Goal: Task Accomplishment & Management: Complete application form

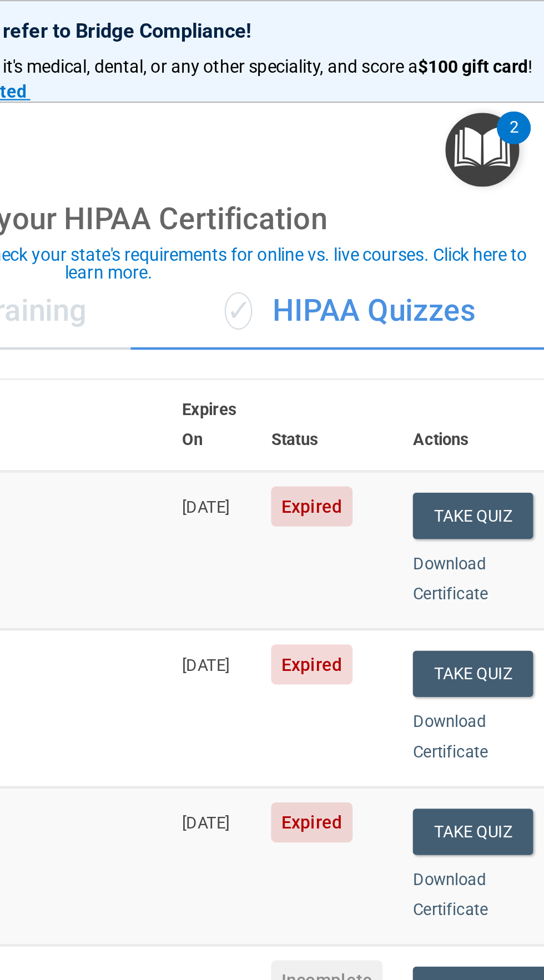
scroll to position [1, 0]
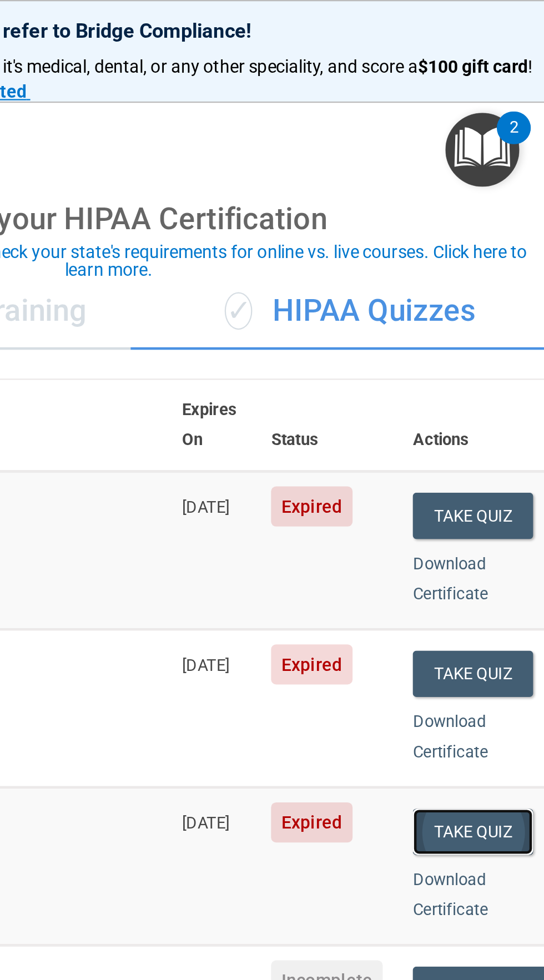
click at [513, 358] on button "Take Quiz" at bounding box center [512, 368] width 53 height 21
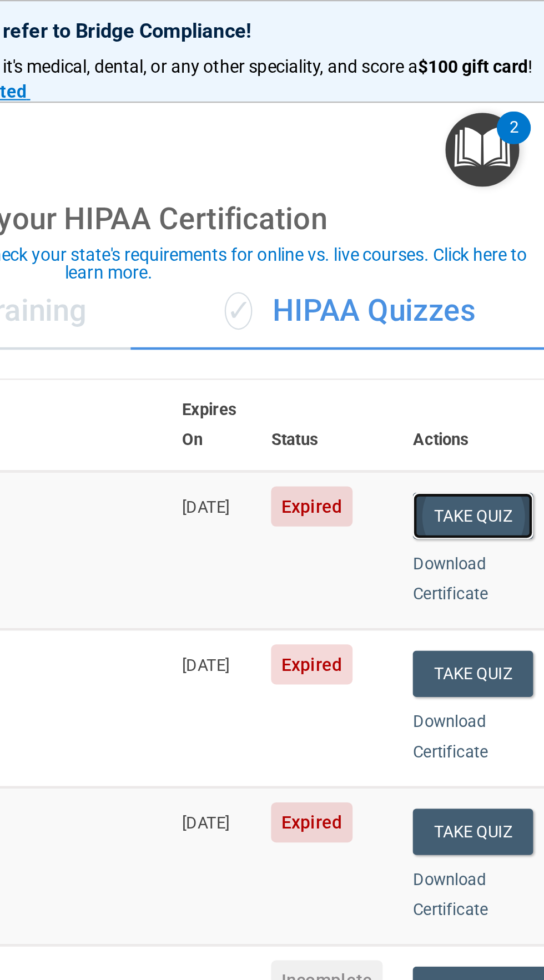
click at [514, 218] on button "Take Quiz" at bounding box center [512, 228] width 53 height 21
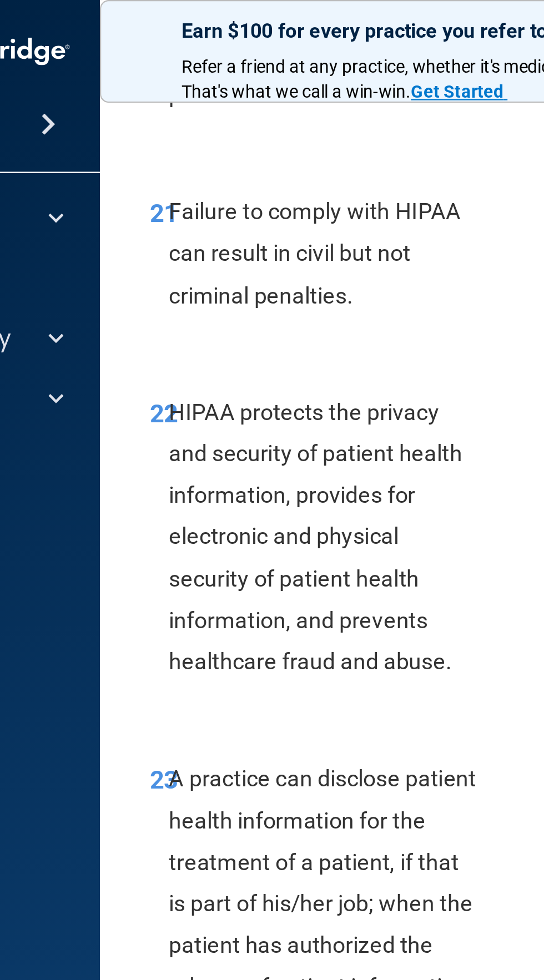
scroll to position [3226, 0]
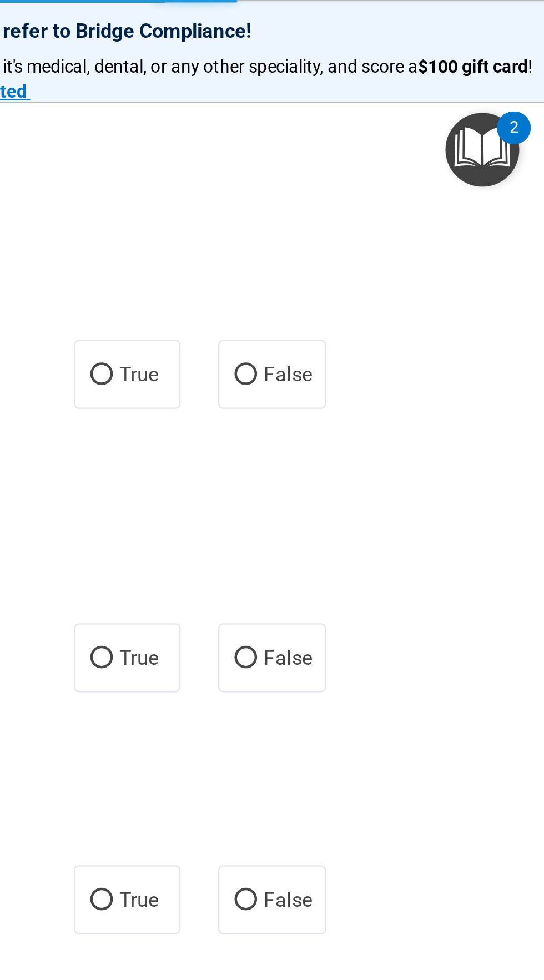
scroll to position [1, 0]
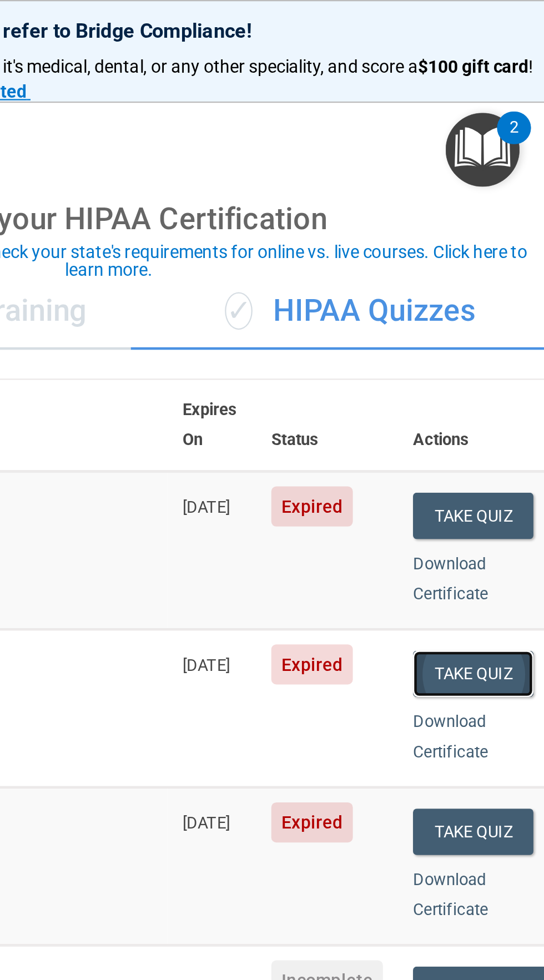
click at [519, 289] on button "Take Quiz" at bounding box center [512, 298] width 53 height 21
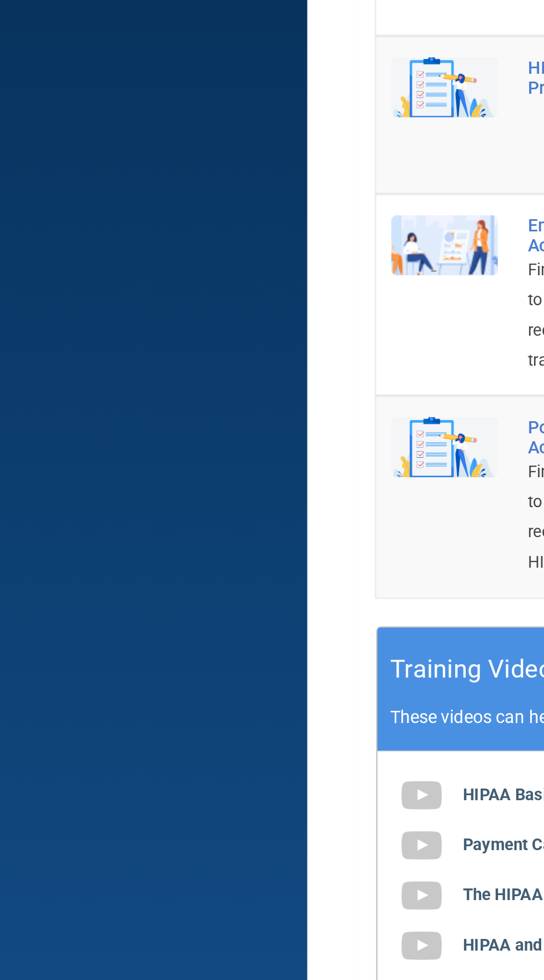
scroll to position [1, 0]
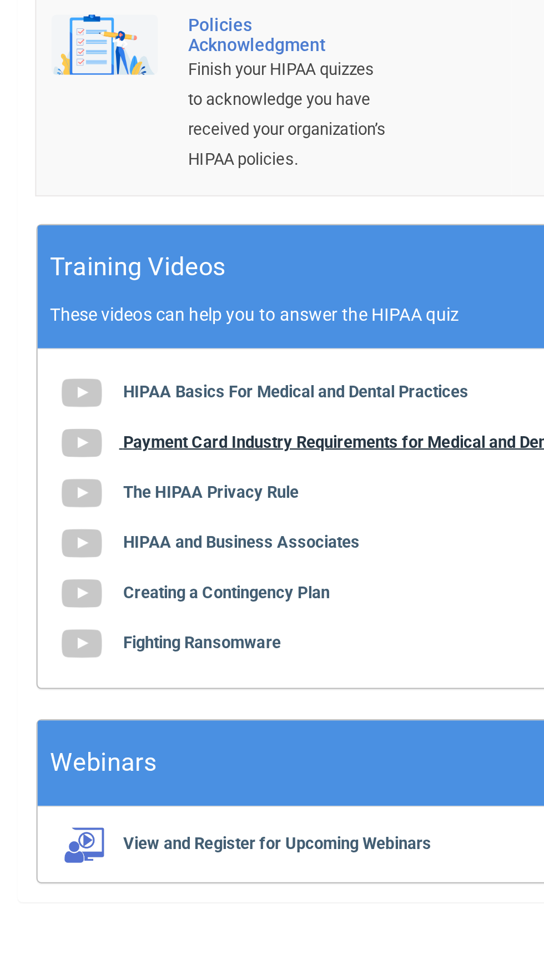
click at [189, 718] on img at bounding box center [186, 707] width 22 height 22
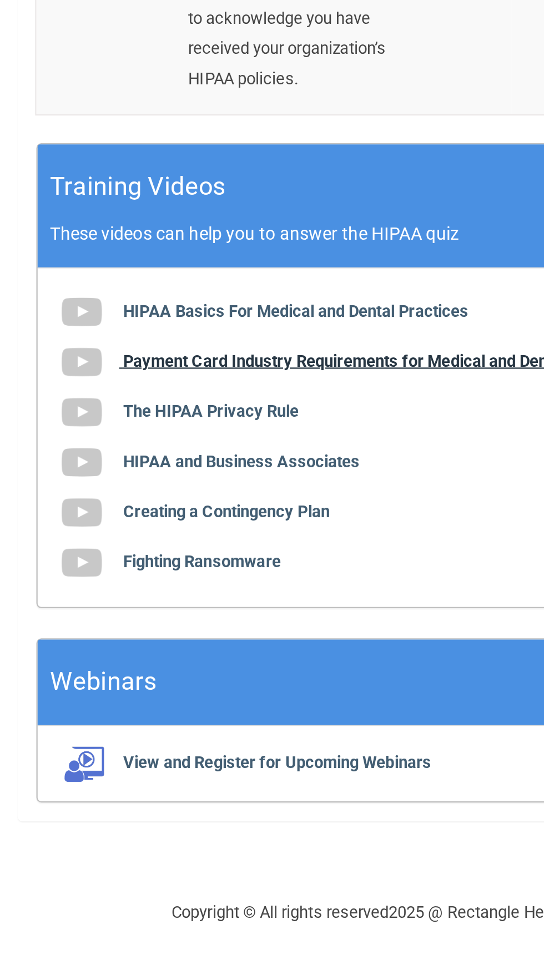
scroll to position [0, 0]
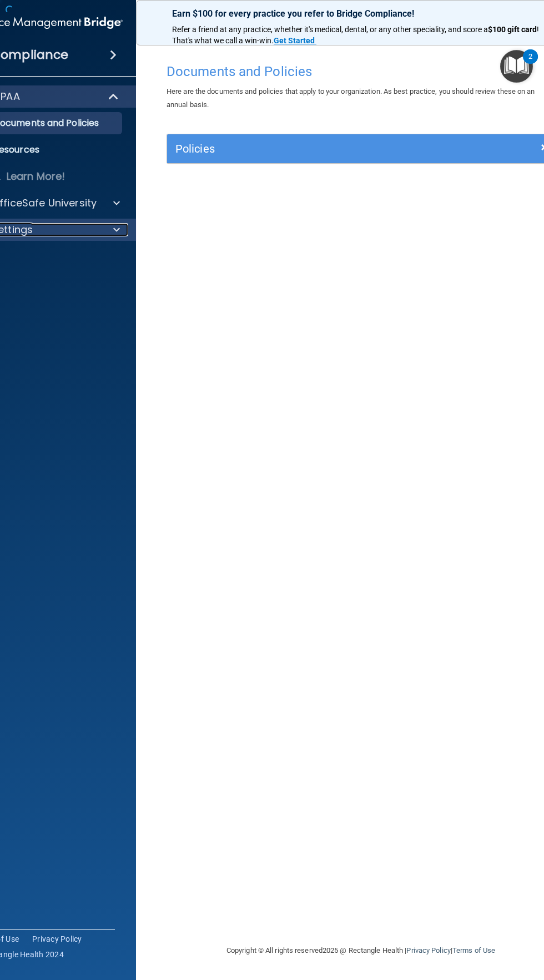
click at [94, 228] on div "Settings" at bounding box center [32, 229] width 138 height 13
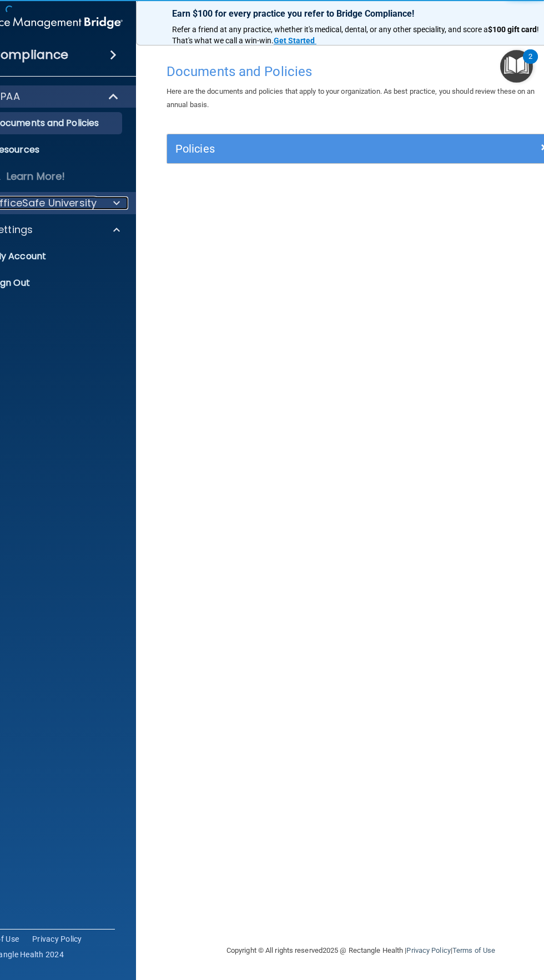
click at [87, 198] on p "OfficeSafe University" at bounding box center [44, 202] width 105 height 13
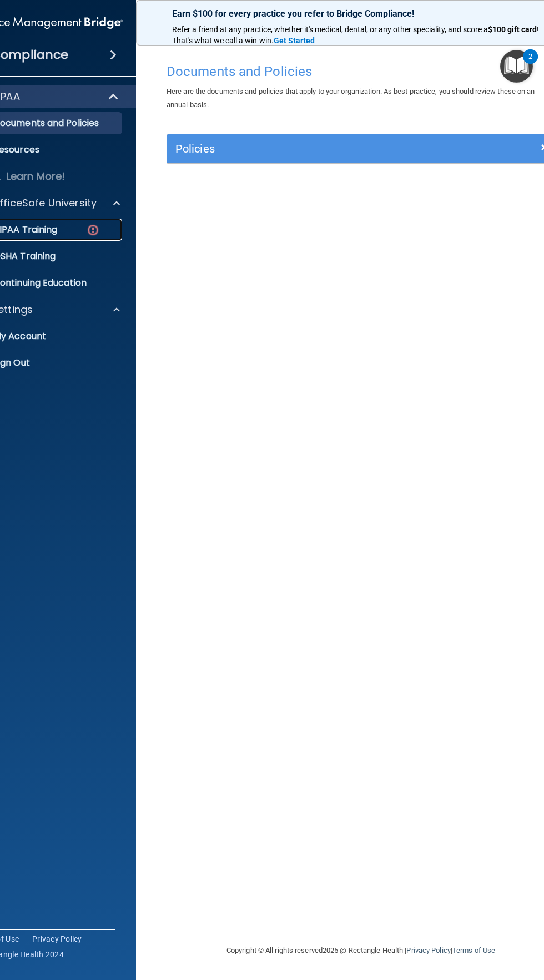
click at [88, 231] on img at bounding box center [93, 230] width 14 height 14
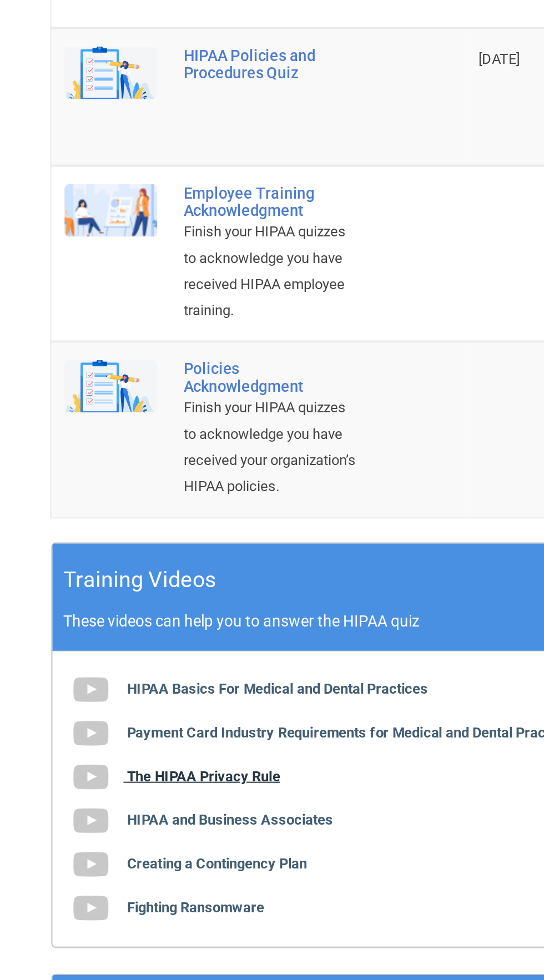
click at [243, 733] on b "The HIPAA Privacy Rule" at bounding box center [244, 728] width 78 height 8
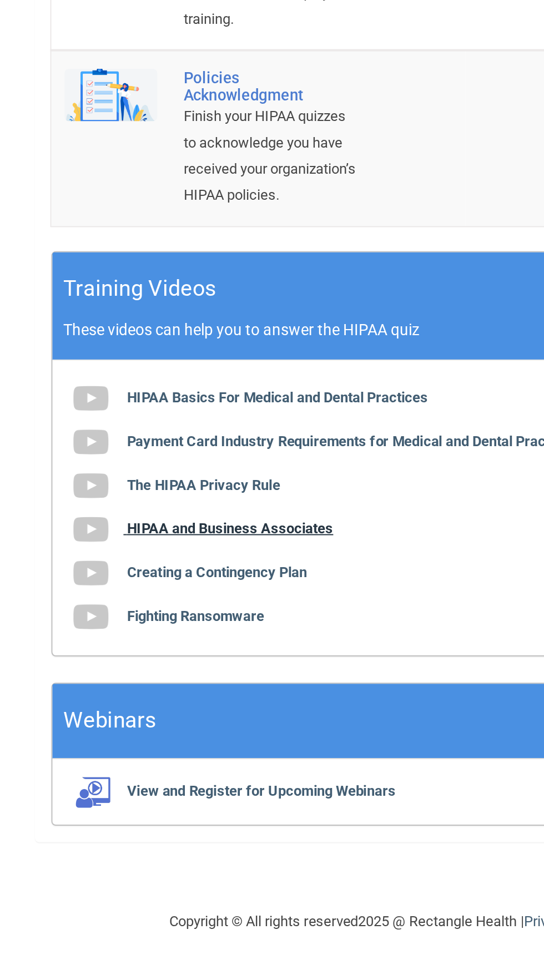
click at [223, 755] on b "HIPAA and Business Associates" at bounding box center [257, 750] width 105 height 8
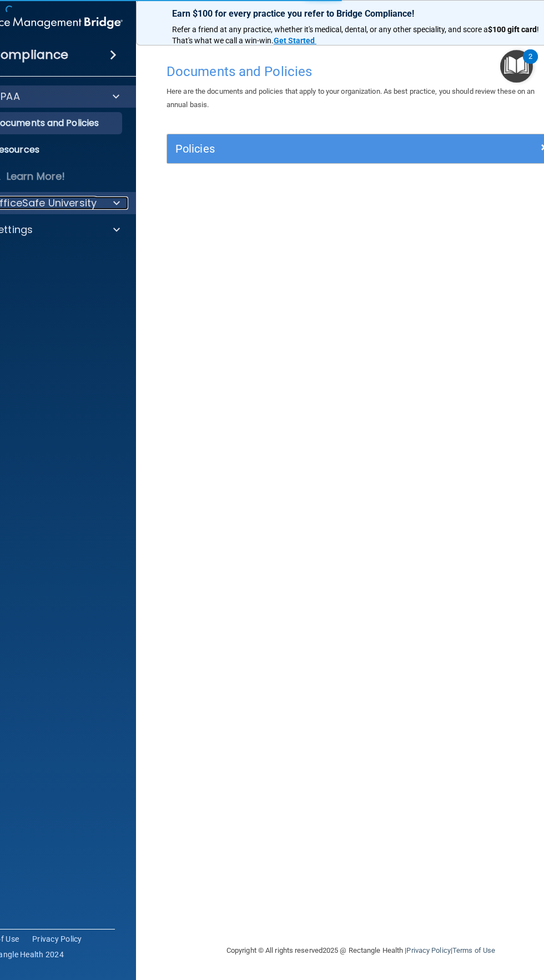
click at [104, 201] on div at bounding box center [115, 202] width 28 height 13
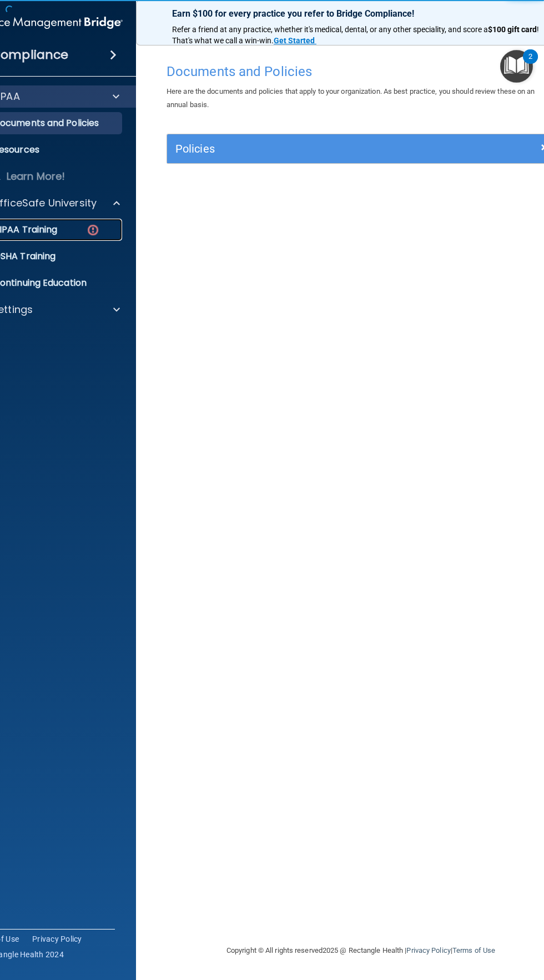
click at [110, 231] on div "HIPAA Training" at bounding box center [42, 229] width 152 height 11
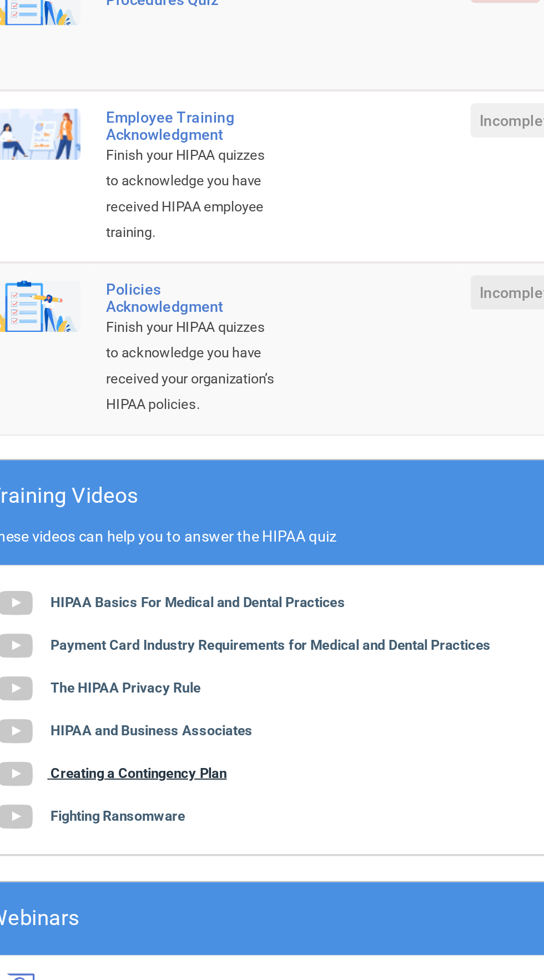
click at [268, 777] on b "Creating a Contingency Plan" at bounding box center [251, 773] width 92 height 8
click at [242, 799] on b "Fighting Ransomware" at bounding box center [240, 795] width 70 height 8
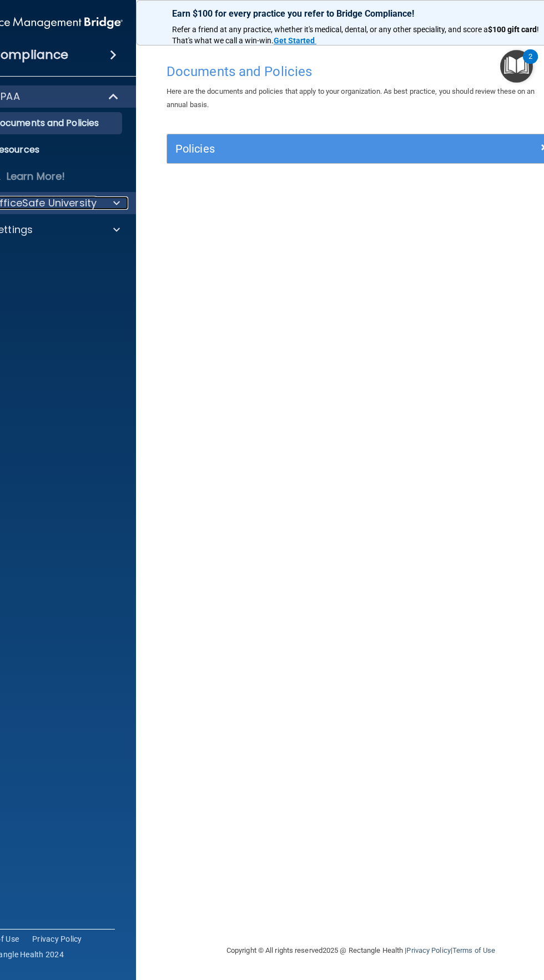
click at [114, 205] on span at bounding box center [116, 202] width 7 height 13
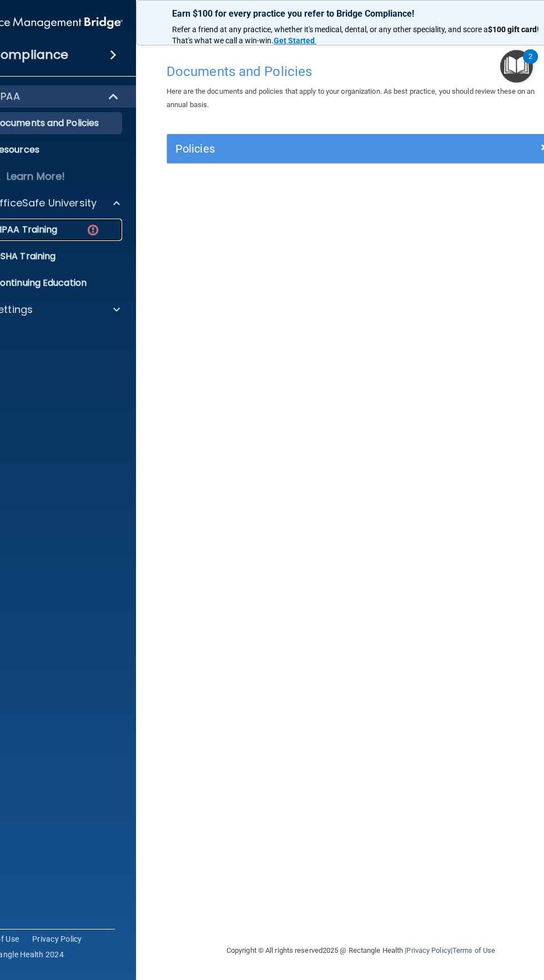
click at [84, 230] on div "HIPAA Training" at bounding box center [42, 229] width 152 height 11
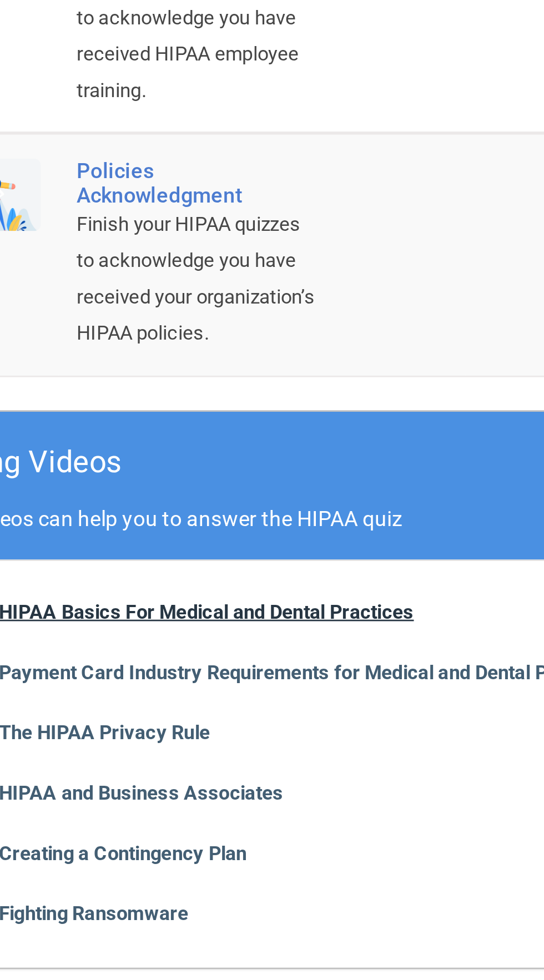
click at [324, 688] on b "HIPAA Basics For Medical and Dental Practices" at bounding box center [281, 684] width 153 height 8
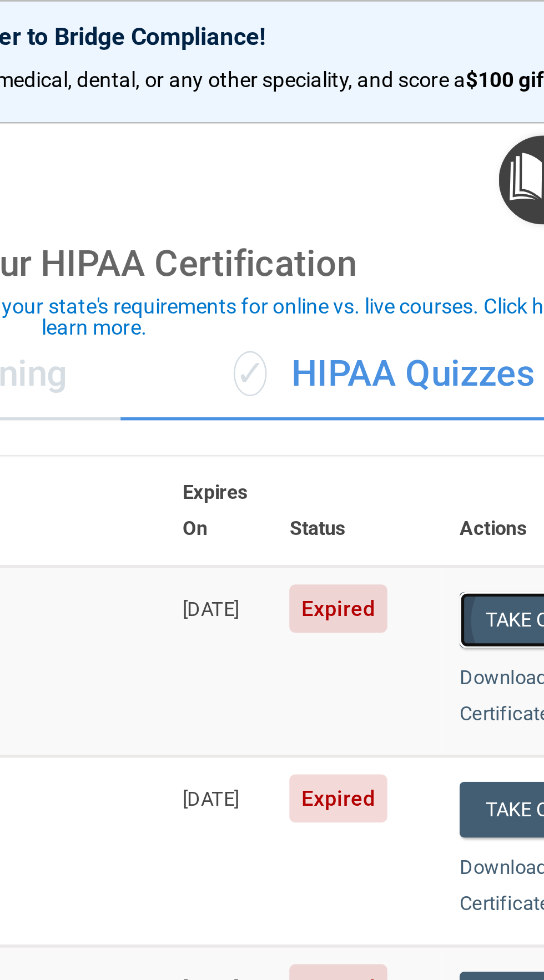
click at [501, 218] on button "Take Quiz" at bounding box center [512, 228] width 53 height 21
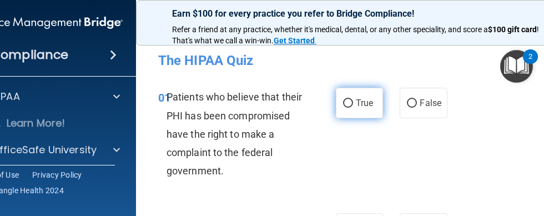
click at [346, 99] on input "True" at bounding box center [348, 103] width 10 height 8
radio input "true"
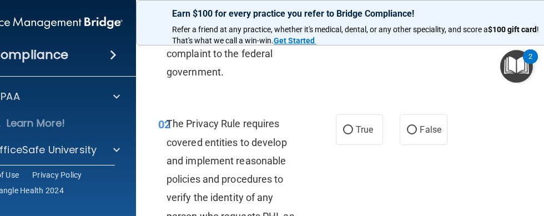
scroll to position [102, 0]
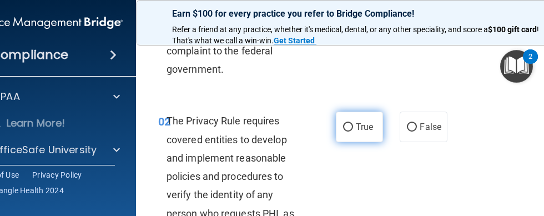
click at [348, 128] on input "True" at bounding box center [348, 127] width 10 height 8
radio input "true"
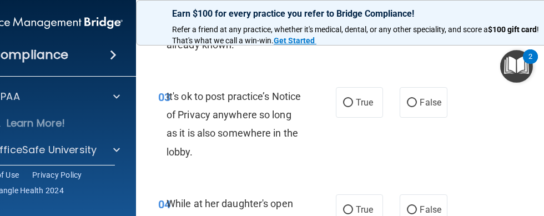
scroll to position [364, 0]
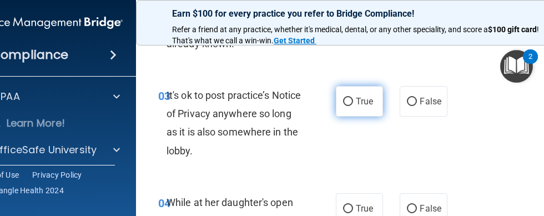
click at [351, 102] on input "True" at bounding box center [348, 102] width 10 height 8
radio input "true"
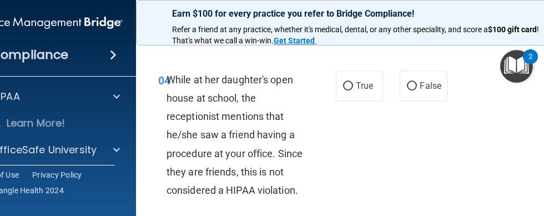
scroll to position [487, 0]
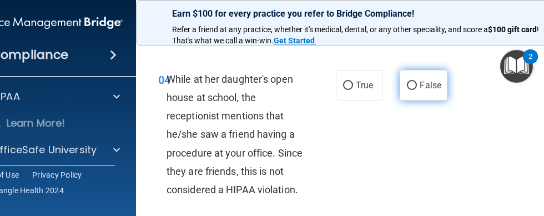
click at [407, 87] on input "False" at bounding box center [412, 86] width 10 height 8
radio input "true"
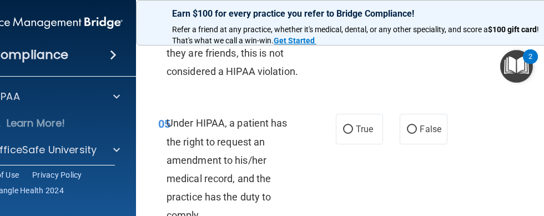
scroll to position [607, 0]
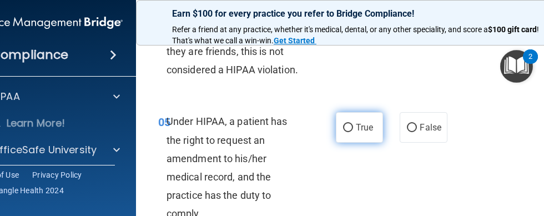
click at [350, 129] on input "True" at bounding box center [348, 128] width 10 height 8
radio input "true"
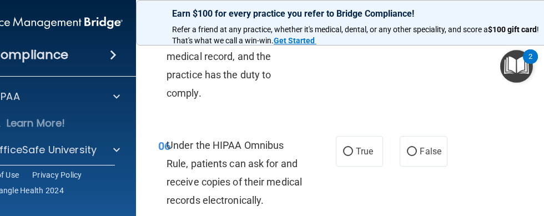
scroll to position [730, 0]
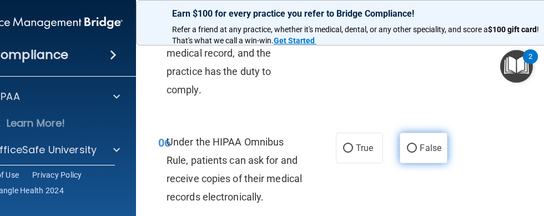
click at [411, 148] on input "False" at bounding box center [412, 148] width 10 height 8
radio input "true"
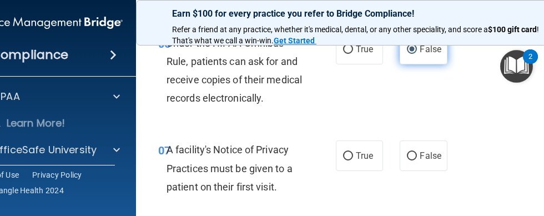
scroll to position [829, 0]
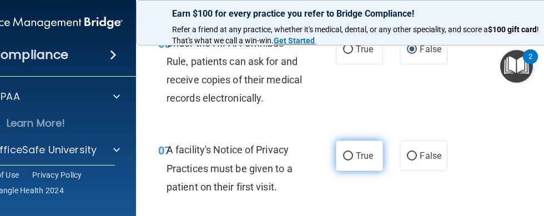
click at [349, 155] on input "True" at bounding box center [348, 156] width 10 height 8
radio input "true"
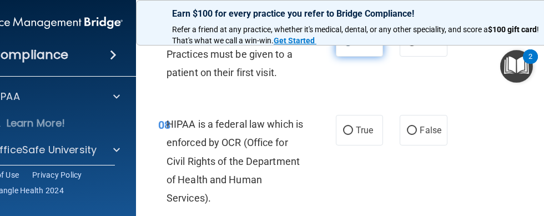
scroll to position [941, 0]
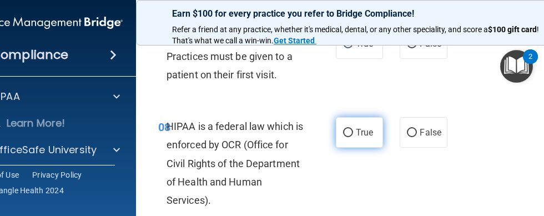
click at [348, 133] on input "True" at bounding box center [348, 133] width 10 height 8
radio input "true"
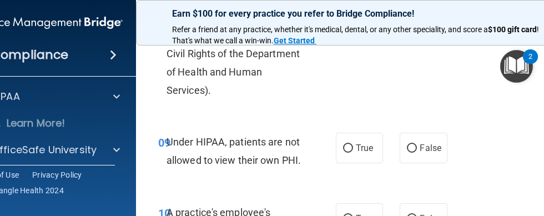
scroll to position [1052, 0]
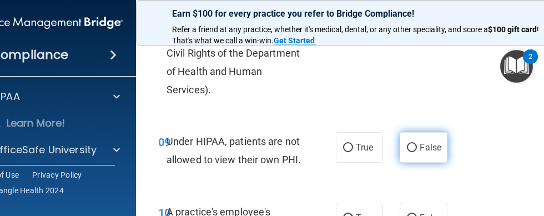
click at [413, 149] on input "False" at bounding box center [412, 148] width 10 height 8
radio input "true"
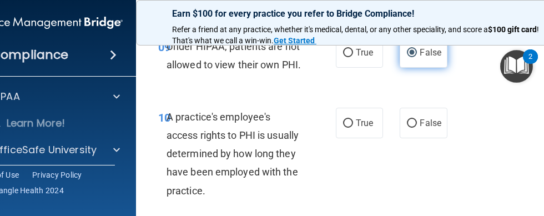
scroll to position [1143, 0]
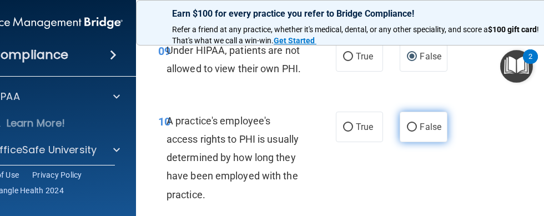
click at [412, 130] on input "False" at bounding box center [412, 127] width 10 height 8
radio input "true"
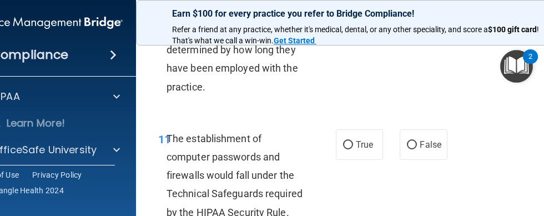
scroll to position [1248, 0]
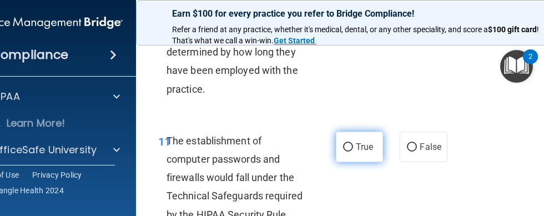
click at [348, 148] on input "True" at bounding box center [348, 147] width 10 height 8
radio input "true"
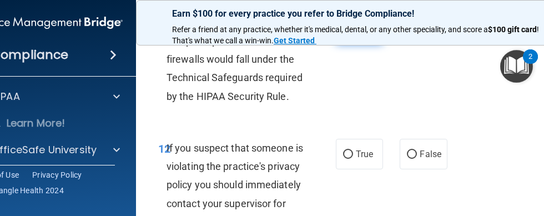
scroll to position [1368, 0]
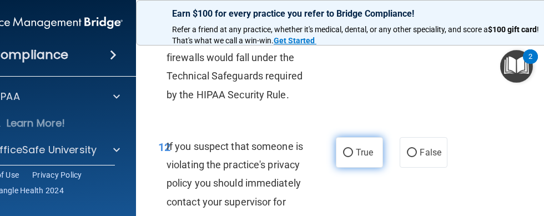
click at [349, 152] on input "True" at bounding box center [348, 153] width 10 height 8
radio input "true"
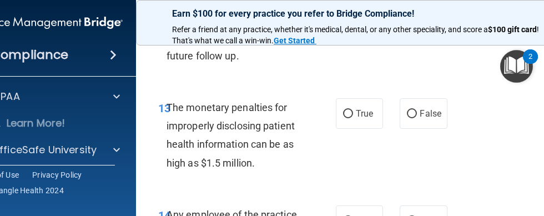
scroll to position [1532, 0]
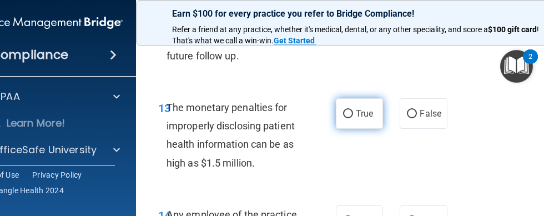
click at [349, 118] on input "True" at bounding box center [348, 114] width 10 height 8
radio input "true"
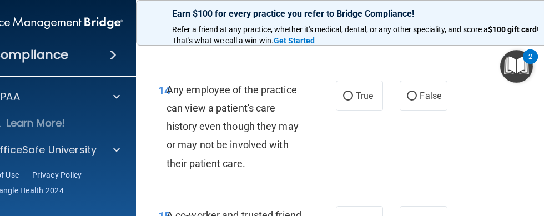
scroll to position [1657, 0]
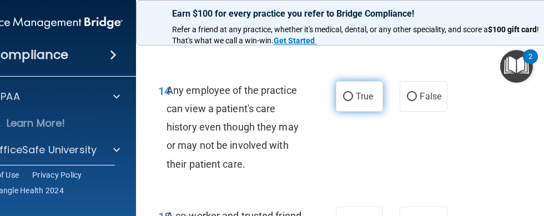
click at [348, 101] on input "True" at bounding box center [348, 97] width 10 height 8
radio input "true"
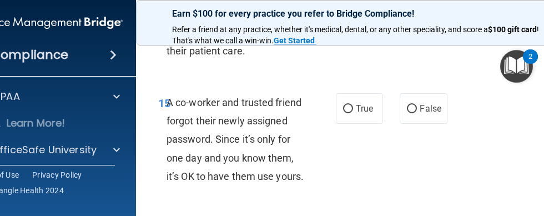
scroll to position [1769, 0]
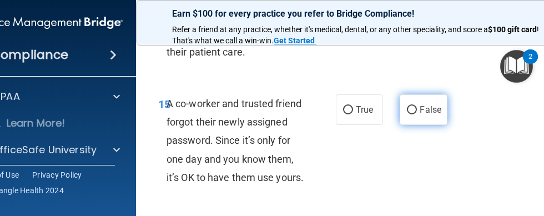
click at [415, 114] on input "False" at bounding box center [412, 110] width 10 height 8
radio input "true"
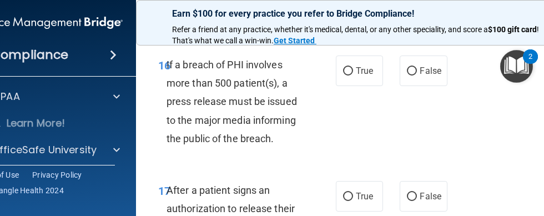
scroll to position [1934, 0]
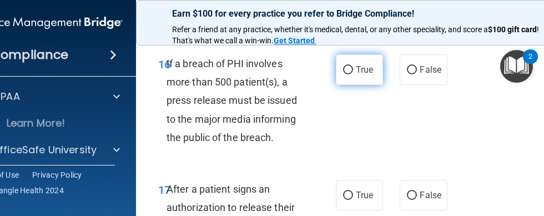
click at [352, 74] on input "True" at bounding box center [348, 70] width 10 height 8
radio input "true"
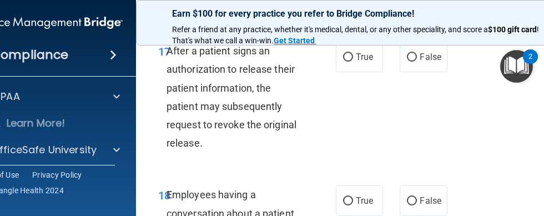
scroll to position [2075, 0]
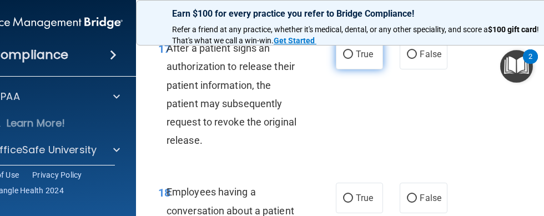
click at [349, 59] on input "True" at bounding box center [348, 55] width 10 height 8
radio input "true"
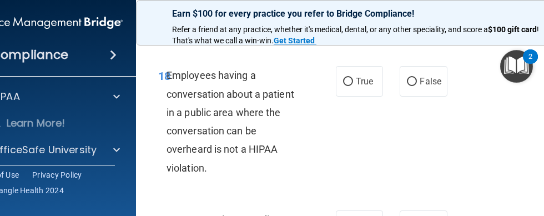
scroll to position [2189, 0]
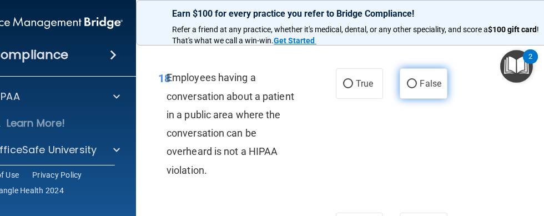
click at [412, 88] on input "False" at bounding box center [412, 84] width 10 height 8
radio input "true"
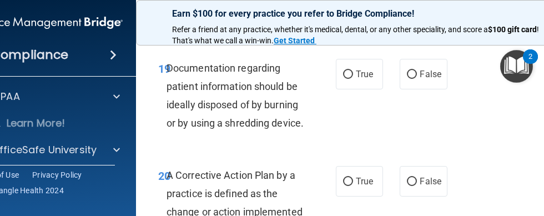
scroll to position [2344, 0]
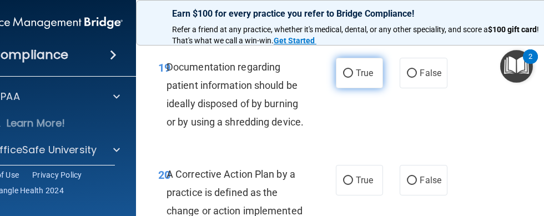
click at [349, 78] on input "True" at bounding box center [348, 73] width 10 height 8
radio input "true"
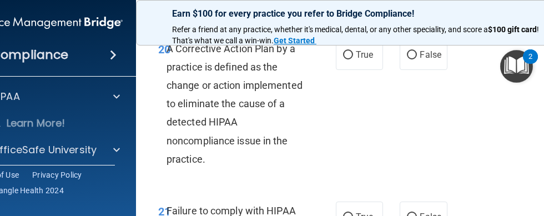
scroll to position [2469, 0]
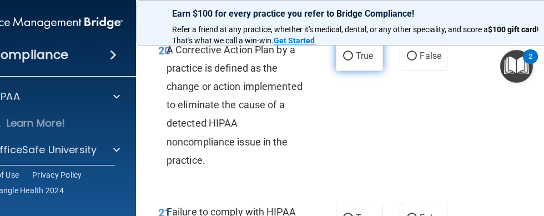
click at [349, 60] on input "True" at bounding box center [348, 56] width 10 height 8
radio input "true"
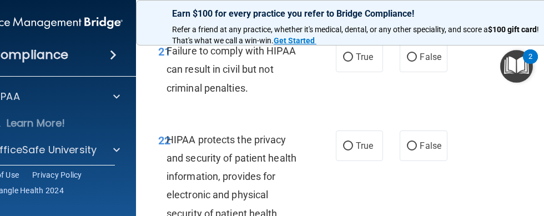
scroll to position [2628, 0]
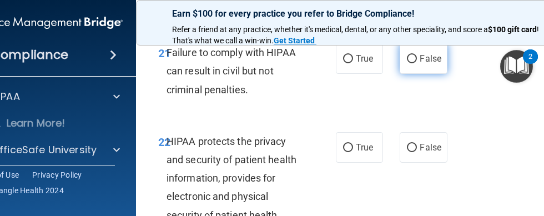
click at [416, 63] on input "False" at bounding box center [412, 59] width 10 height 8
radio input "true"
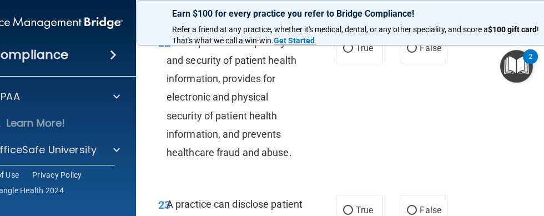
scroll to position [2728, 0]
click at [349, 52] on input "True" at bounding box center [348, 48] width 10 height 8
radio input "true"
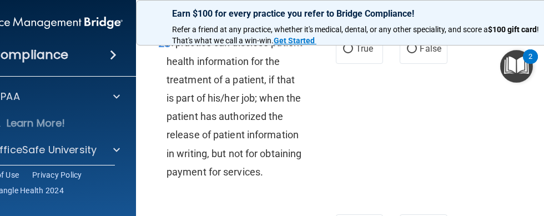
scroll to position [2888, 0]
click at [426, 54] on span "False" at bounding box center [431, 49] width 22 height 11
click at [417, 54] on input "False" at bounding box center [412, 50] width 10 height 8
radio input "true"
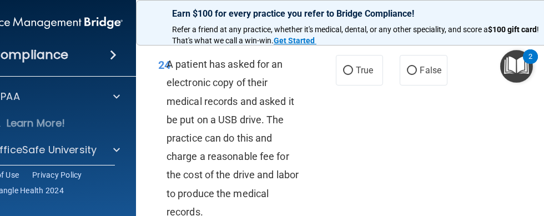
scroll to position [3052, 0]
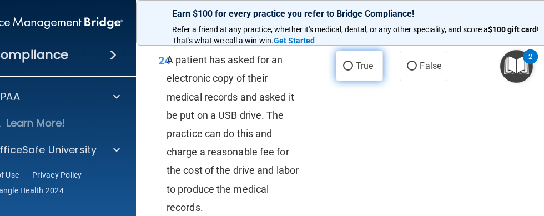
click at [347, 70] on input "True" at bounding box center [348, 66] width 10 height 8
radio input "true"
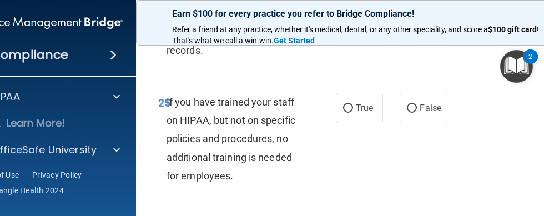
scroll to position [3207, 0]
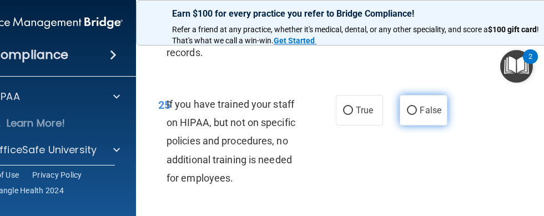
click at [412, 115] on input "False" at bounding box center [412, 111] width 10 height 8
radio input "true"
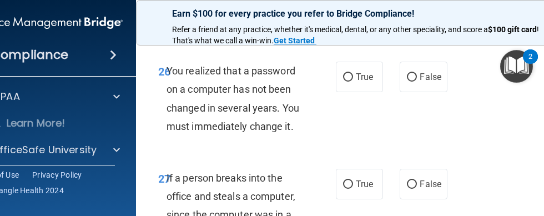
scroll to position [3369, 0]
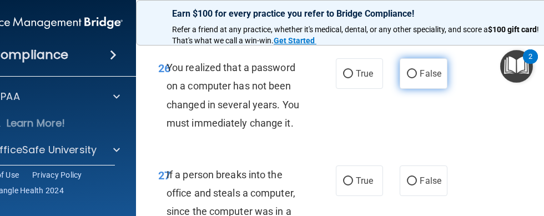
click at [414, 78] on input "False" at bounding box center [412, 74] width 10 height 8
radio input "true"
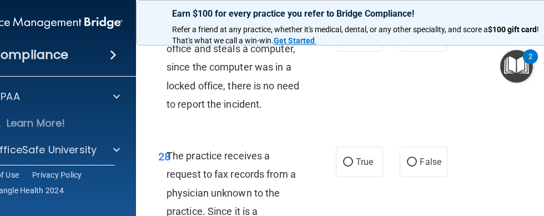
scroll to position [3516, 0]
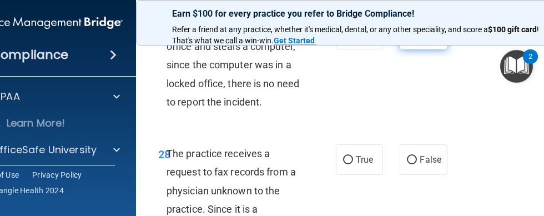
click at [415, 39] on input "False" at bounding box center [412, 35] width 10 height 8
radio input "true"
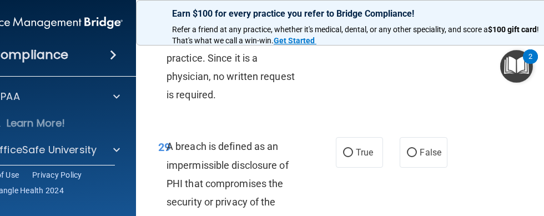
scroll to position [3666, 0]
click at [347, 14] on input "True" at bounding box center [348, 10] width 10 height 8
radio input "true"
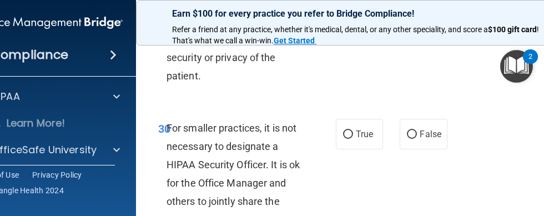
scroll to position [3818, 0]
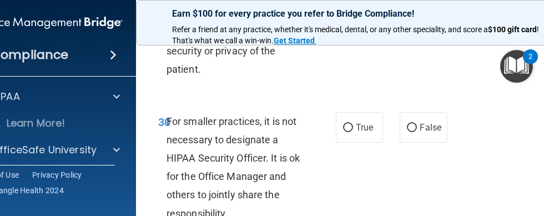
click at [345, 6] on input "True" at bounding box center [348, 2] width 10 height 8
radio input "true"
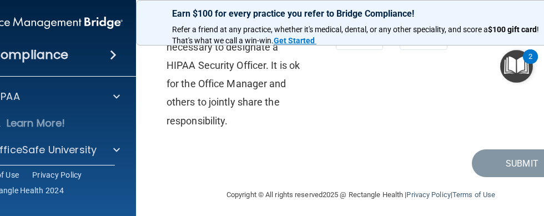
scroll to position [3910, 0]
click at [426, 40] on span "False" at bounding box center [431, 34] width 22 height 11
click at [417, 39] on input "False" at bounding box center [412, 35] width 10 height 8
radio input "true"
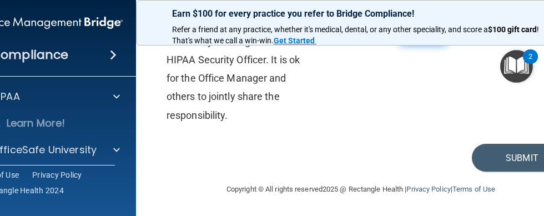
scroll to position [3990, 0]
click at [504, 166] on button "Submit" at bounding box center [522, 158] width 100 height 28
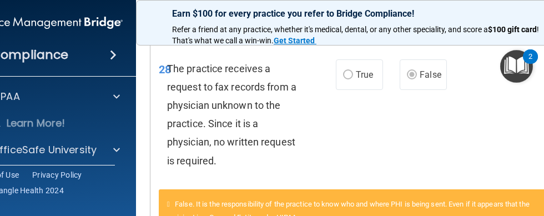
scroll to position [1193, 0]
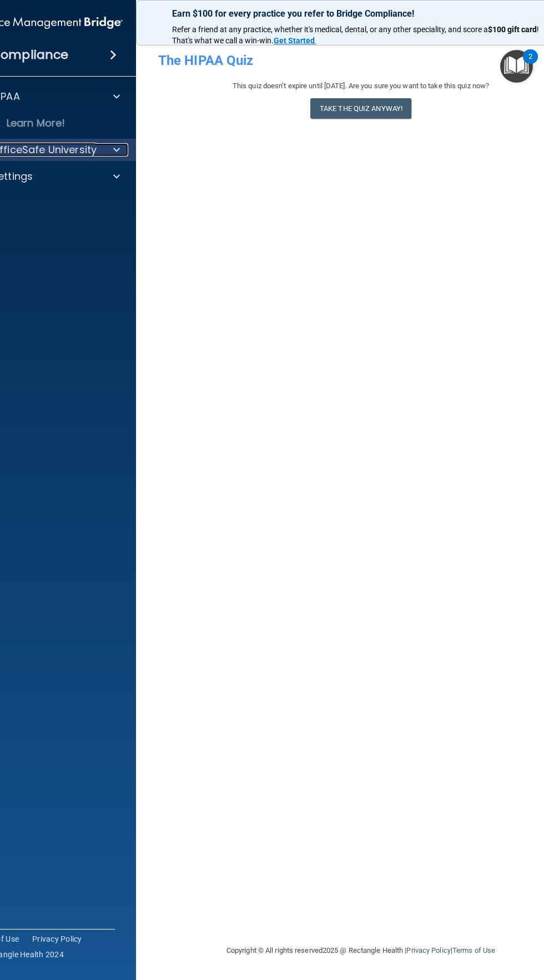
click at [100, 151] on div "OfficeSafe University" at bounding box center [32, 149] width 138 height 13
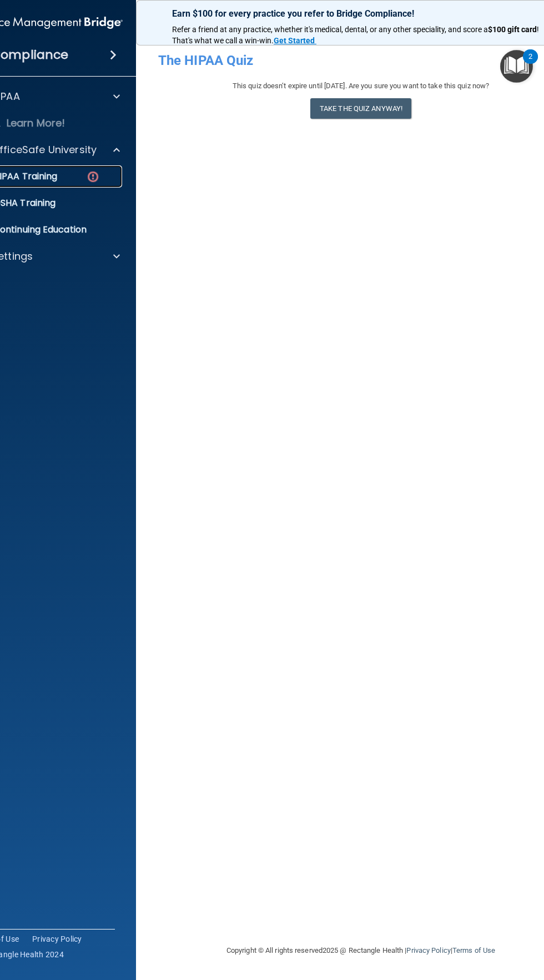
click at [90, 180] on img at bounding box center [93, 177] width 14 height 14
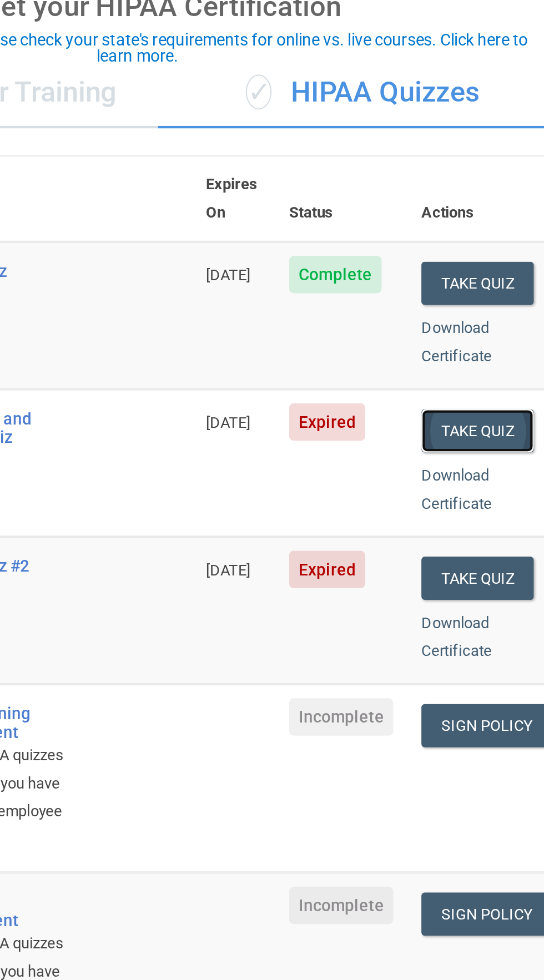
click at [516, 288] on button "Take Quiz" at bounding box center [512, 298] width 53 height 21
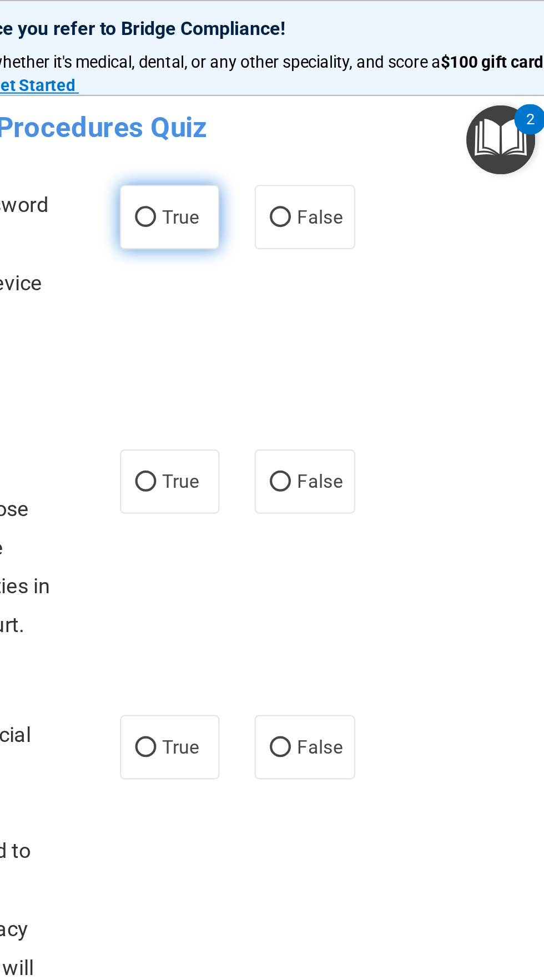
click at [347, 104] on input "True" at bounding box center [348, 103] width 10 height 8
radio input "true"
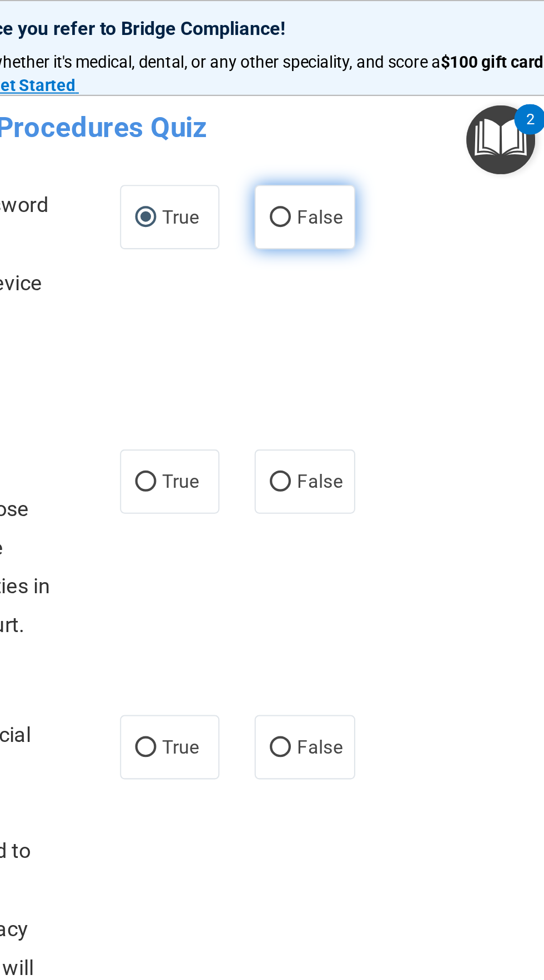
click at [410, 104] on input "False" at bounding box center [412, 103] width 10 height 8
radio input "true"
radio input "false"
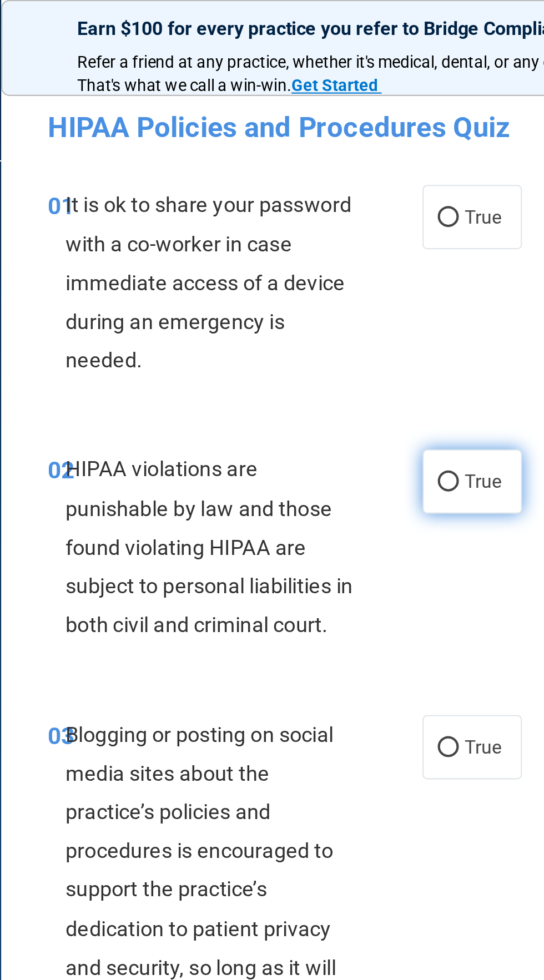
click at [345, 233] on input "True" at bounding box center [348, 229] width 10 height 8
radio input "true"
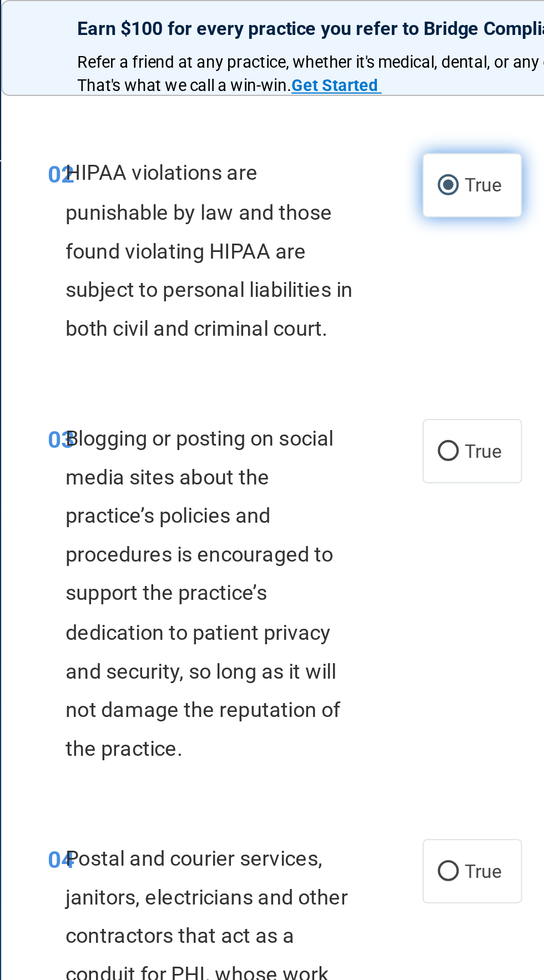
scroll to position [140, 0]
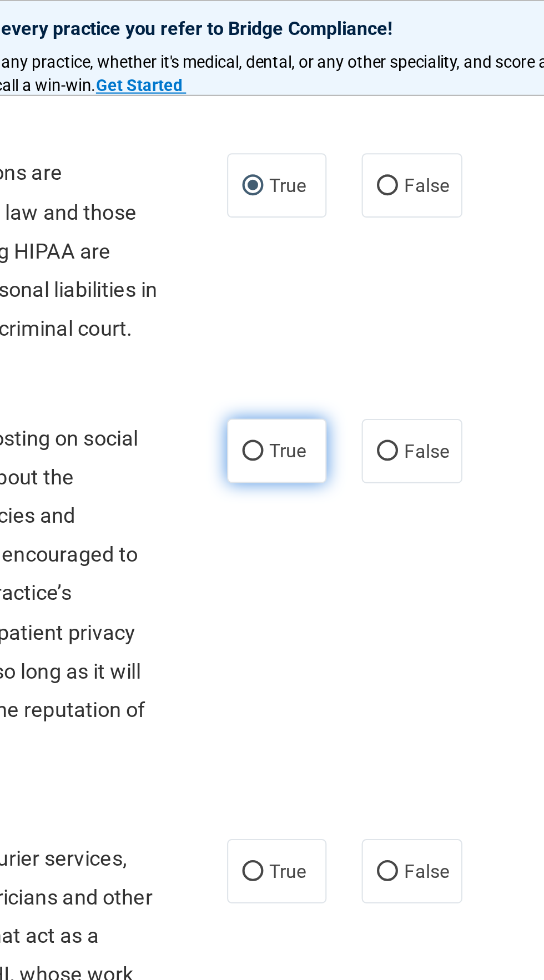
click at [349, 219] on input "True" at bounding box center [348, 214] width 10 height 8
radio input "true"
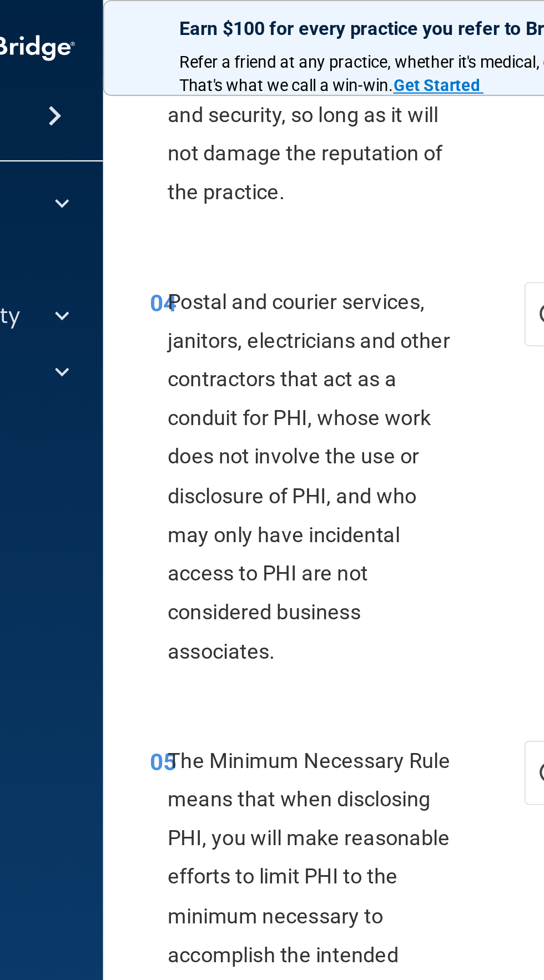
scroll to position [403, 0]
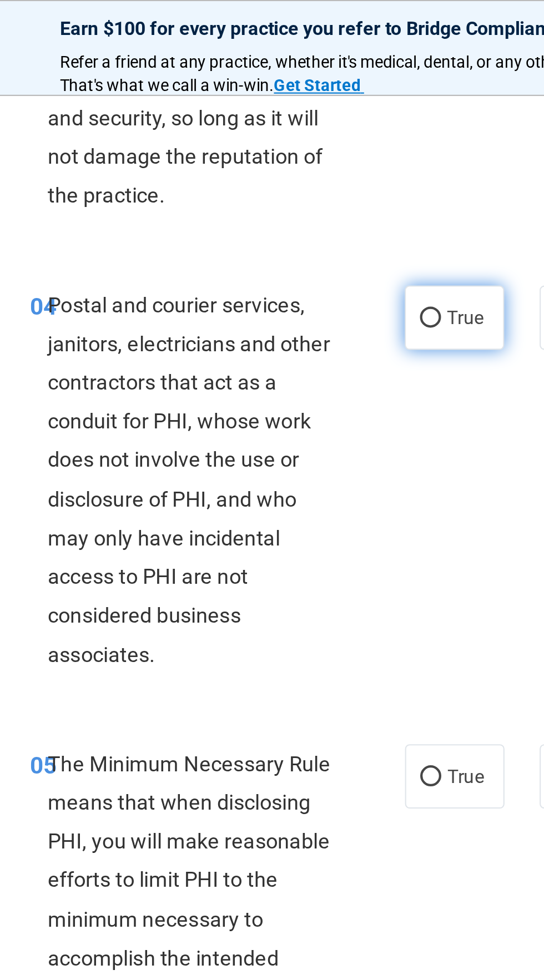
click at [346, 155] on input "True" at bounding box center [348, 151] width 10 height 8
radio input "true"
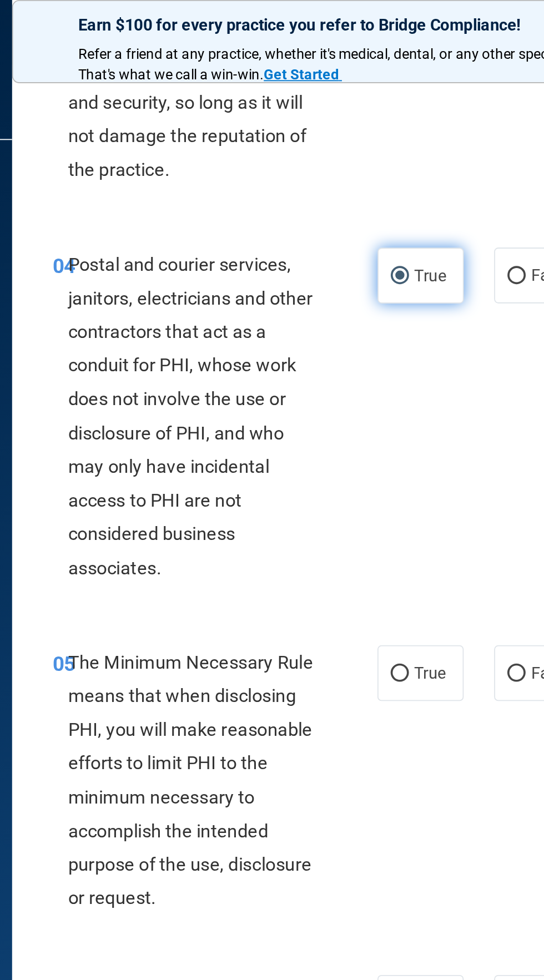
scroll to position [403, 0]
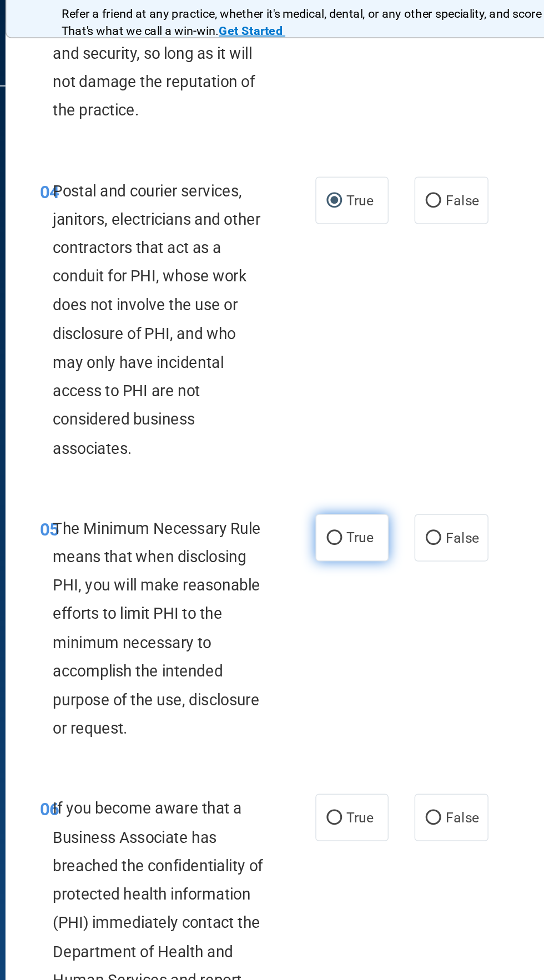
click at [350, 372] on input "True" at bounding box center [348, 368] width 10 height 8
radio input "true"
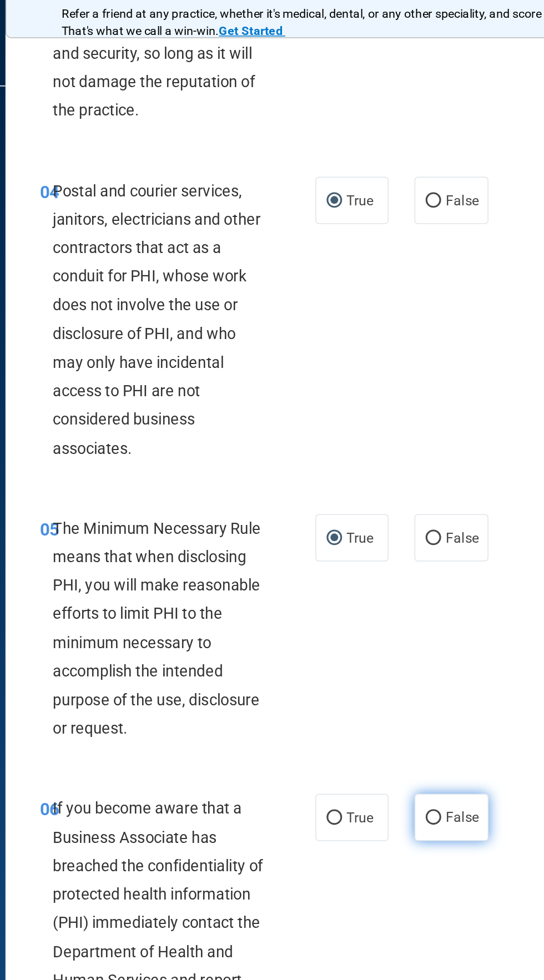
click at [412, 553] on input "False" at bounding box center [412, 548] width 10 height 8
radio input "true"
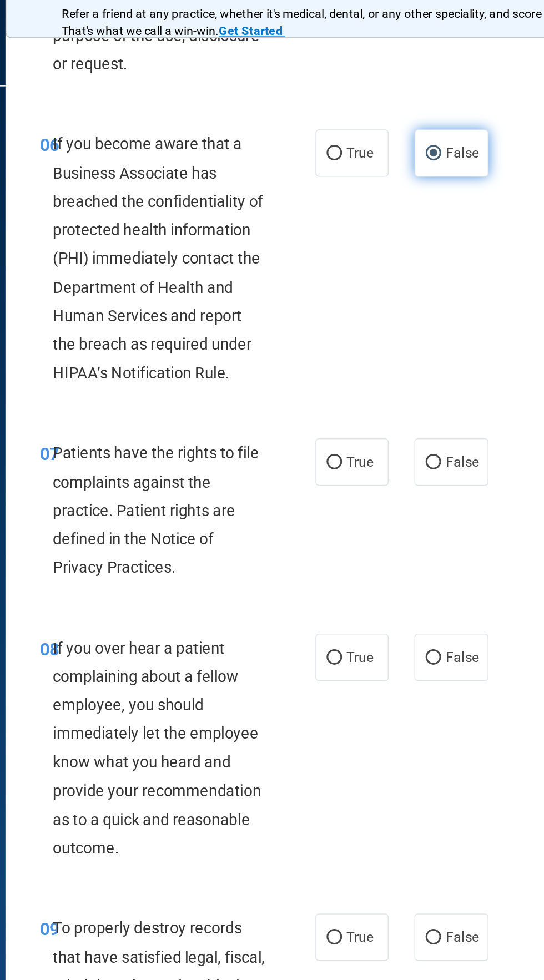
scroll to position [831, 0]
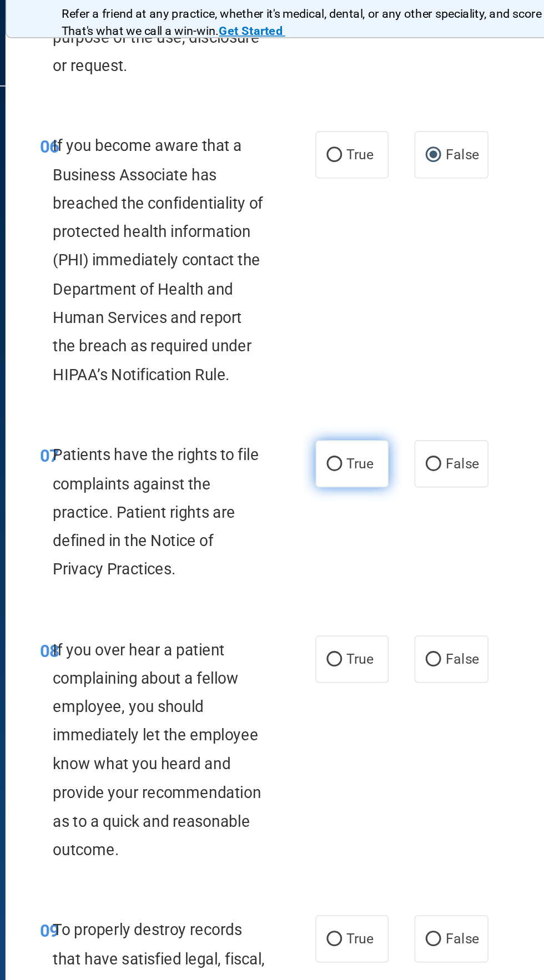
click at [349, 325] on input "True" at bounding box center [348, 320] width 10 height 8
radio input "true"
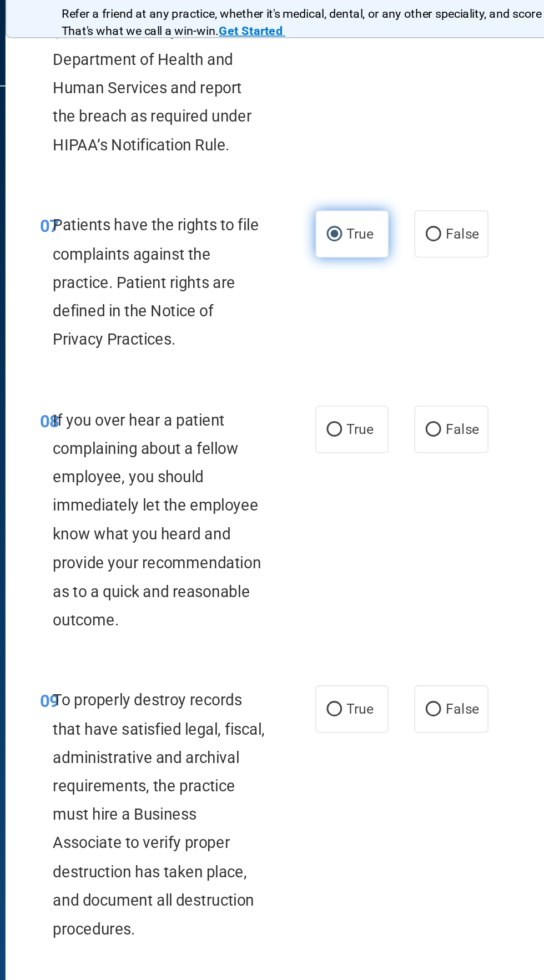
scroll to position [979, 0]
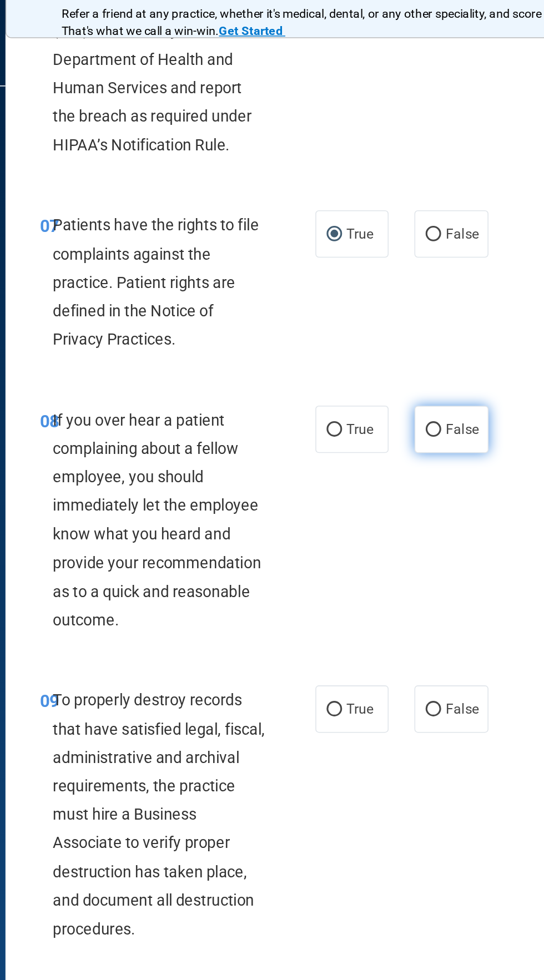
click at [412, 302] on input "False" at bounding box center [412, 298] width 10 height 8
radio input "true"
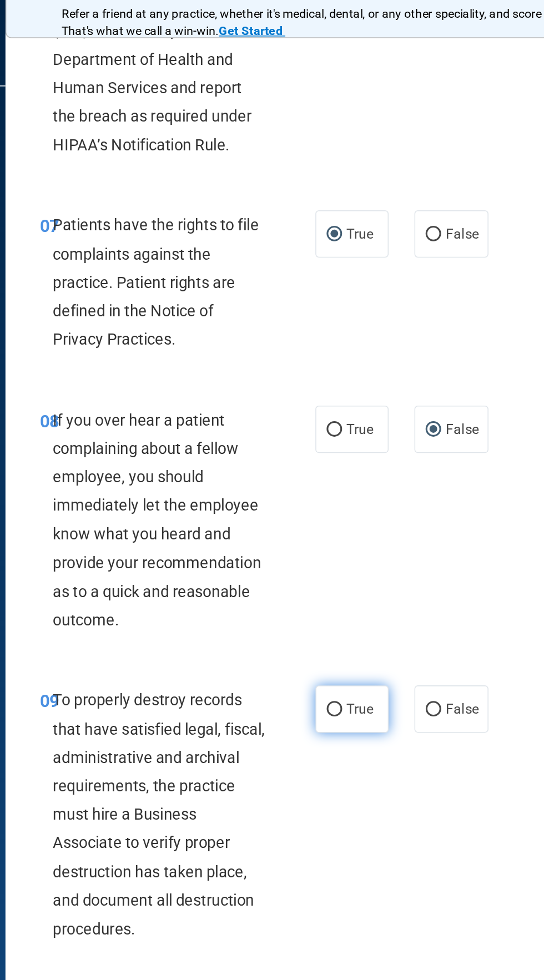
click at [349, 483] on input "True" at bounding box center [348, 479] width 10 height 8
radio input "true"
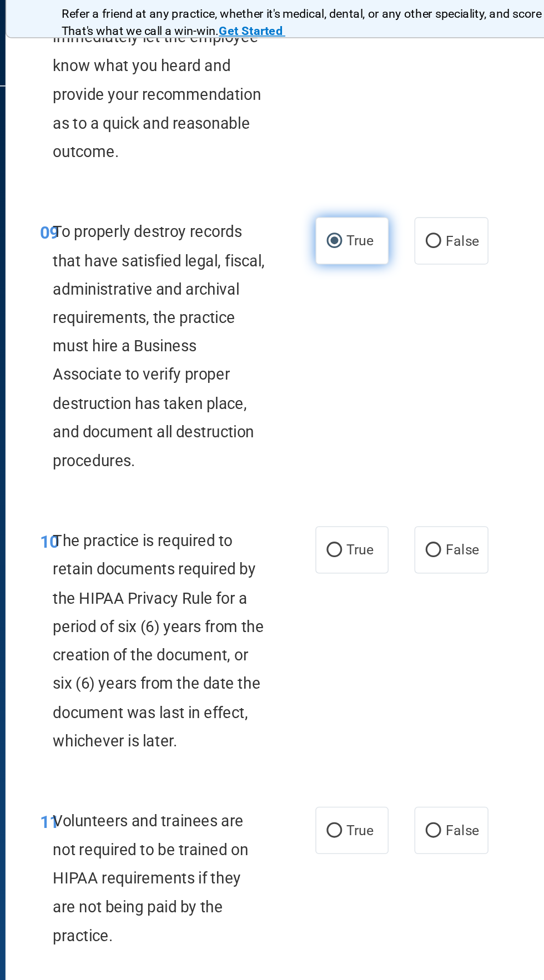
scroll to position [1299, 0]
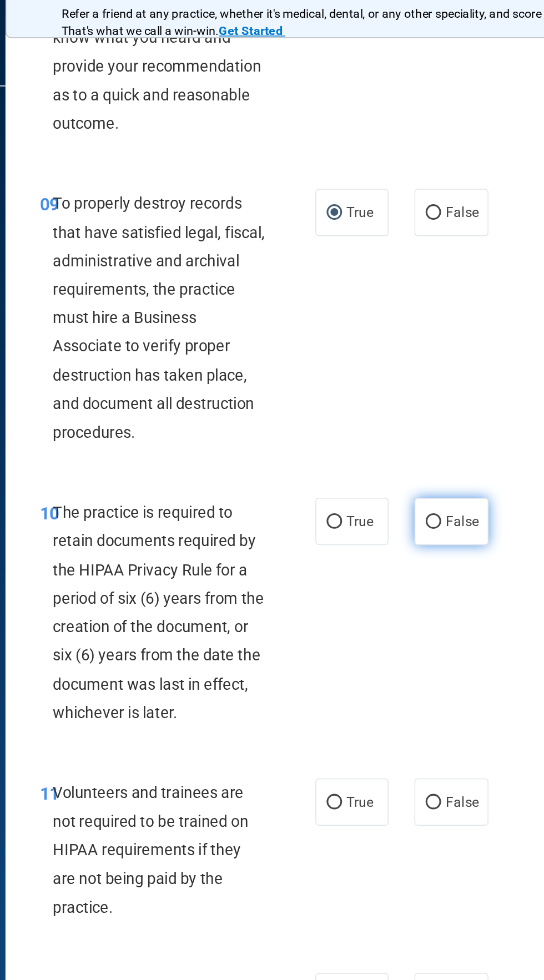
click at [413, 362] on input "False" at bounding box center [412, 358] width 10 height 8
radio input "true"
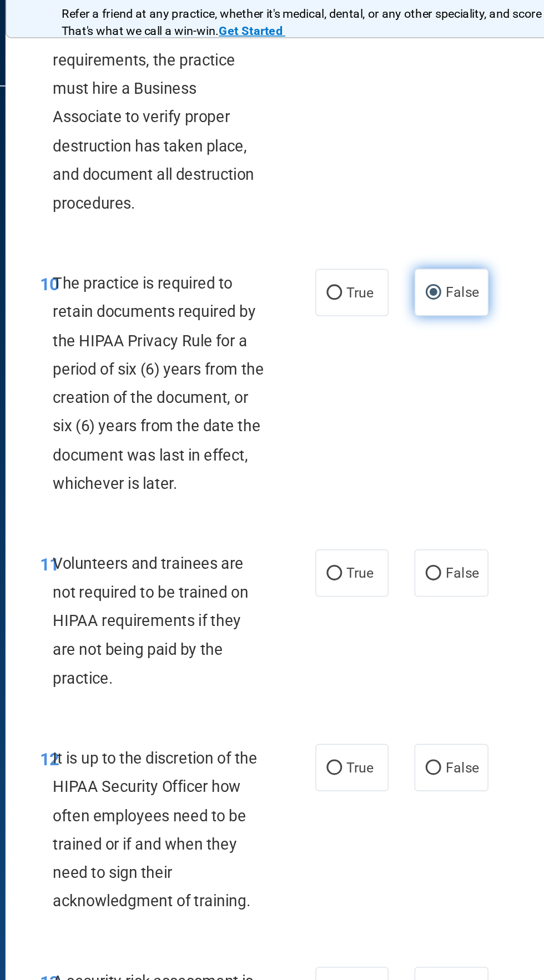
scroll to position [1450, 0]
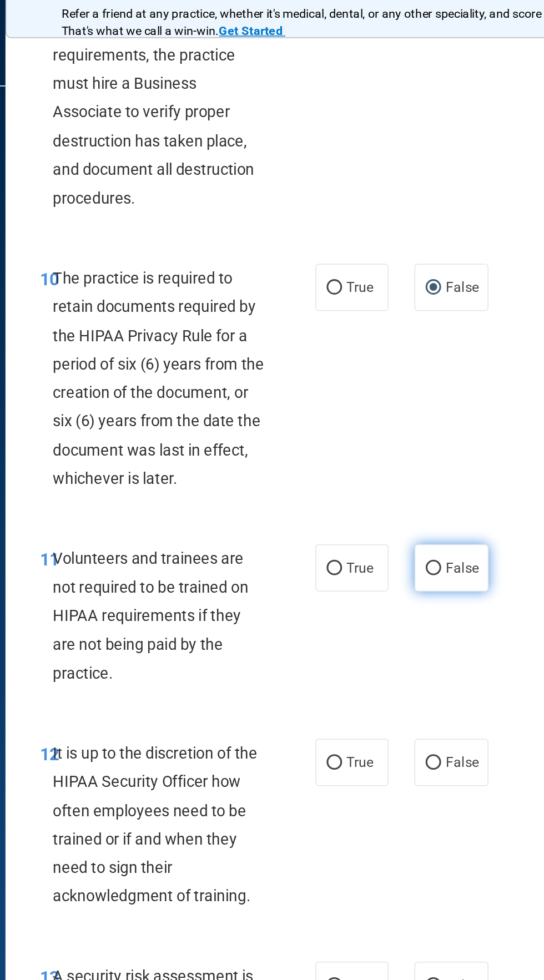
click at [411, 392] on input "False" at bounding box center [412, 387] width 10 height 8
radio input "true"
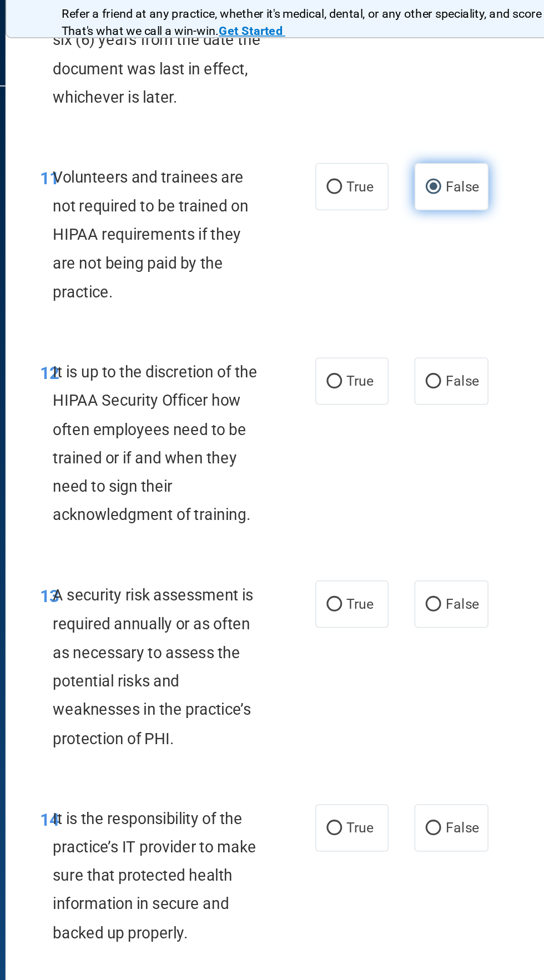
scroll to position [1696, 0]
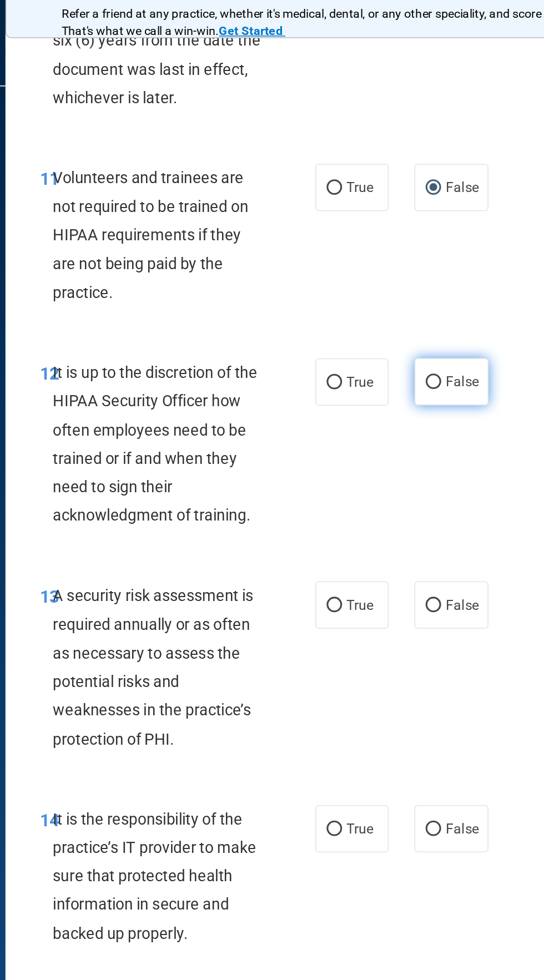
click at [407, 272] on input "False" at bounding box center [412, 268] width 10 height 8
radio input "true"
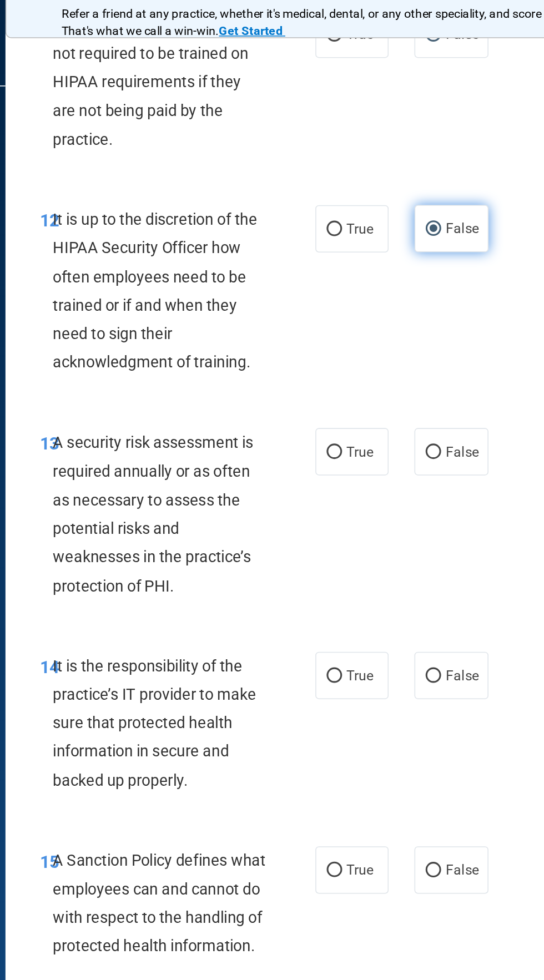
scroll to position [1797, 0]
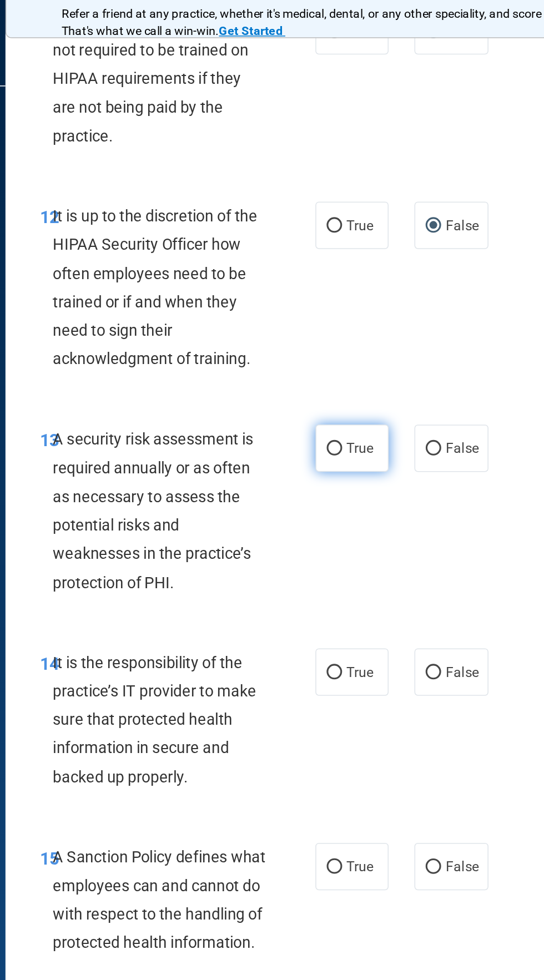
click at [348, 315] on input "True" at bounding box center [348, 310] width 10 height 8
radio input "true"
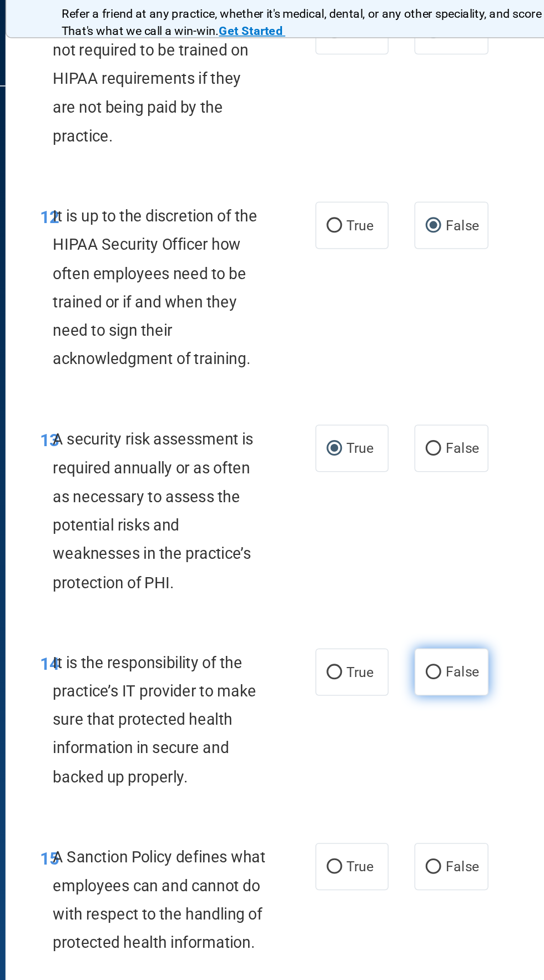
click at [413, 459] on input "False" at bounding box center [412, 455] width 10 height 8
radio input "true"
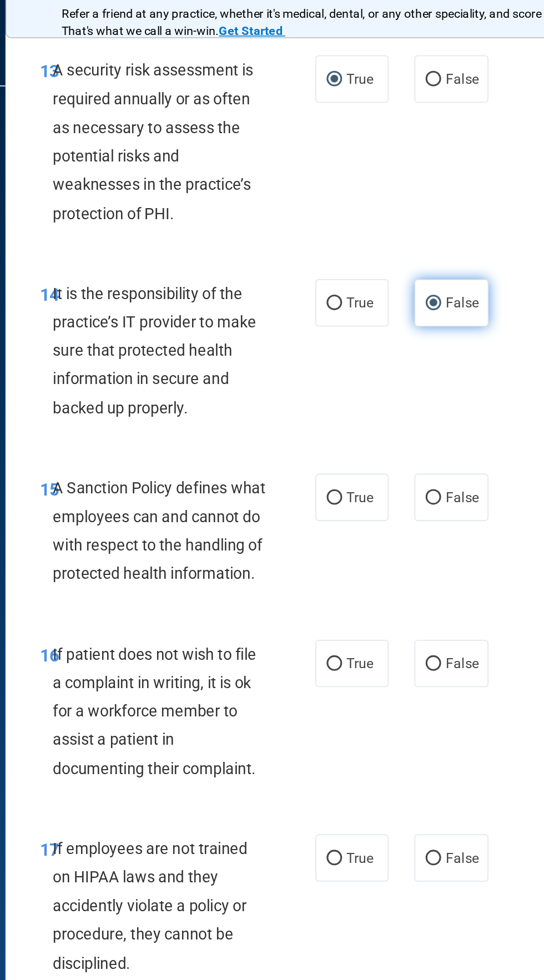
scroll to position [2035, 0]
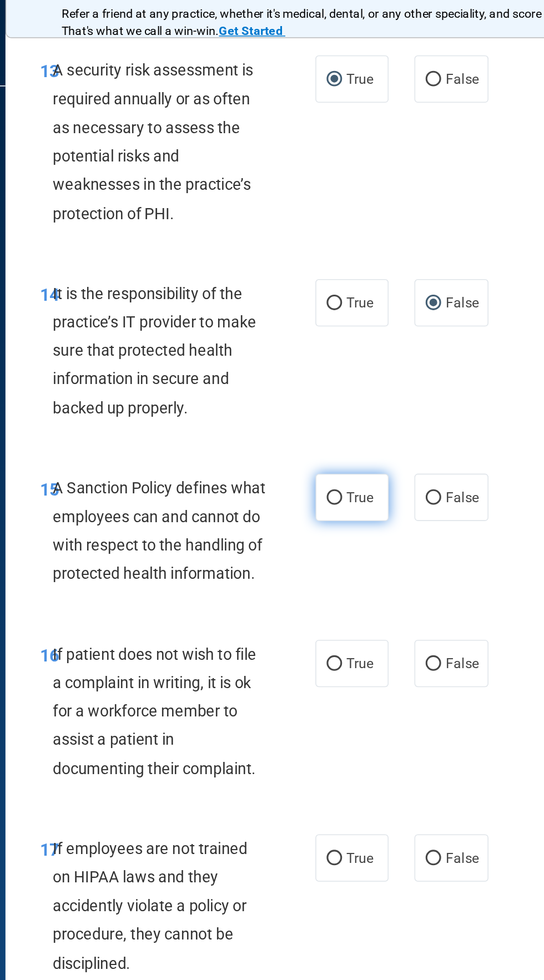
click at [339, 357] on label "True" at bounding box center [359, 341] width 47 height 31
click at [343, 346] on input "True" at bounding box center [348, 342] width 10 height 8
radio input "true"
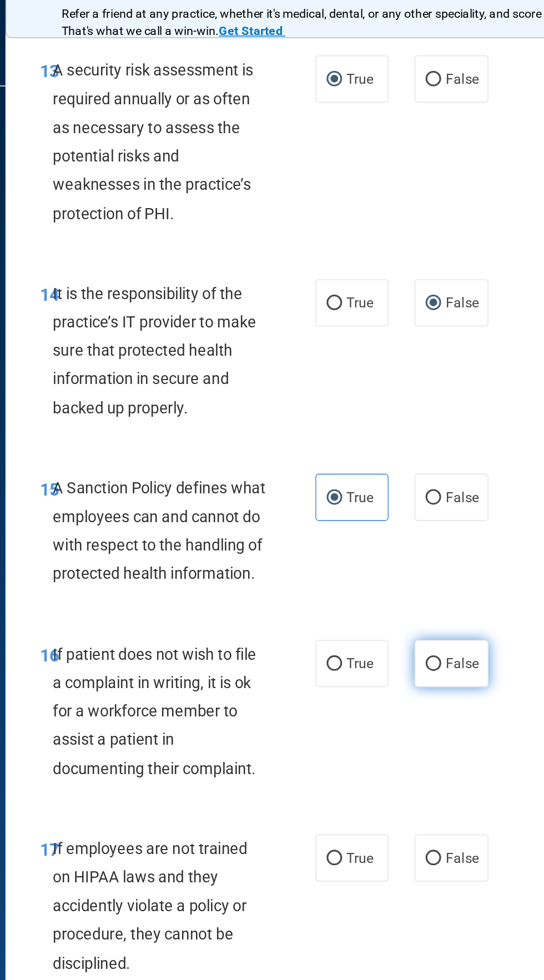
click at [413, 453] on input "False" at bounding box center [412, 449] width 10 height 8
radio input "true"
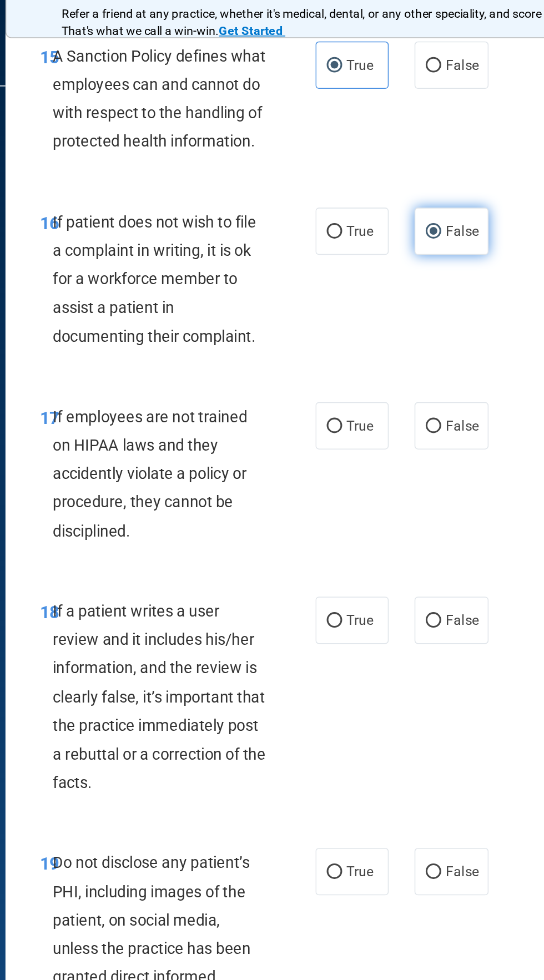
scroll to position [2314, 0]
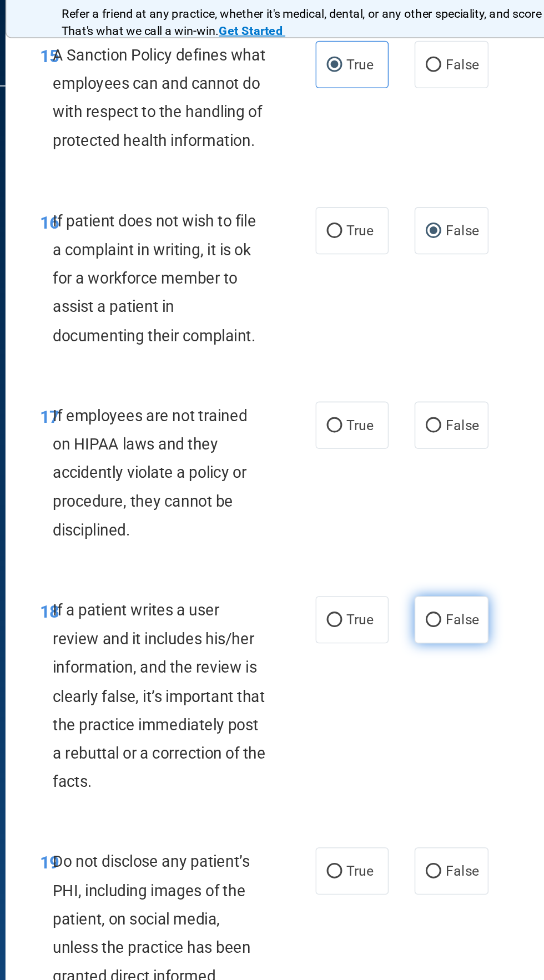
click at [415, 425] on input "False" at bounding box center [412, 421] width 10 height 8
radio input "true"
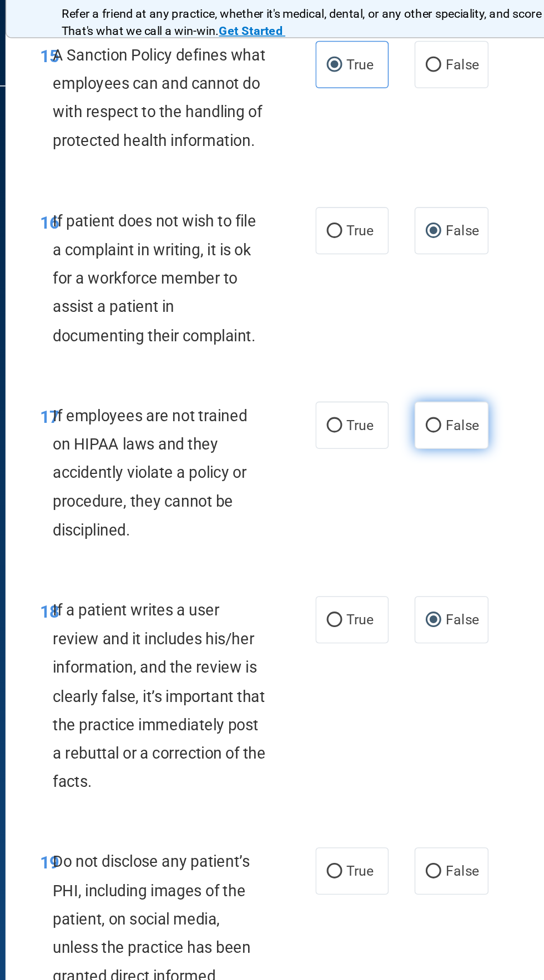
click at [416, 300] on input "False" at bounding box center [412, 295] width 10 height 8
radio input "true"
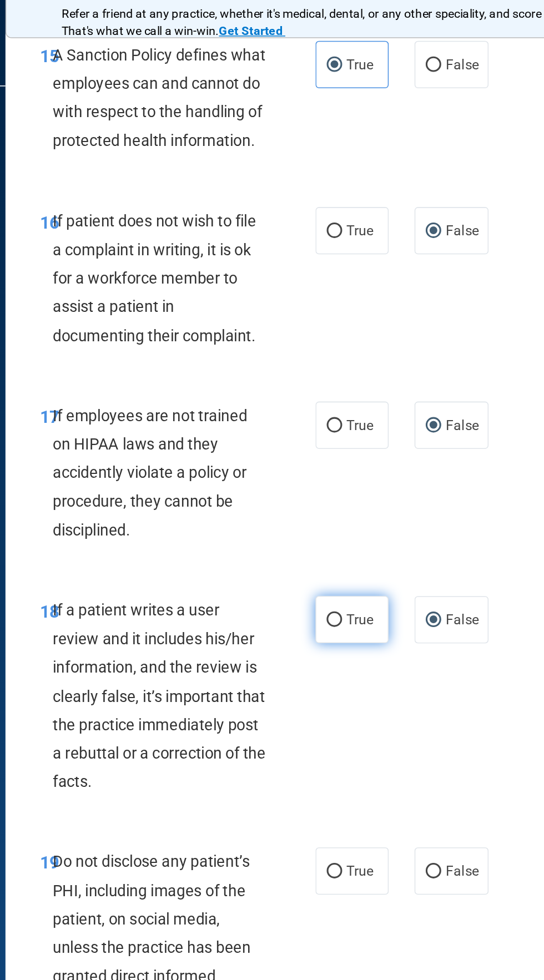
click at [348, 425] on input "True" at bounding box center [348, 421] width 10 height 8
radio input "true"
radio input "false"
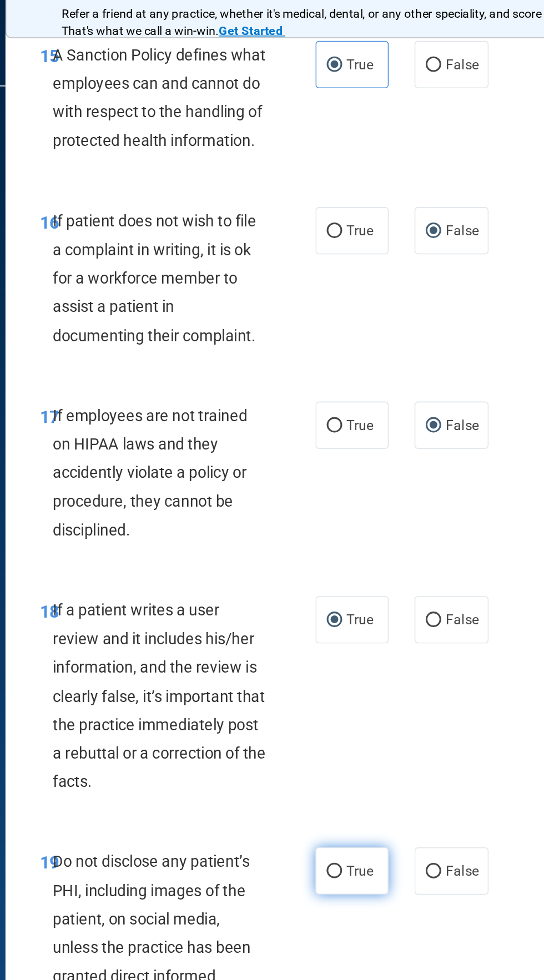
click at [345, 587] on input "True" at bounding box center [348, 583] width 10 height 8
radio input "true"
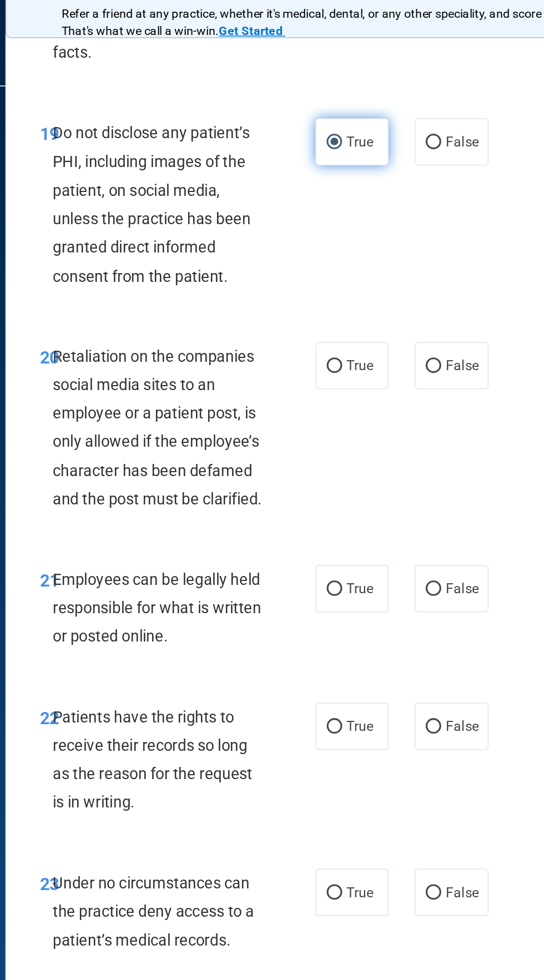
scroll to position [2786, 0]
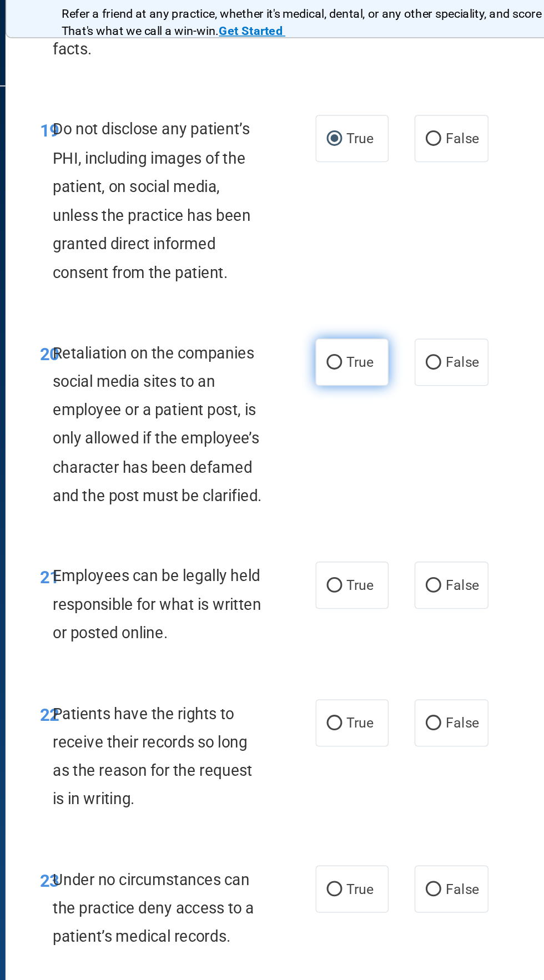
click at [348, 259] on input "True" at bounding box center [348, 255] width 10 height 8
radio input "true"
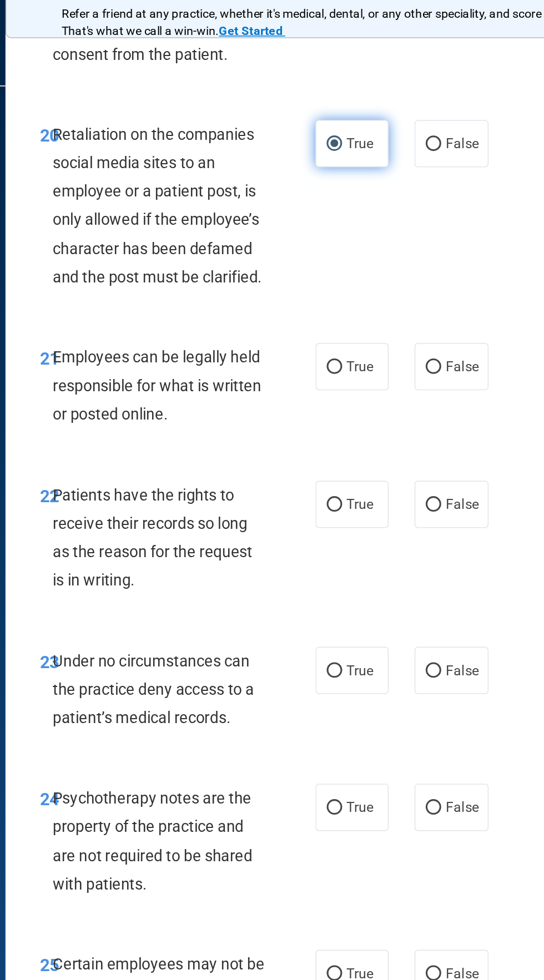
scroll to position [2928, 0]
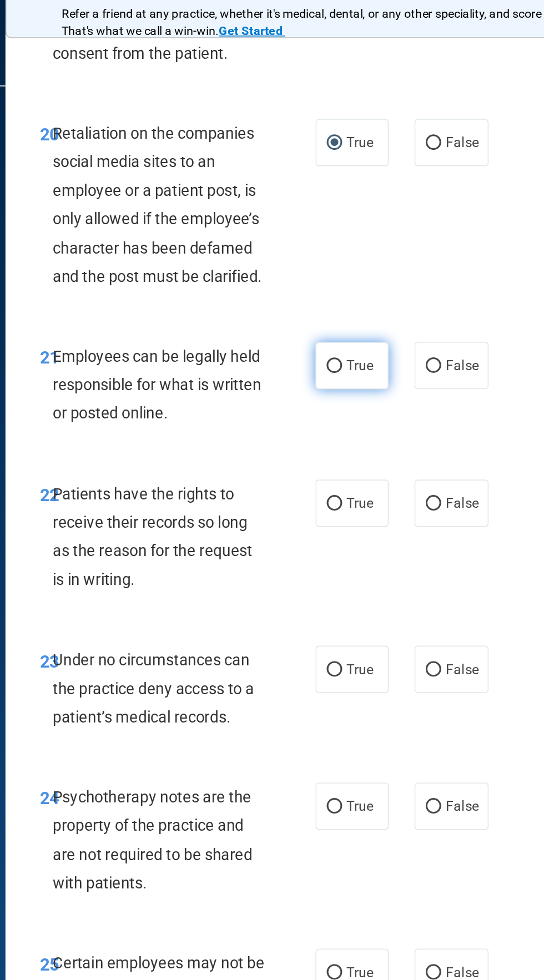
click at [351, 261] on input "True" at bounding box center [348, 257] width 10 height 8
radio input "true"
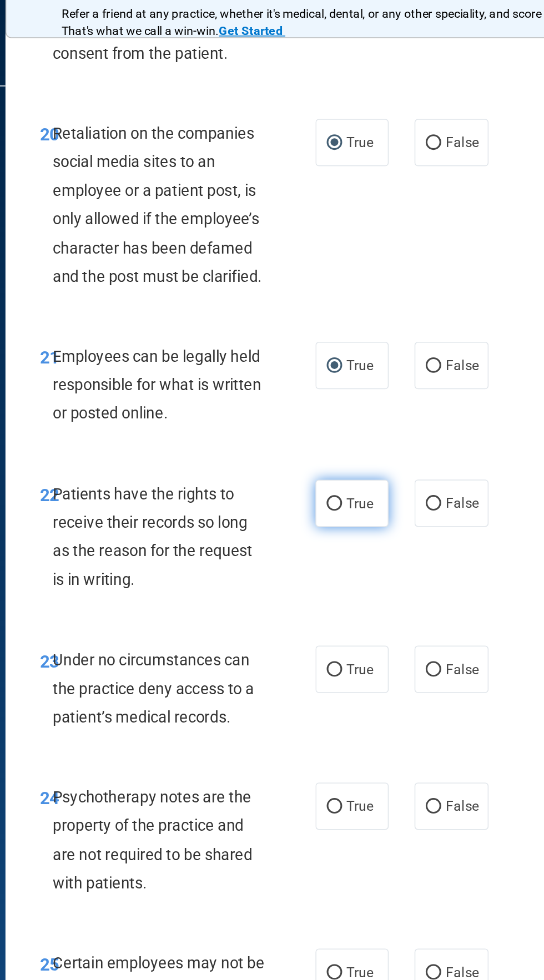
click at [347, 350] on input "True" at bounding box center [348, 346] width 10 height 8
radio input "true"
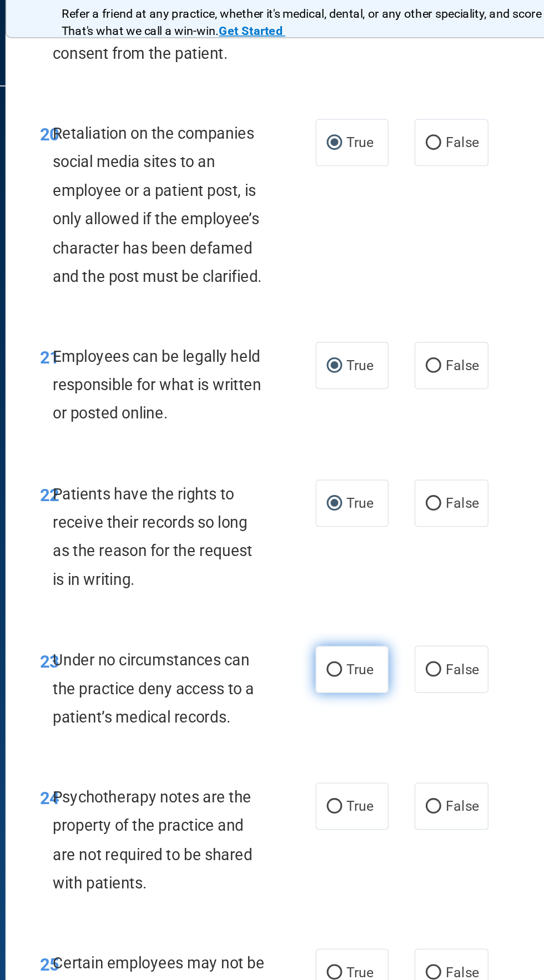
click at [348, 457] on input "True" at bounding box center [348, 453] width 10 height 8
radio input "true"
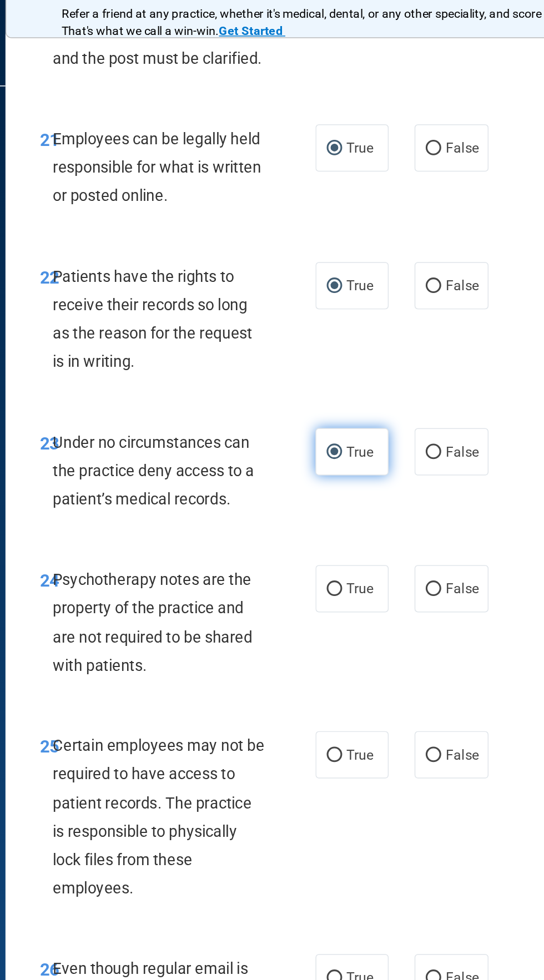
scroll to position [3068, 0]
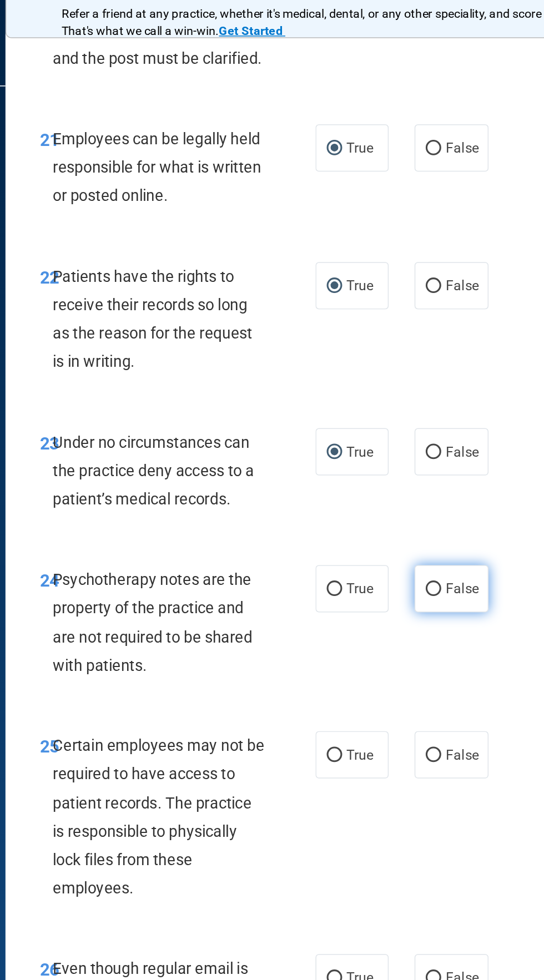
click at [413, 405] on input "False" at bounding box center [412, 401] width 10 height 8
radio input "true"
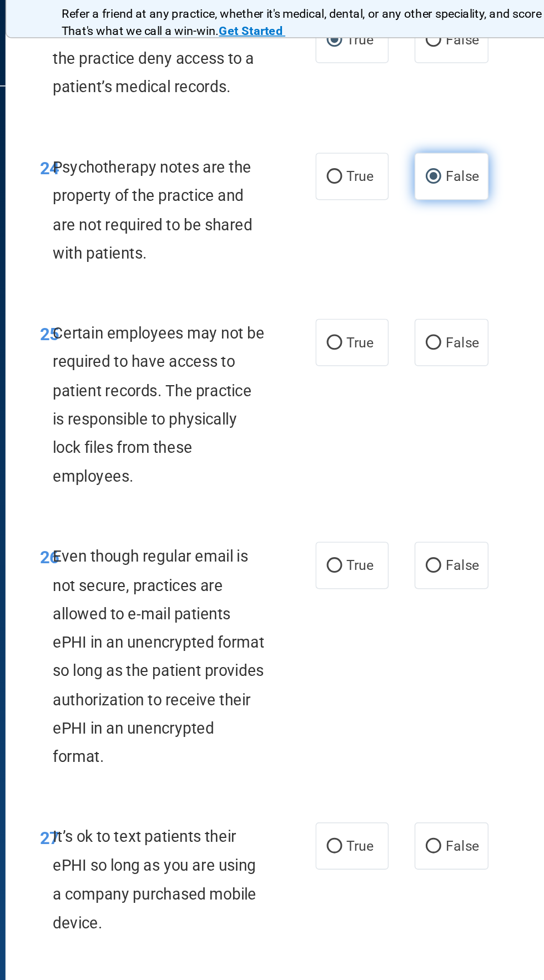
scroll to position [3335, 0]
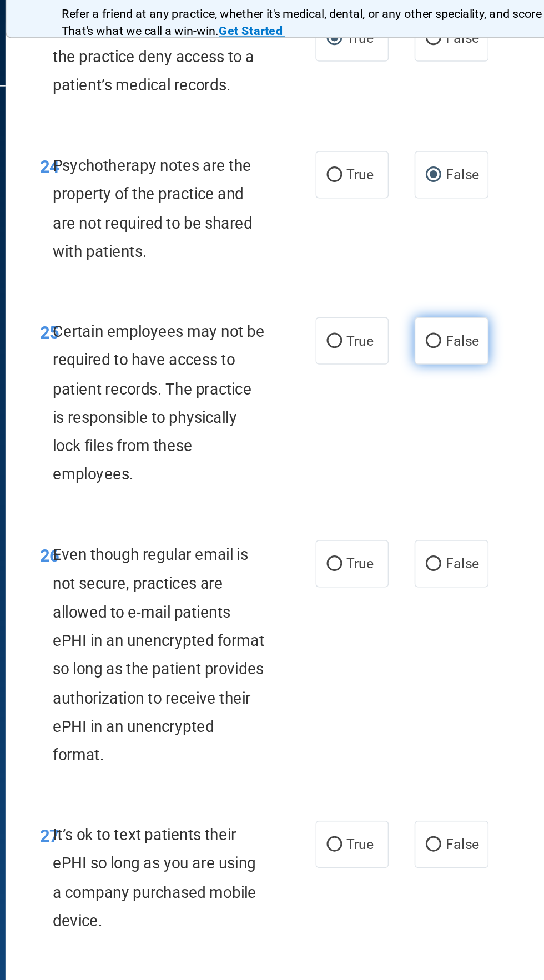
click at [408, 245] on input "False" at bounding box center [412, 241] width 10 height 8
radio input "true"
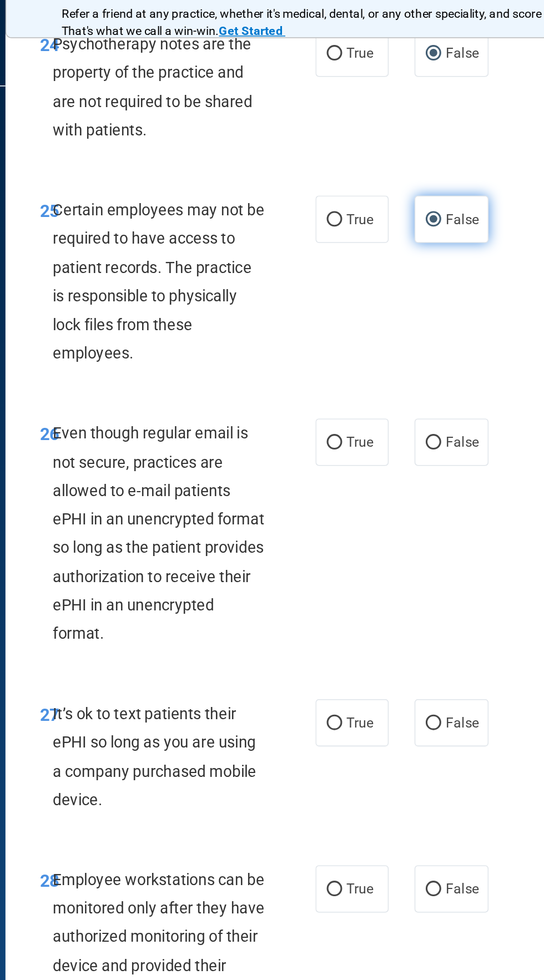
scroll to position [3418, 0]
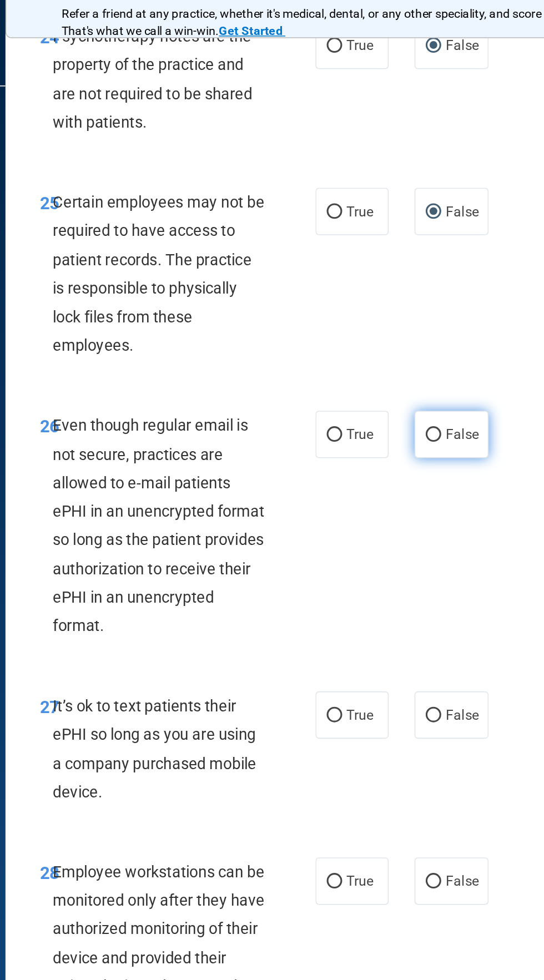
click at [407, 306] on input "False" at bounding box center [412, 301] width 10 height 8
radio input "true"
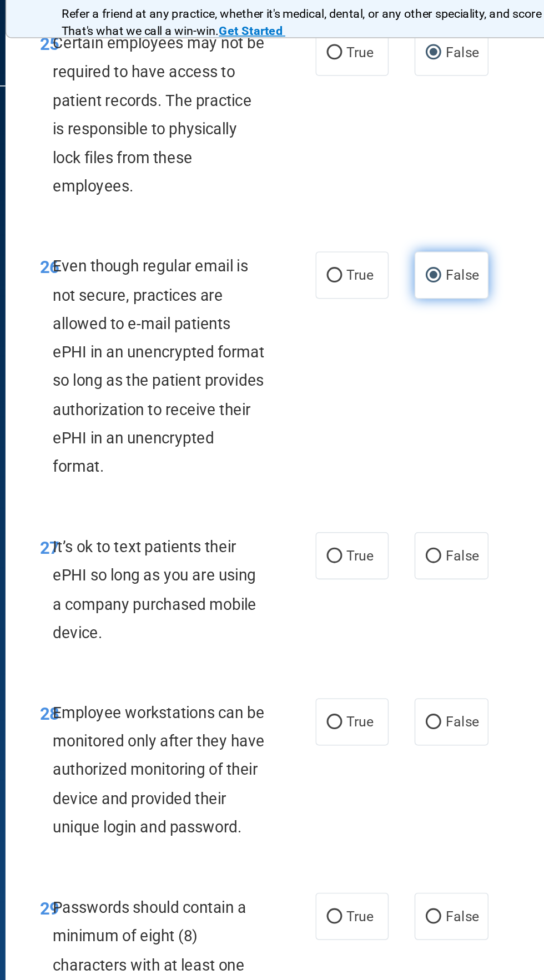
scroll to position [3558, 0]
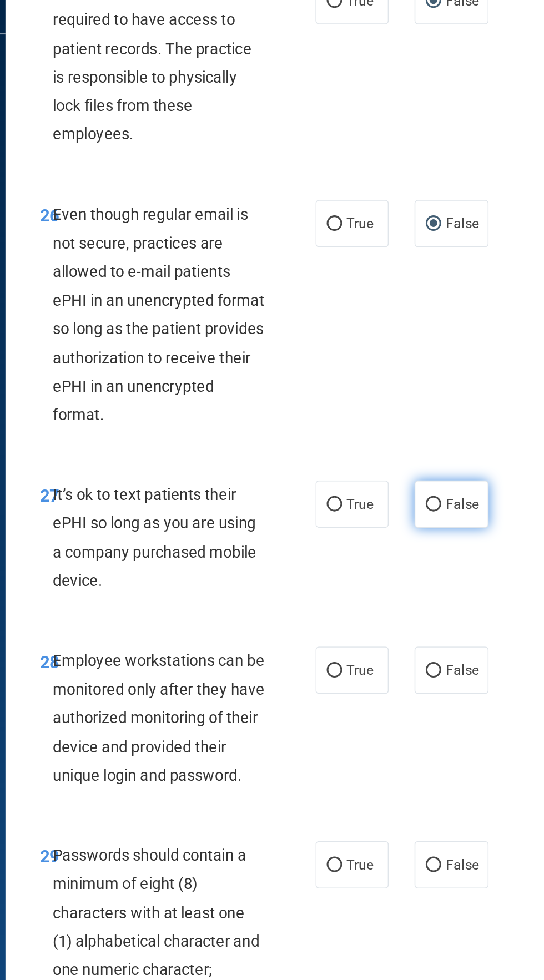
click at [412, 382] on input "False" at bounding box center [412, 380] width 10 height 8
radio input "true"
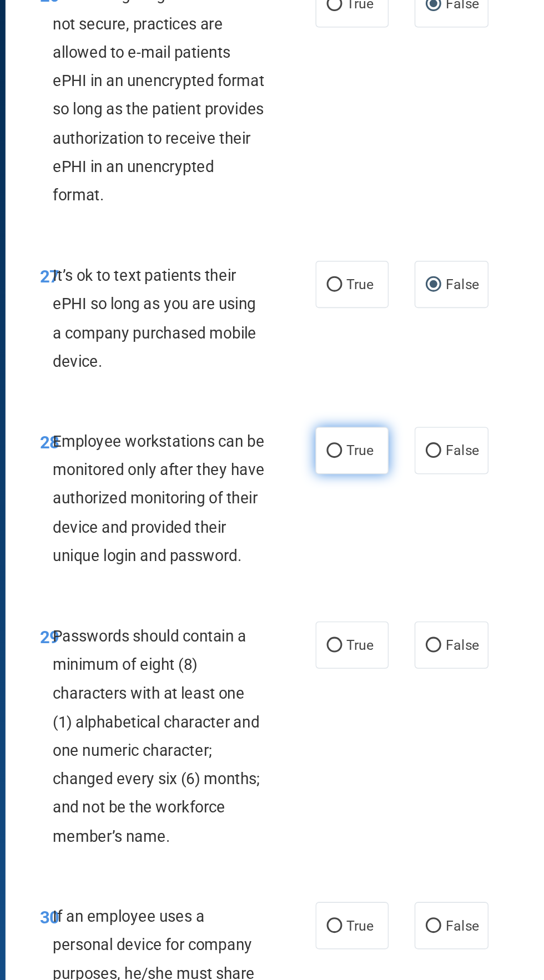
click at [348, 487] on input "True" at bounding box center [348, 487] width 10 height 8
radio input "true"
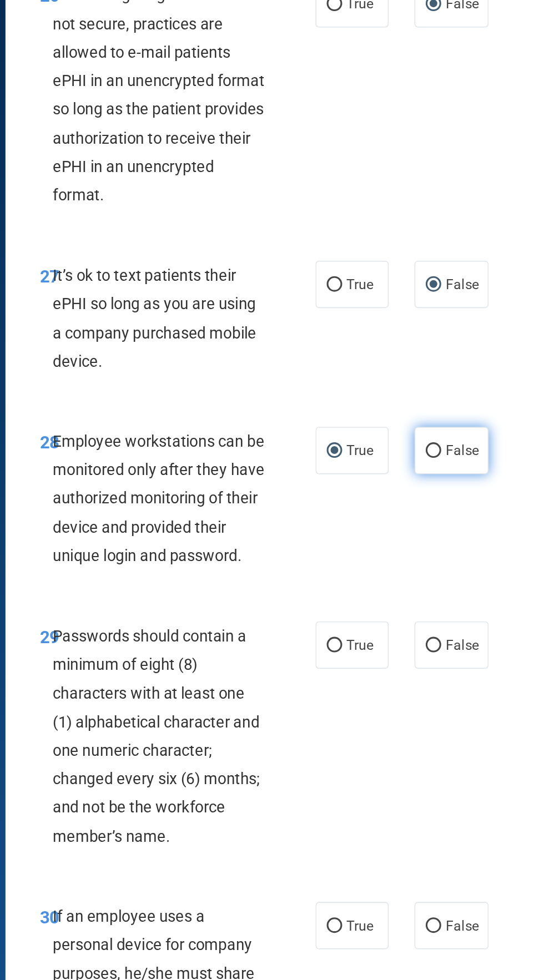
click at [414, 487] on input "False" at bounding box center [412, 487] width 10 height 8
radio input "true"
radio input "false"
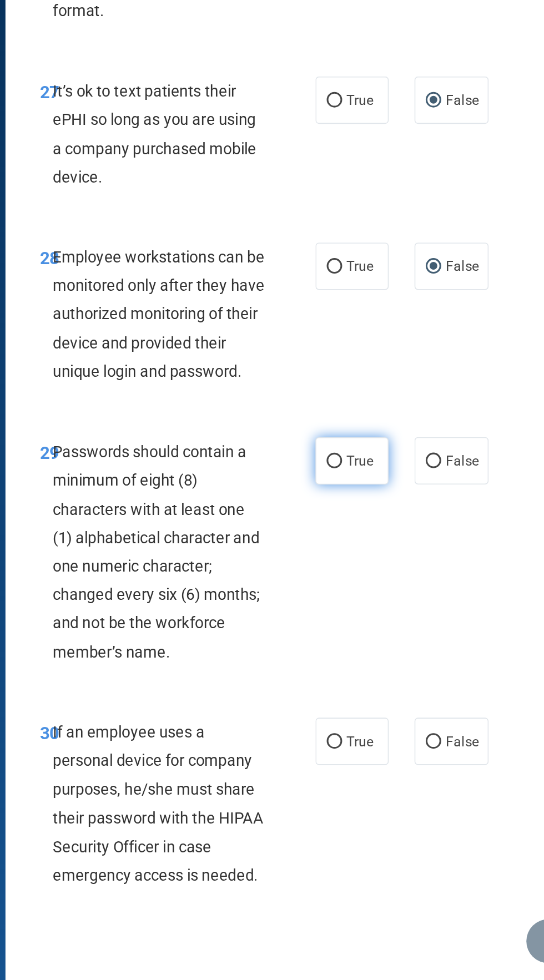
click at [349, 608] on input "True" at bounding box center [348, 612] width 10 height 8
radio input "true"
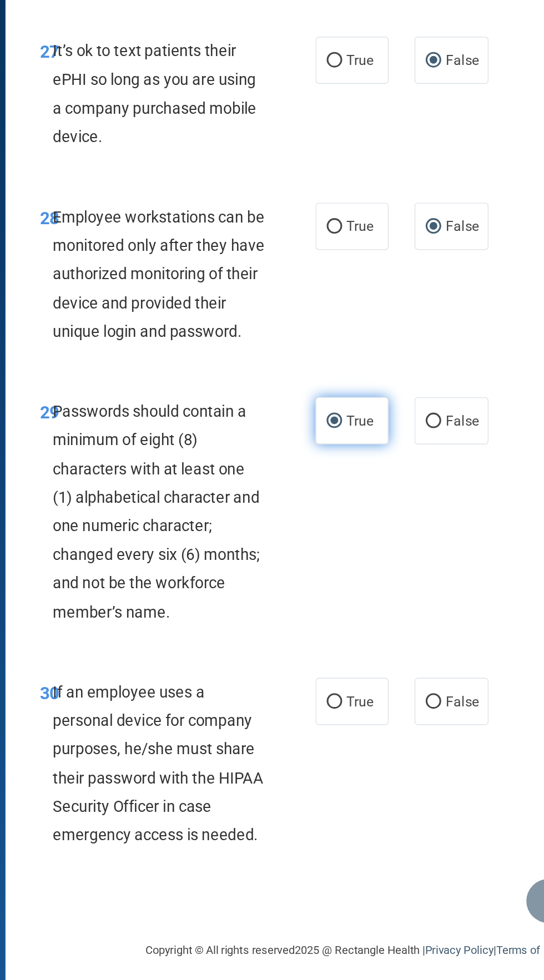
scroll to position [0, 0]
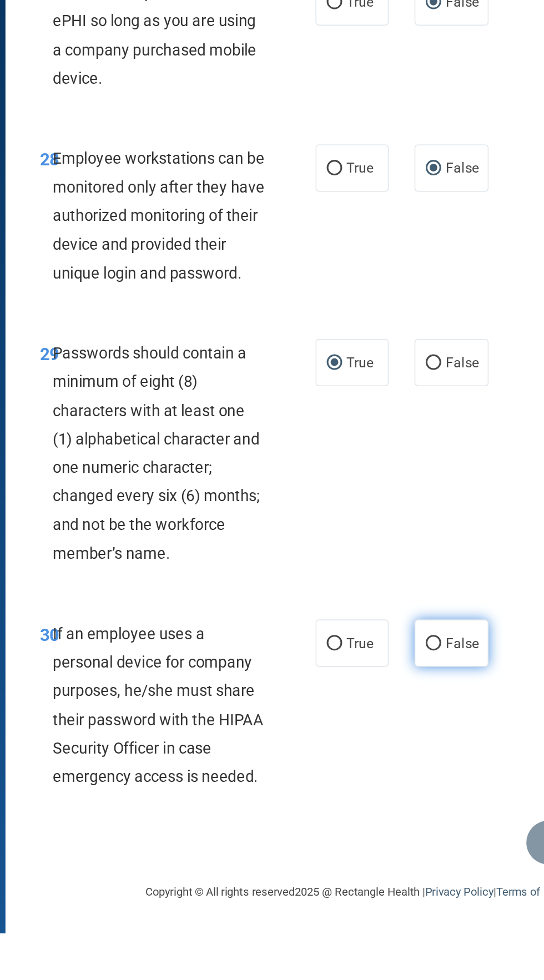
click at [416, 792] on input "False" at bounding box center [412, 793] width 10 height 8
radio input "true"
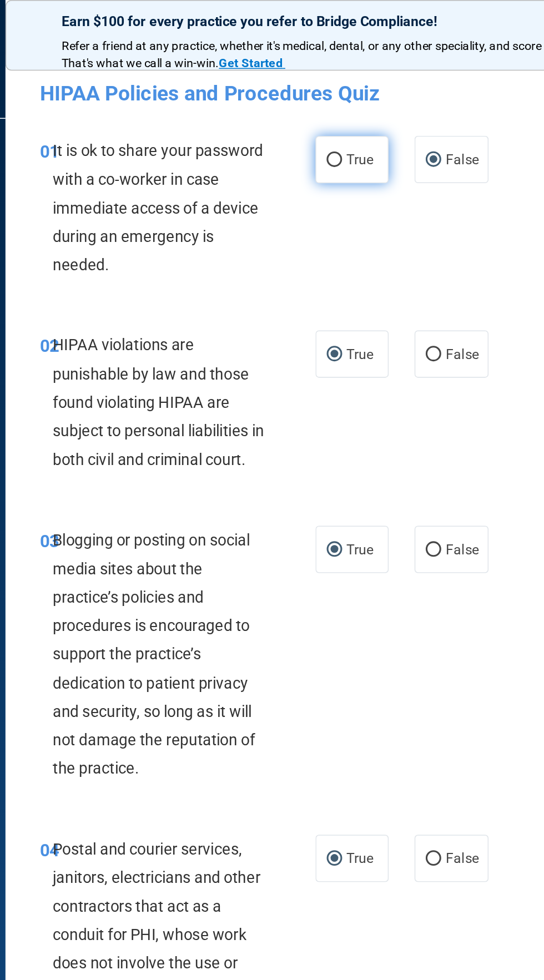
click at [348, 102] on input "True" at bounding box center [348, 103] width 10 height 8
radio input "true"
radio input "false"
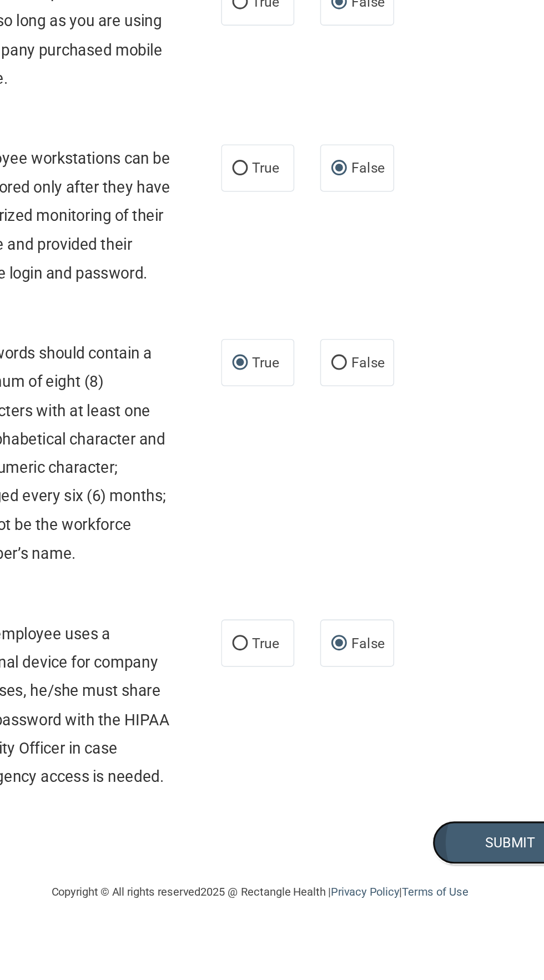
click at [517, 919] on button "Submit" at bounding box center [522, 921] width 100 height 28
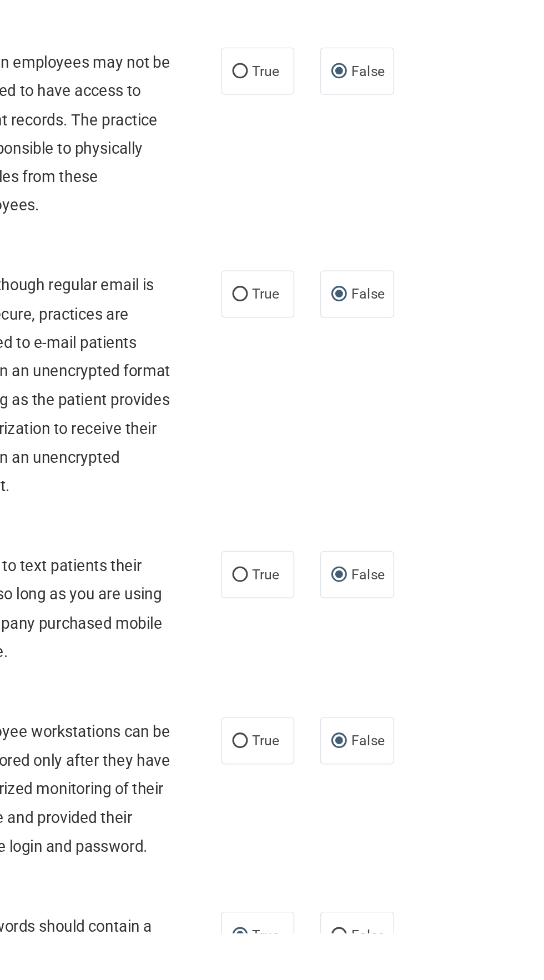
scroll to position [3149, 0]
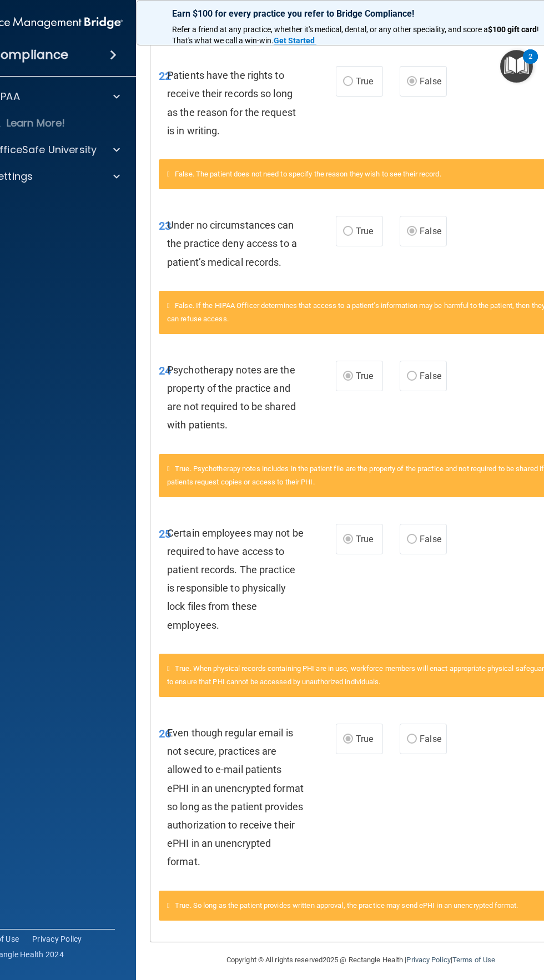
scroll to position [1949, 0]
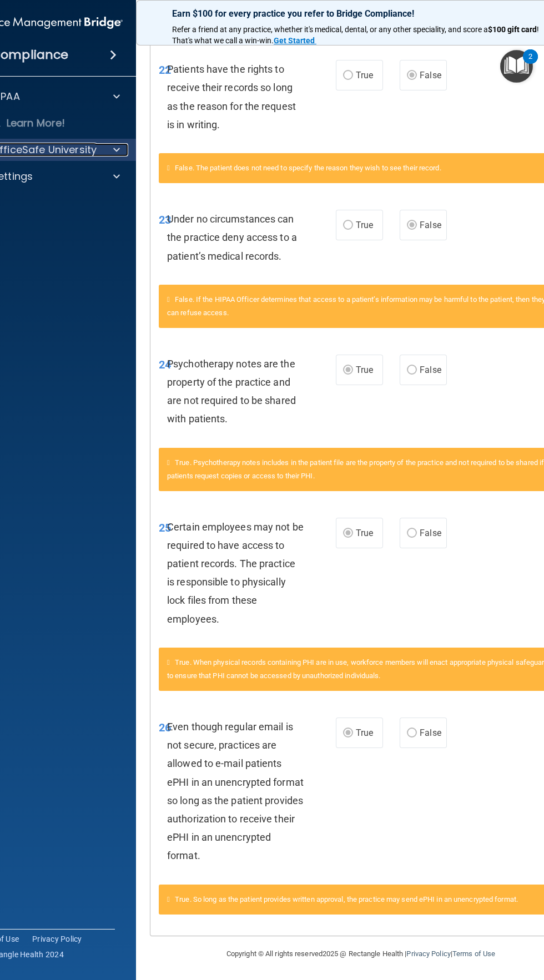
click at [107, 145] on div at bounding box center [115, 149] width 28 height 13
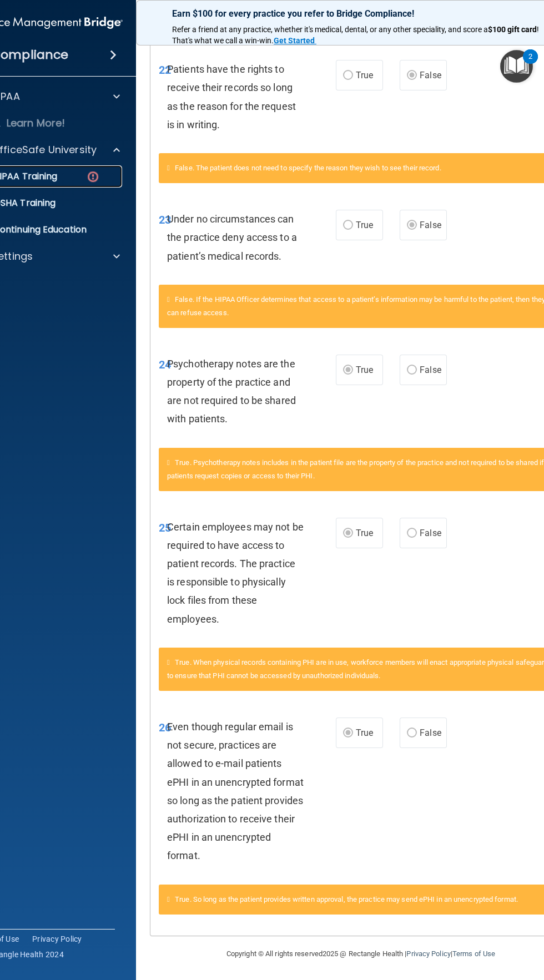
click at [93, 176] on img at bounding box center [93, 177] width 14 height 14
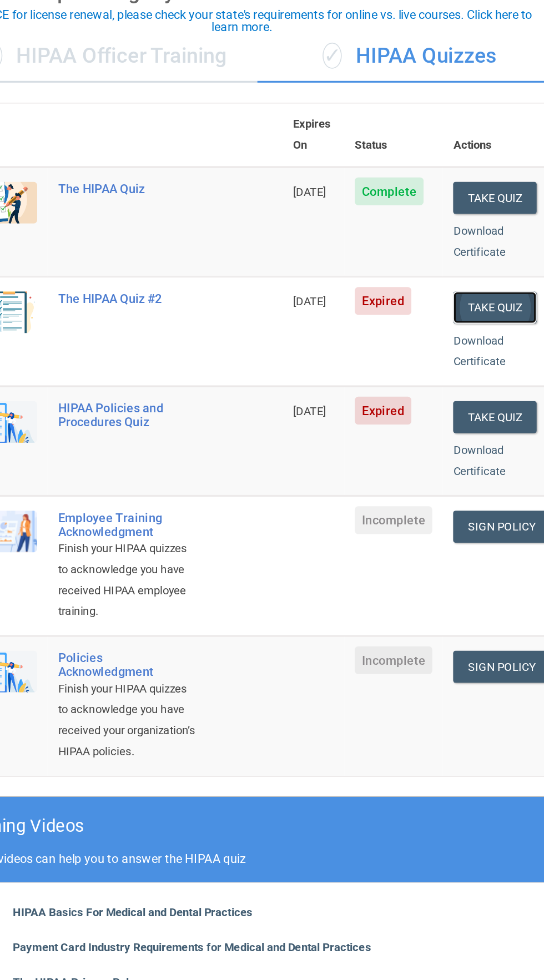
click at [516, 288] on button "Take Quiz" at bounding box center [512, 298] width 53 height 21
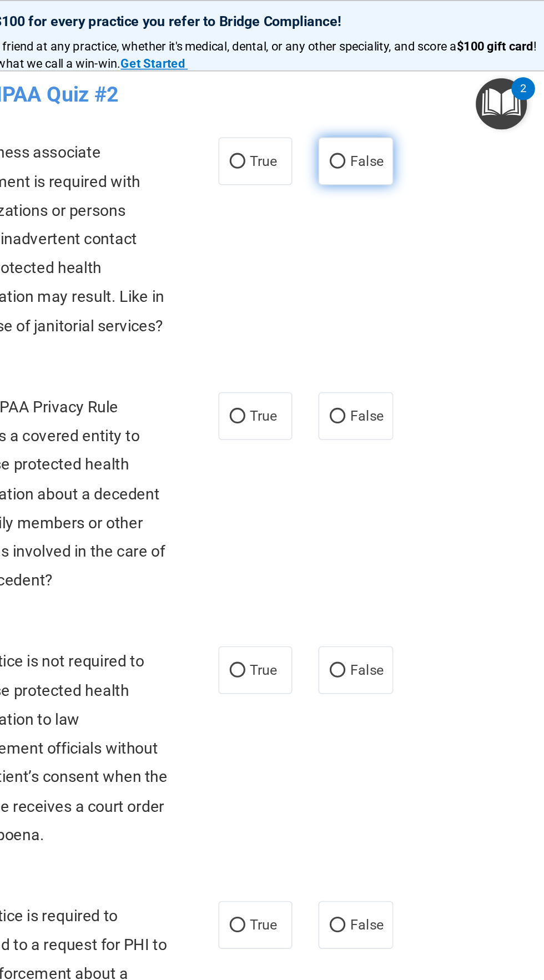
click at [412, 103] on input "False" at bounding box center [412, 103] width 10 height 8
radio input "true"
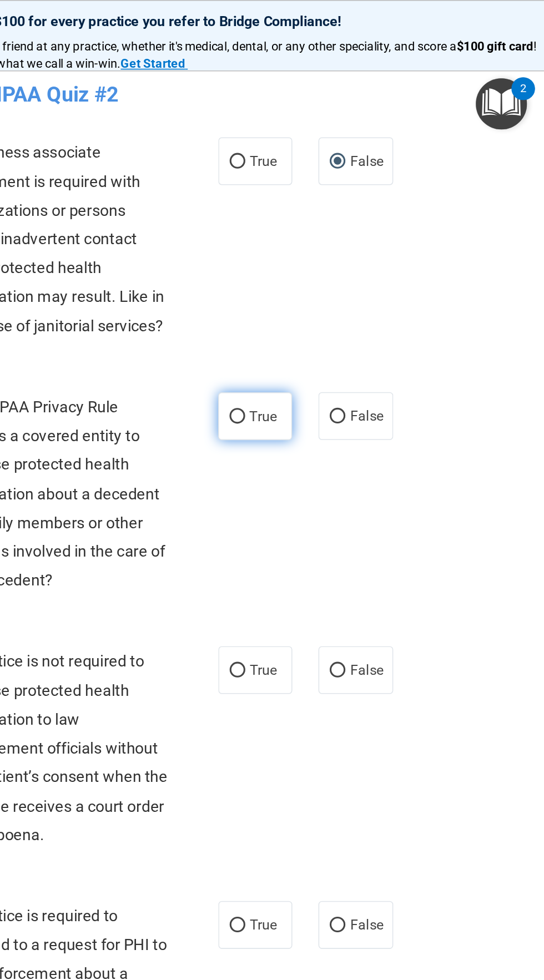
click at [348, 264] on input "True" at bounding box center [348, 266] width 10 height 8
radio input "true"
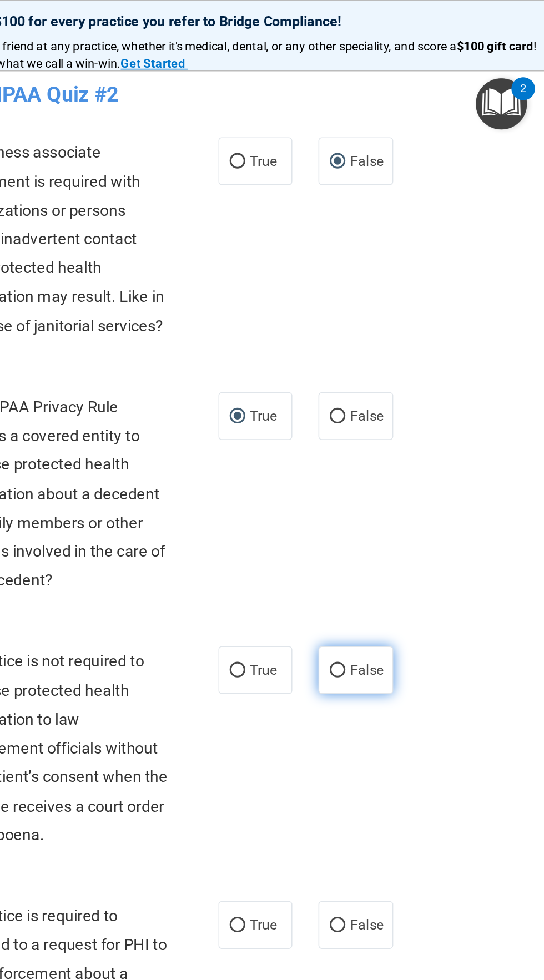
click at [428, 433] on label "False" at bounding box center [423, 427] width 47 height 31
click at [417, 432] on input "False" at bounding box center [412, 428] width 10 height 8
radio input "true"
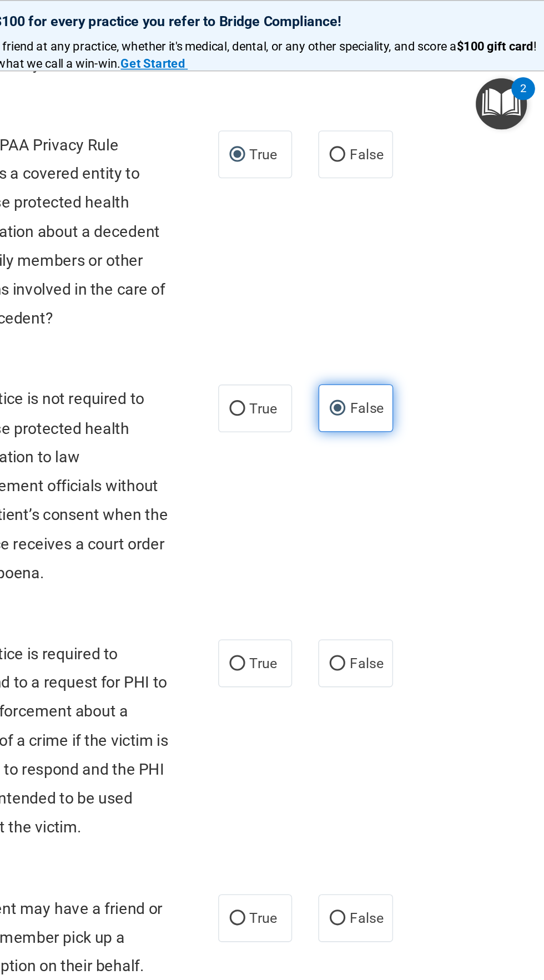
scroll to position [170, 0]
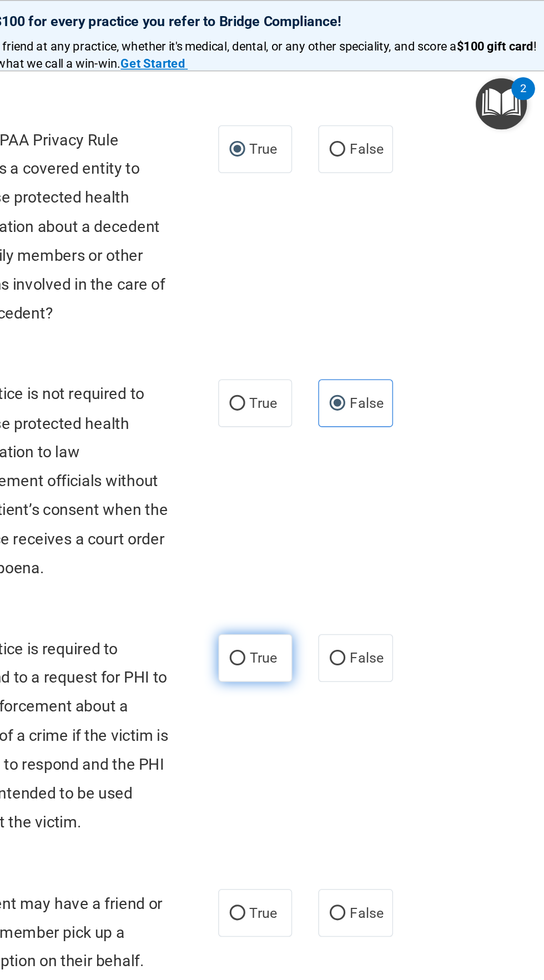
click at [348, 420] on input "True" at bounding box center [348, 420] width 10 height 8
radio input "true"
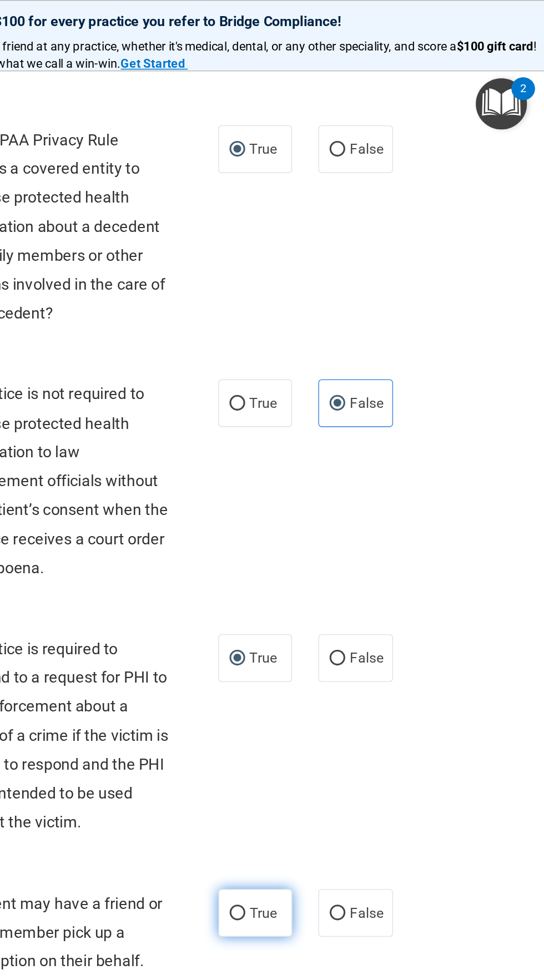
click at [352, 583] on input "True" at bounding box center [348, 583] width 10 height 8
radio input "true"
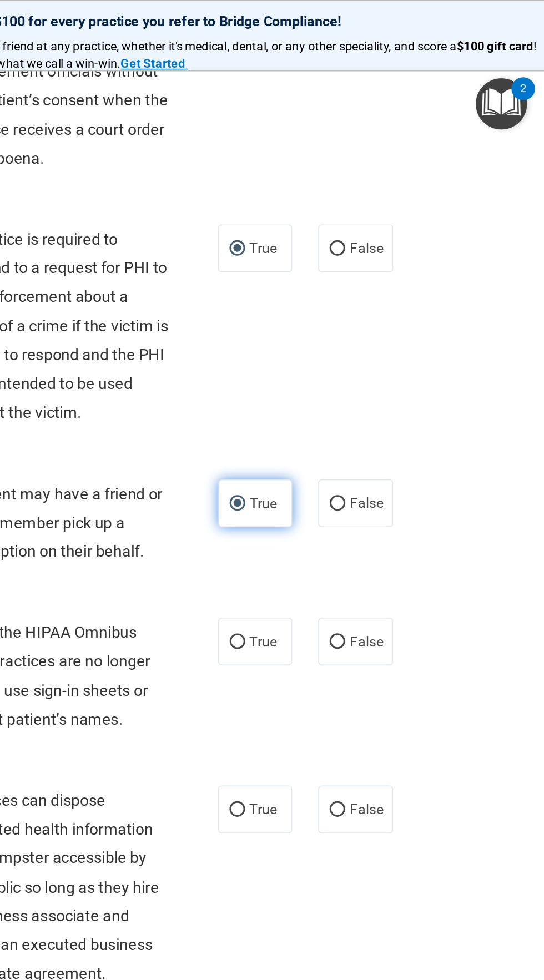
scroll to position [0, 0]
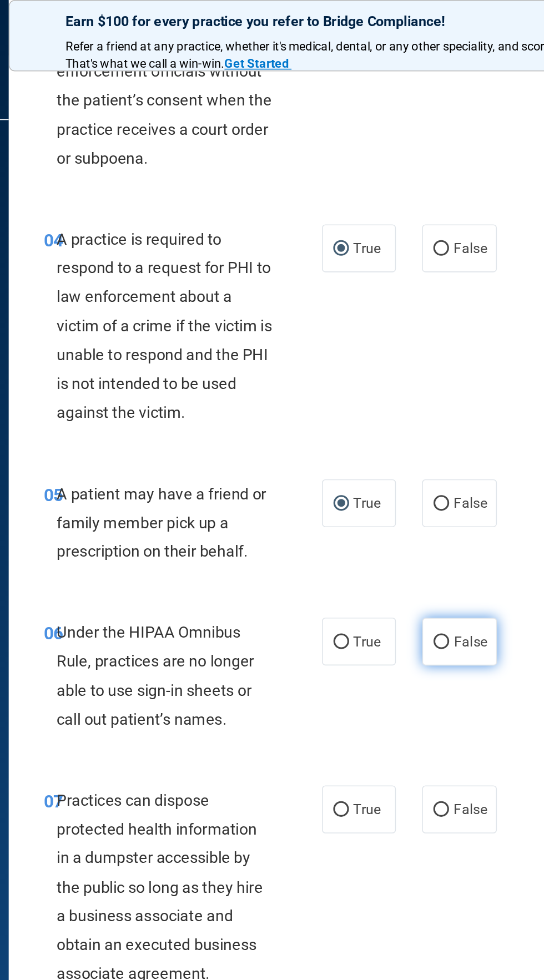
click at [412, 411] on input "False" at bounding box center [412, 410] width 10 height 8
radio input "true"
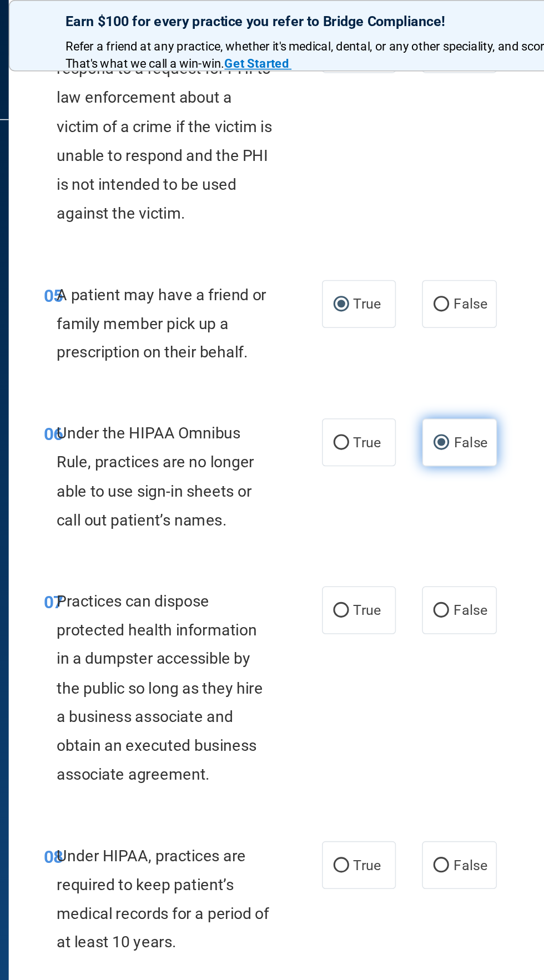
scroll to position [559, 0]
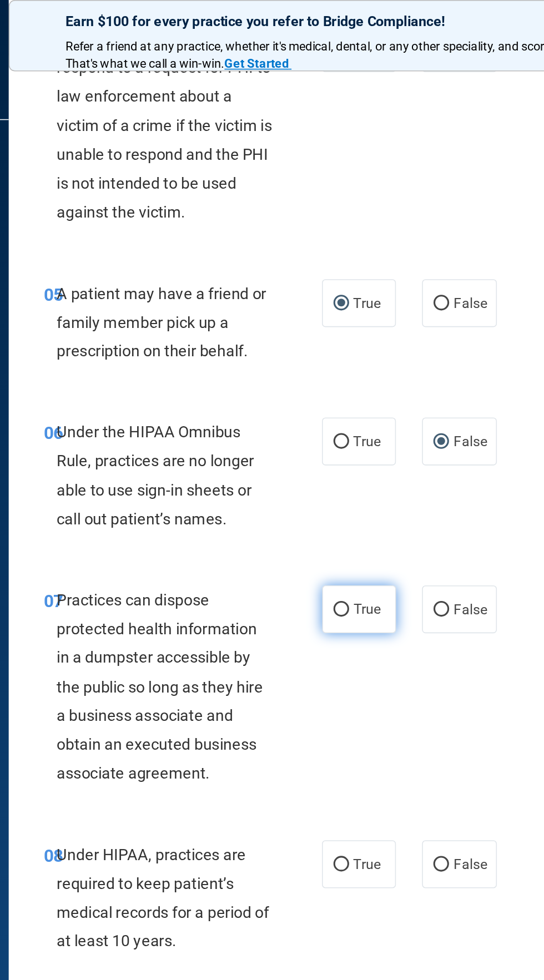
click at [350, 388] on input "True" at bounding box center [348, 389] width 10 height 8
radio input "true"
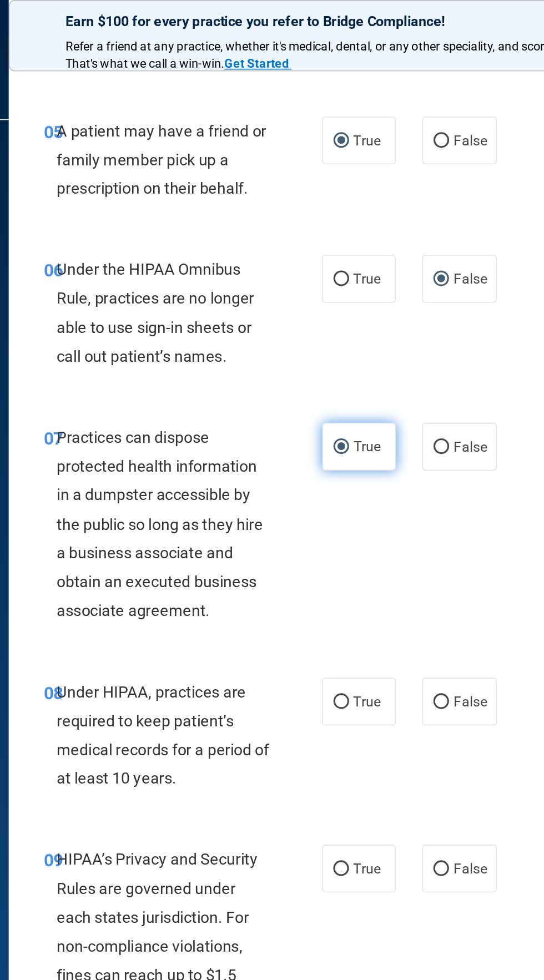
scroll to position [669, 0]
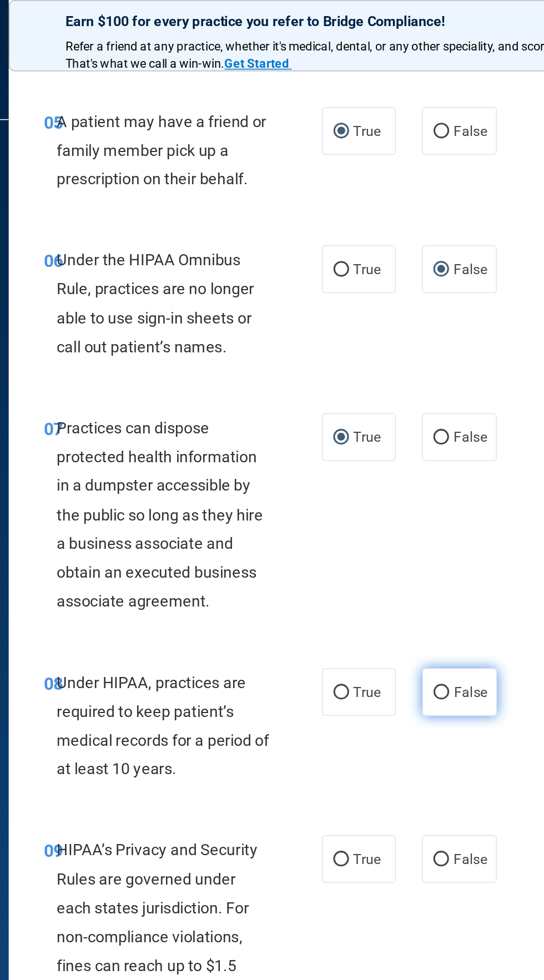
click at [413, 440] on input "False" at bounding box center [412, 442] width 10 height 8
radio input "true"
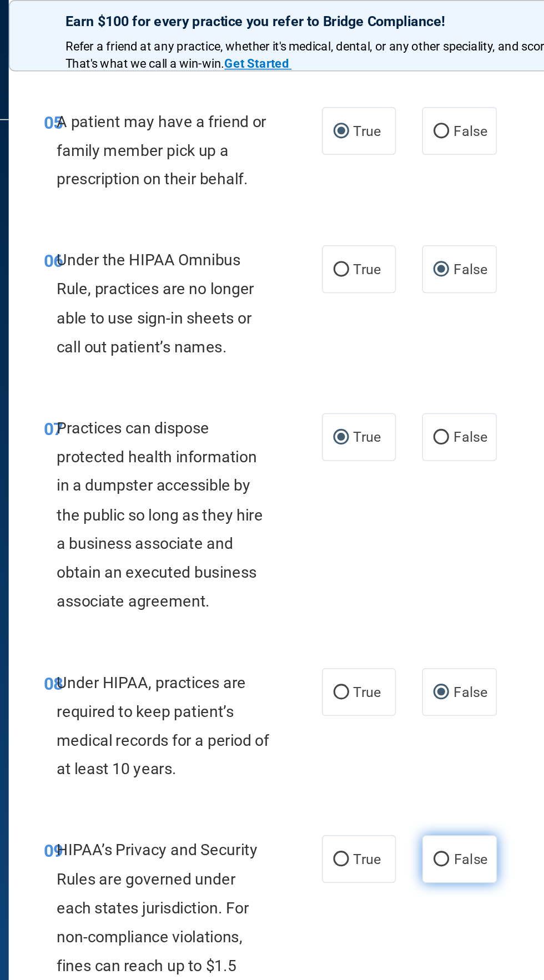
click at [428, 546] on span "False" at bounding box center [431, 548] width 22 height 11
click at [417, 546] on input "False" at bounding box center [412, 548] width 10 height 8
radio input "true"
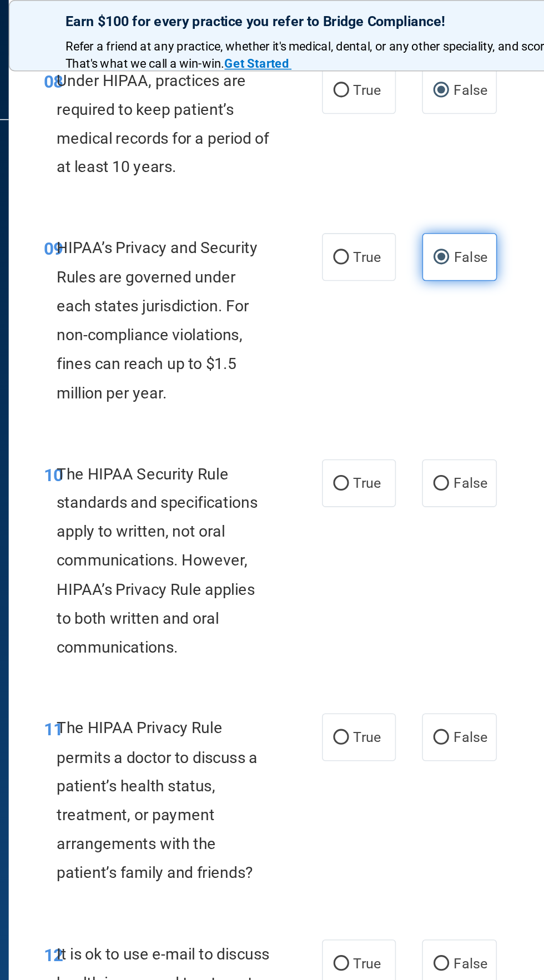
scroll to position [1056, 0]
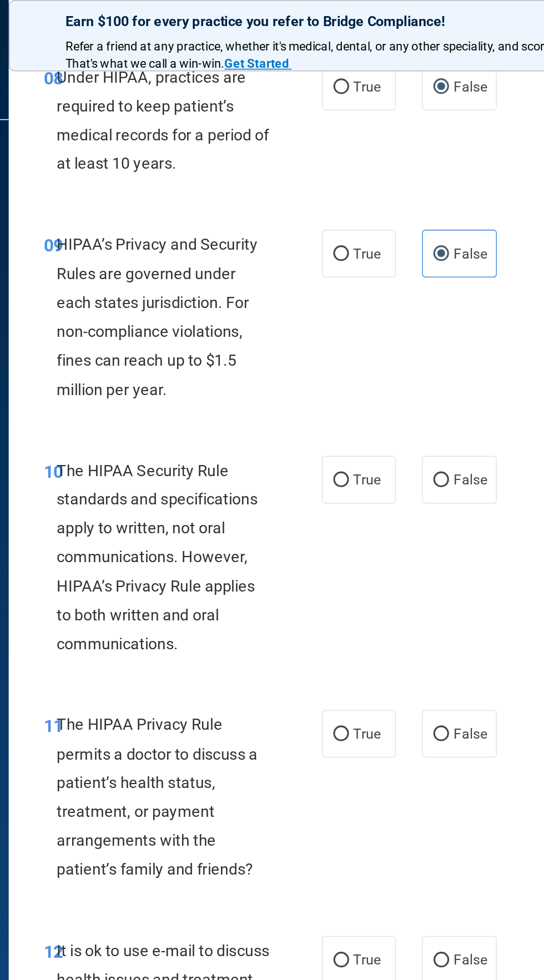
click at [325, 305] on div "10 The HIPAA Security Rule standards and specifications apply to written, not o…" at bounding box center [247, 358] width 211 height 135
click at [350, 305] on input "True" at bounding box center [348, 306] width 10 height 8
radio input "true"
click at [412, 468] on input "False" at bounding box center [412, 469] width 10 height 8
radio input "true"
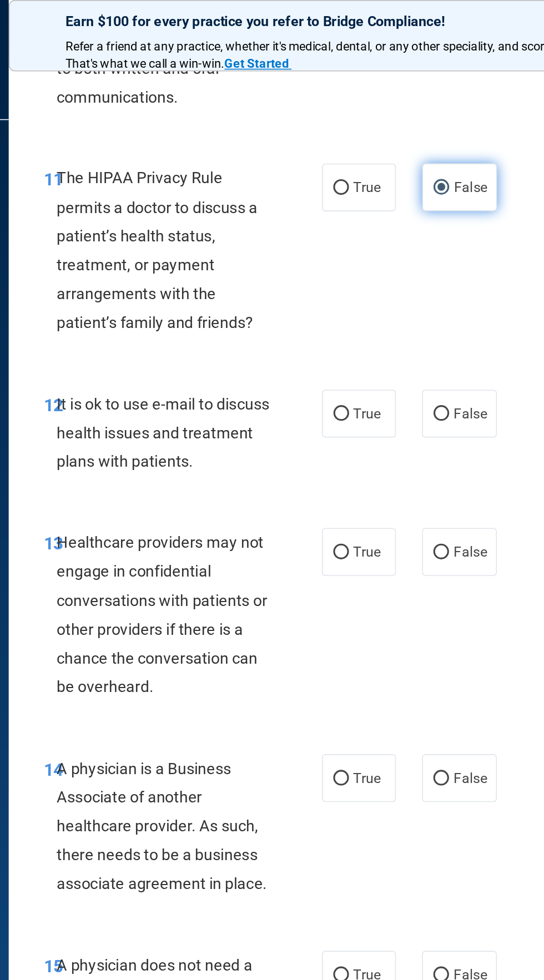
scroll to position [1406, 0]
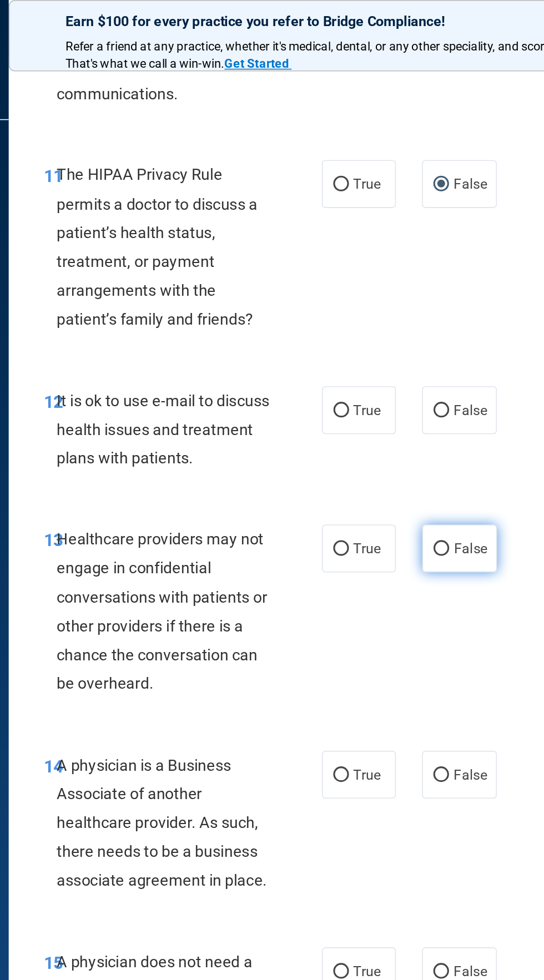
click at [413, 349] on input "False" at bounding box center [412, 350] width 10 height 8
radio input "true"
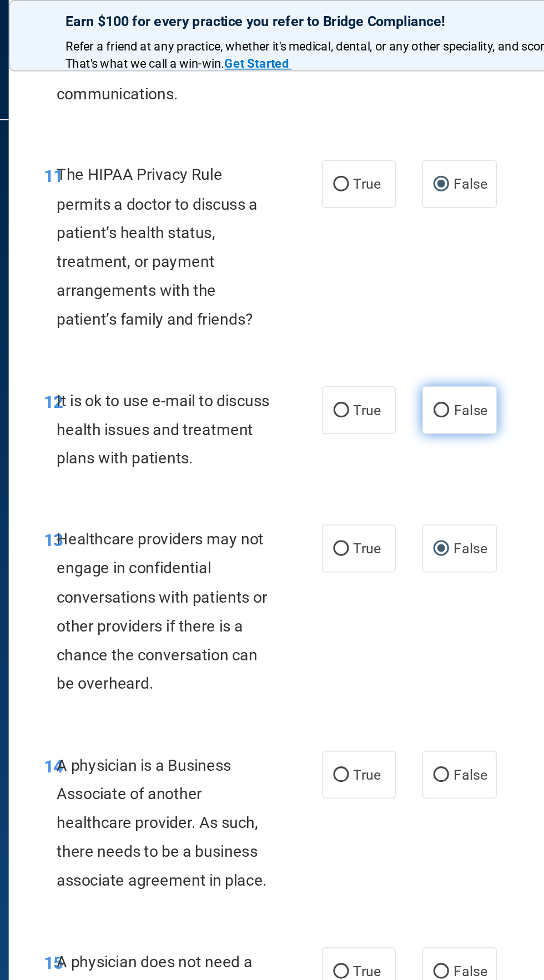
click at [412, 260] on input "False" at bounding box center [412, 262] width 10 height 8
radio input "true"
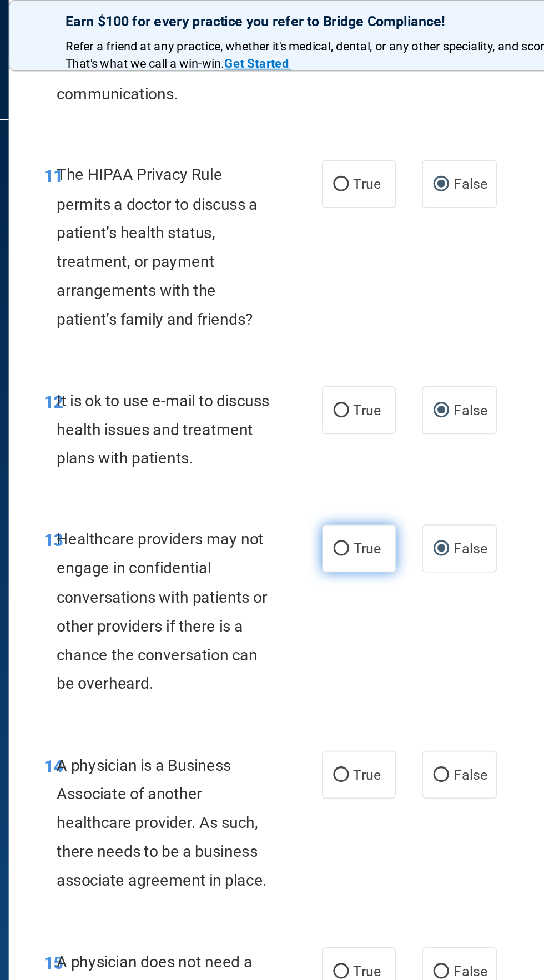
click at [348, 346] on input "True" at bounding box center [348, 350] width 10 height 8
radio input "true"
radio input "false"
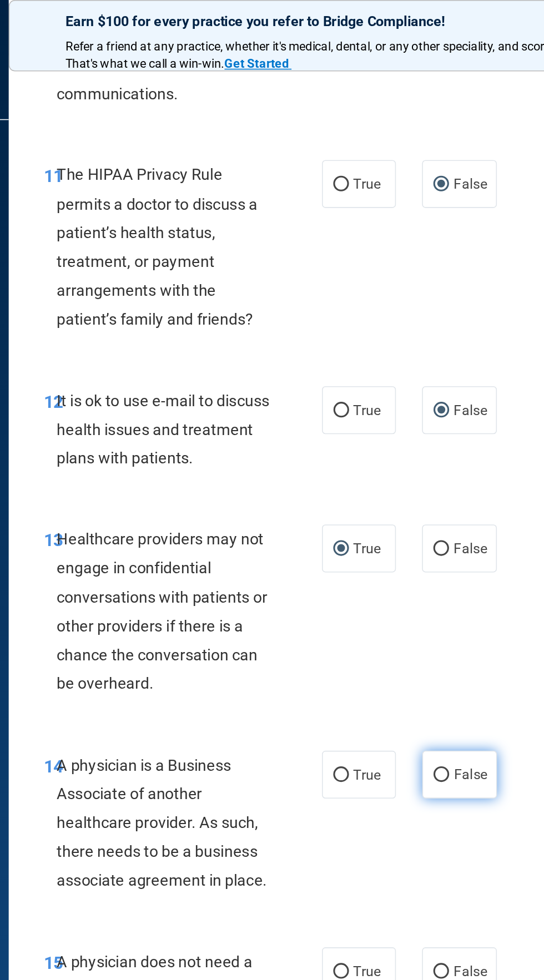
click at [415, 493] on input "False" at bounding box center [412, 495] width 10 height 8
radio input "true"
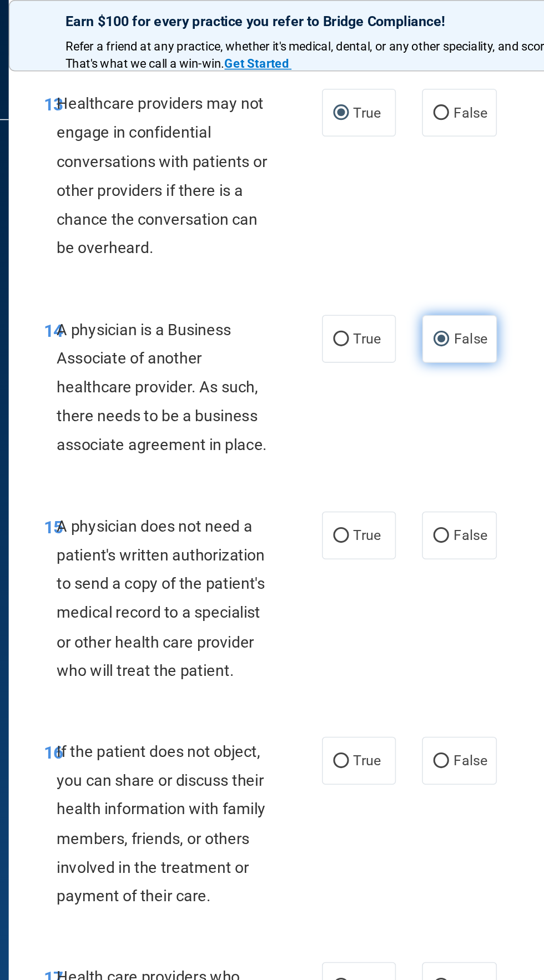
scroll to position [1702, 0]
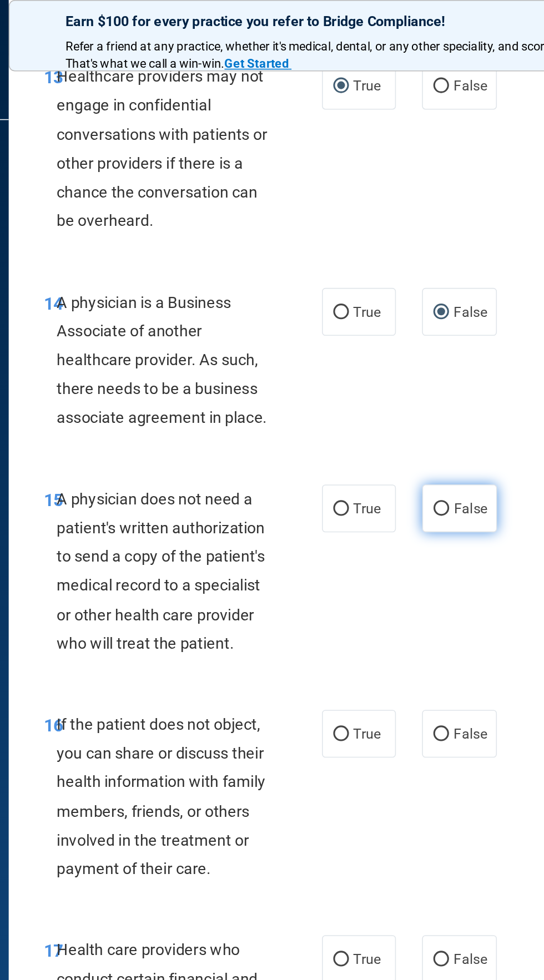
click at [414, 325] on input "False" at bounding box center [412, 325] width 10 height 8
radio input "true"
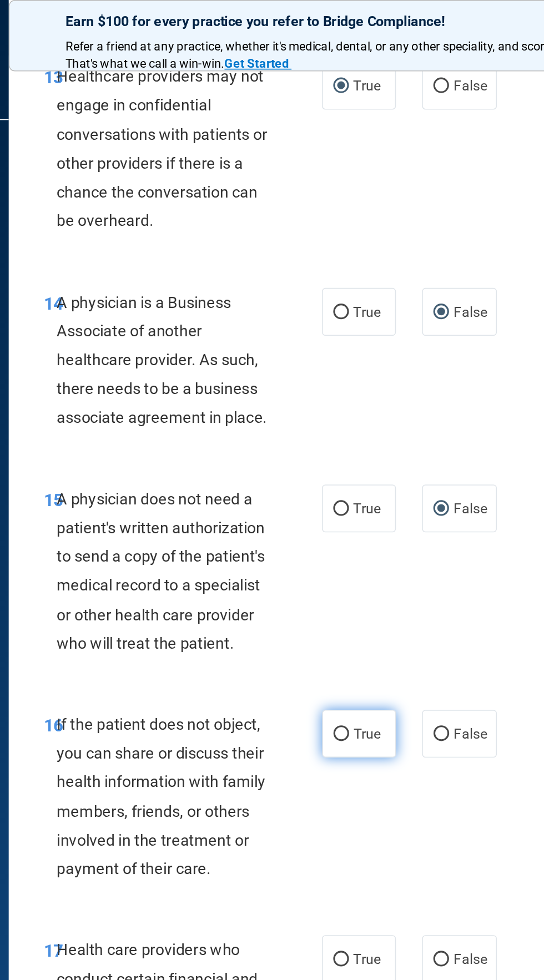
click at [351, 467] on input "True" at bounding box center [348, 469] width 10 height 8
radio input "true"
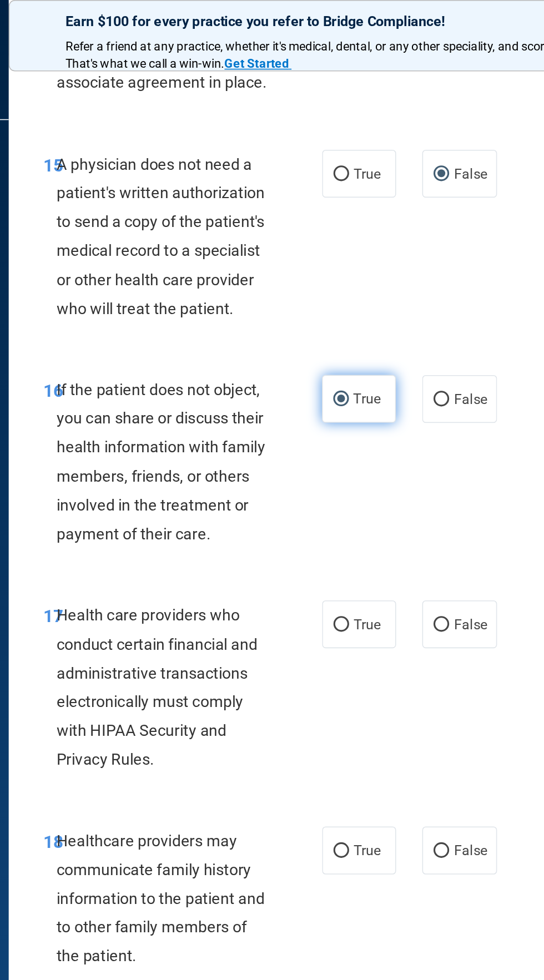
scroll to position [1920, 0]
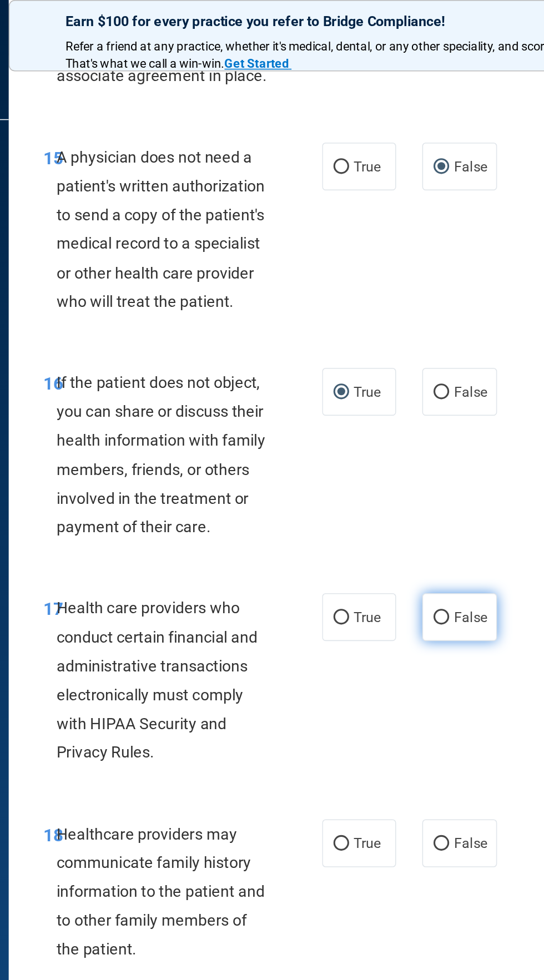
click at [413, 393] on input "False" at bounding box center [412, 394] width 10 height 8
radio input "true"
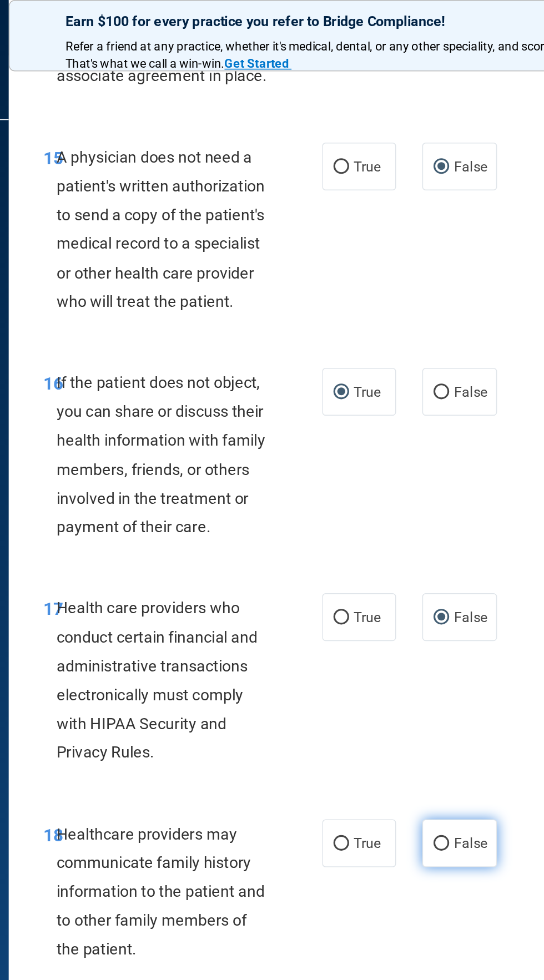
click at [412, 539] on input "False" at bounding box center [412, 538] width 10 height 8
radio input "true"
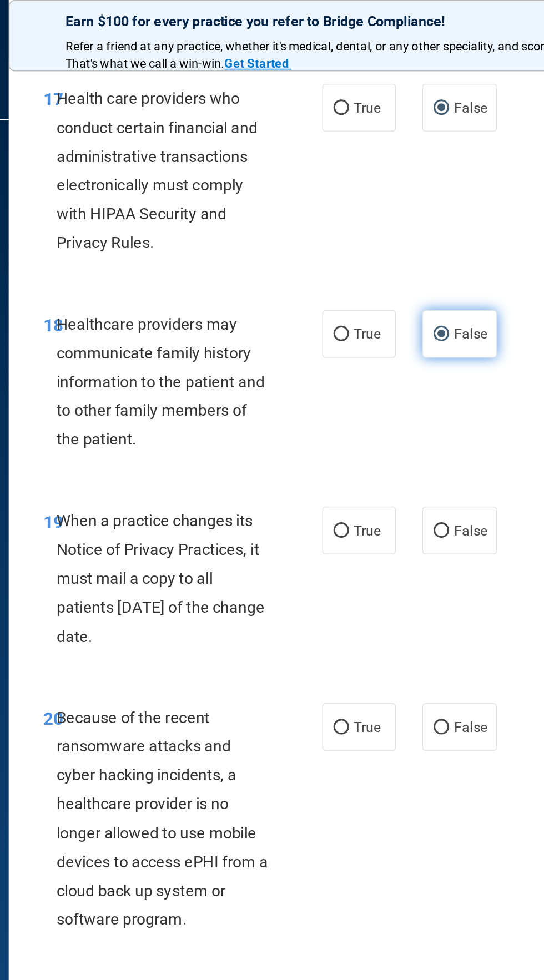
scroll to position [2261, 0]
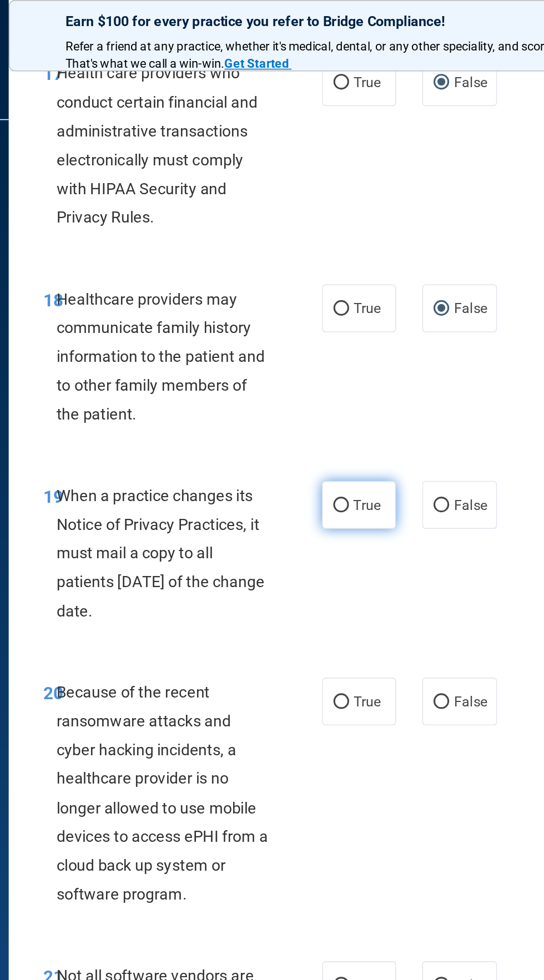
click at [346, 325] on input "True" at bounding box center [348, 323] width 10 height 8
radio input "true"
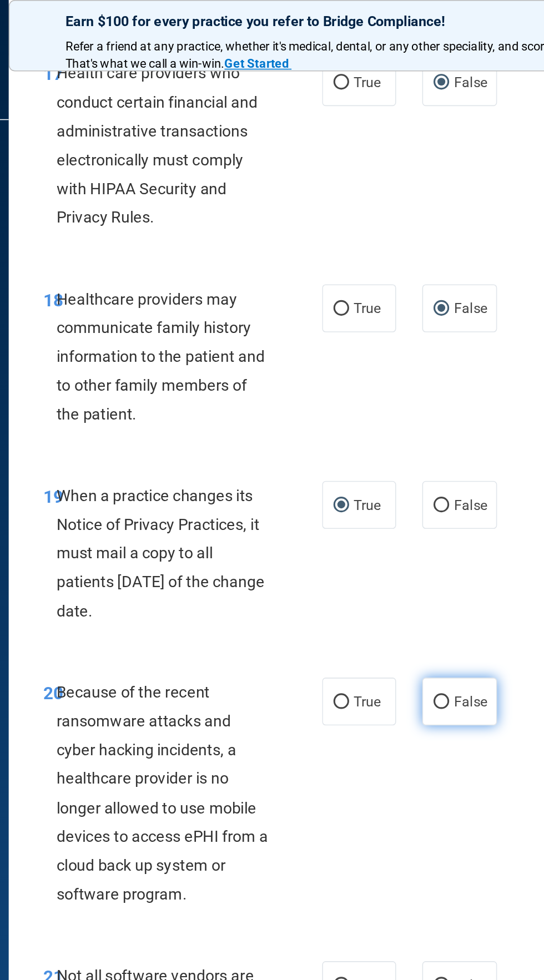
click at [417, 447] on input "False" at bounding box center [412, 448] width 10 height 8
radio input "true"
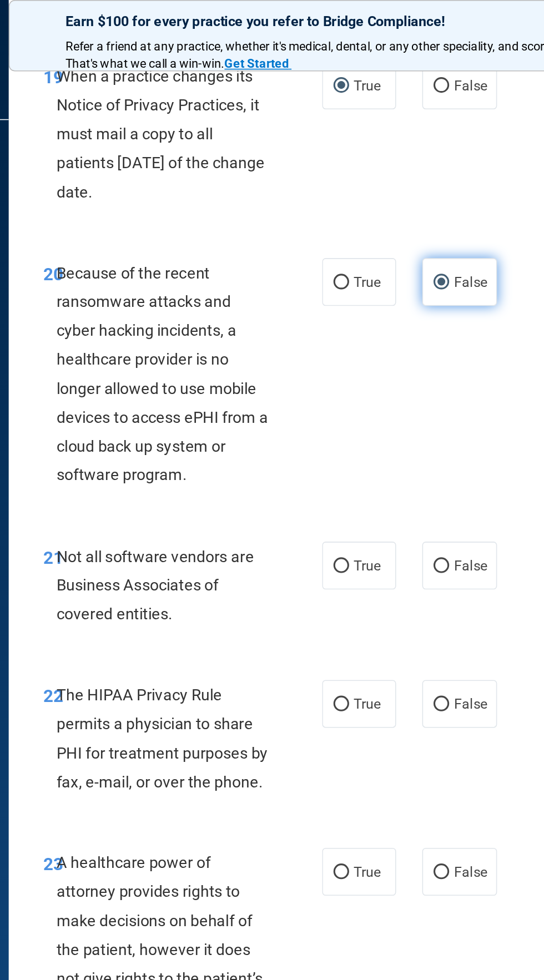
scroll to position [2529, 0]
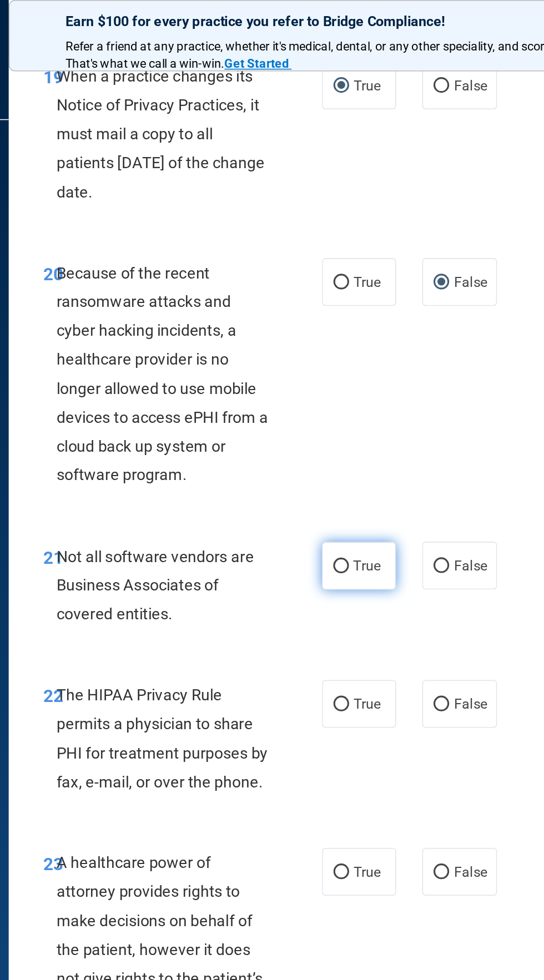
click at [343, 364] on input "True" at bounding box center [348, 361] width 10 height 8
radio input "true"
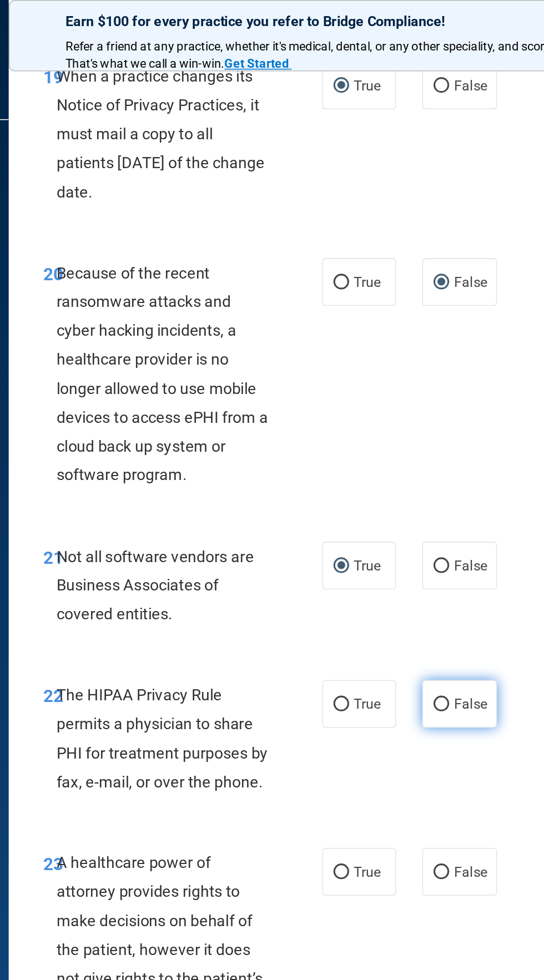
click at [413, 449] on input "False" at bounding box center [412, 450] width 10 height 8
radio input "true"
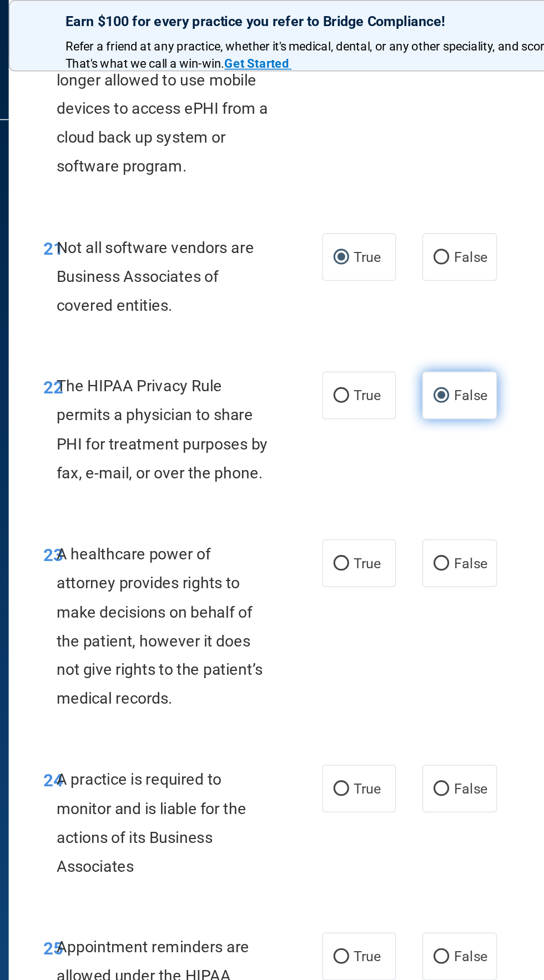
scroll to position [2729, 0]
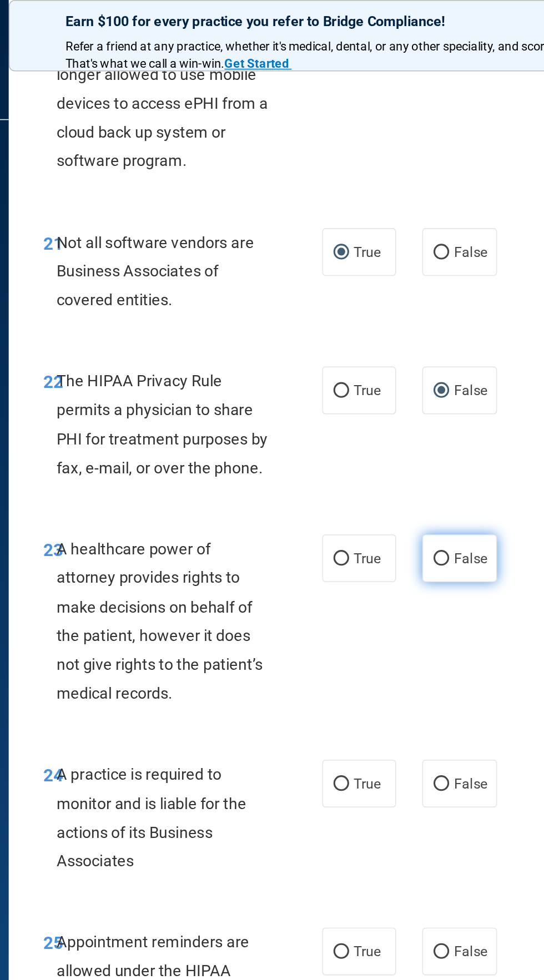
click at [412, 360] on input "False" at bounding box center [412, 356] width 10 height 8
radio input "true"
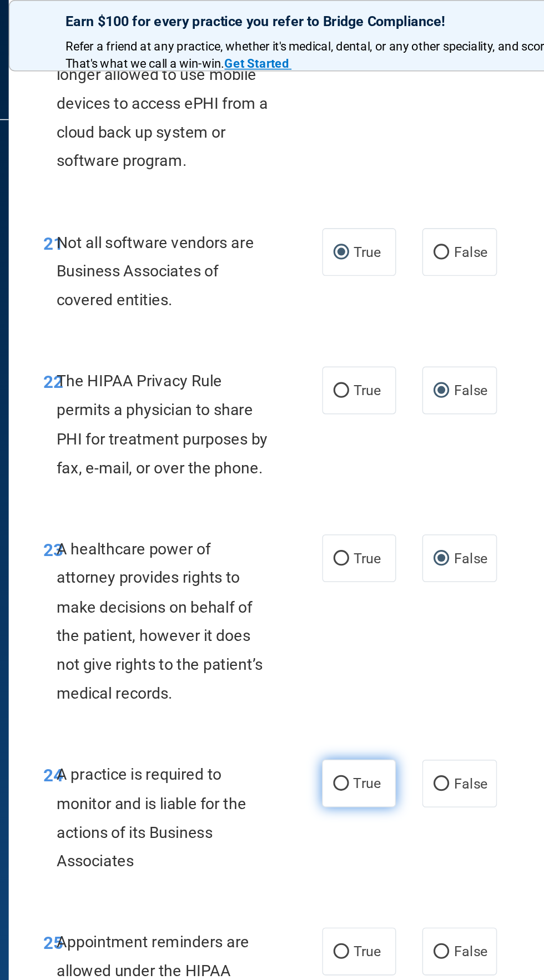
click at [350, 500] on input "True" at bounding box center [348, 500] width 10 height 8
radio input "true"
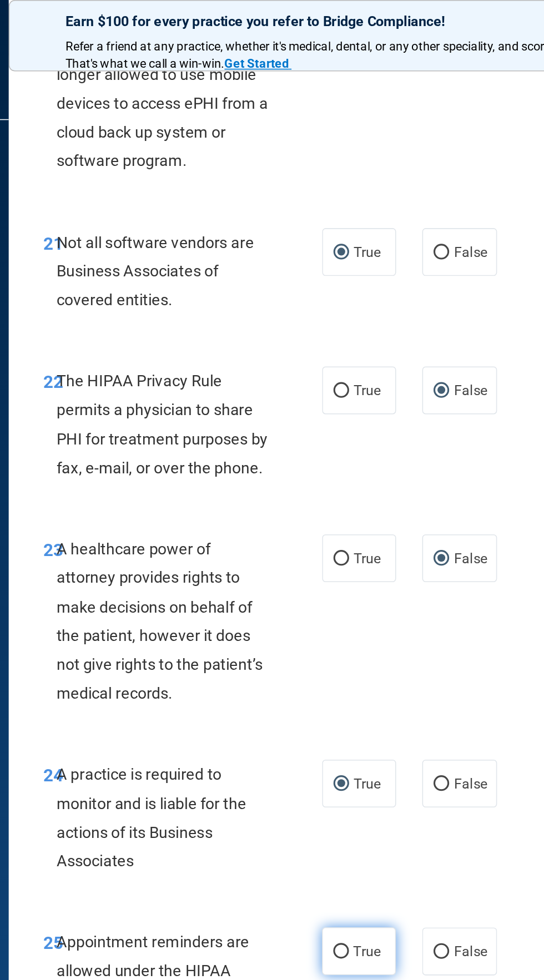
click at [352, 608] on input "True" at bounding box center [348, 607] width 10 height 8
radio input "true"
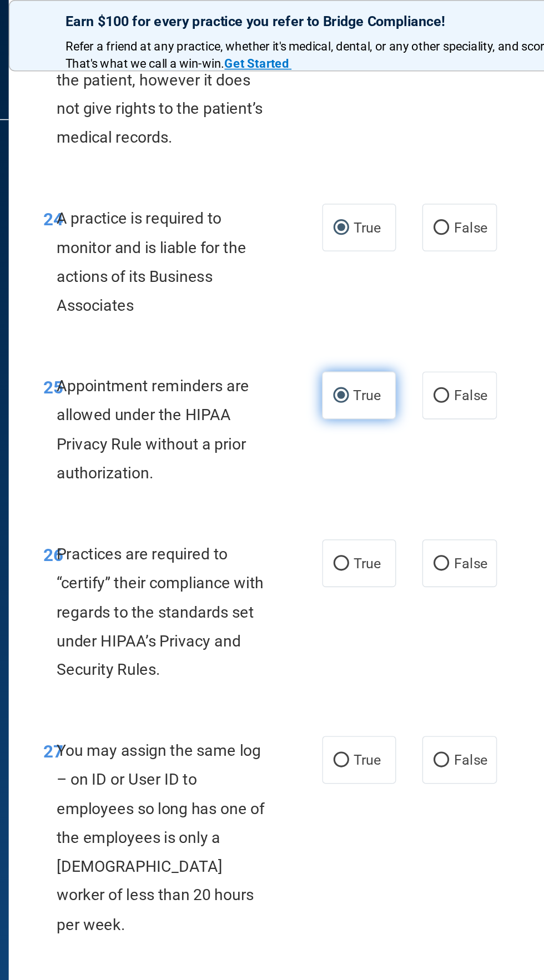
scroll to position [3097, 0]
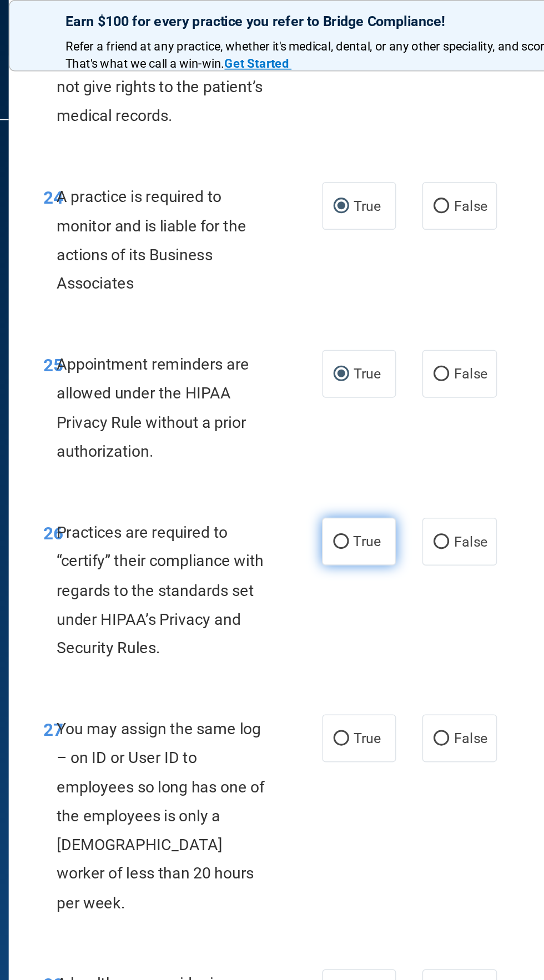
click at [350, 346] on input "True" at bounding box center [348, 346] width 10 height 8
radio input "true"
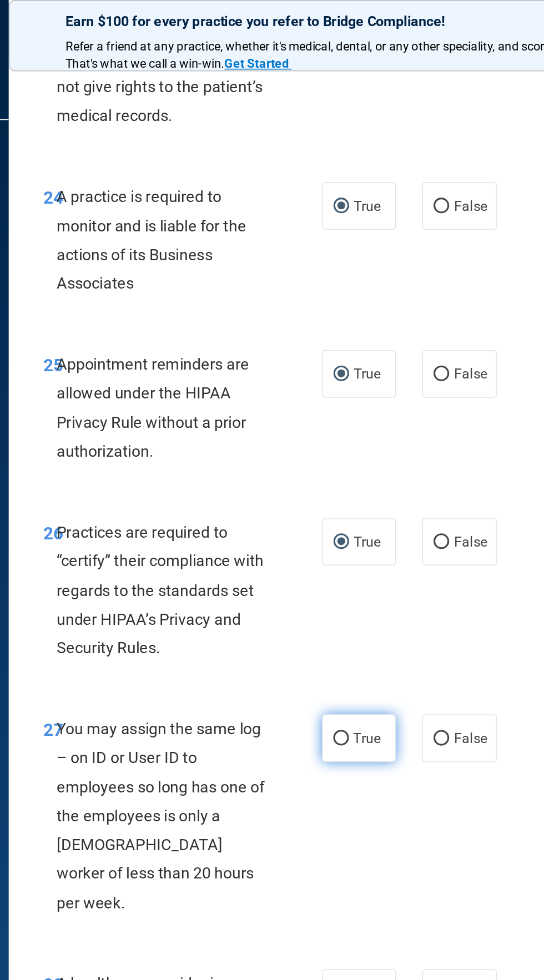
click at [349, 476] on input "True" at bounding box center [348, 471] width 10 height 8
radio input "true"
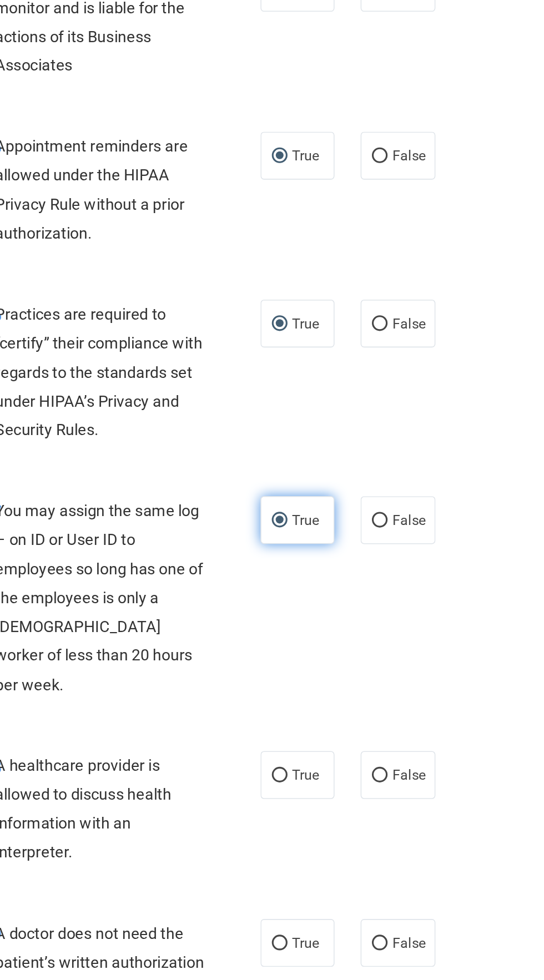
scroll to position [0, 0]
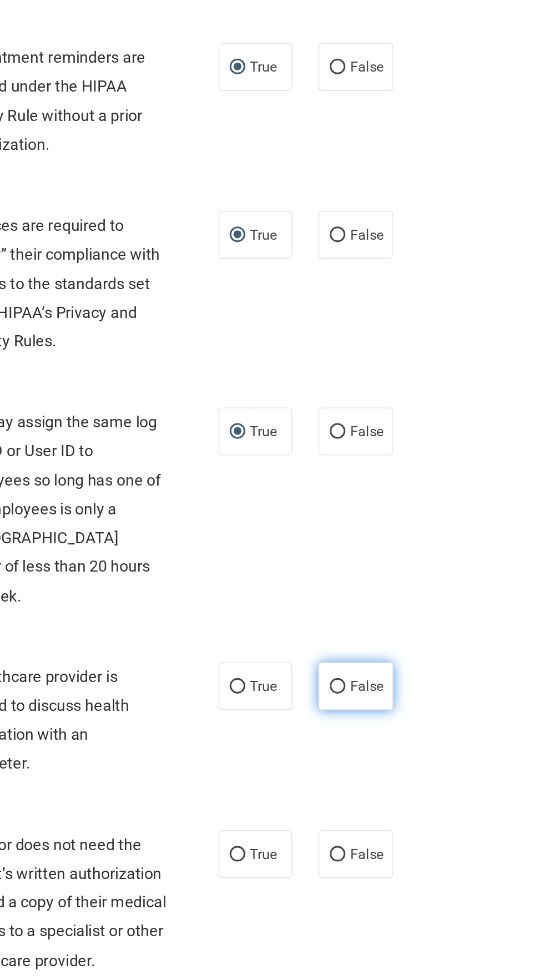
click at [412, 630] on input "False" at bounding box center [412, 634] width 10 height 8
radio input "true"
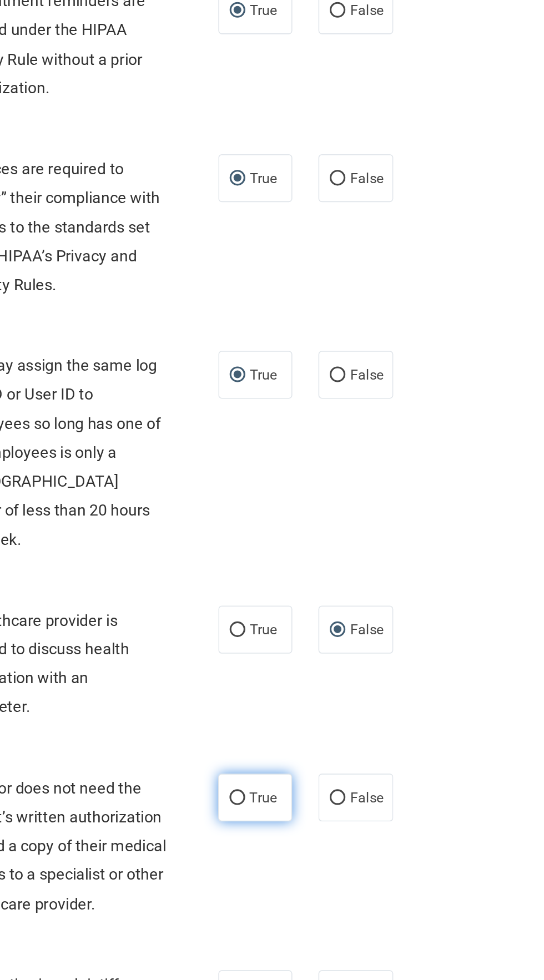
click at [351, 689] on label "True" at bounding box center [359, 704] width 47 height 31
click at [351, 701] on input "True" at bounding box center [348, 705] width 10 height 8
radio input "true"
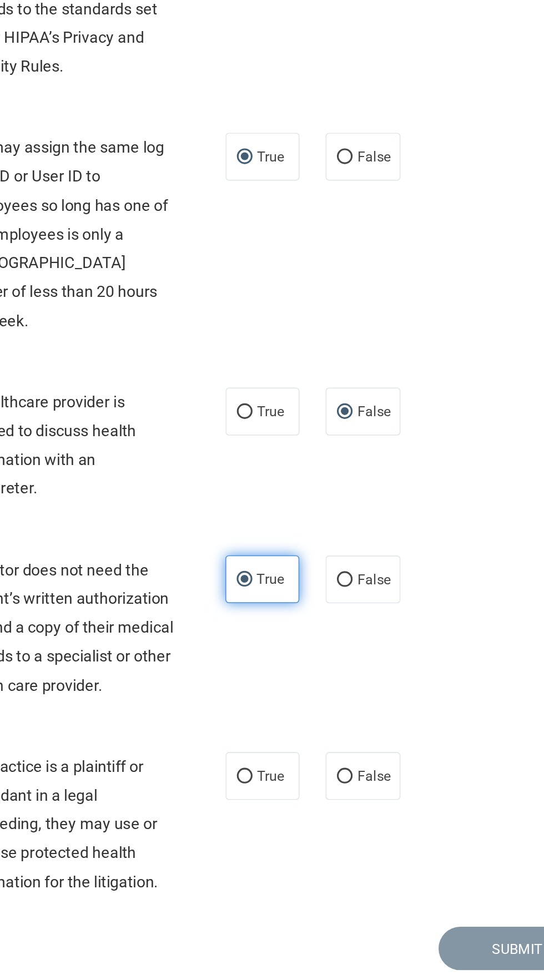
scroll to position [0, 0]
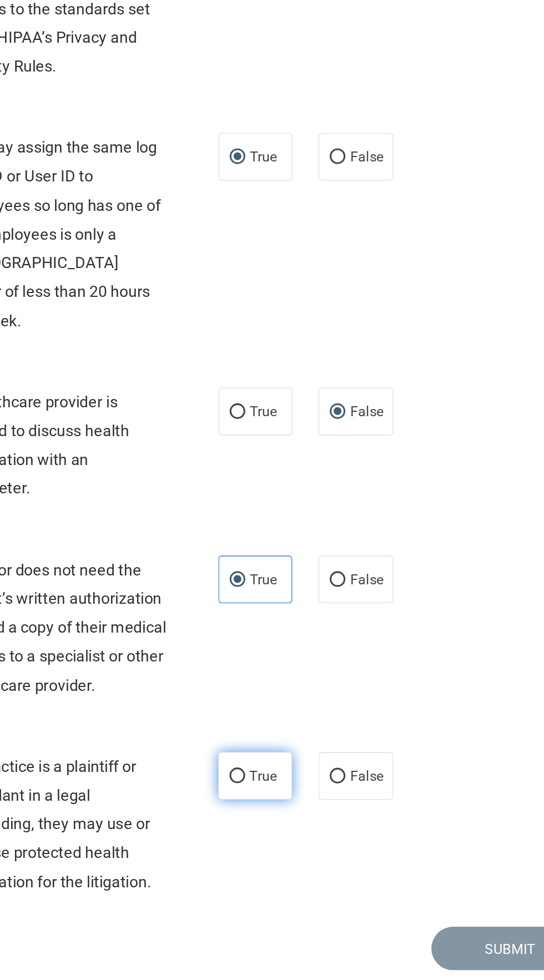
click at [350, 826] on input "True" at bounding box center [348, 830] width 10 height 8
radio input "true"
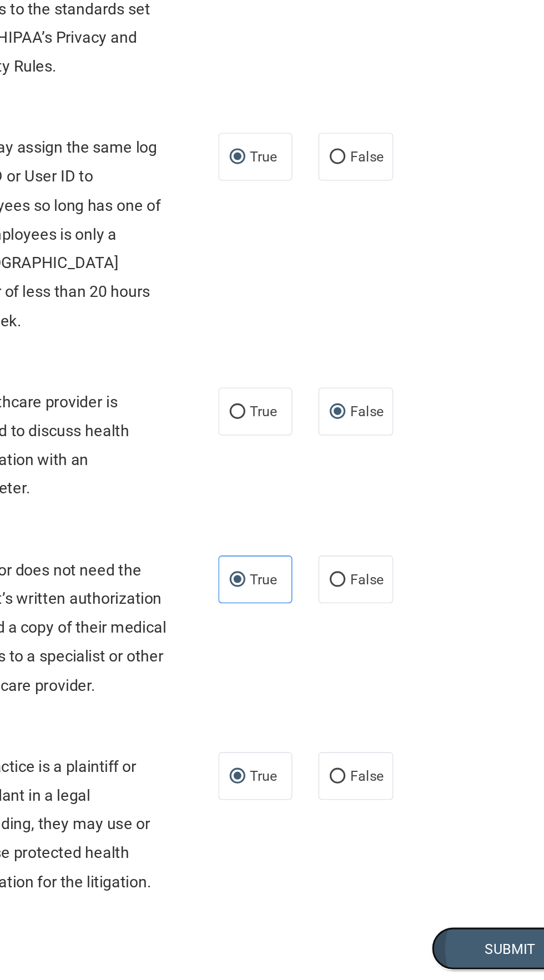
click at [504, 926] on button "Submit" at bounding box center [522, 940] width 100 height 28
click at [523, 926] on button "Submit" at bounding box center [522, 940] width 100 height 28
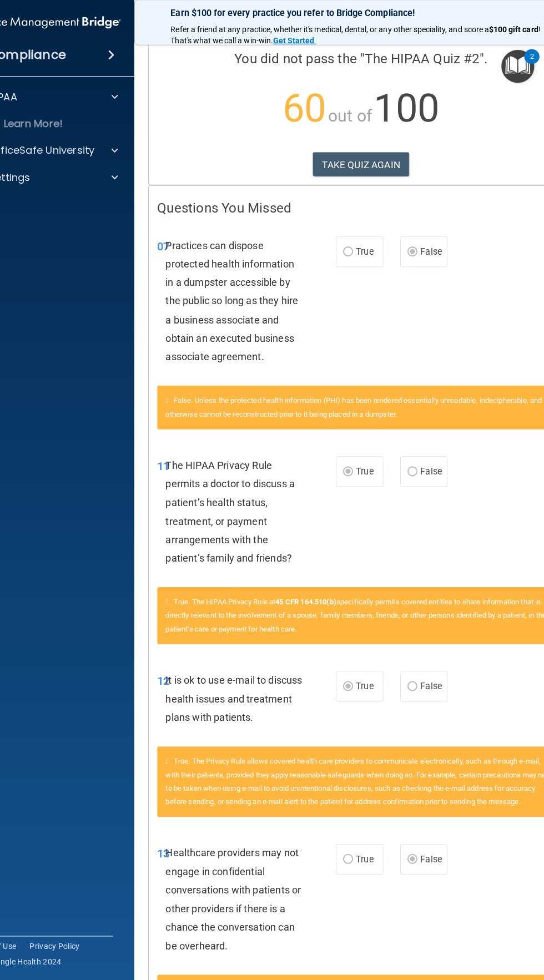
scroll to position [78, 0]
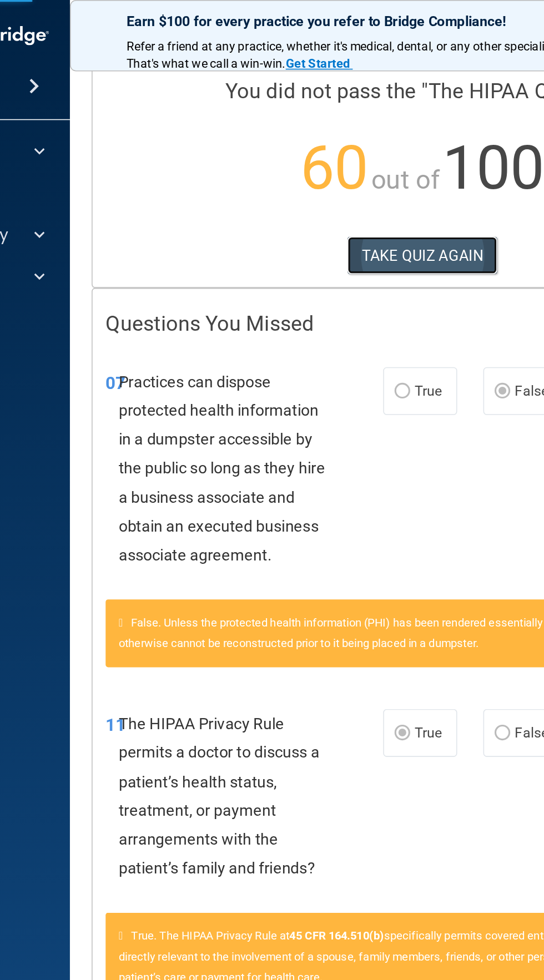
click at [361, 160] on button "TAKE QUIZ AGAIN" at bounding box center [361, 163] width 96 height 24
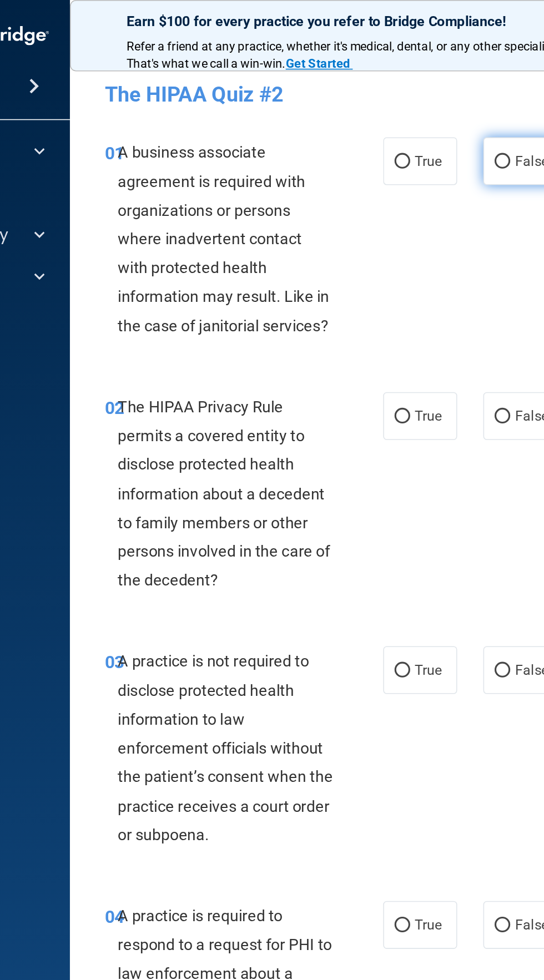
click at [407, 105] on input "False" at bounding box center [412, 103] width 10 height 8
radio input "true"
click at [346, 265] on input "True" at bounding box center [348, 266] width 10 height 8
radio input "true"
click at [413, 427] on input "False" at bounding box center [412, 428] width 10 height 8
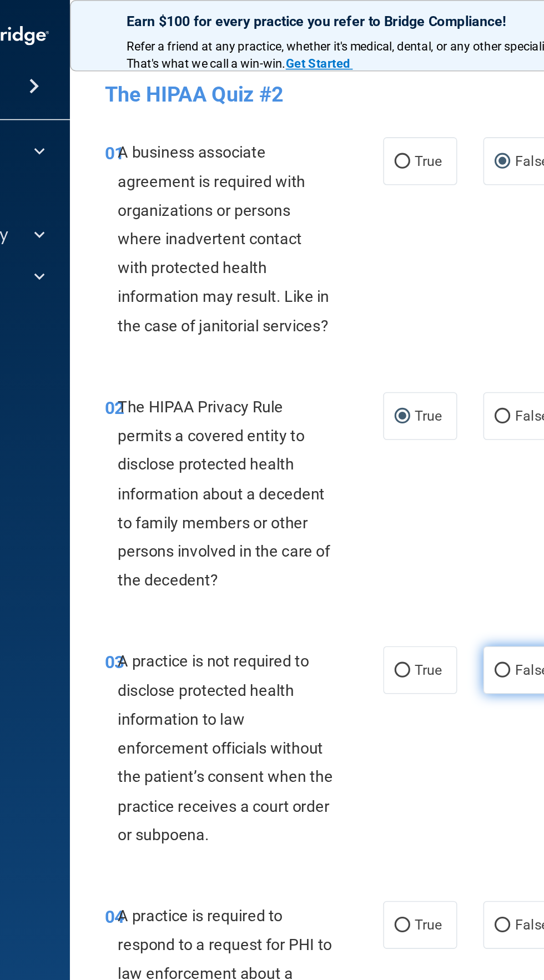
radio input "true"
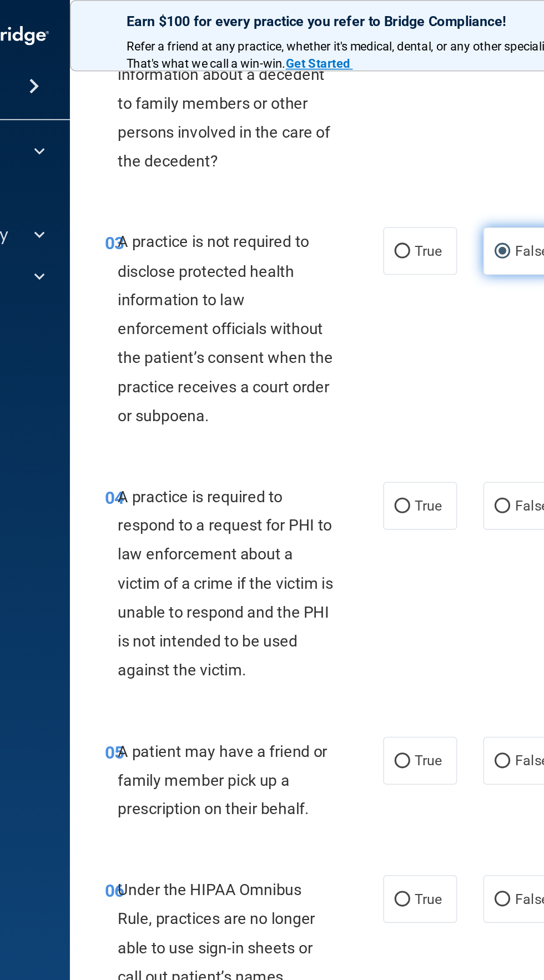
scroll to position [269, 0]
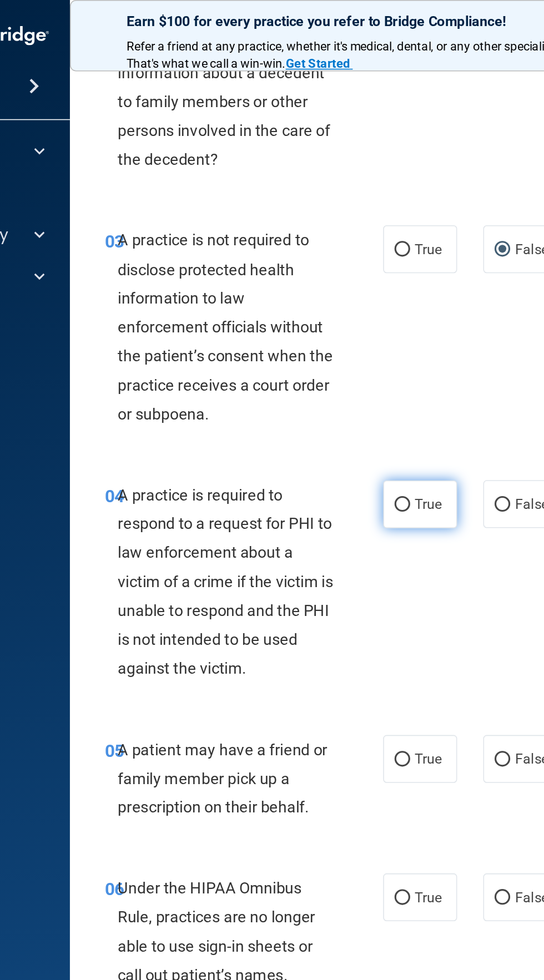
click at [347, 321] on input "True" at bounding box center [348, 322] width 10 height 8
radio input "true"
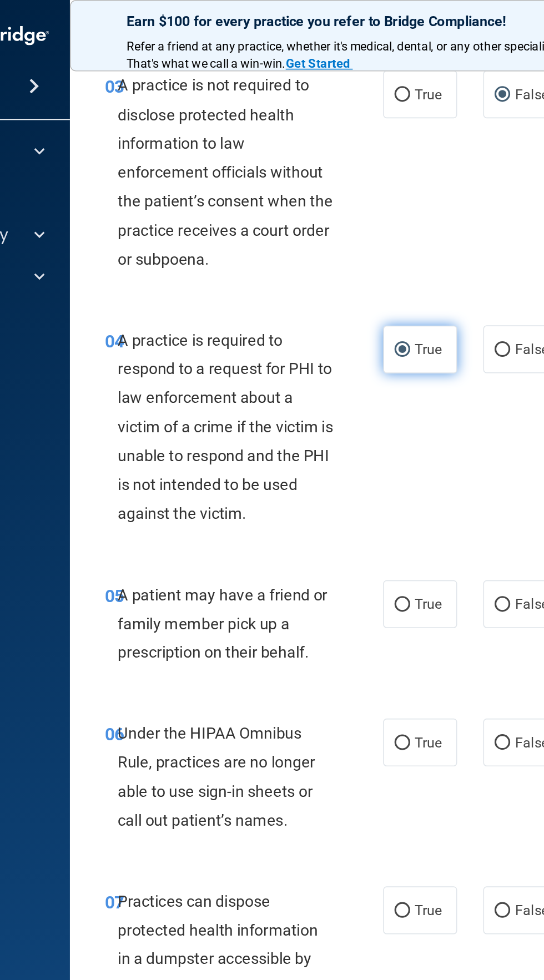
scroll to position [367, 0]
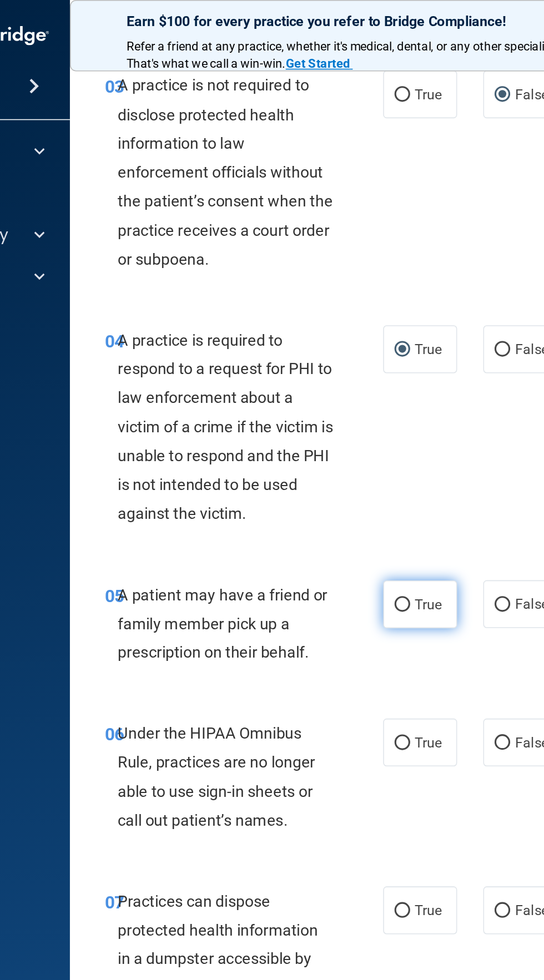
click at [350, 385] on input "True" at bounding box center [348, 386] width 10 height 8
radio input "true"
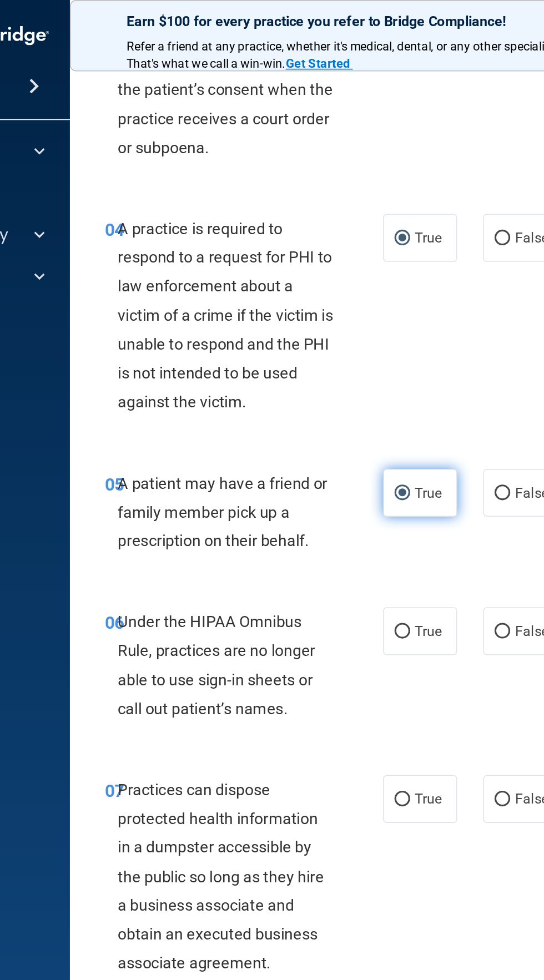
scroll to position [440, 0]
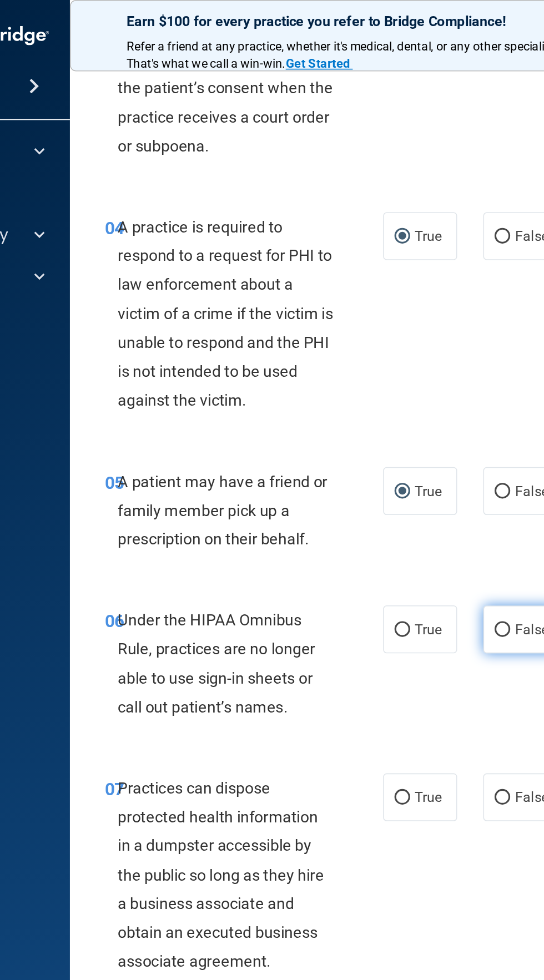
click at [414, 400] on input "False" at bounding box center [412, 402] width 10 height 8
radio input "true"
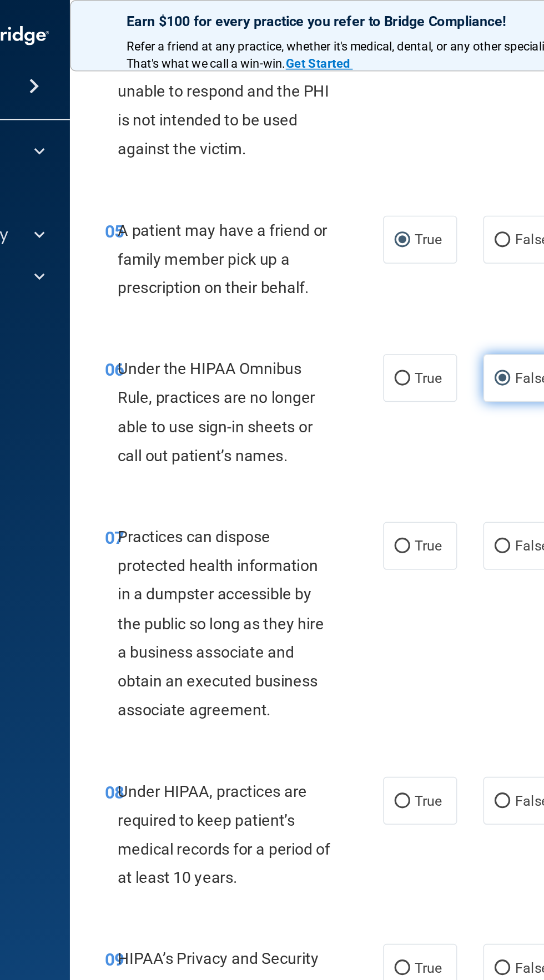
scroll to position [601, 0]
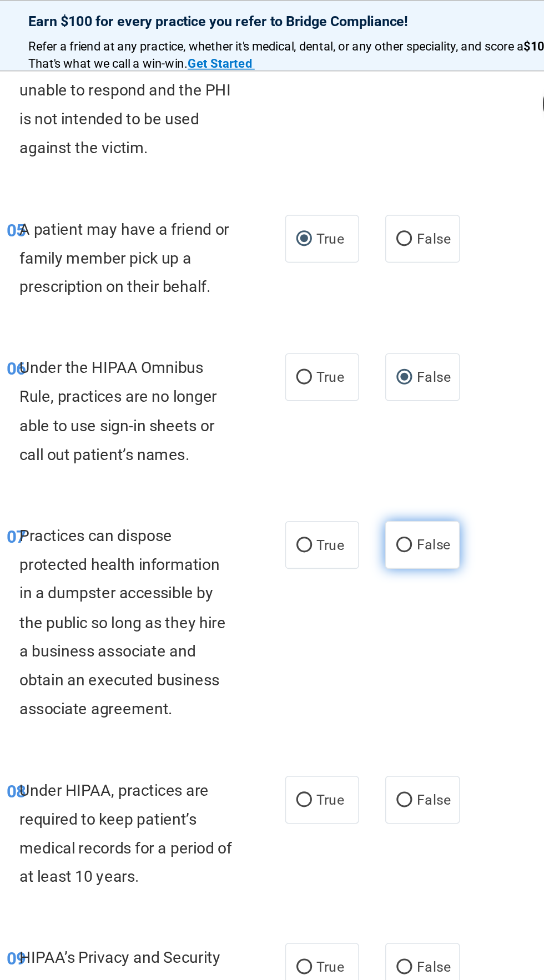
click at [415, 344] on input "False" at bounding box center [412, 348] width 10 height 8
radio input "true"
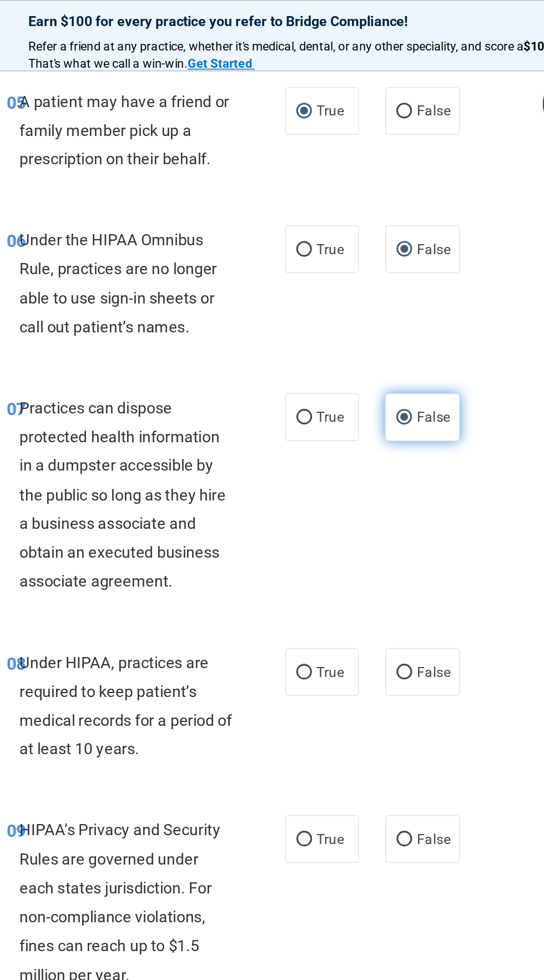
scroll to position [699, 0]
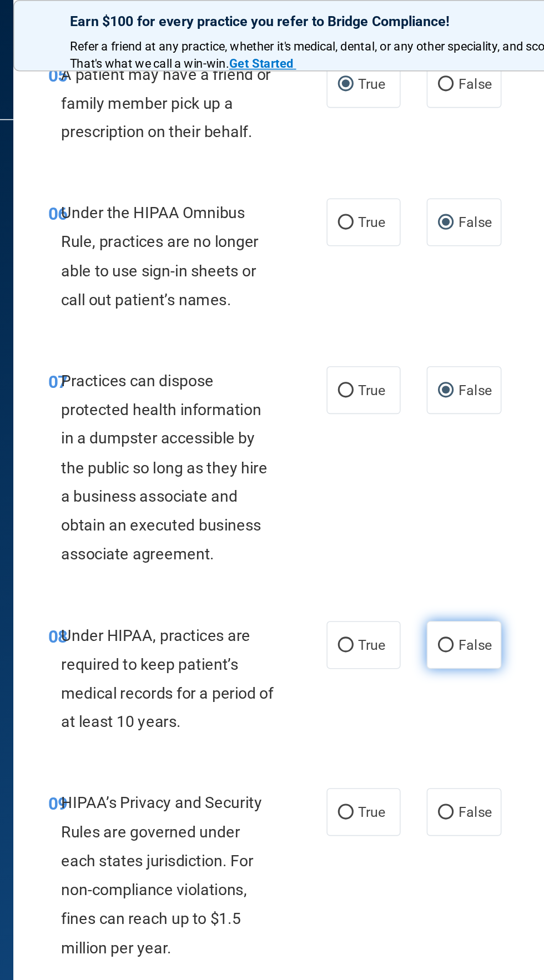
click at [414, 413] on input "False" at bounding box center [412, 412] width 10 height 8
radio input "true"
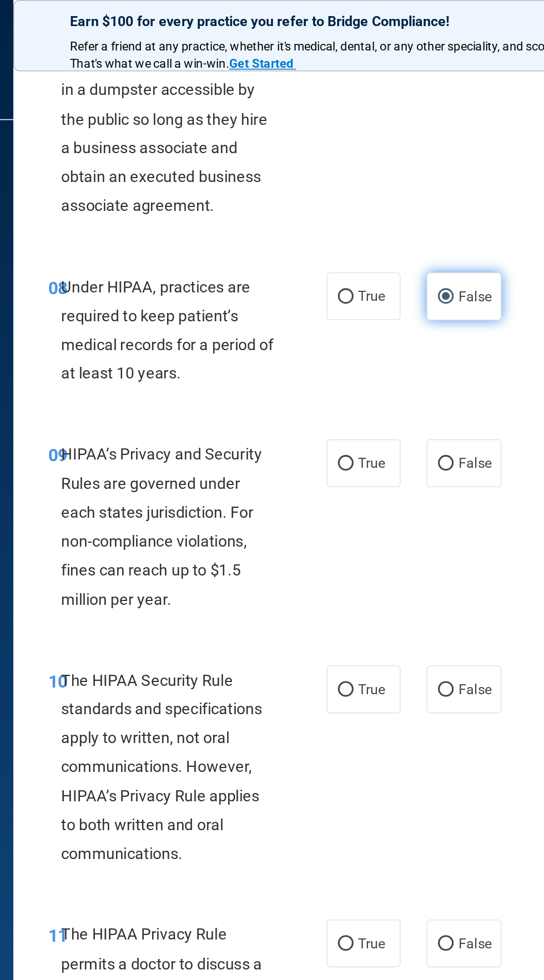
scroll to position [922, 0]
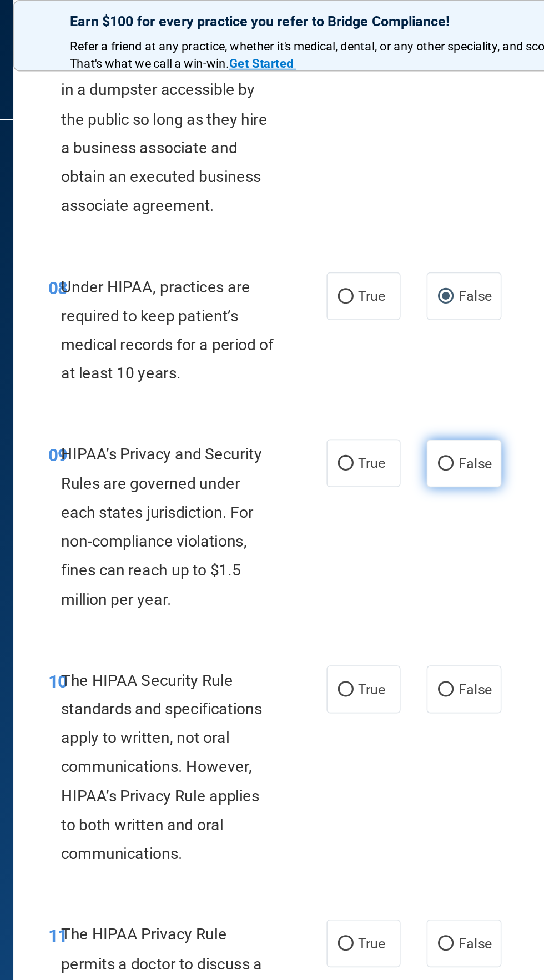
click at [412, 300] on input "False" at bounding box center [412, 296] width 10 height 8
radio input "true"
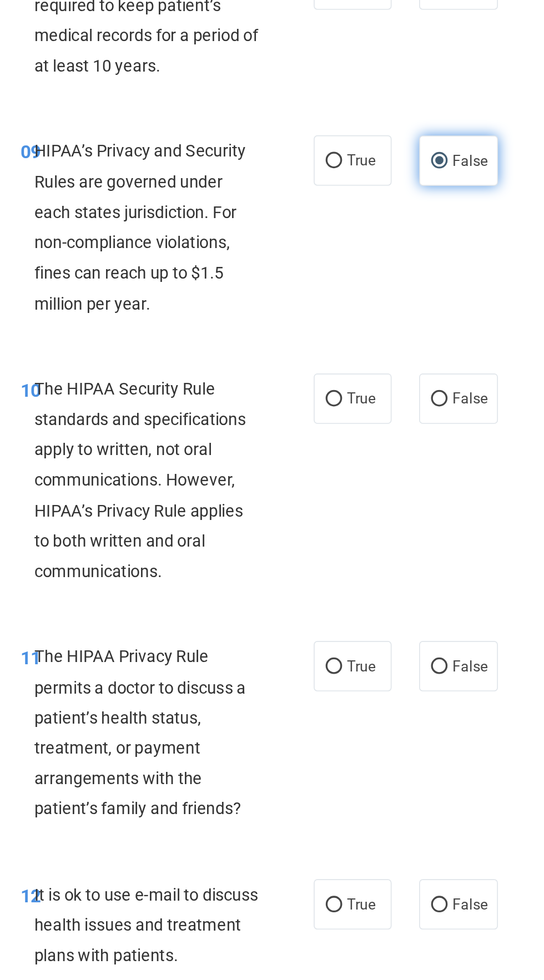
scroll to position [1069, 0]
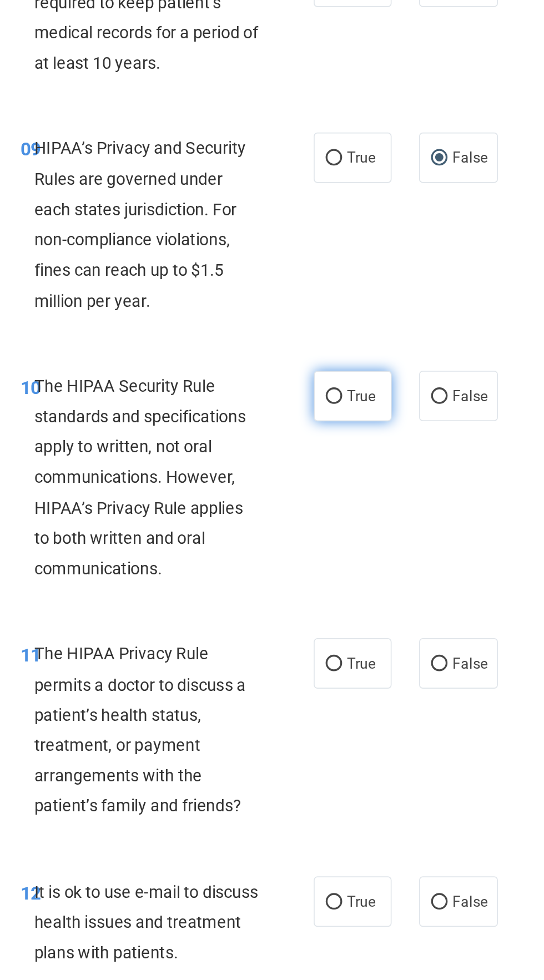
click at [348, 295] on input "True" at bounding box center [348, 293] width 10 height 8
radio input "true"
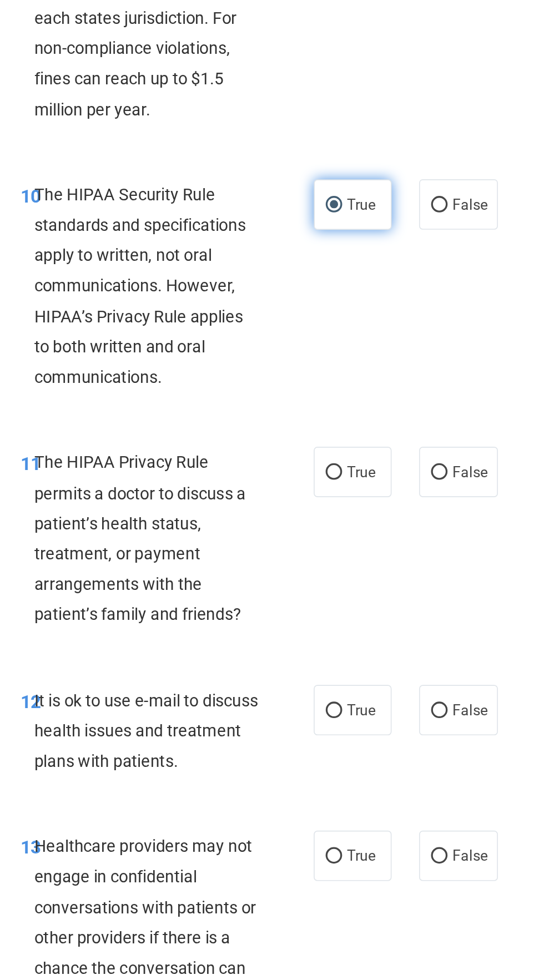
scroll to position [1187, 0]
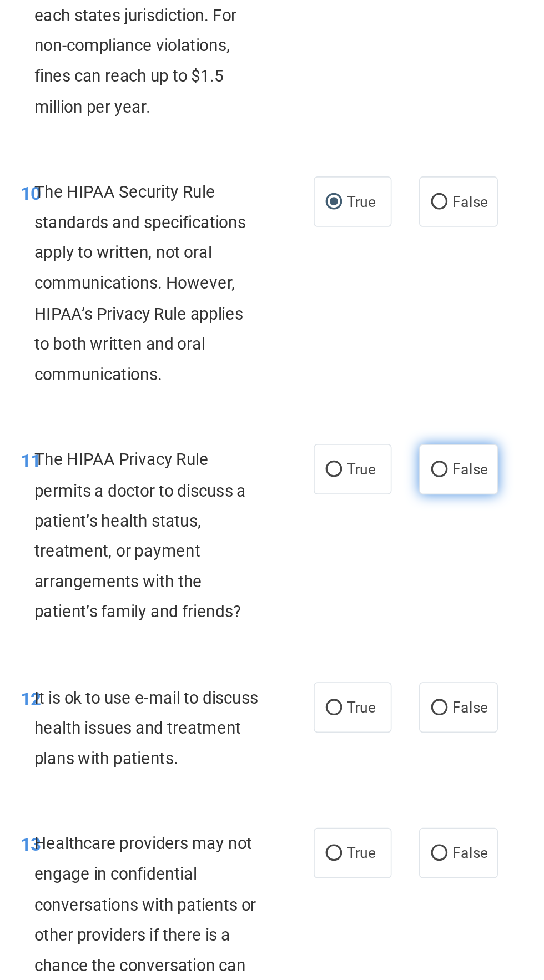
click at [416, 334] on input "False" at bounding box center [412, 338] width 10 height 8
radio input "true"
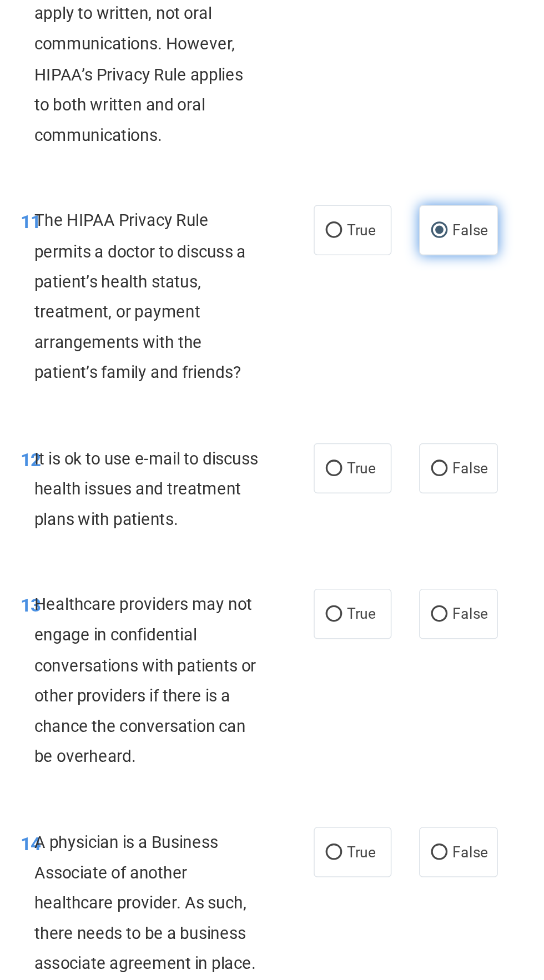
scroll to position [1332, 0]
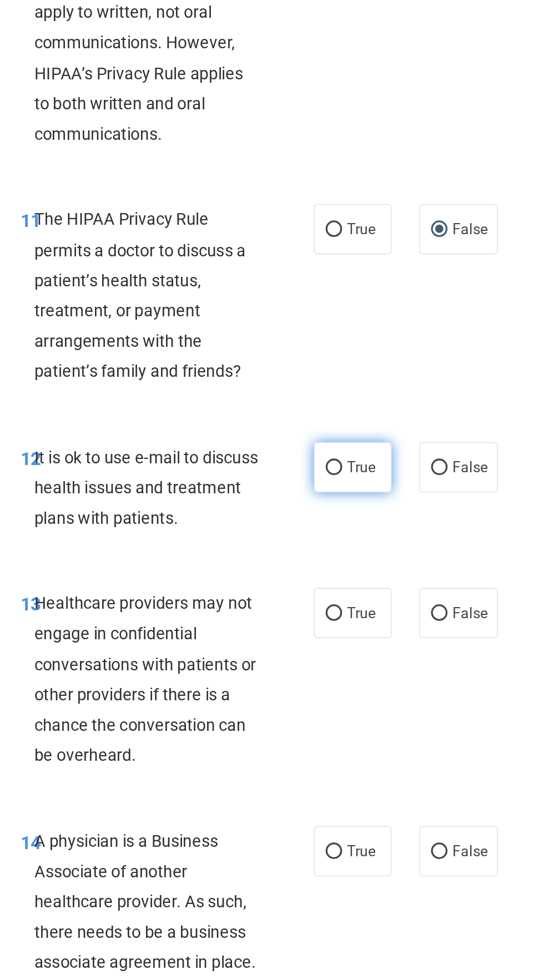
click at [351, 336] on input "True" at bounding box center [348, 336] width 10 height 8
radio input "true"
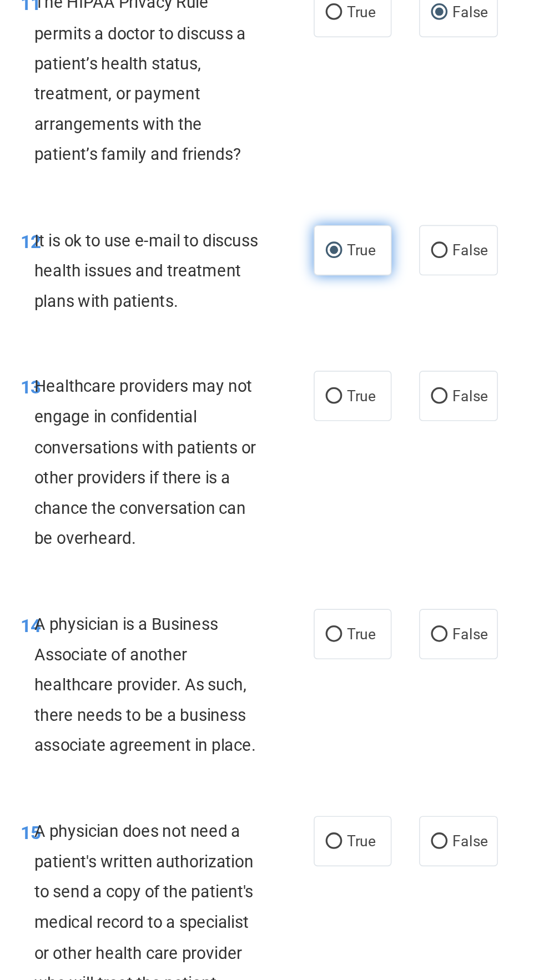
scroll to position [1466, 0]
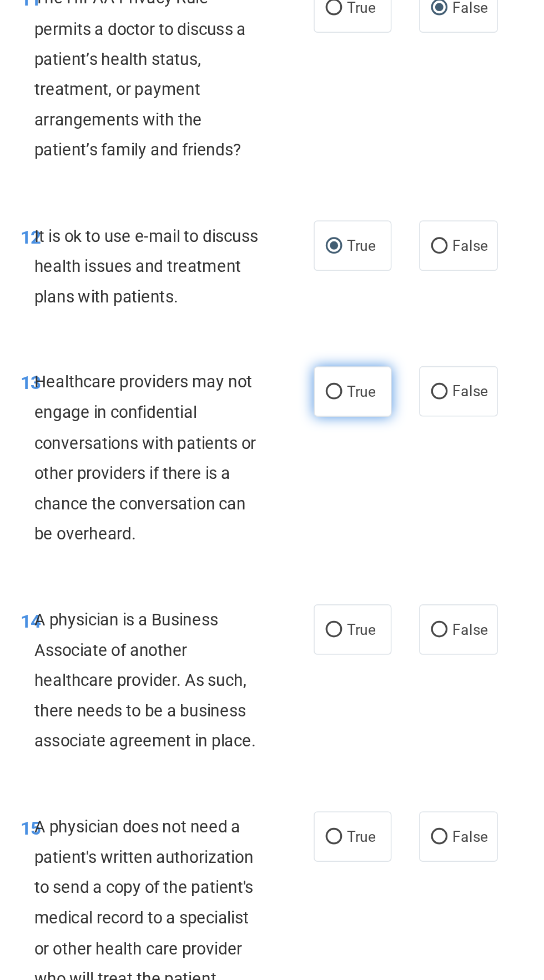
click at [348, 290] on input "True" at bounding box center [348, 290] width 10 height 8
radio input "true"
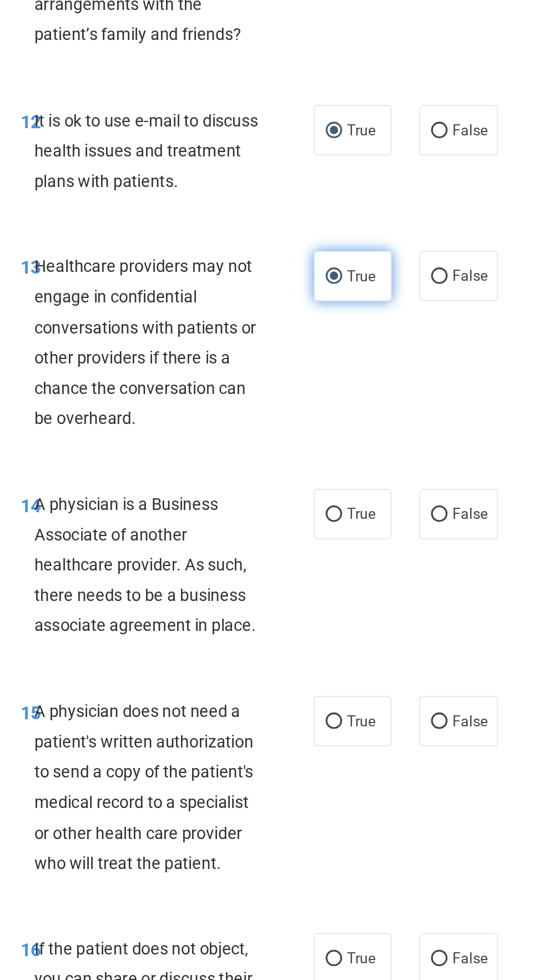
scroll to position [1537, 0]
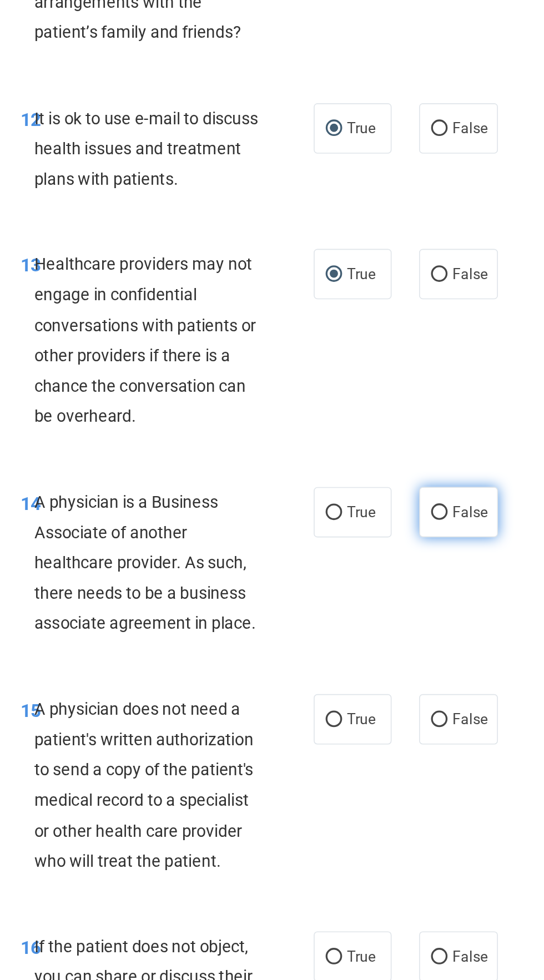
click at [427, 365] on span "False" at bounding box center [431, 363] width 22 height 11
click at [417, 365] on input "False" at bounding box center [412, 364] width 10 height 8
radio input "true"
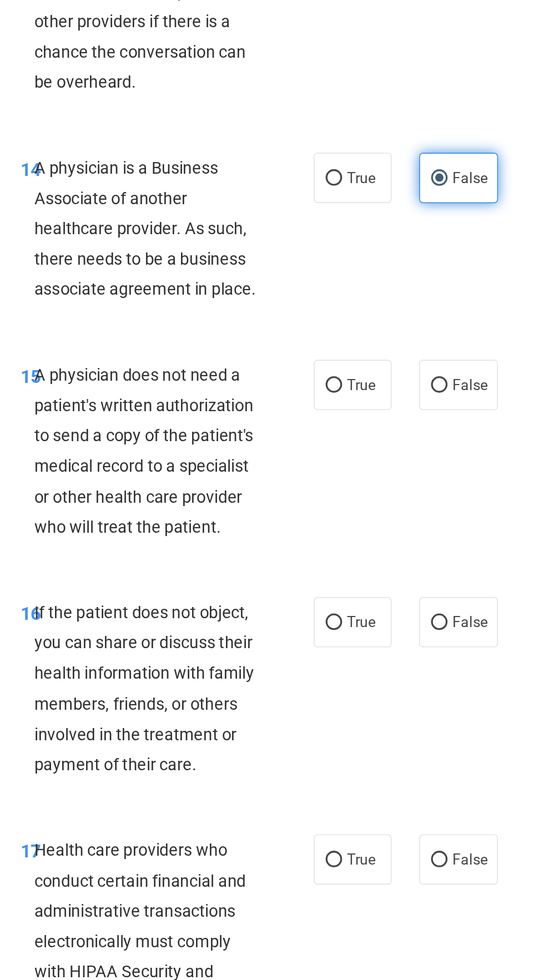
scroll to position [1745, 0]
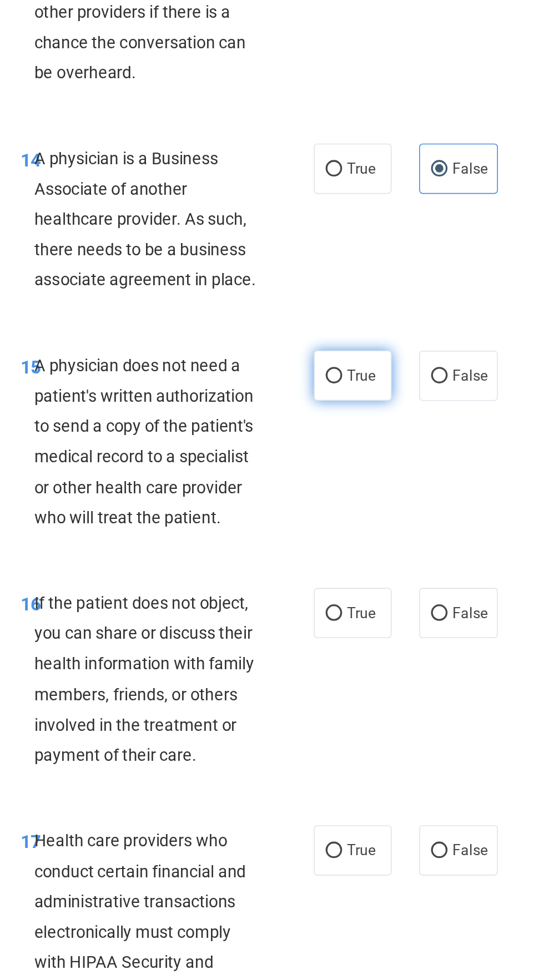
click at [349, 285] on input "True" at bounding box center [348, 281] width 10 height 8
radio input "true"
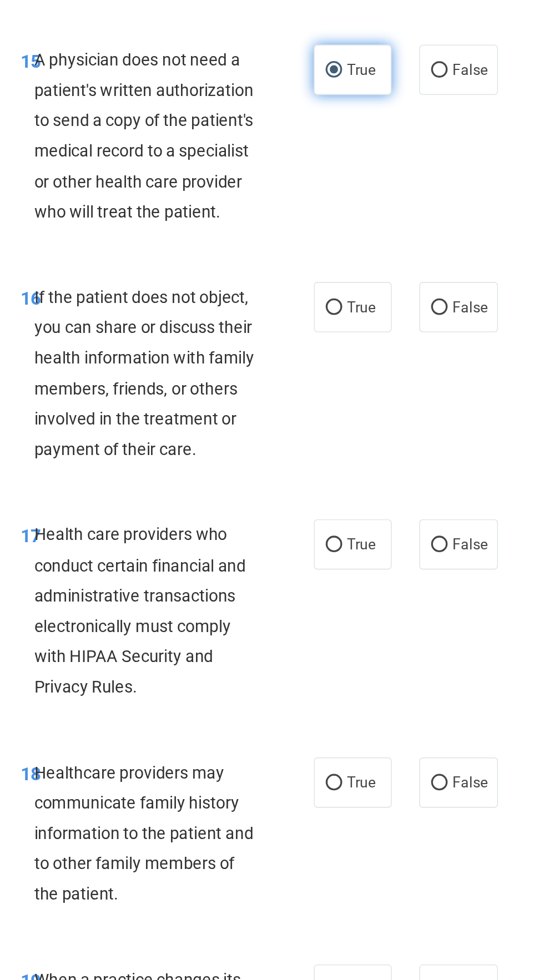
scroll to position [1931, 0]
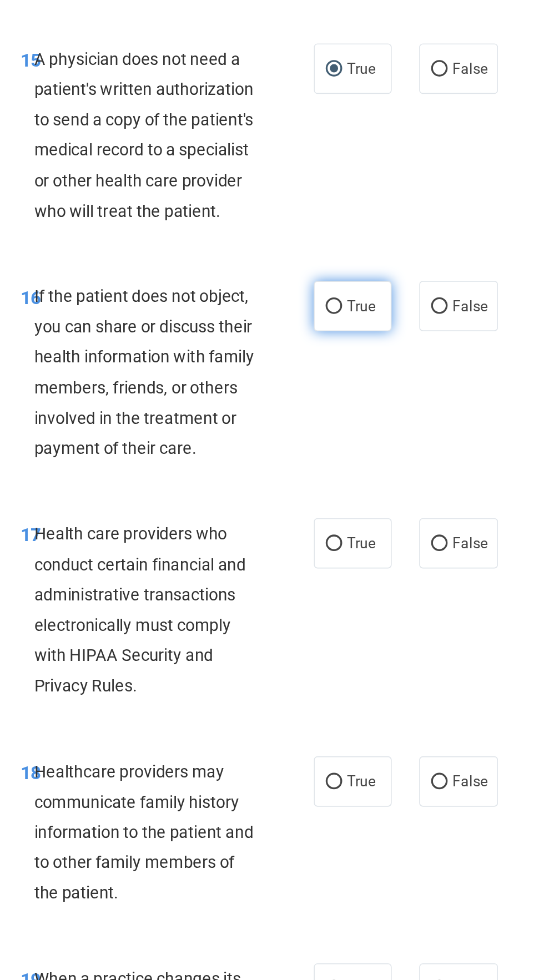
click at [350, 238] on input "True" at bounding box center [348, 239] width 10 height 8
radio input "true"
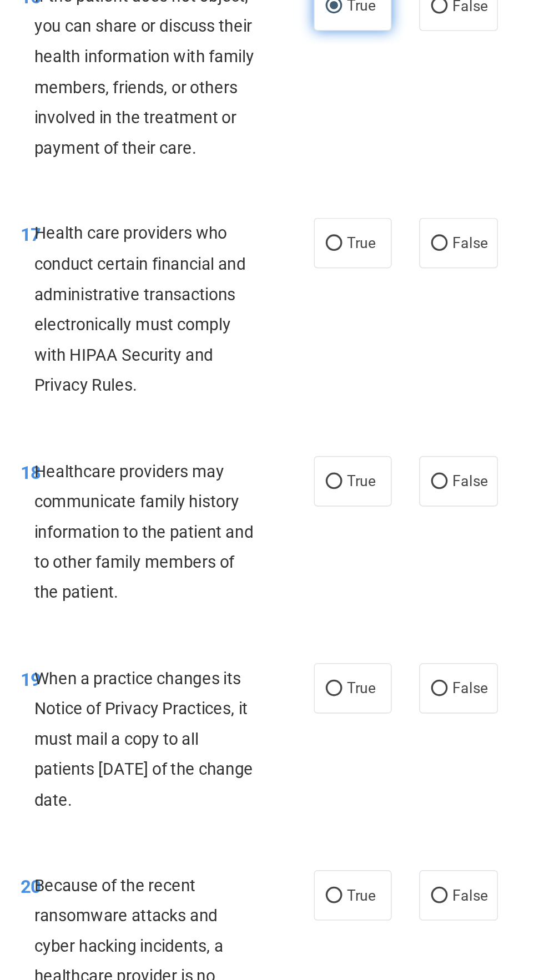
scroll to position [2114, 0]
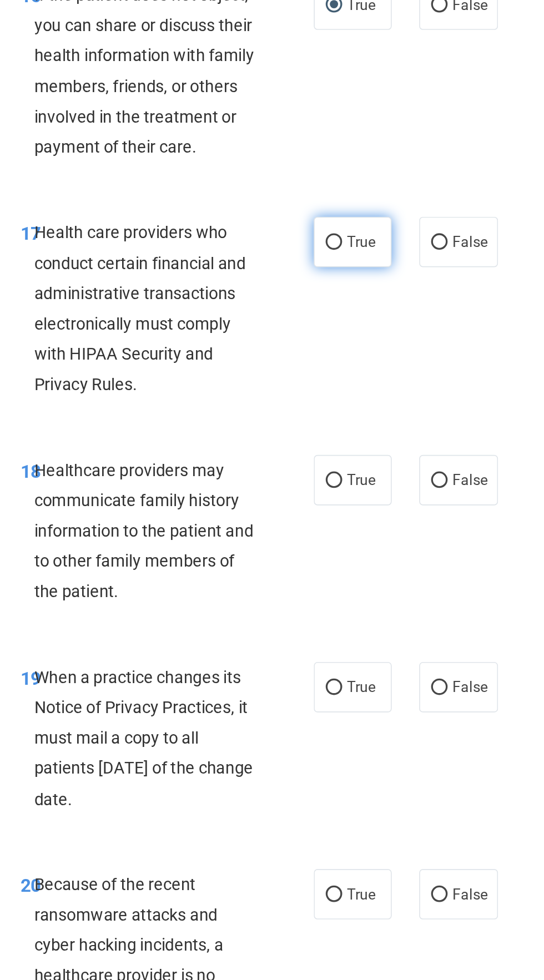
click at [368, 198] on span "True" at bounding box center [364, 199] width 17 height 11
click at [353, 198] on input "True" at bounding box center [348, 200] width 10 height 8
radio input "true"
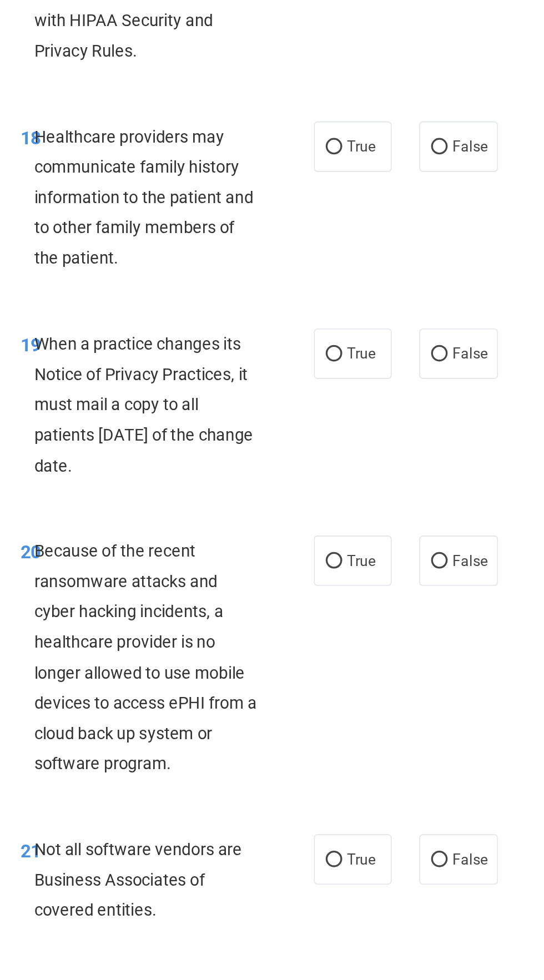
scroll to position [2317, 0]
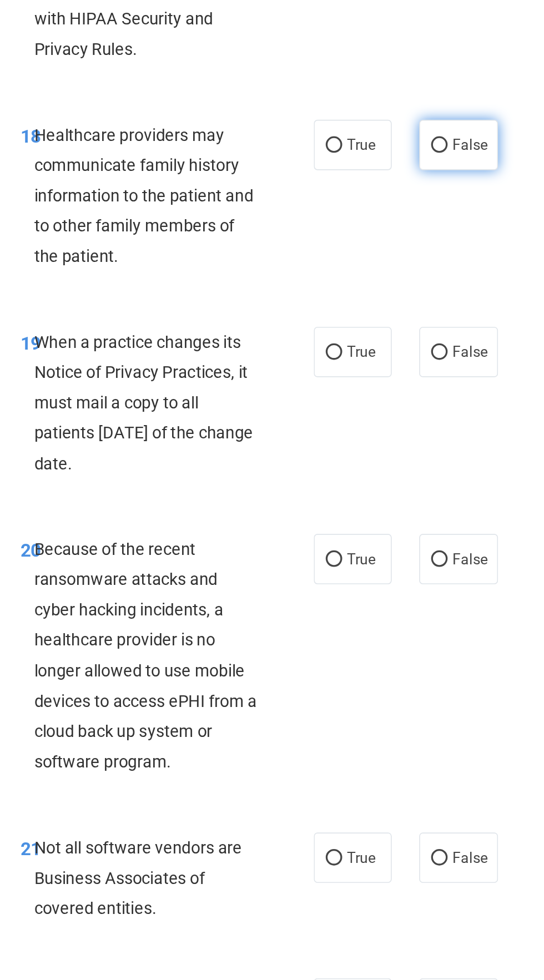
click at [432, 148] on label "False" at bounding box center [423, 140] width 47 height 31
click at [417, 145] on input "False" at bounding box center [412, 141] width 10 height 8
radio input "true"
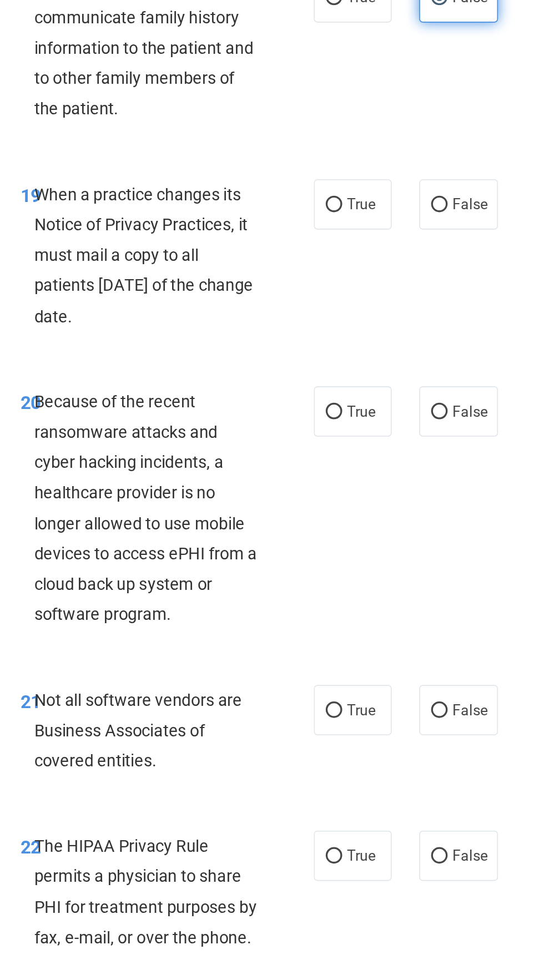
scroll to position [2406, 0]
click at [351, 177] on input "True" at bounding box center [348, 177] width 10 height 8
radio input "true"
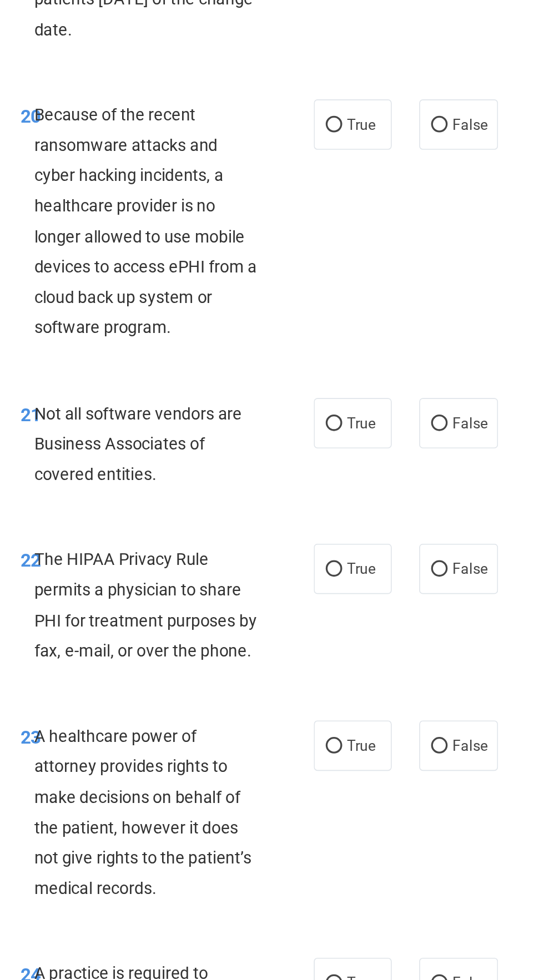
scroll to position [2578, 0]
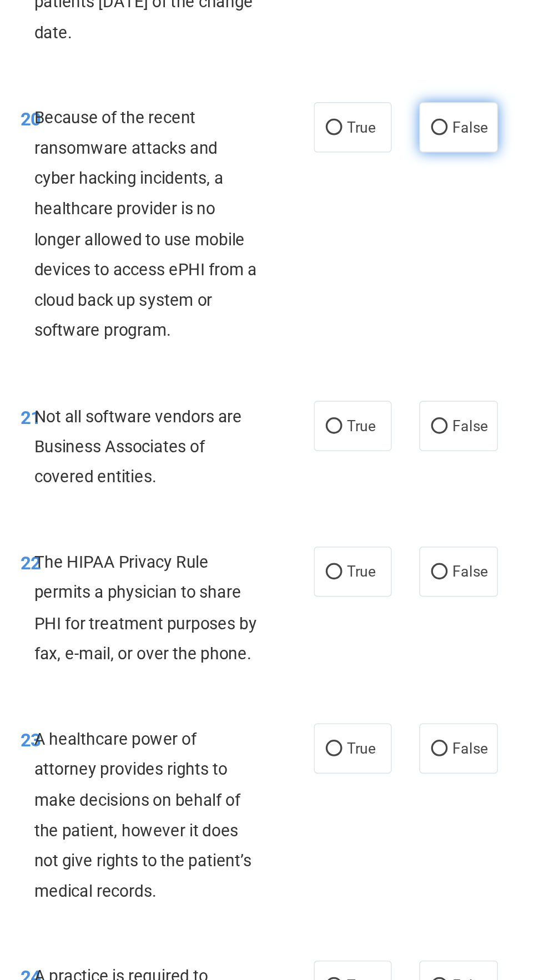
click at [427, 134] on span "False" at bounding box center [431, 130] width 22 height 11
click at [417, 134] on input "False" at bounding box center [412, 131] width 10 height 8
radio input "true"
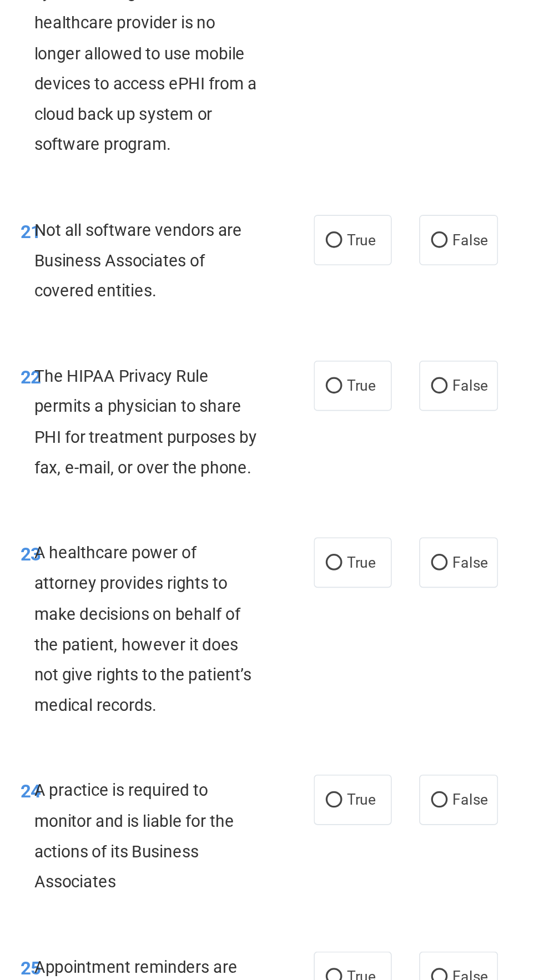
scroll to position [2692, 0]
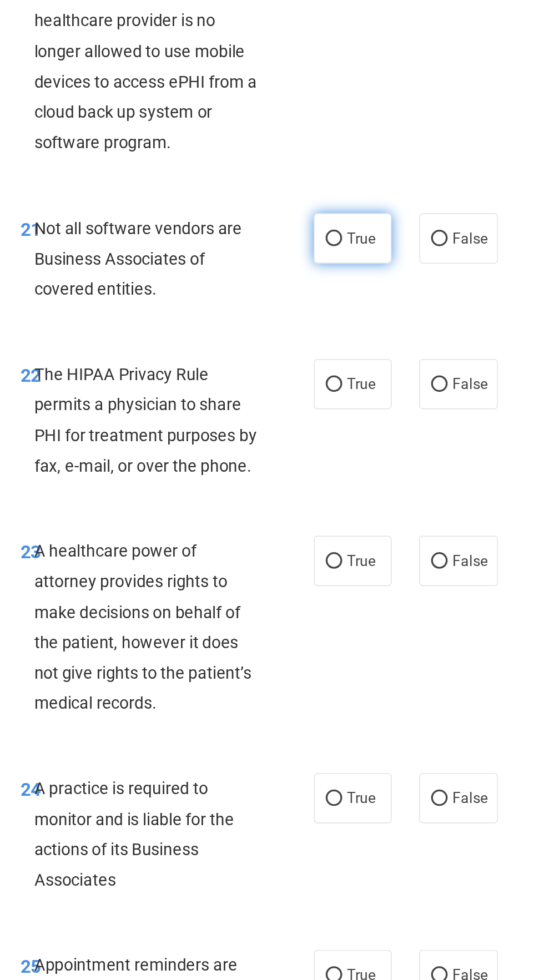
click at [362, 199] on span "True" at bounding box center [364, 197] width 17 height 11
click at [353, 199] on input "True" at bounding box center [348, 198] width 10 height 8
radio input "true"
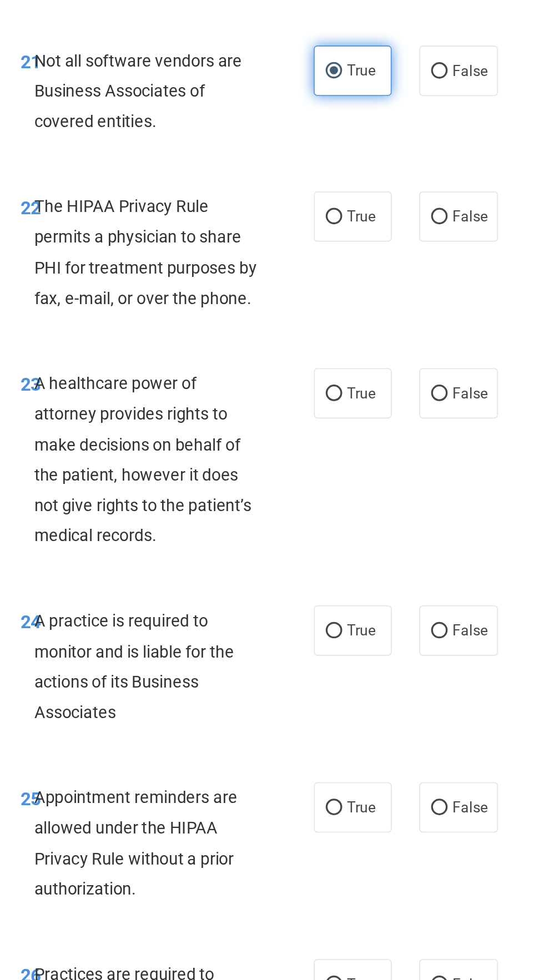
scroll to position [2794, 0]
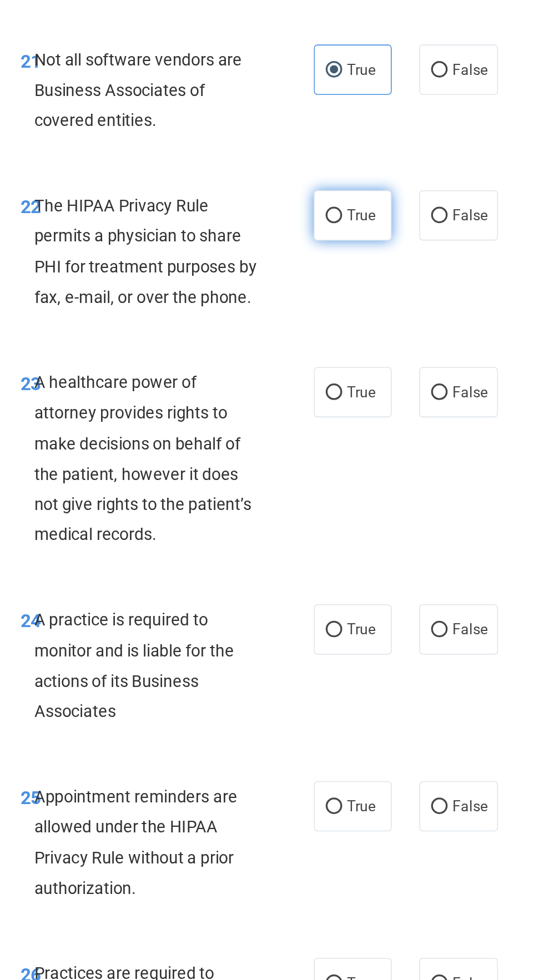
click at [367, 182] on span "True" at bounding box center [364, 183] width 17 height 11
click at [353, 182] on input "True" at bounding box center [348, 184] width 10 height 8
radio input "true"
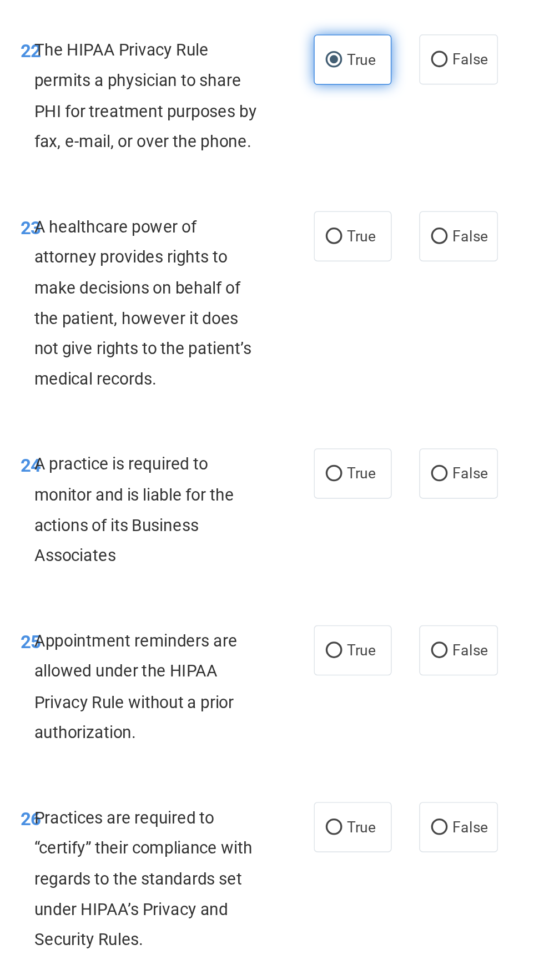
scroll to position [2902, 0]
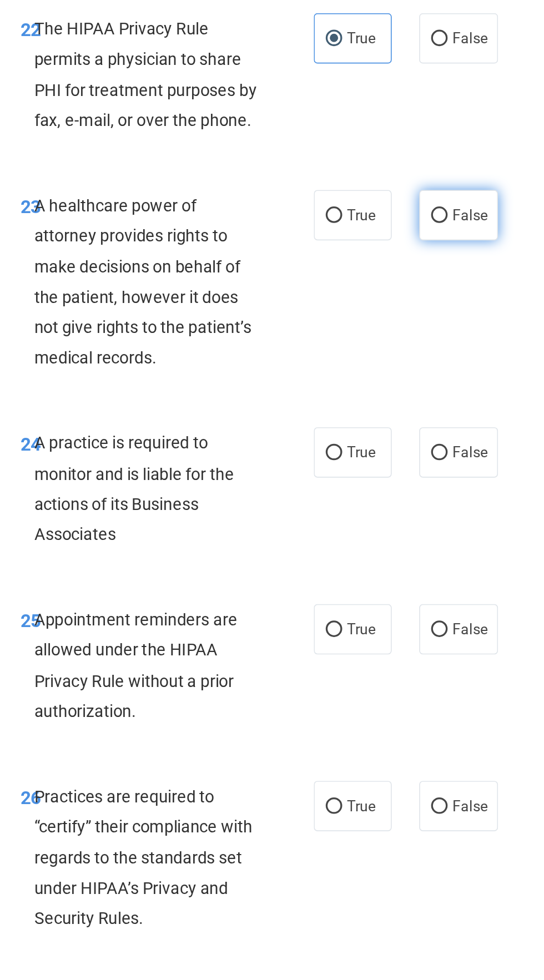
click at [429, 173] on label "False" at bounding box center [423, 183] width 47 height 31
click at [417, 180] on input "False" at bounding box center [412, 184] width 10 height 8
radio input "true"
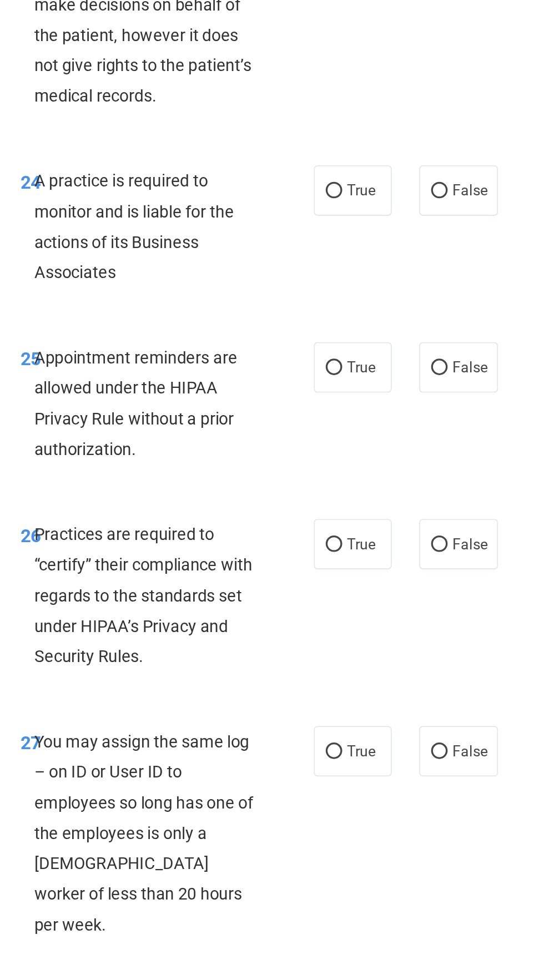
scroll to position [3060, 0]
click at [428, 167] on span "False" at bounding box center [431, 168] width 22 height 11
click at [417, 167] on input "False" at bounding box center [412, 169] width 10 height 8
radio input "true"
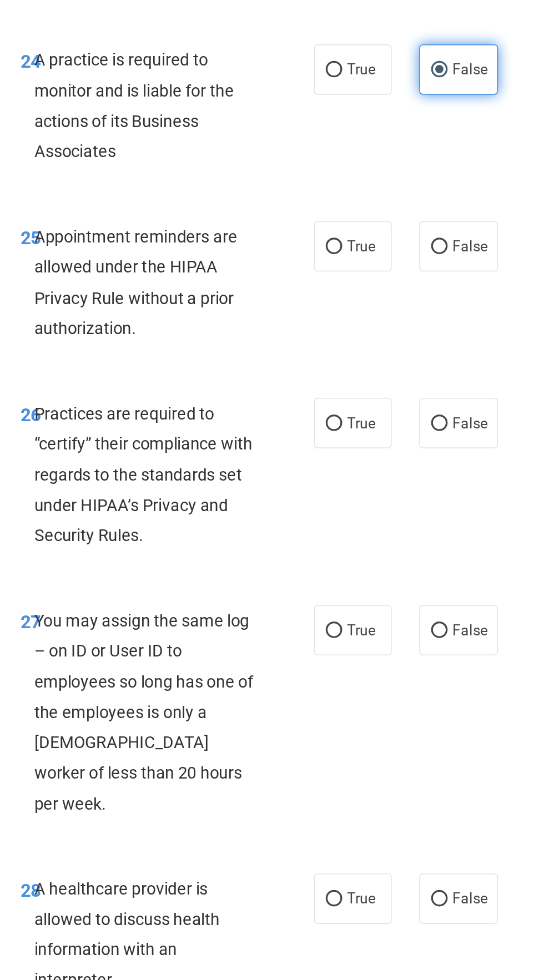
scroll to position [3133, 0]
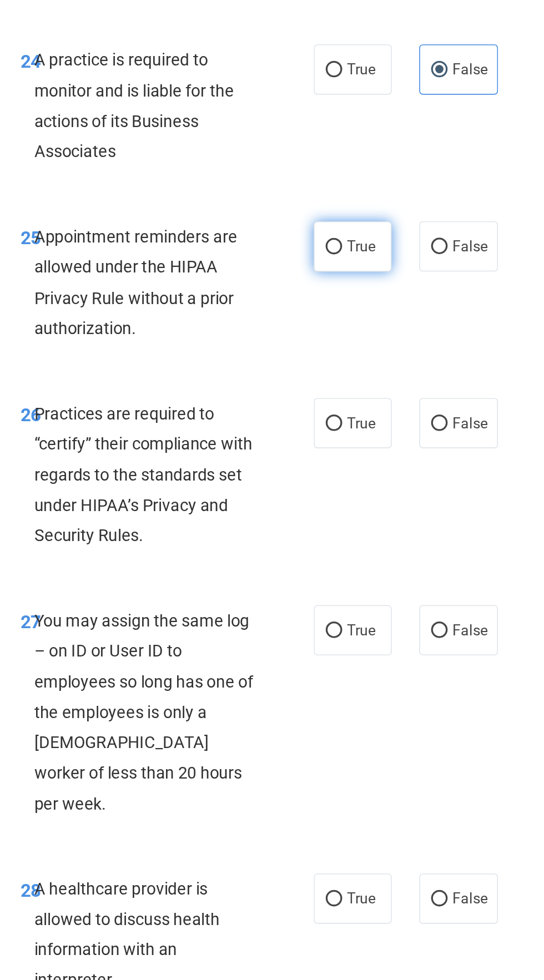
click at [348, 203] on input "True" at bounding box center [348, 203] width 10 height 8
radio input "true"
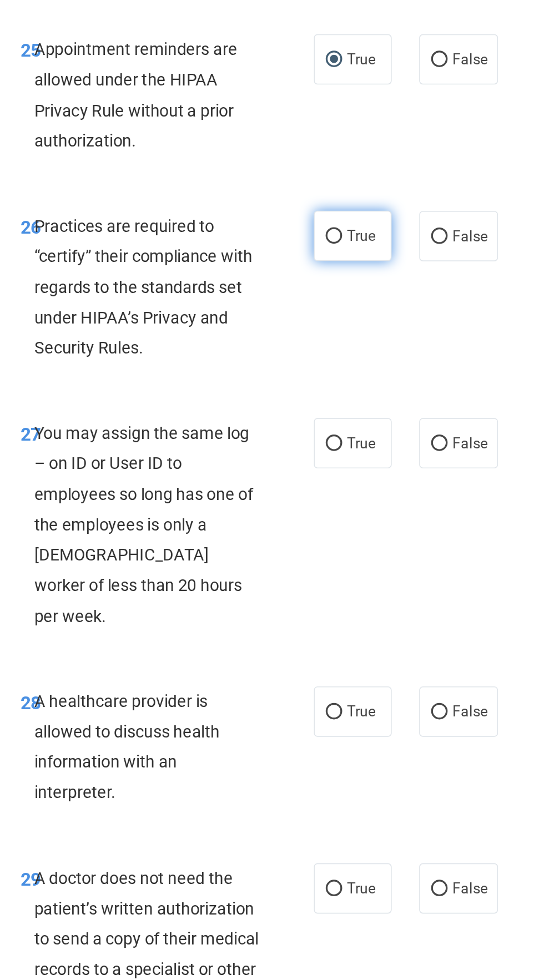
click at [349, 310] on input "True" at bounding box center [348, 310] width 10 height 8
radio input "true"
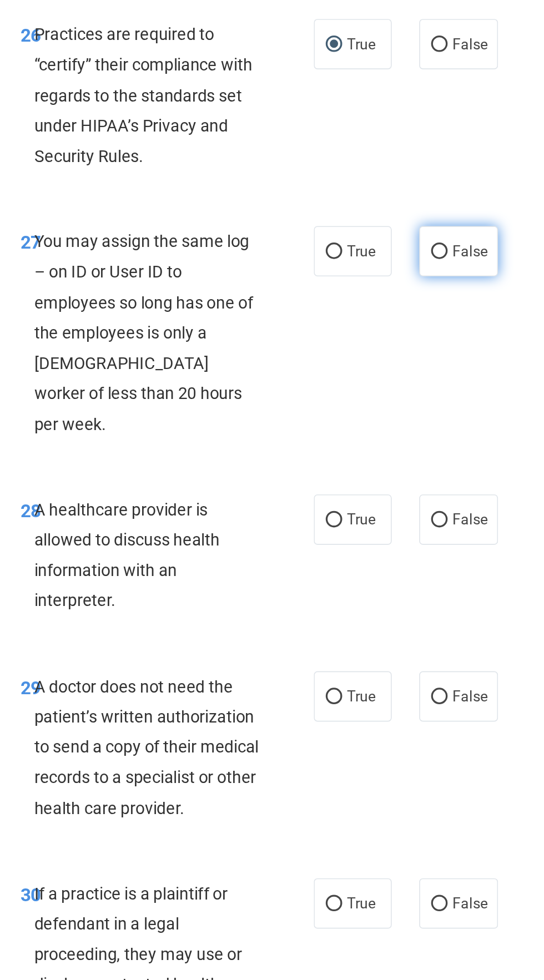
click at [429, 431] on span "False" at bounding box center [431, 435] width 22 height 11
click at [417, 431] on input "False" at bounding box center [412, 435] width 10 height 8
radio input "true"
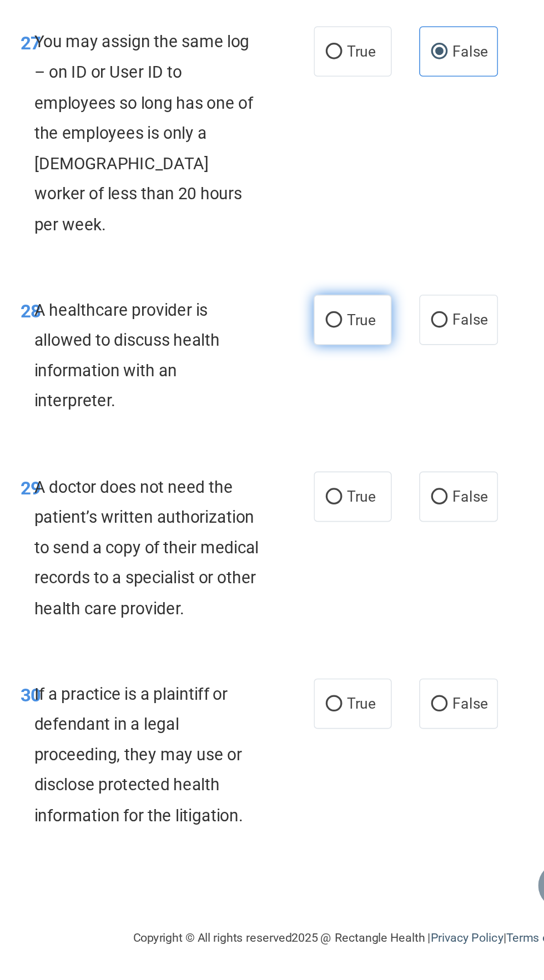
click at [362, 592] on span "True" at bounding box center [364, 597] width 17 height 11
click at [353, 594] on input "True" at bounding box center [348, 598] width 10 height 8
radio input "true"
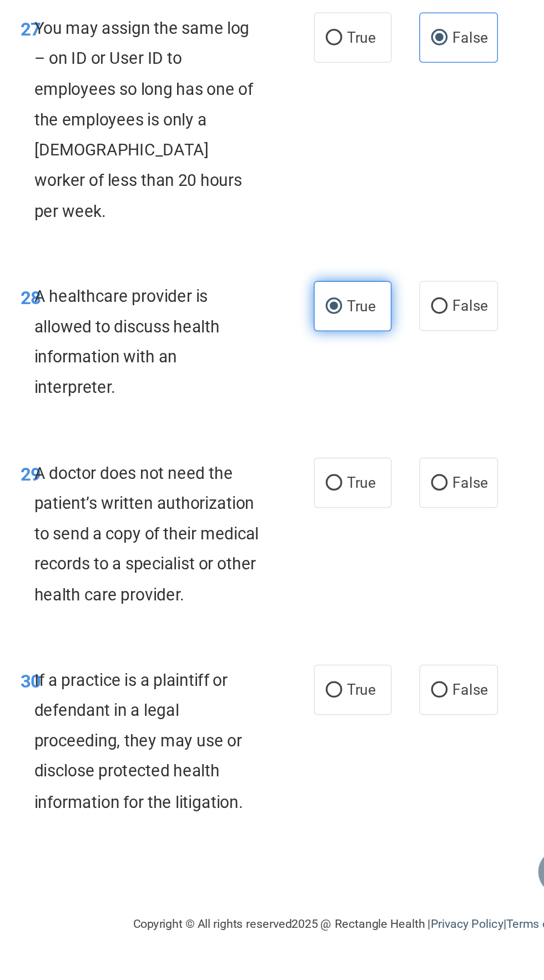
scroll to position [0, 0]
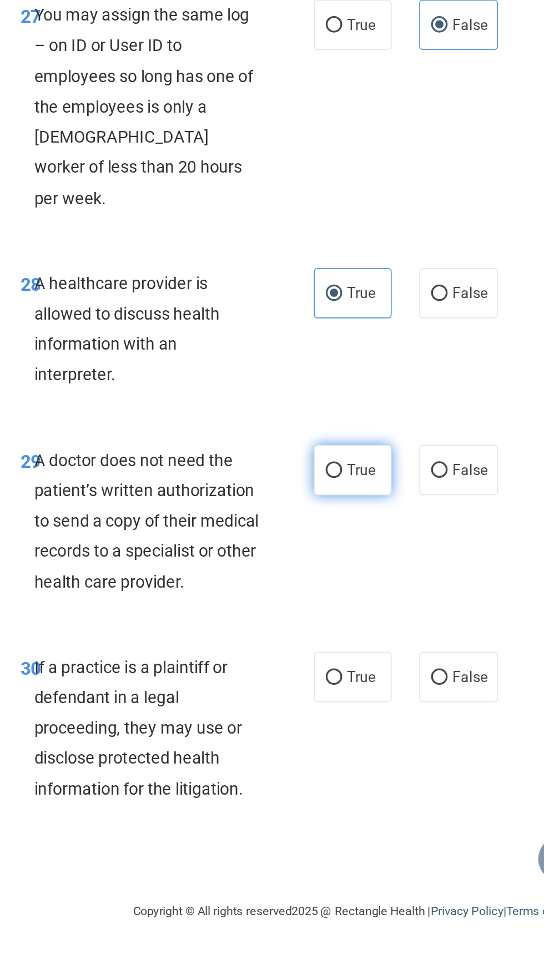
click at [350, 701] on input "True" at bounding box center [348, 705] width 10 height 8
radio input "true"
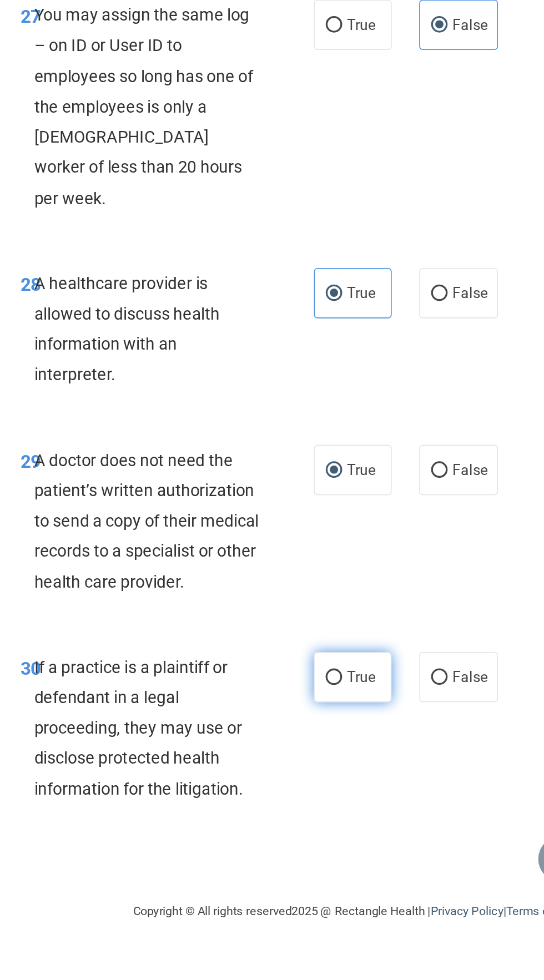
click at [350, 826] on input "True" at bounding box center [348, 830] width 10 height 8
radio input "true"
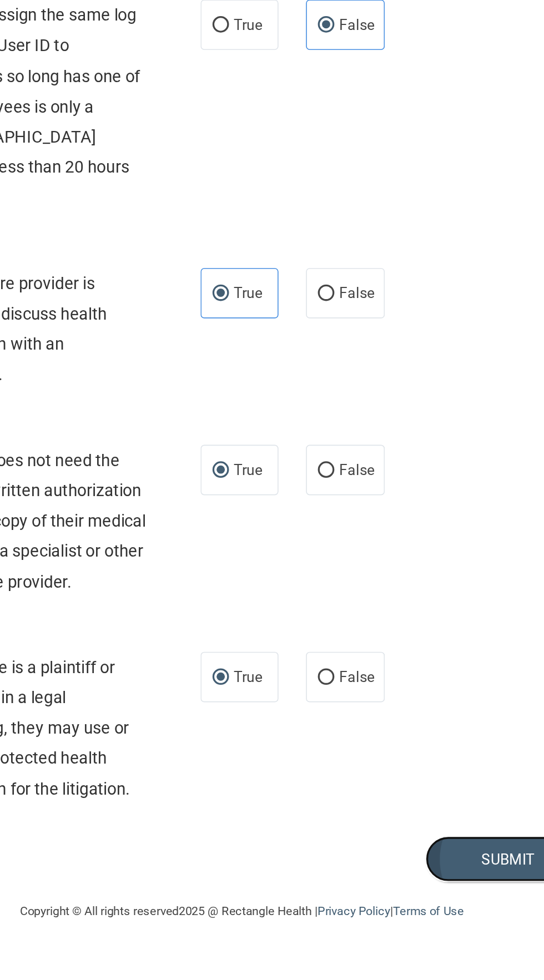
click at [525, 926] on button "Submit" at bounding box center [522, 940] width 100 height 28
click at [519, 926] on button "Submit" at bounding box center [522, 940] width 100 height 28
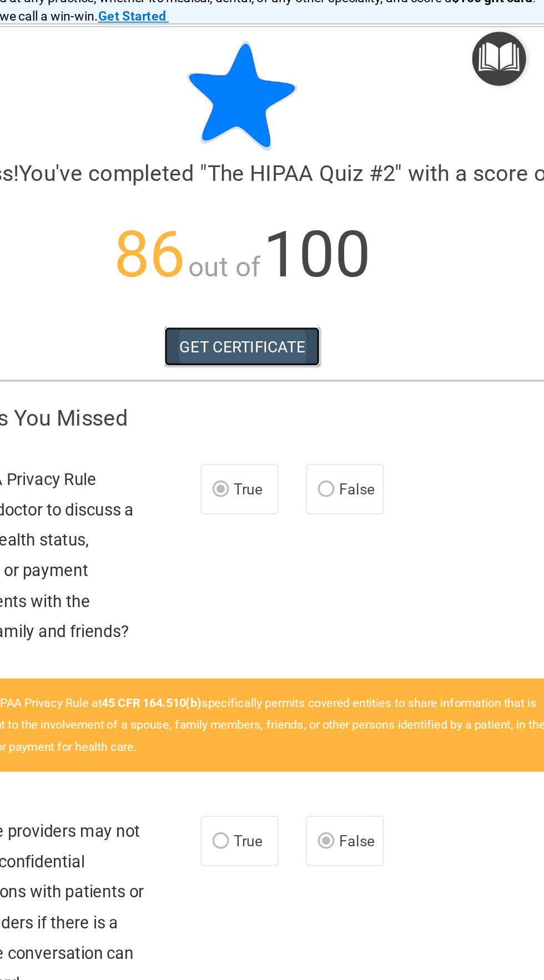
click at [371, 246] on link "GET CERTIFICATE" at bounding box center [361, 241] width 95 height 24
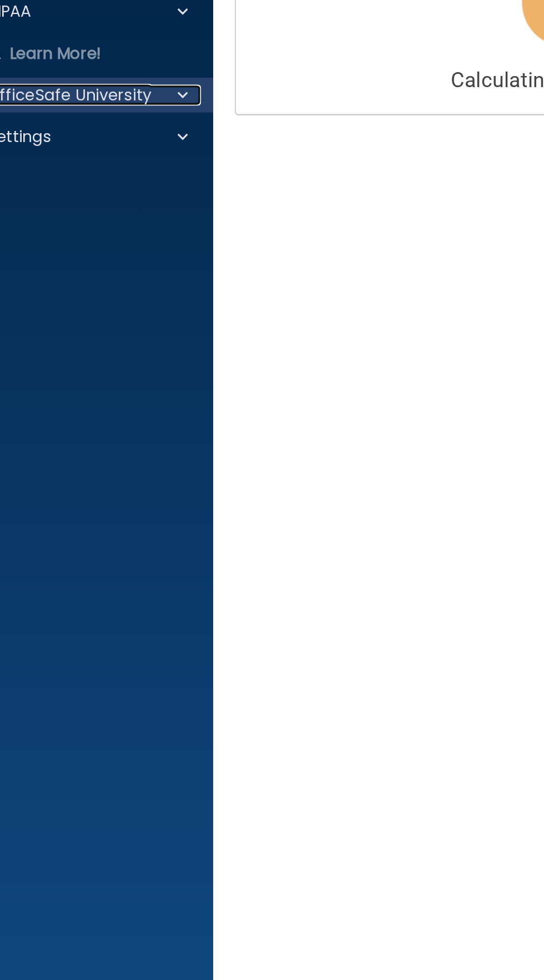
click at [116, 150] on span at bounding box center [116, 149] width 7 height 13
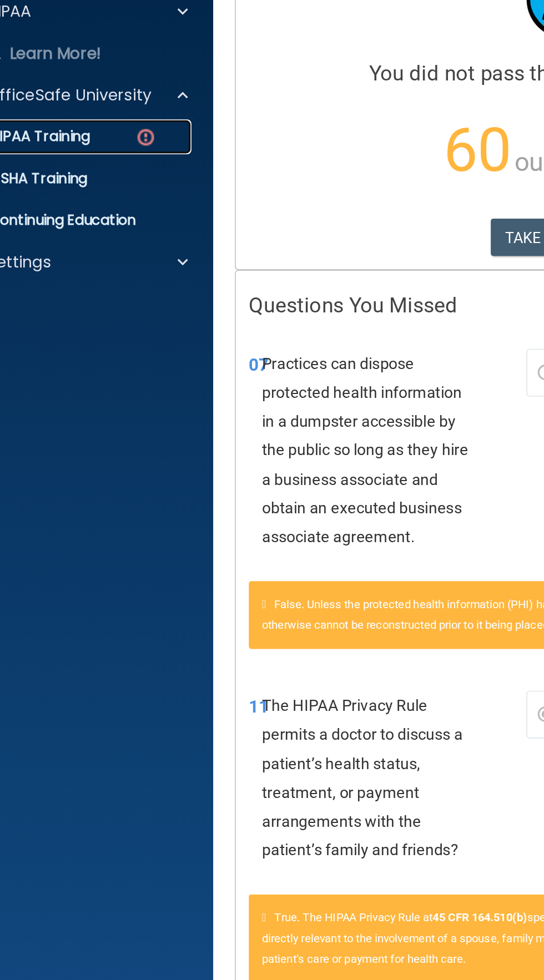
click at [105, 181] on div "HIPAA Training" at bounding box center [42, 176] width 152 height 11
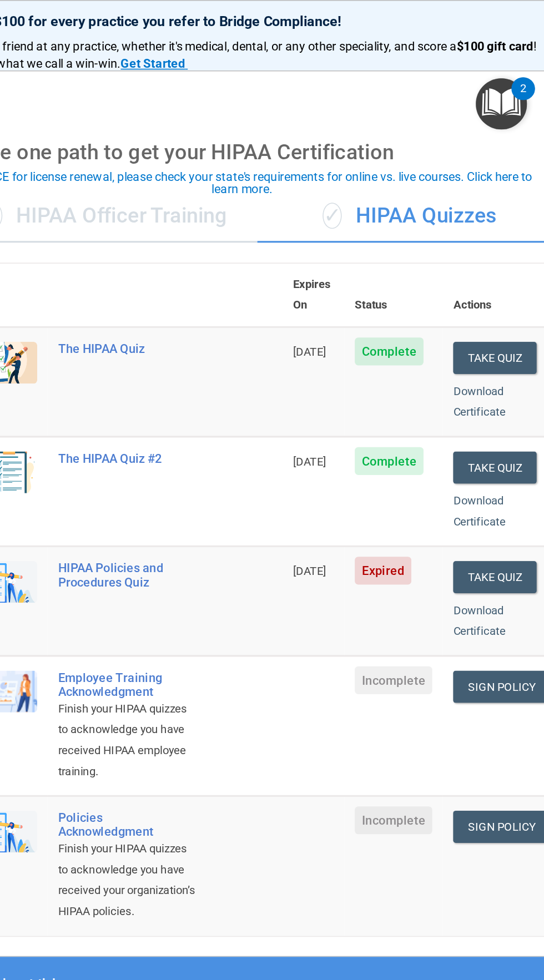
click at [438, 215] on span "Complete" at bounding box center [445, 224] width 44 height 18
click at [434, 215] on span "Complete" at bounding box center [445, 224] width 44 height 18
click at [509, 249] on link "Download Certificate" at bounding box center [502, 256] width 33 height 22
click at [522, 358] on button "Take Quiz" at bounding box center [512, 368] width 53 height 21
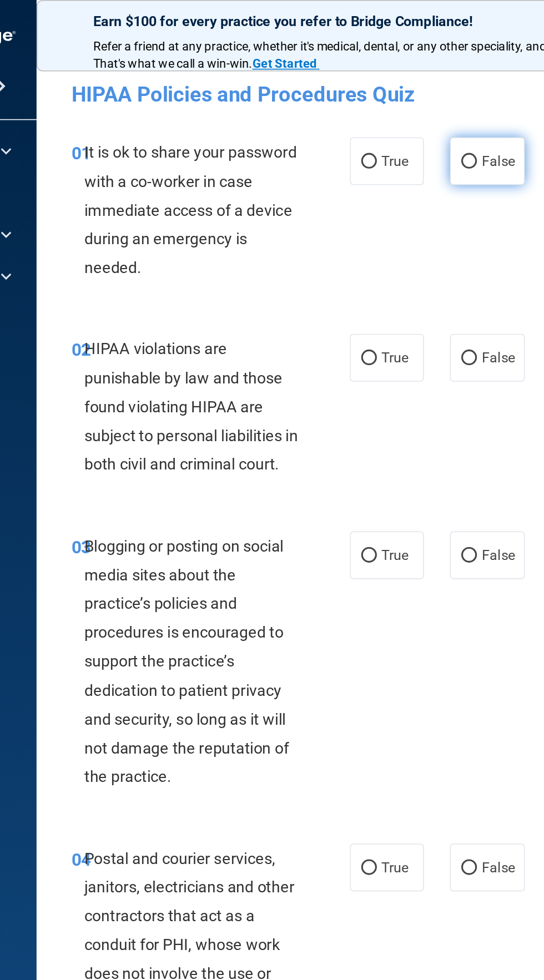
click at [411, 105] on input "False" at bounding box center [412, 103] width 10 height 8
radio input "true"
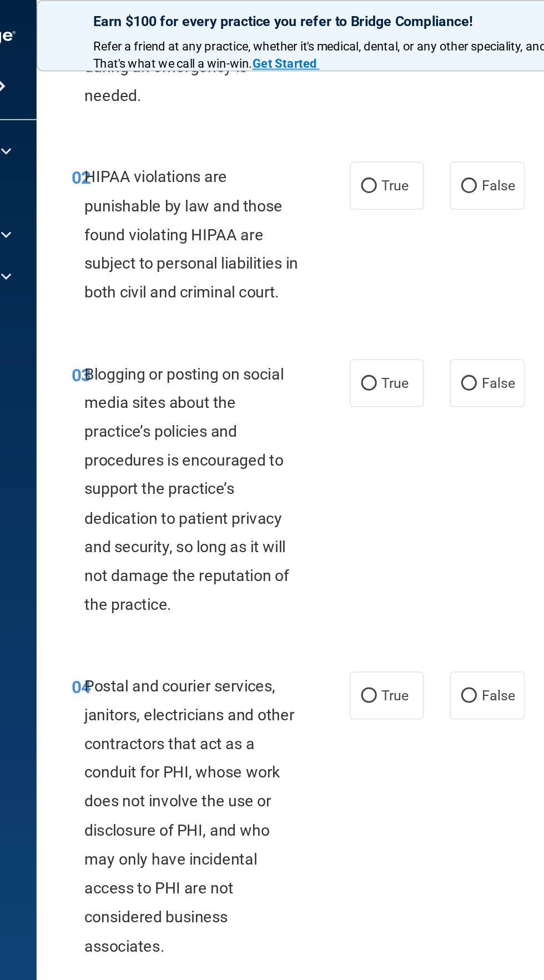
scroll to position [112, 0]
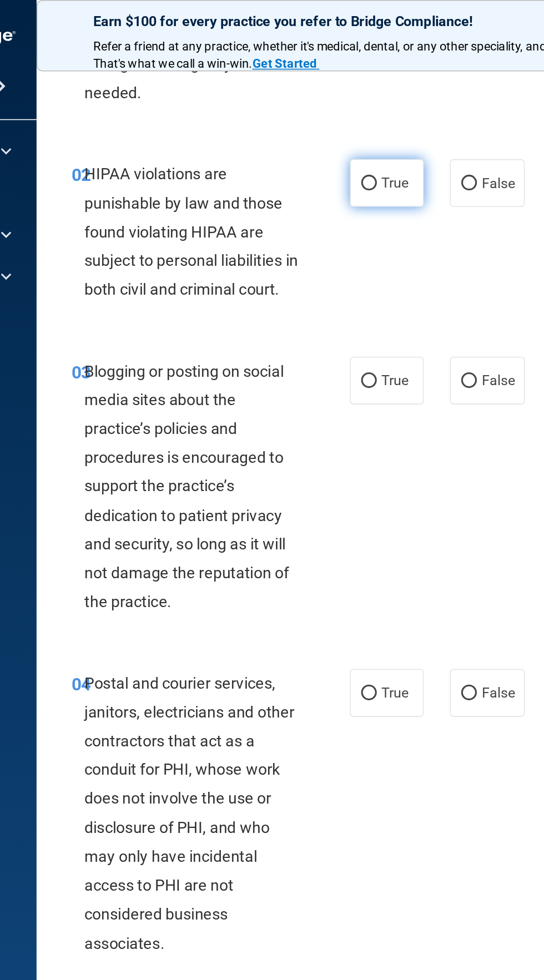
click at [350, 116] on input "True" at bounding box center [348, 117] width 10 height 8
radio input "true"
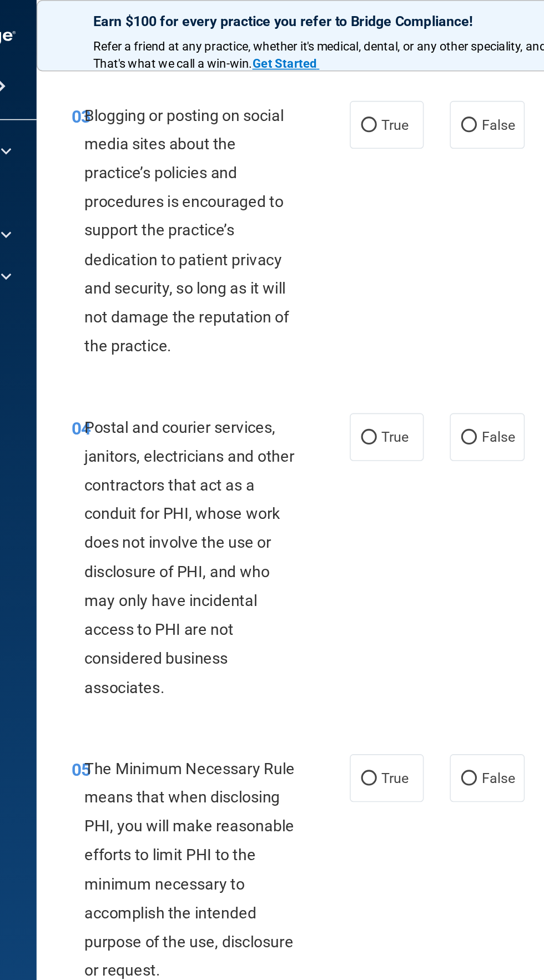
scroll to position [275, 0]
click at [348, 84] on input "True" at bounding box center [348, 79] width 10 height 8
radio input "true"
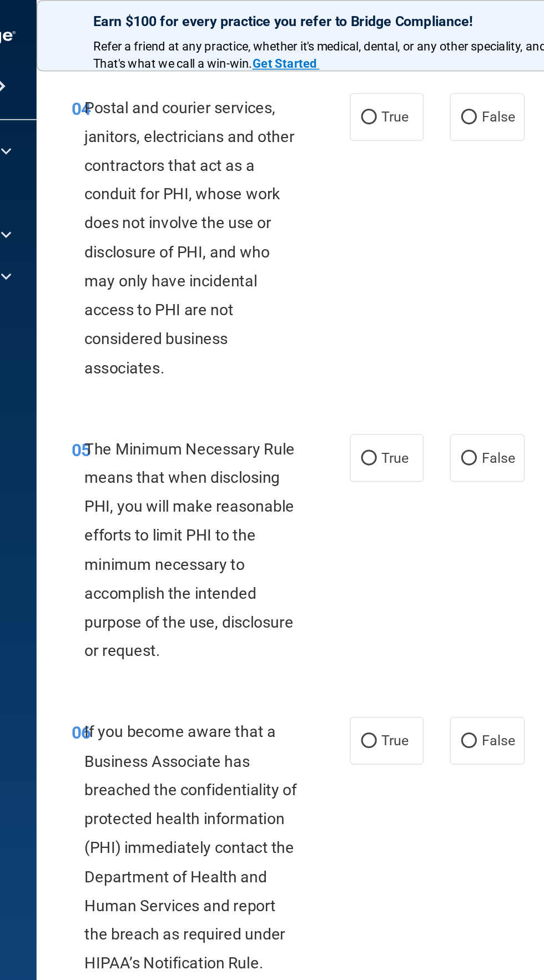
scroll to position [480, 0]
click at [349, 79] on input "True" at bounding box center [348, 74] width 10 height 8
radio input "true"
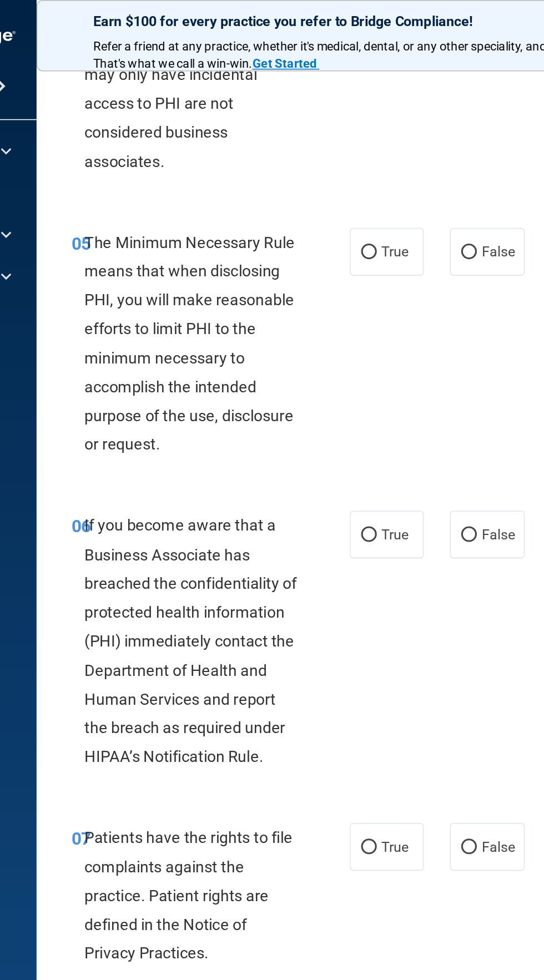
scroll to position [613, 0]
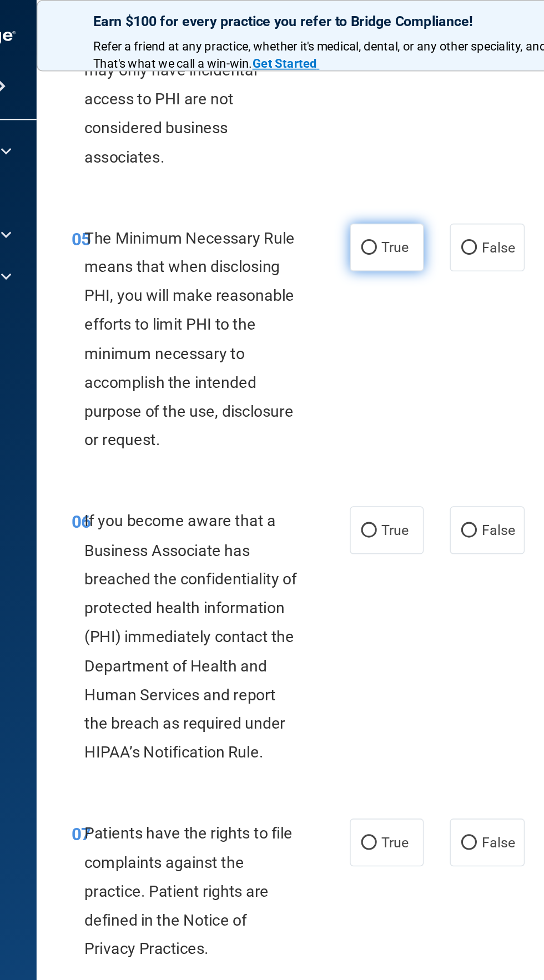
click at [352, 163] on input "True" at bounding box center [348, 158] width 10 height 8
radio input "true"
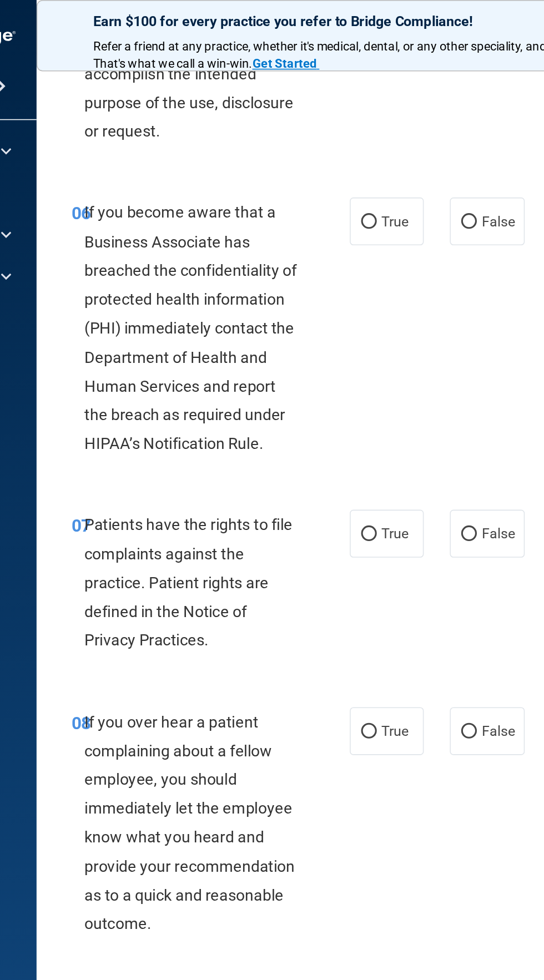
scroll to position [816, 0]
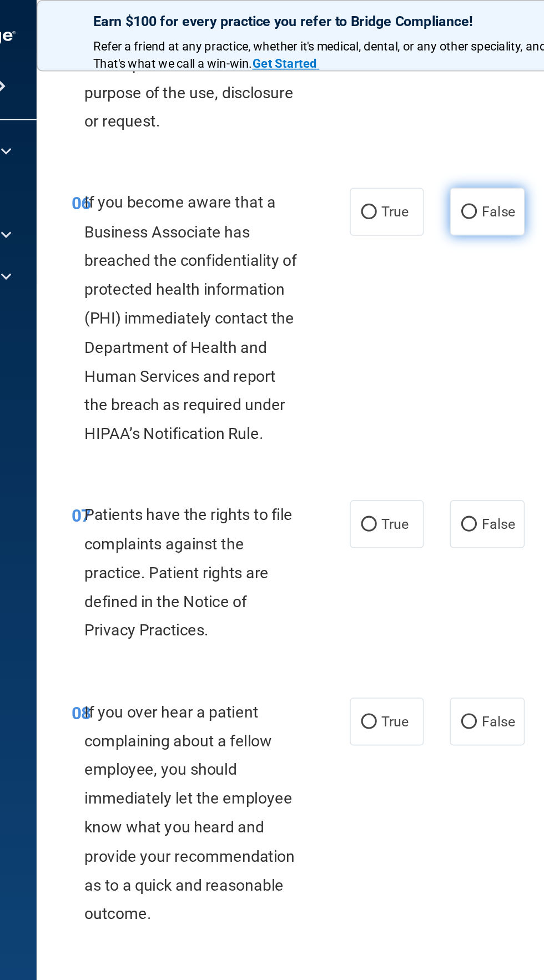
click at [429, 150] on label "False" at bounding box center [423, 135] width 47 height 31
click at [417, 140] on input "False" at bounding box center [412, 136] width 10 height 8
radio input "true"
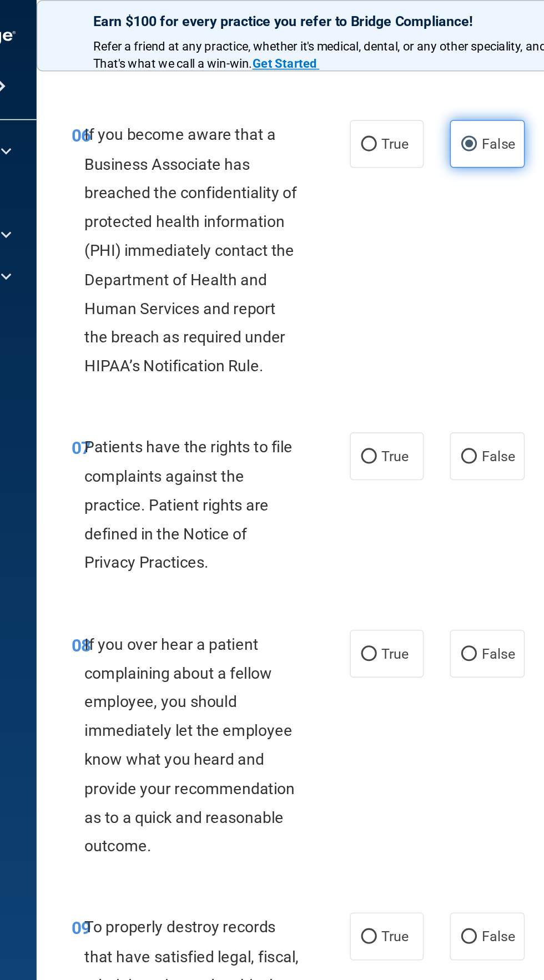
scroll to position [860, 0]
click at [412, 296] on input "False" at bounding box center [412, 291] width 10 height 8
radio input "true"
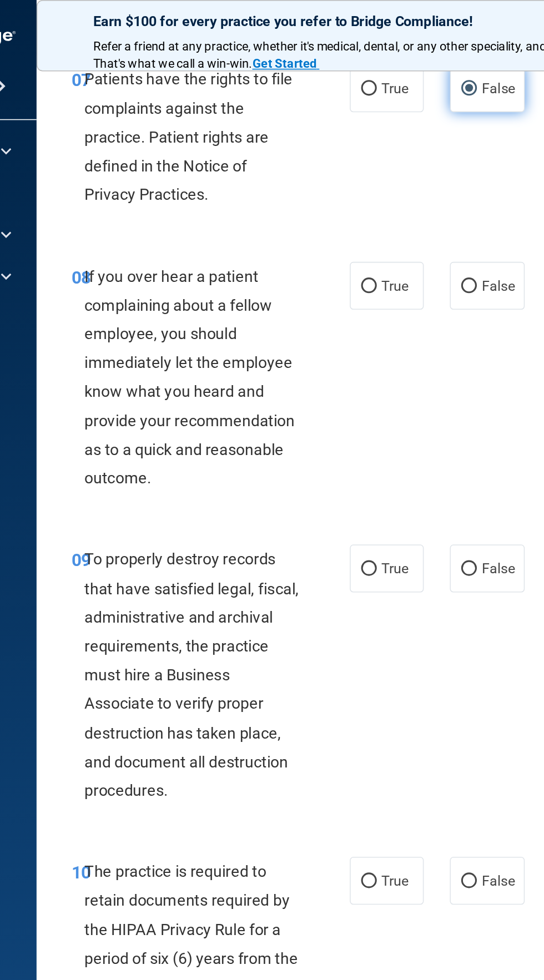
scroll to position [1095, 0]
click at [412, 186] on input "False" at bounding box center [412, 182] width 10 height 8
radio input "true"
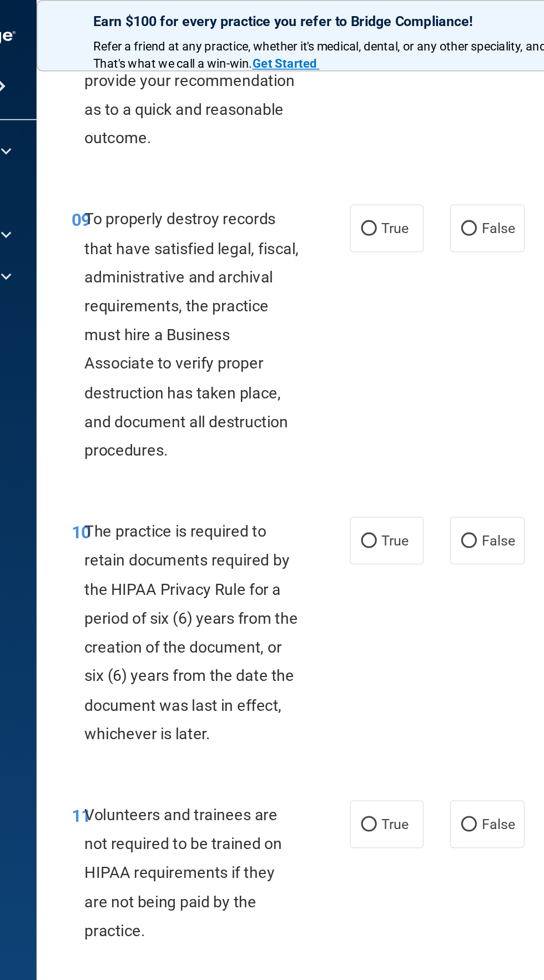
scroll to position [1314, 0]
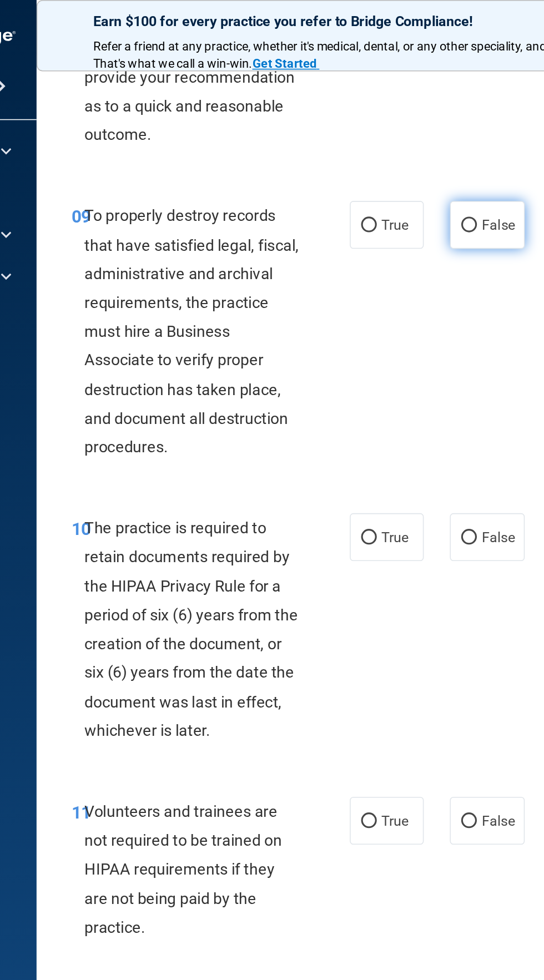
click at [415, 148] on input "False" at bounding box center [412, 144] width 10 height 8
radio input "true"
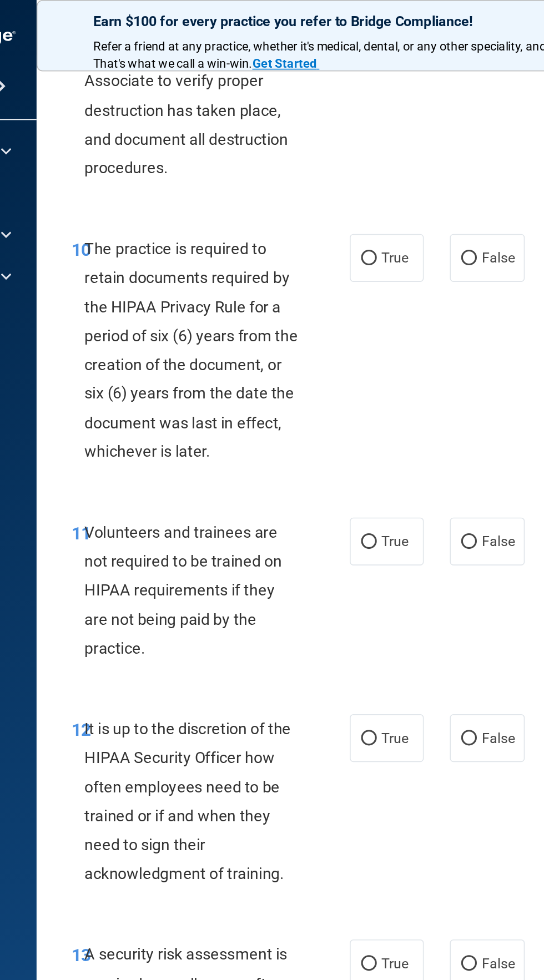
scroll to position [1492, 0]
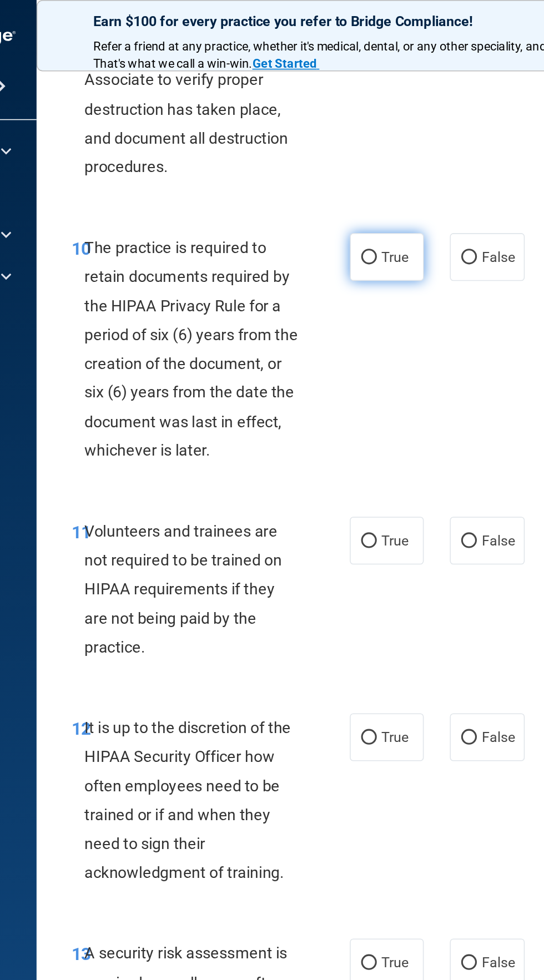
click at [352, 169] on input "True" at bounding box center [348, 164] width 10 height 8
radio input "true"
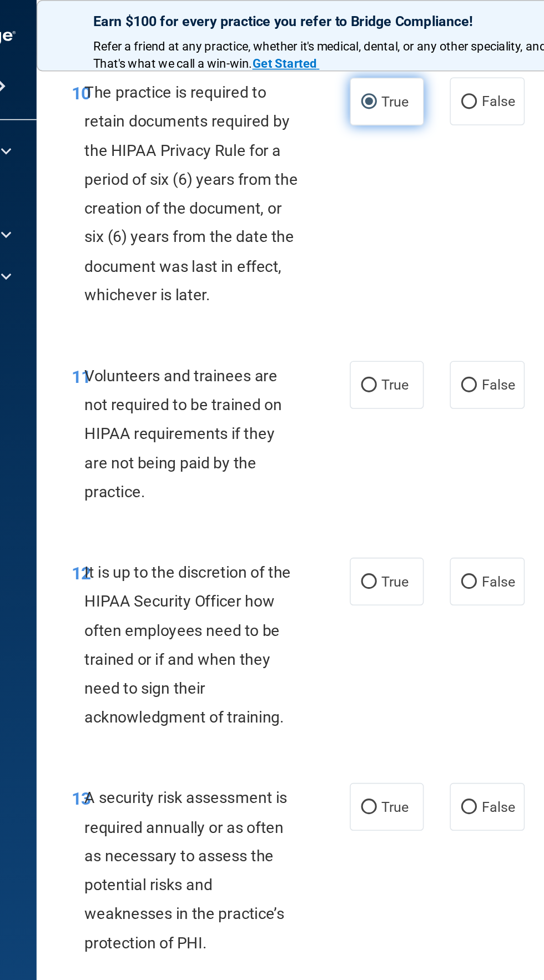
scroll to position [1588, 0]
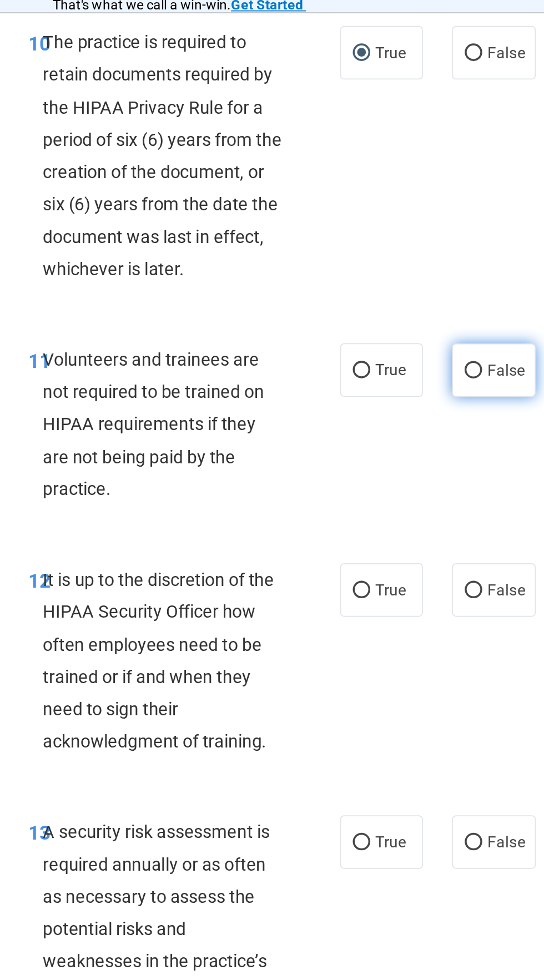
click at [416, 254] on input "False" at bounding box center [412, 249] width 10 height 8
radio input "true"
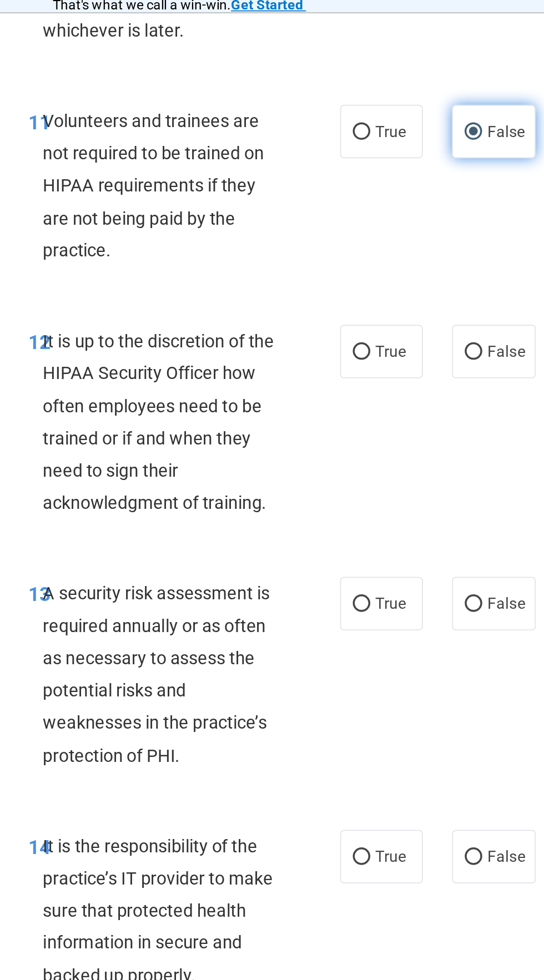
scroll to position [1724, 0]
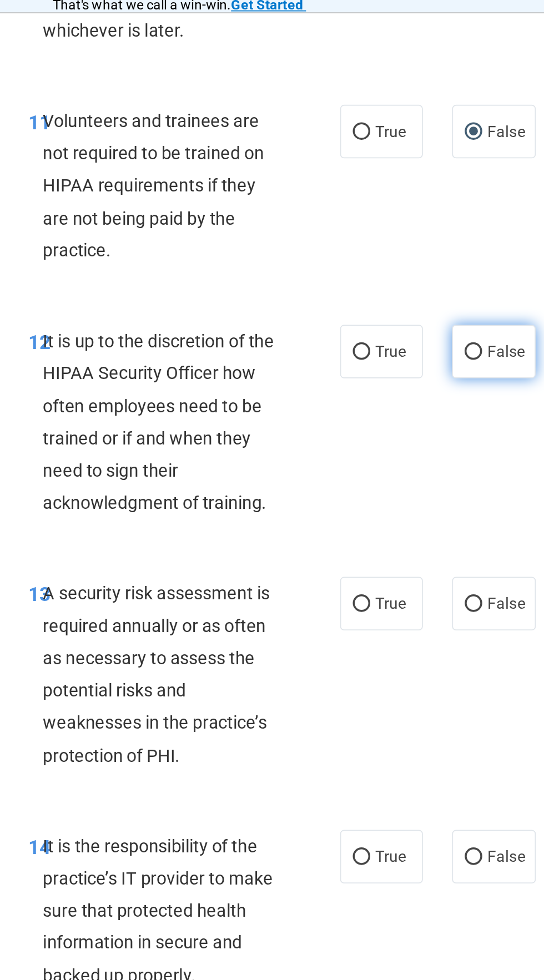
click at [412, 243] on input "False" at bounding box center [412, 239] width 10 height 8
radio input "true"
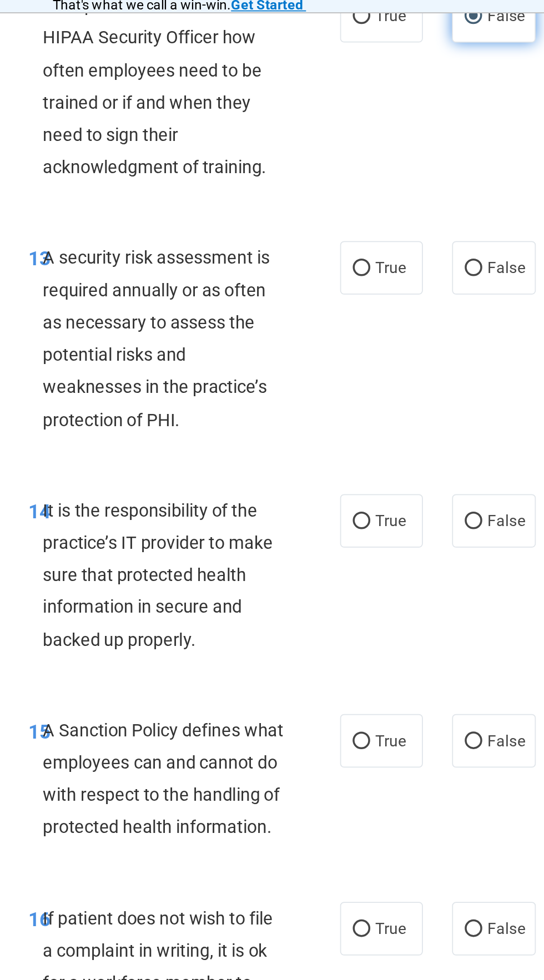
scroll to position [1916, 0]
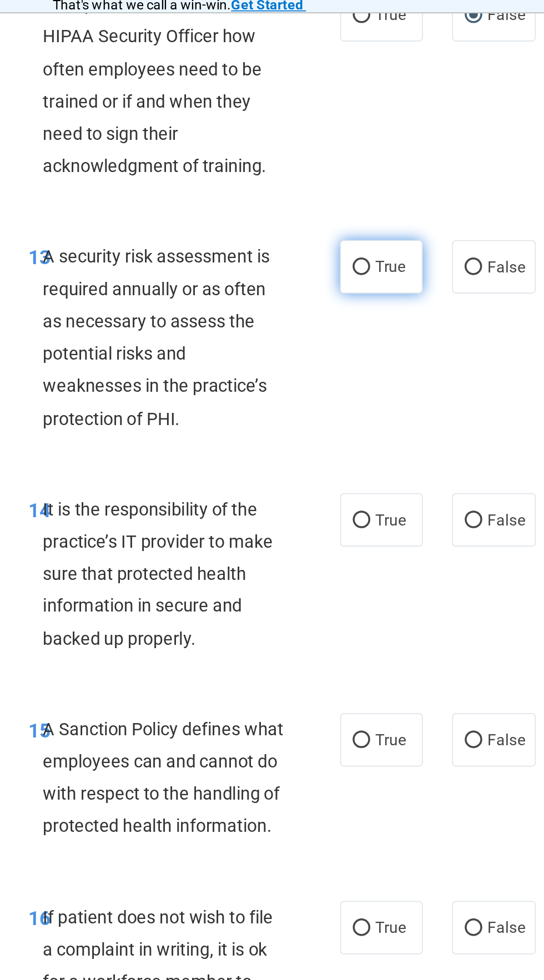
click at [351, 195] on input "True" at bounding box center [348, 190] width 10 height 8
radio input "true"
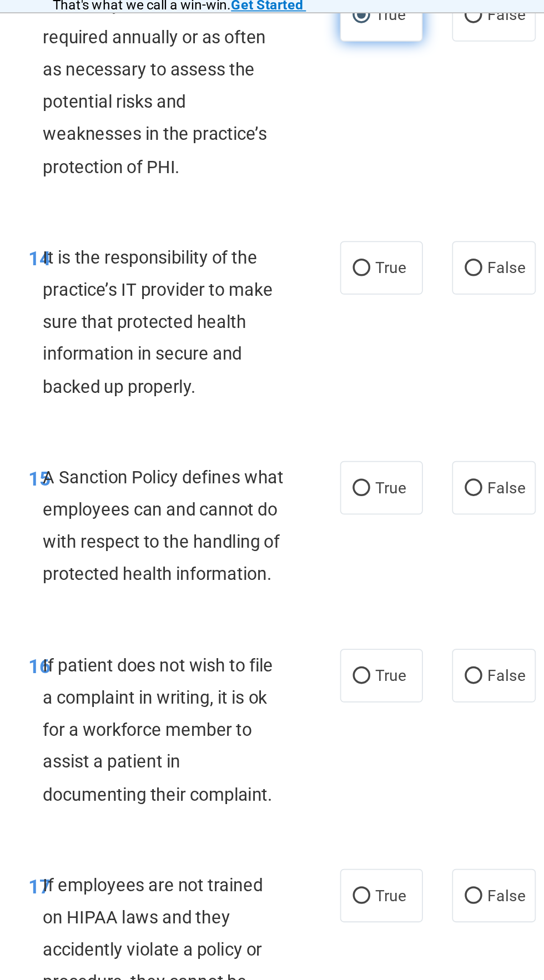
scroll to position [2062, 0]
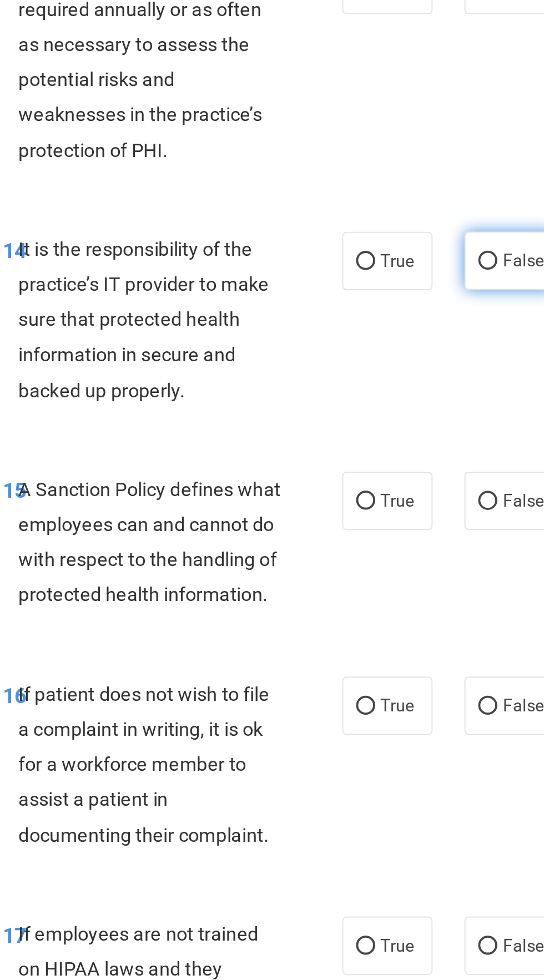
click at [411, 194] on input "False" at bounding box center [412, 189] width 10 height 8
radio input "true"
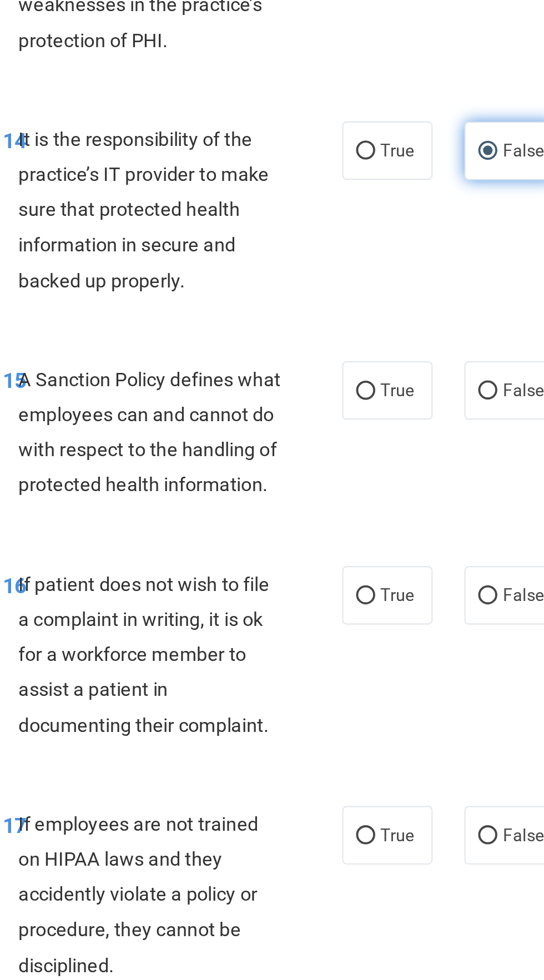
scroll to position [2125, 0]
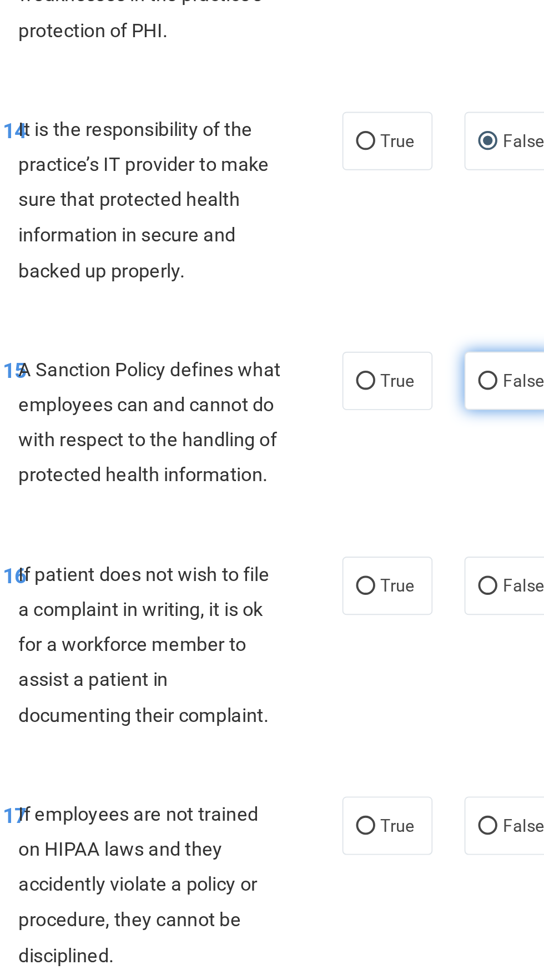
click at [413, 256] on input "False" at bounding box center [412, 252] width 10 height 8
radio input "true"
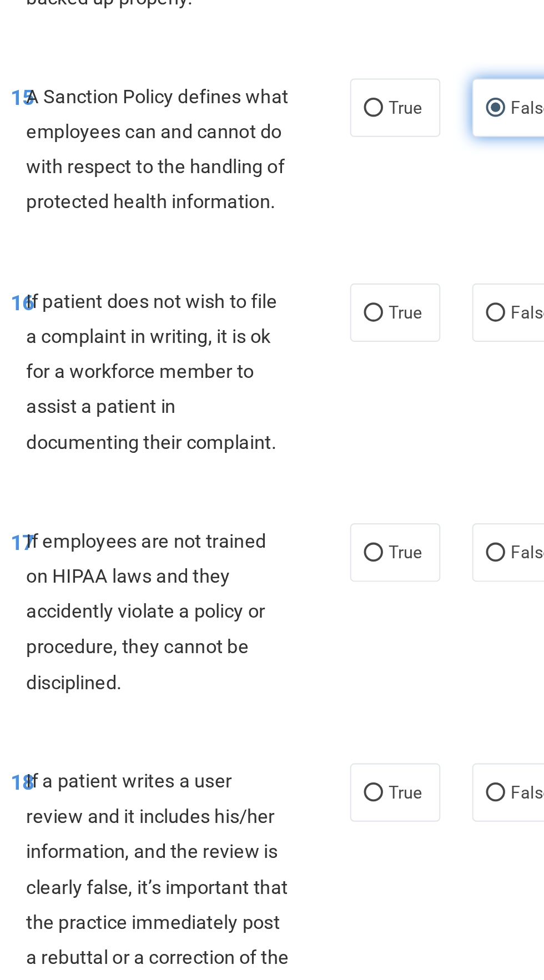
scroll to position [2251, 0]
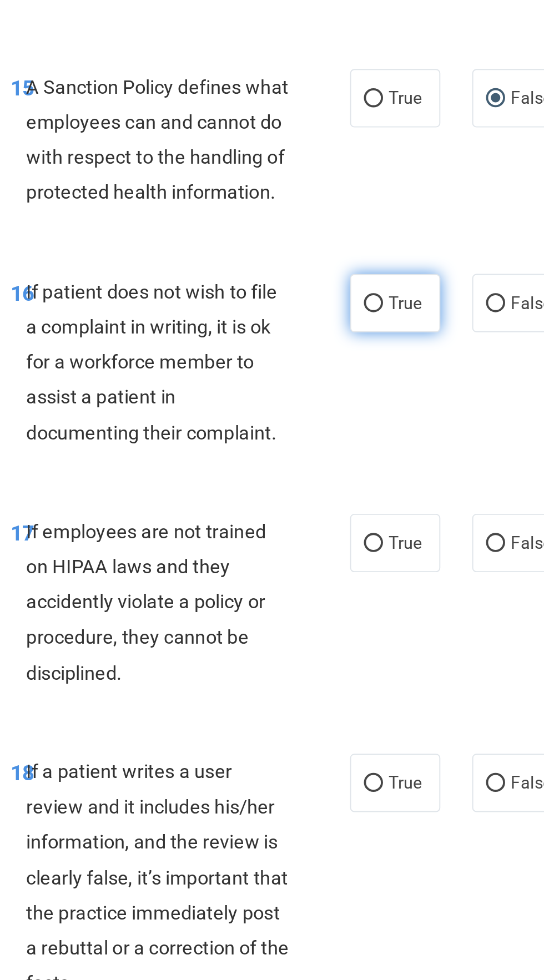
click at [352, 237] on input "True" at bounding box center [348, 233] width 10 height 8
radio input "true"
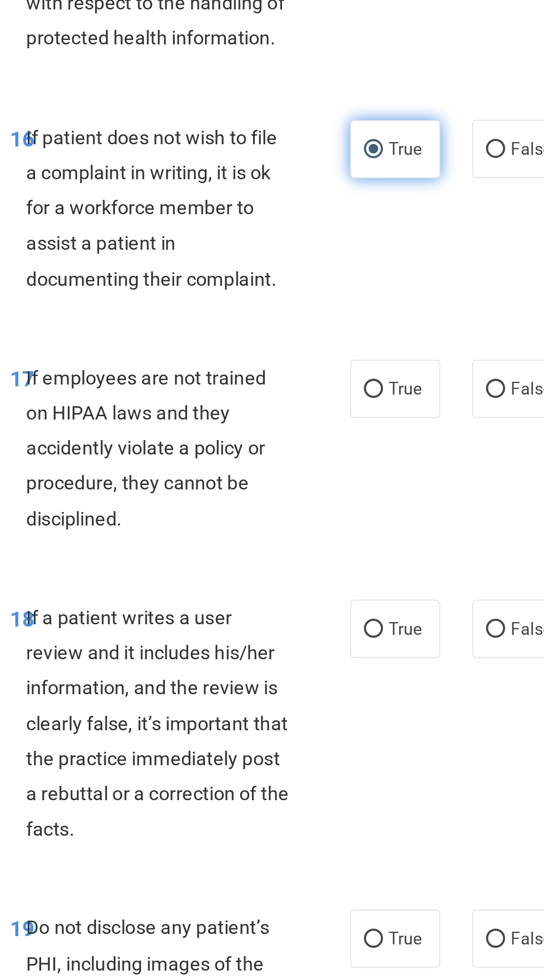
scroll to position [2338, 0]
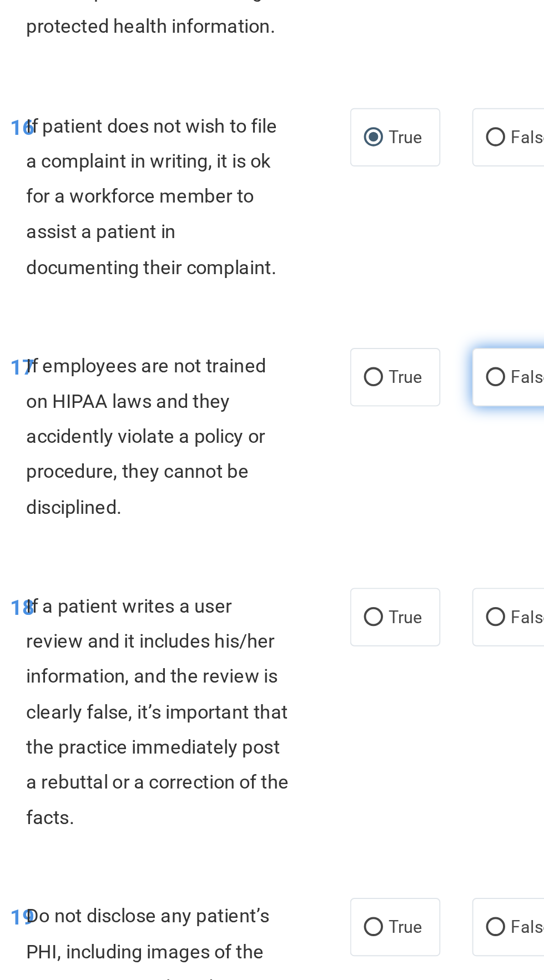
click at [416, 276] on input "False" at bounding box center [412, 272] width 10 height 8
radio input "true"
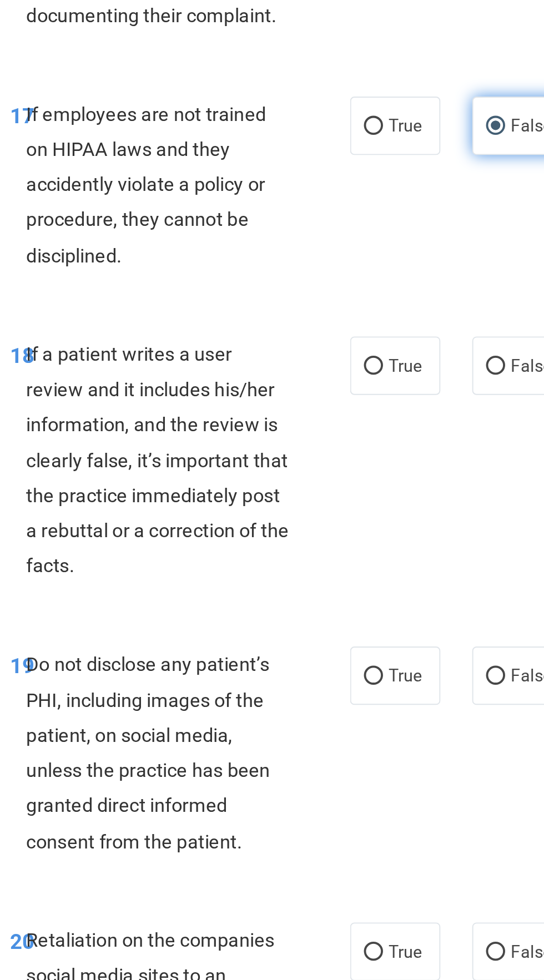
scroll to position [2478, 0]
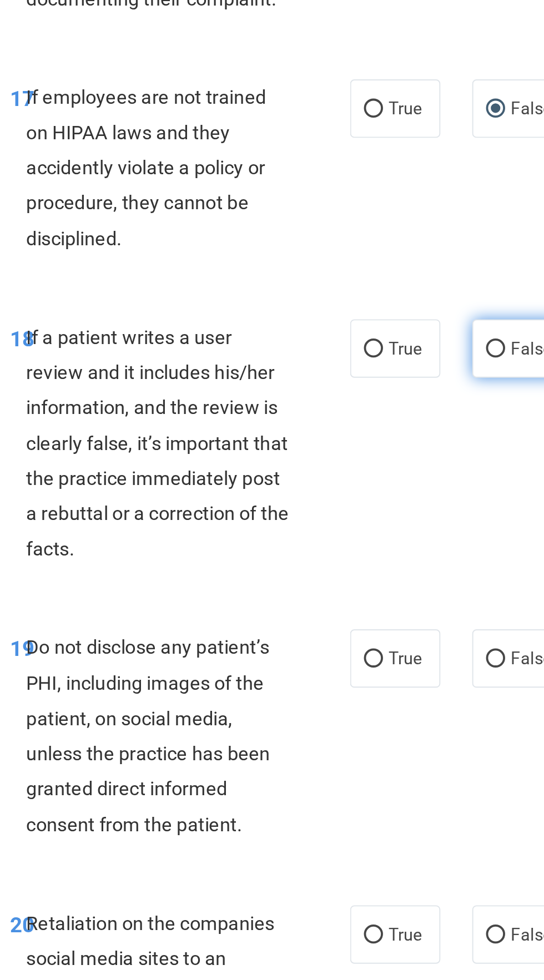
click at [415, 261] on input "False" at bounding box center [412, 257] width 10 height 8
radio input "true"
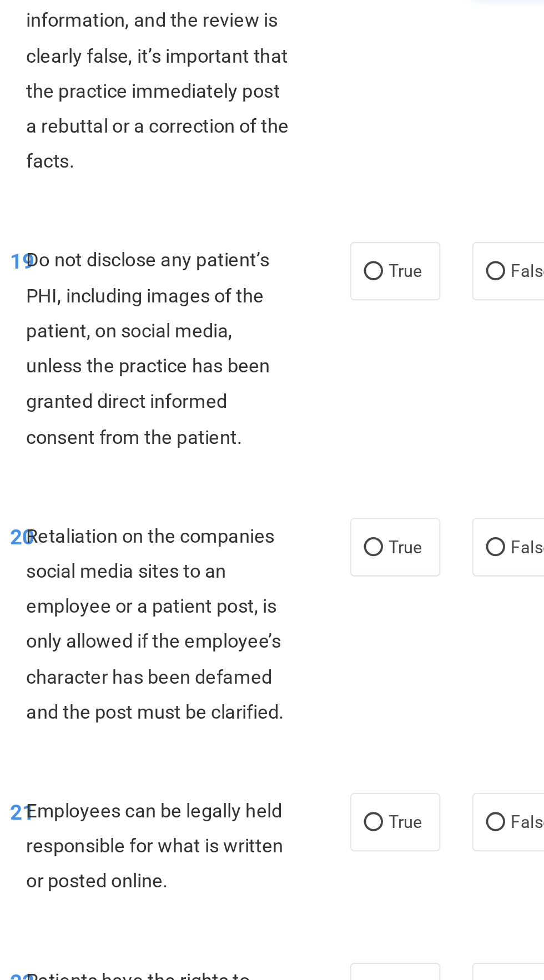
scroll to position [2681, 0]
click at [350, 220] on input "True" at bounding box center [348, 215] width 10 height 8
radio input "true"
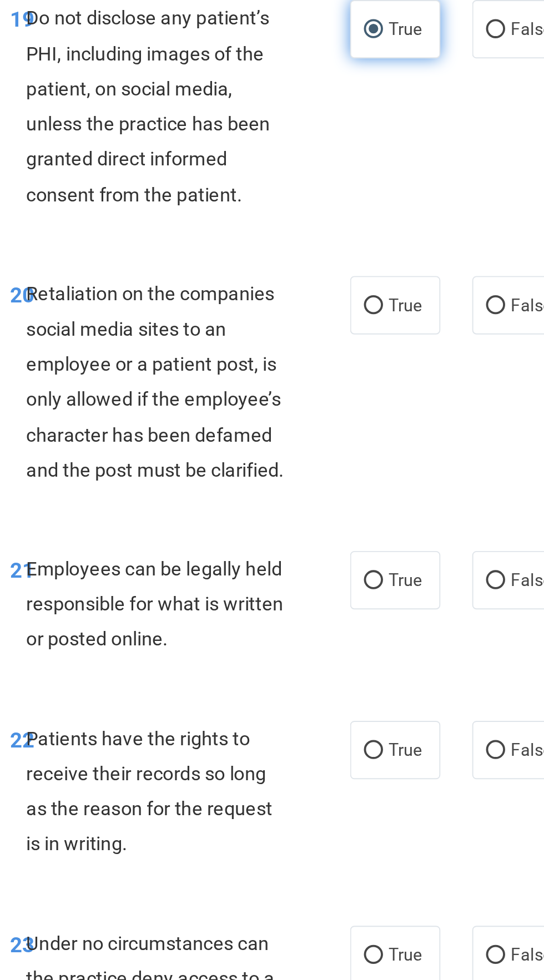
scroll to position [2817, 0]
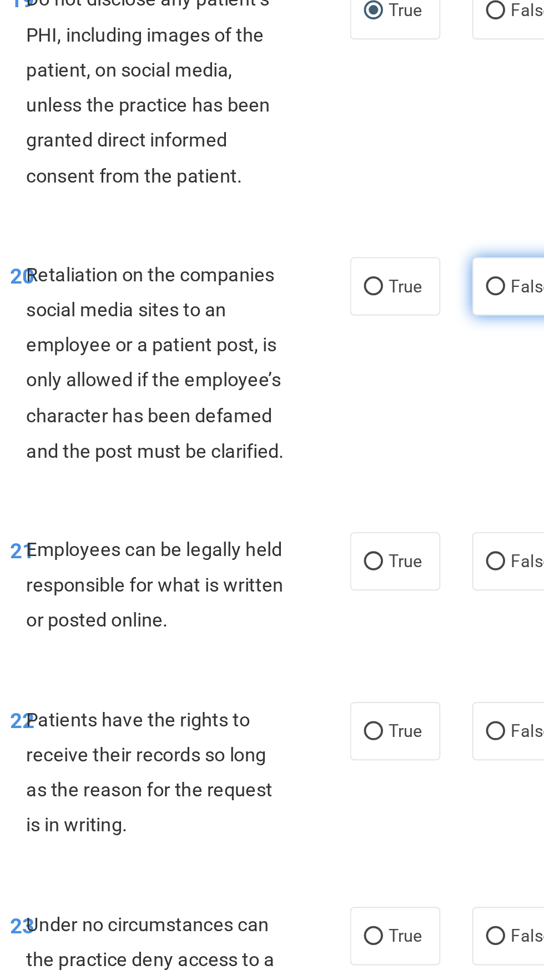
click at [415, 228] on input "False" at bounding box center [412, 224] width 10 height 8
radio input "true"
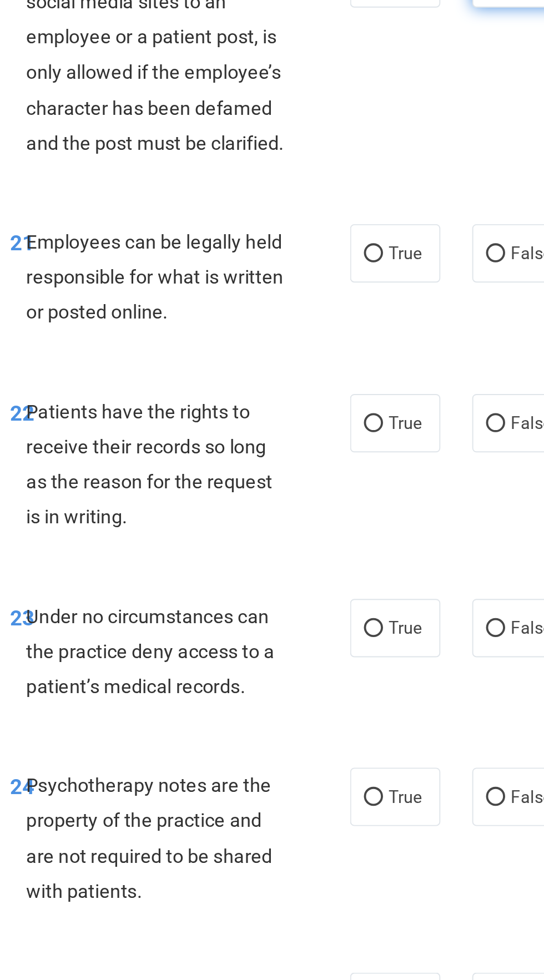
scroll to position [2980, 0]
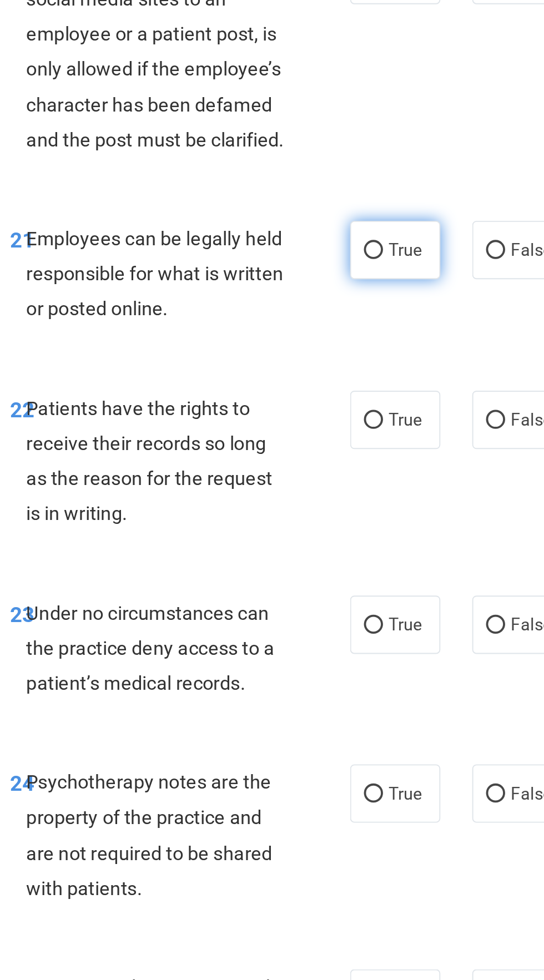
click at [346, 209] on input "True" at bounding box center [348, 205] width 10 height 8
radio input "true"
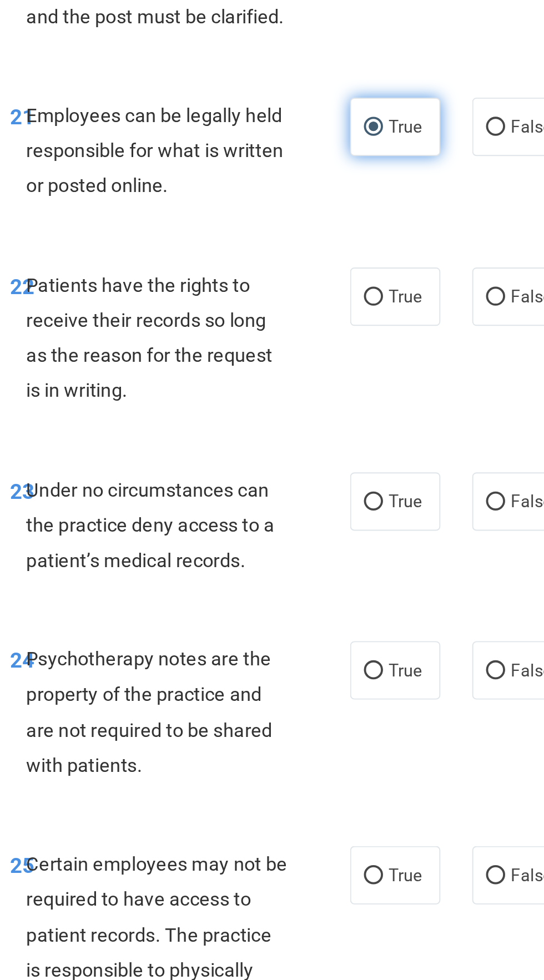
scroll to position [3044, 0]
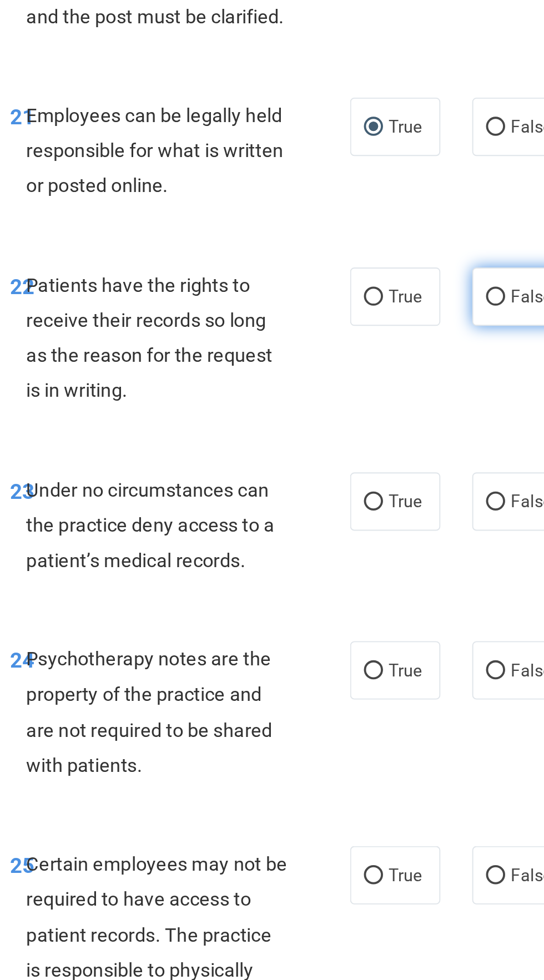
click at [416, 234] on input "False" at bounding box center [412, 229] width 10 height 8
radio input "true"
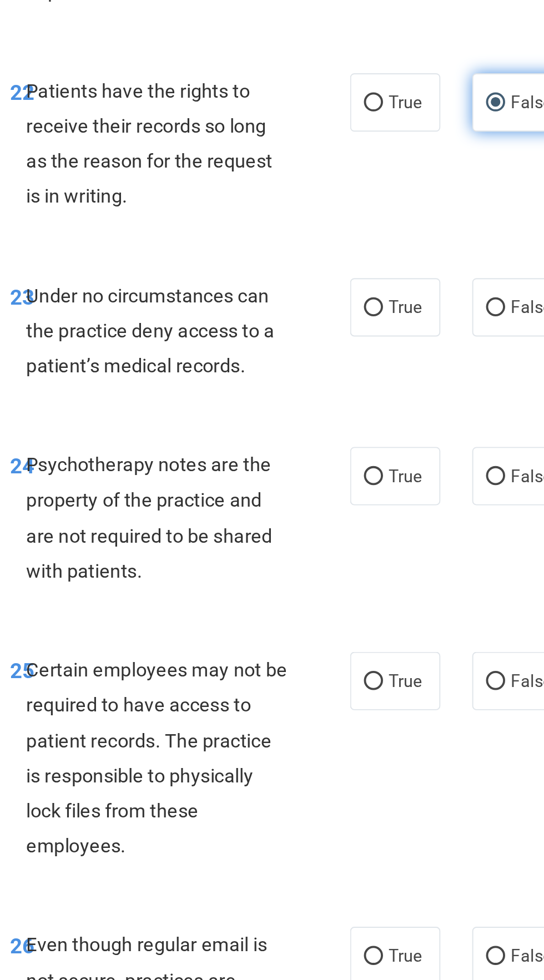
scroll to position [3148, 0]
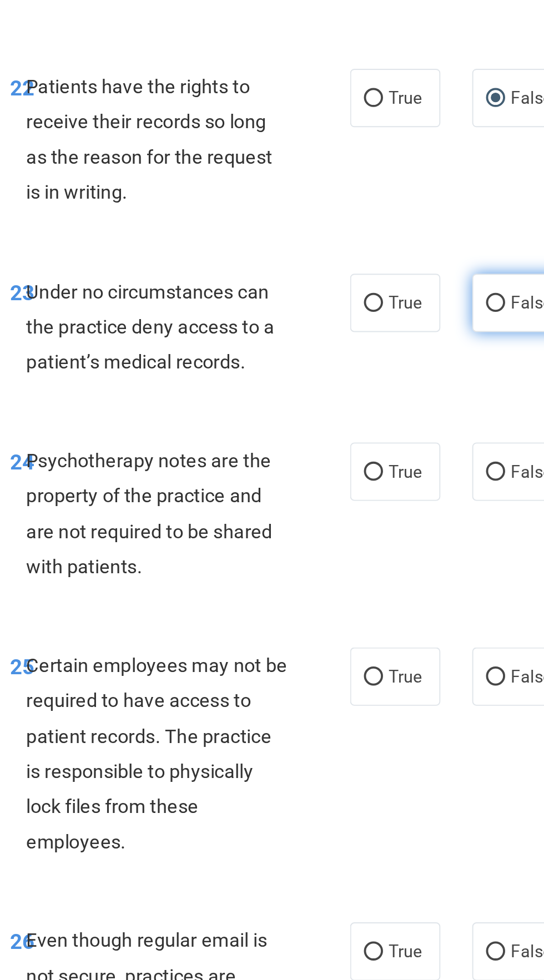
click at [415, 237] on input "False" at bounding box center [412, 233] width 10 height 8
radio input "true"
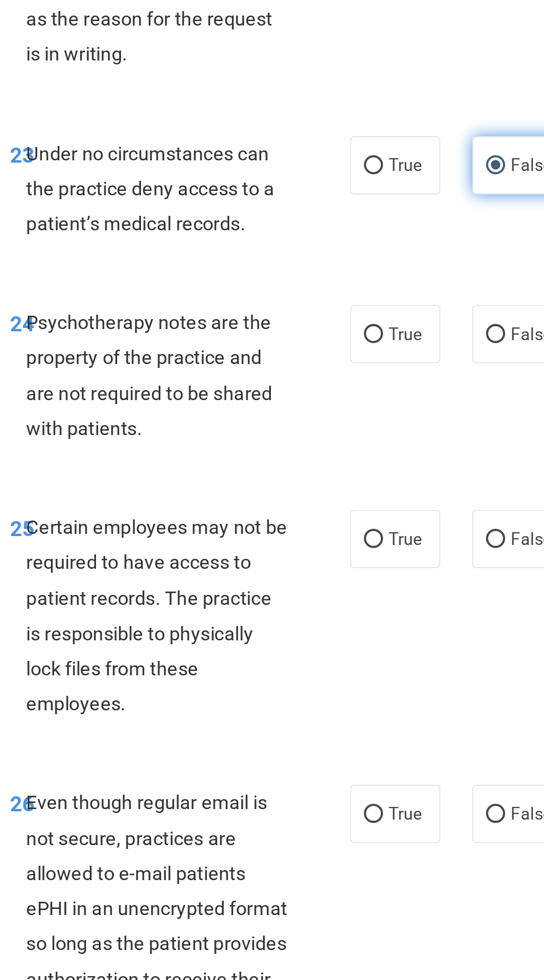
scroll to position [3223, 0]
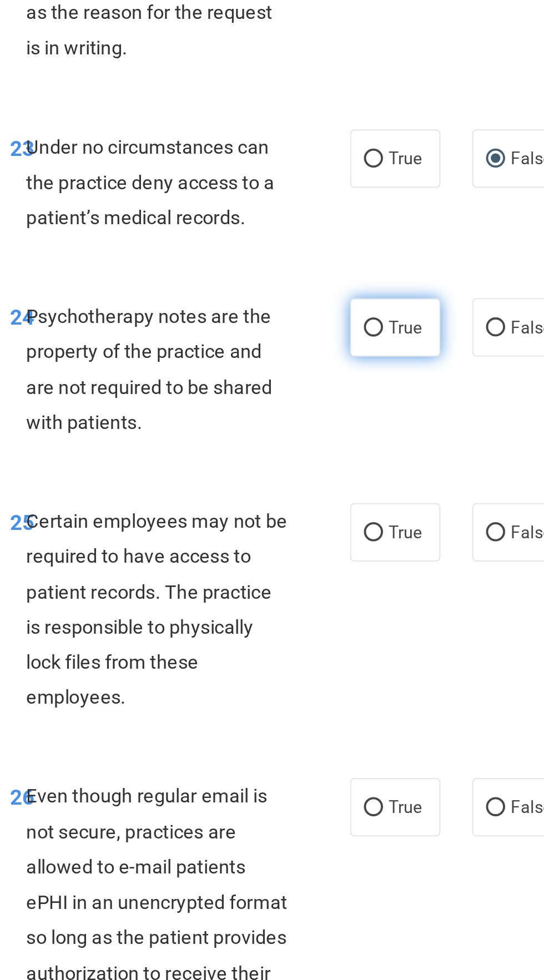
click at [350, 260] on label "True" at bounding box center [359, 245] width 47 height 31
click at [350, 250] on input "True" at bounding box center [348, 245] width 10 height 8
radio input "true"
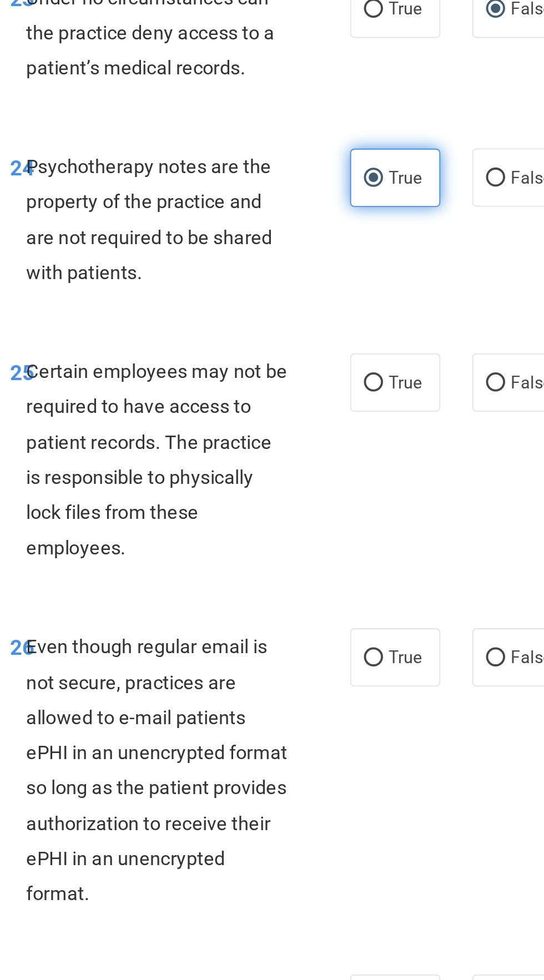
scroll to position [3314, 0]
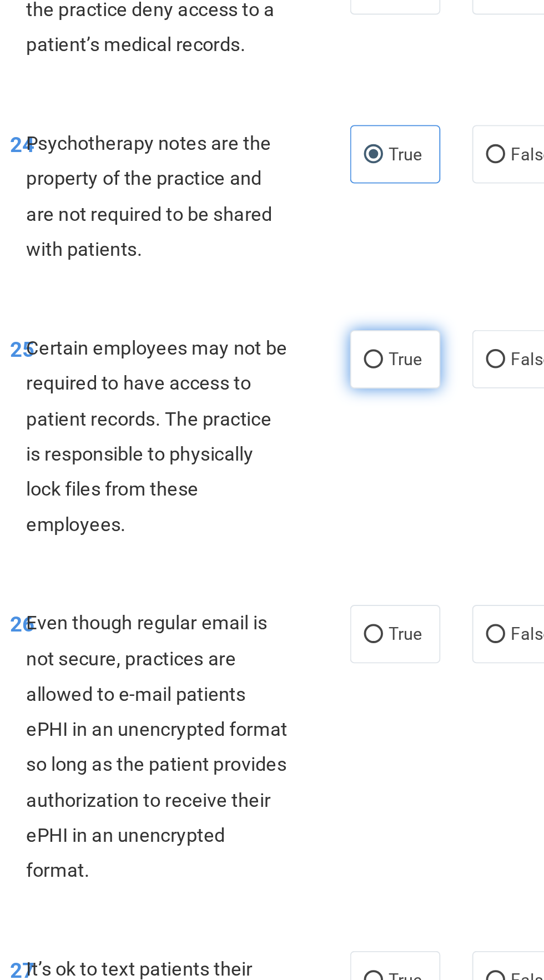
click at [351, 266] on input "True" at bounding box center [348, 262] width 10 height 8
radio input "true"
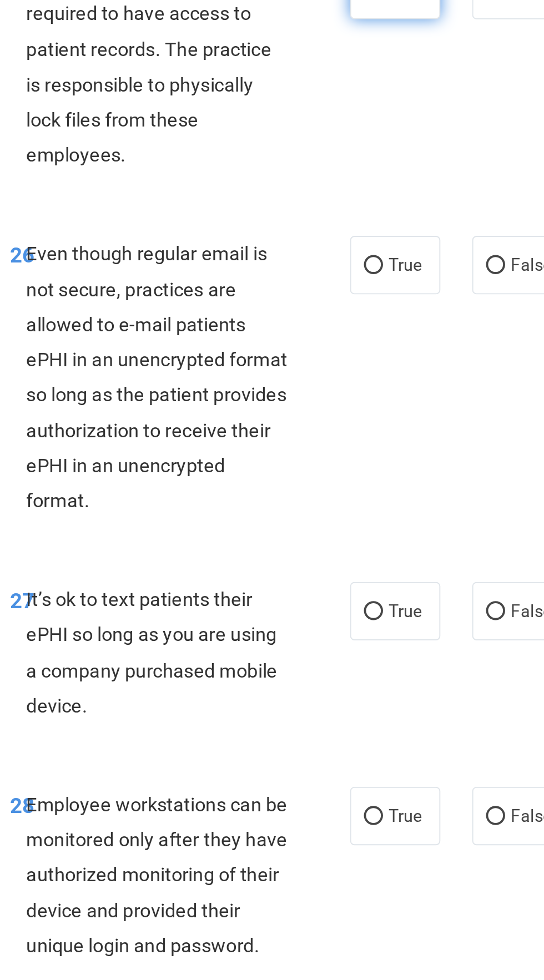
scroll to position [3510, 0]
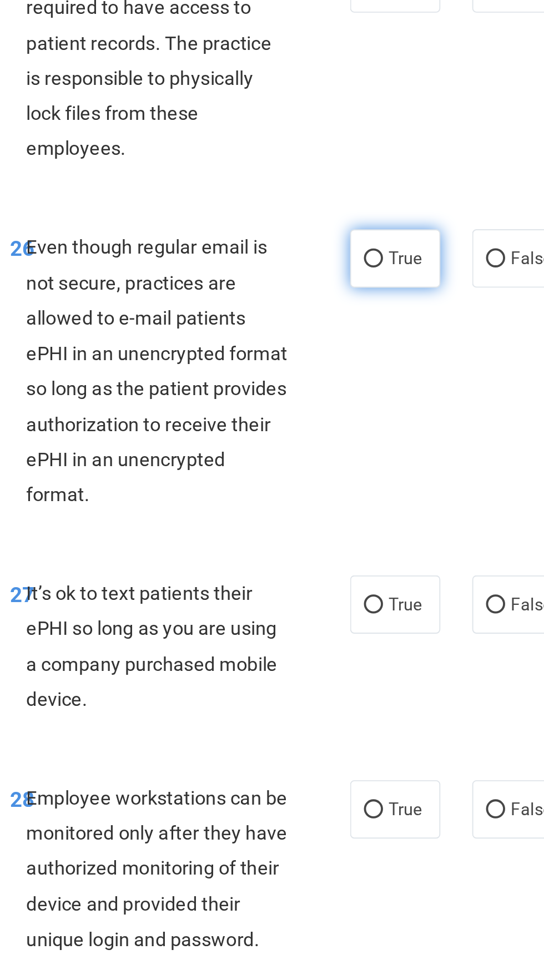
click at [348, 214] on input "True" at bounding box center [348, 209] width 10 height 8
radio input "true"
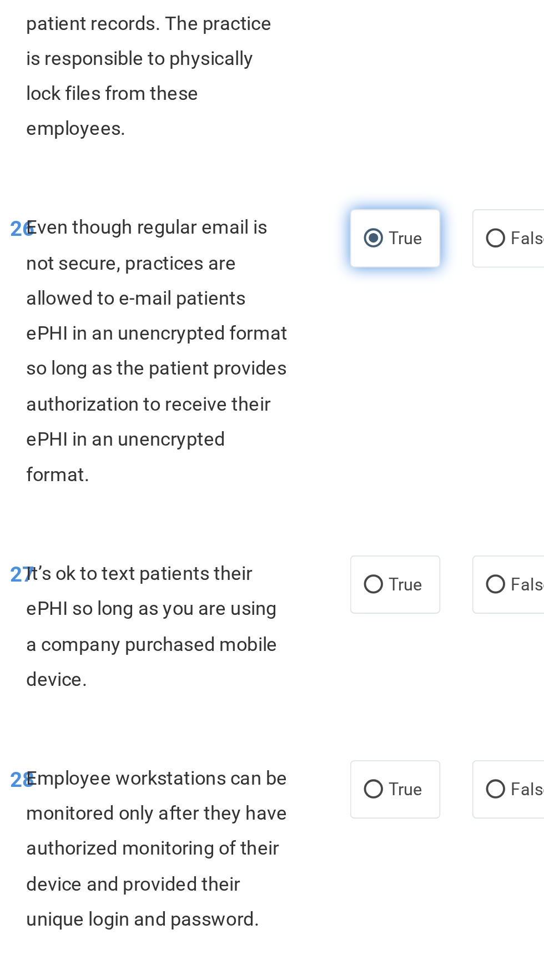
scroll to position [3558, 0]
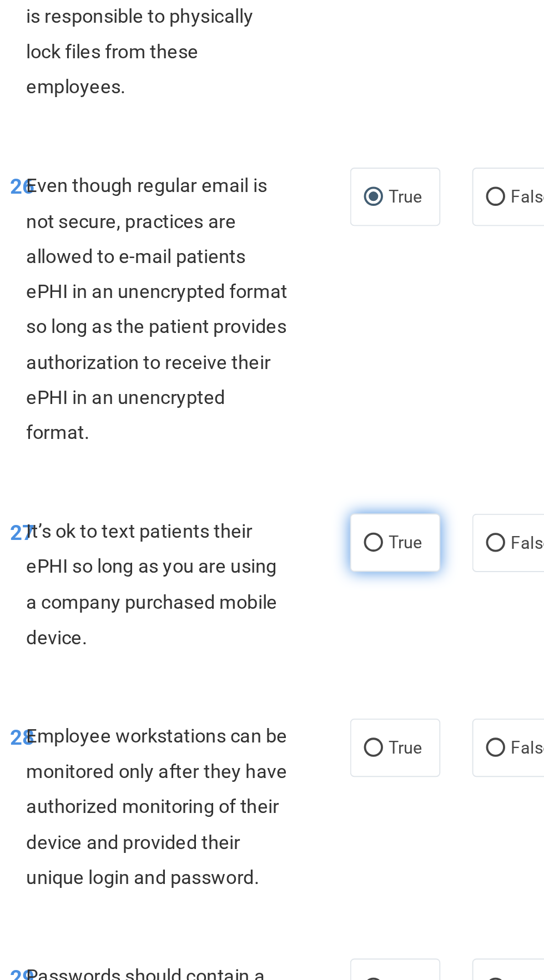
click at [346, 376] on input "True" at bounding box center [348, 380] width 10 height 8
radio input "true"
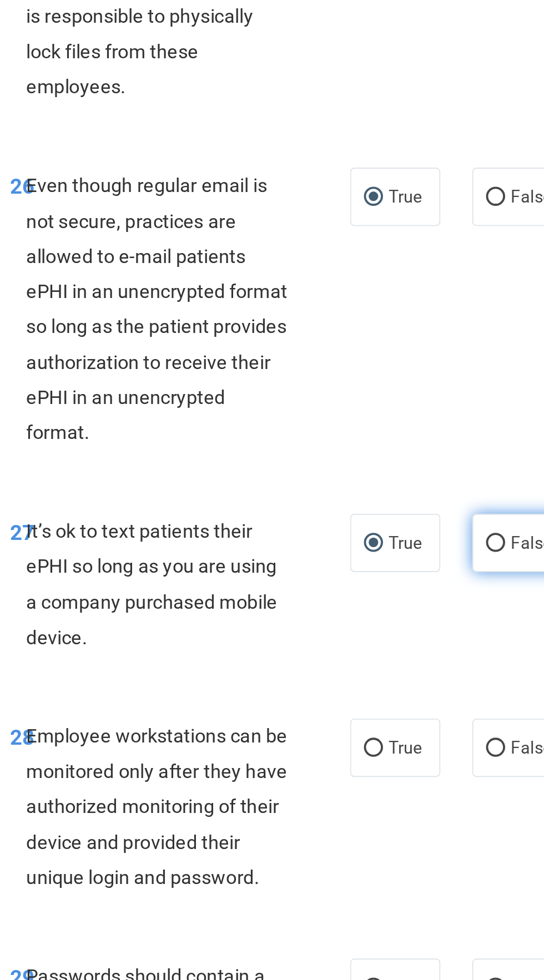
click at [415, 380] on input "False" at bounding box center [412, 380] width 10 height 8
radio input "true"
radio input "false"
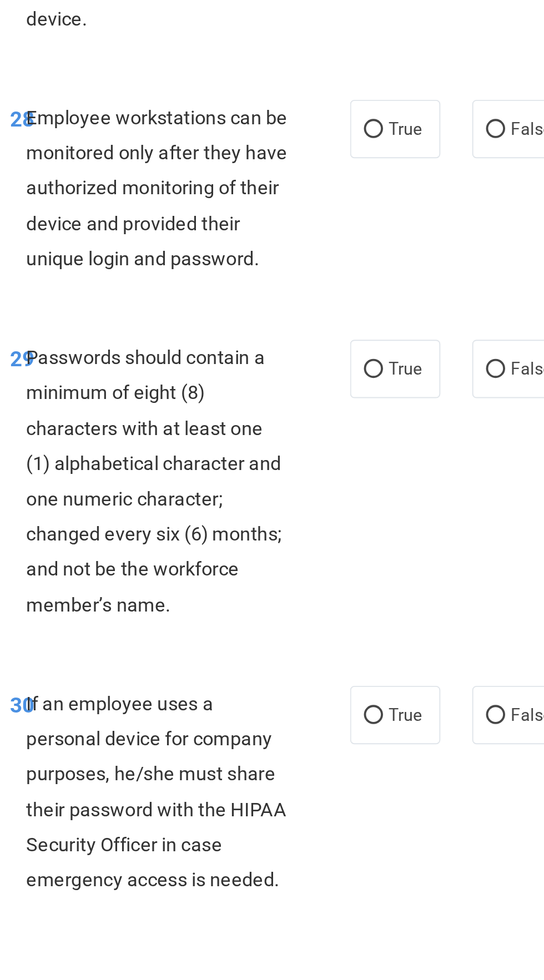
scroll to position [3534, 0]
click at [415, 491] on input "False" at bounding box center [412, 487] width 10 height 8
radio input "true"
click at [352, 613] on input "True" at bounding box center [348, 612] width 10 height 8
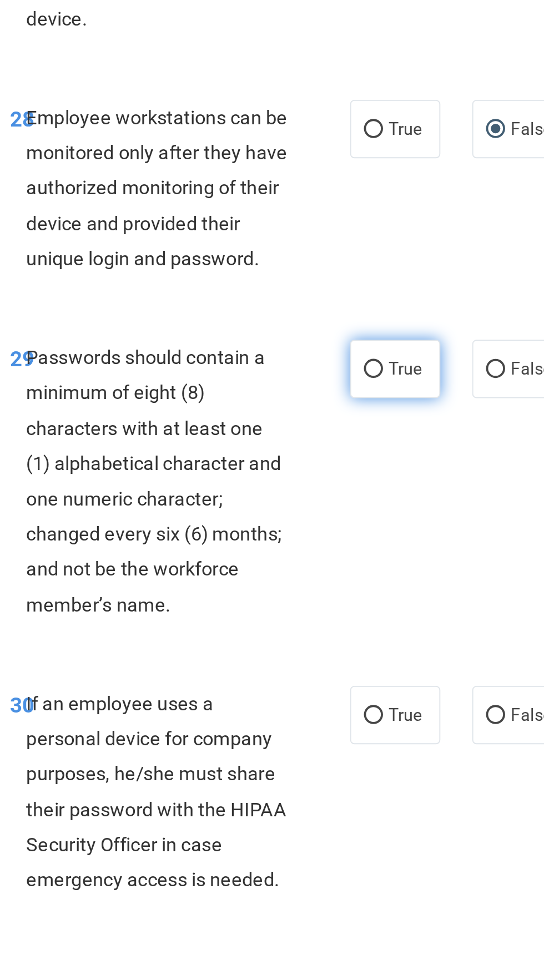
radio input "true"
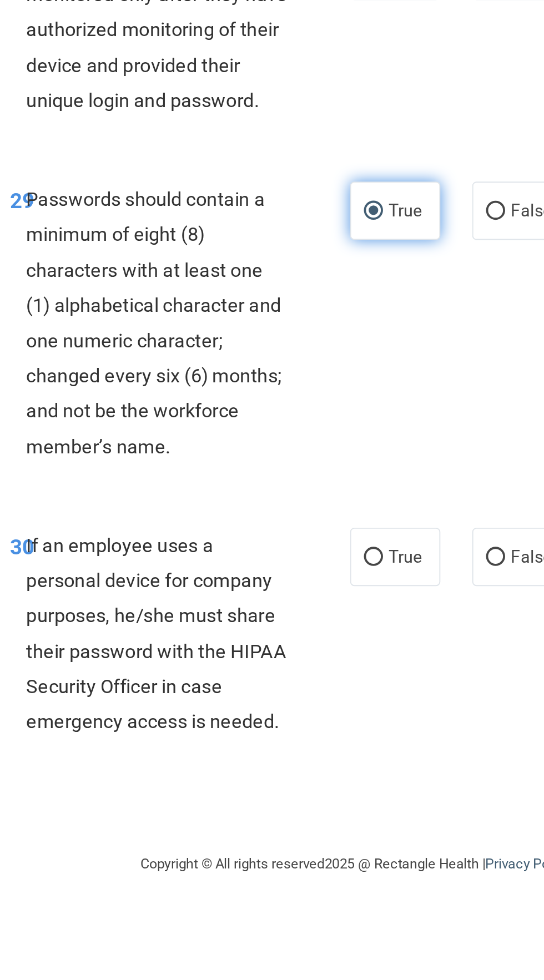
scroll to position [0, 0]
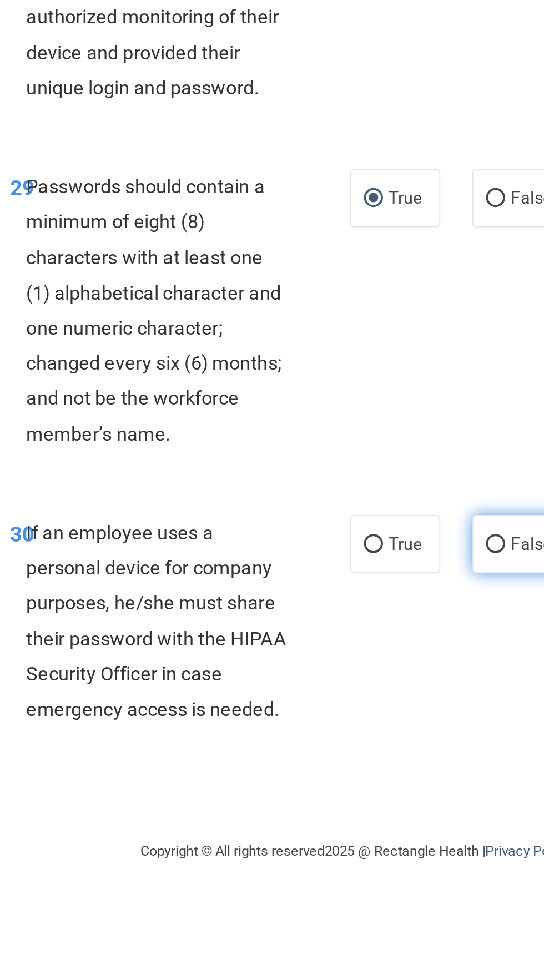
click at [411, 795] on input "False" at bounding box center [412, 793] width 10 height 8
radio input "true"
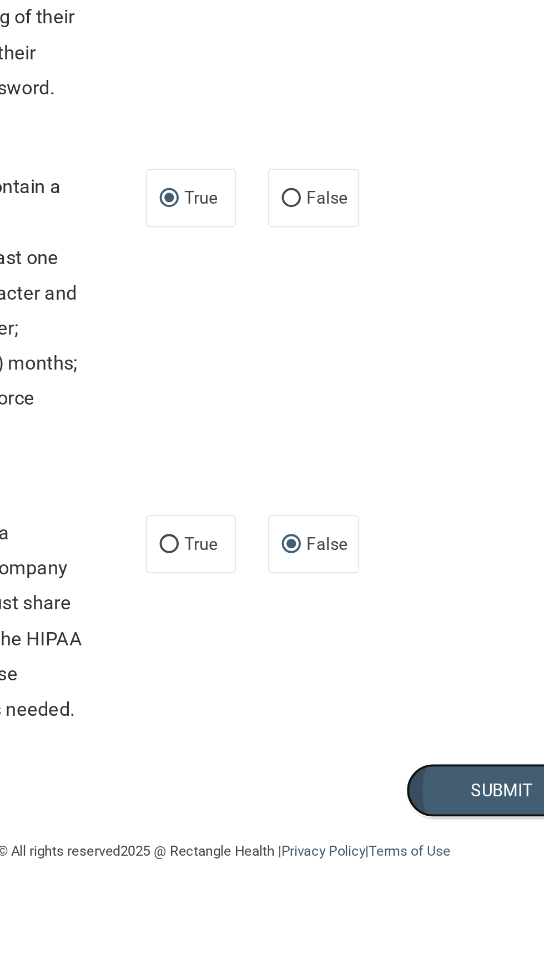
click at [528, 920] on button "Submit" at bounding box center [522, 921] width 100 height 28
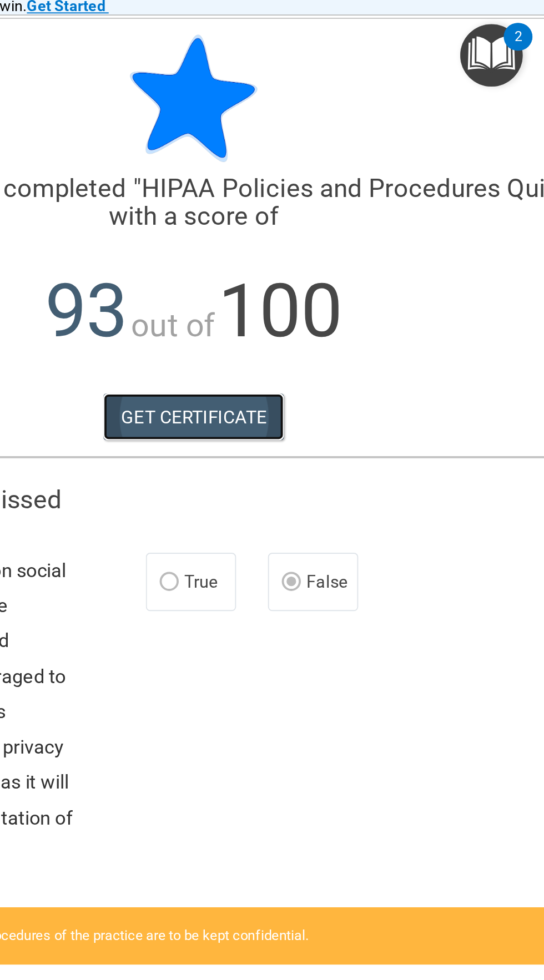
click at [364, 253] on link "GET CERTIFICATE" at bounding box center [361, 255] width 95 height 24
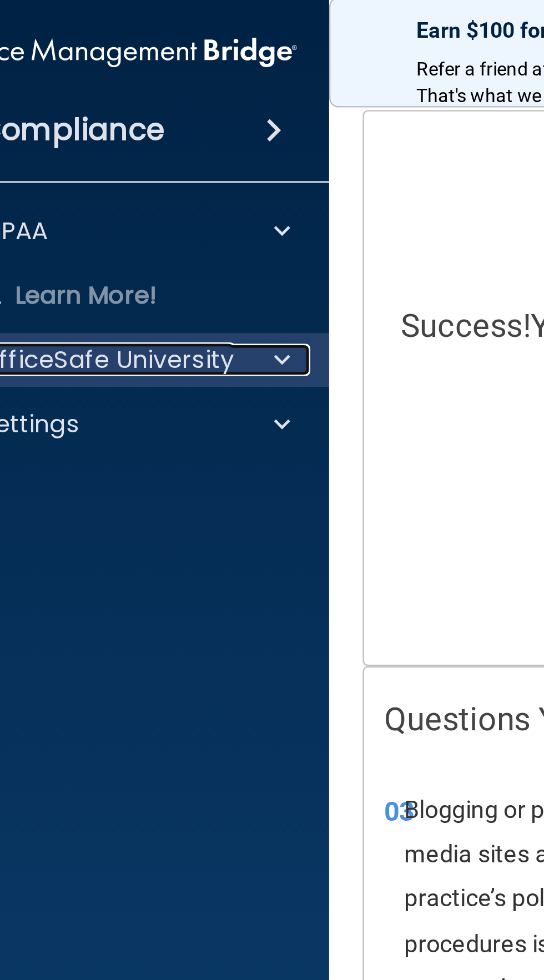
click at [123, 150] on div at bounding box center [115, 149] width 28 height 13
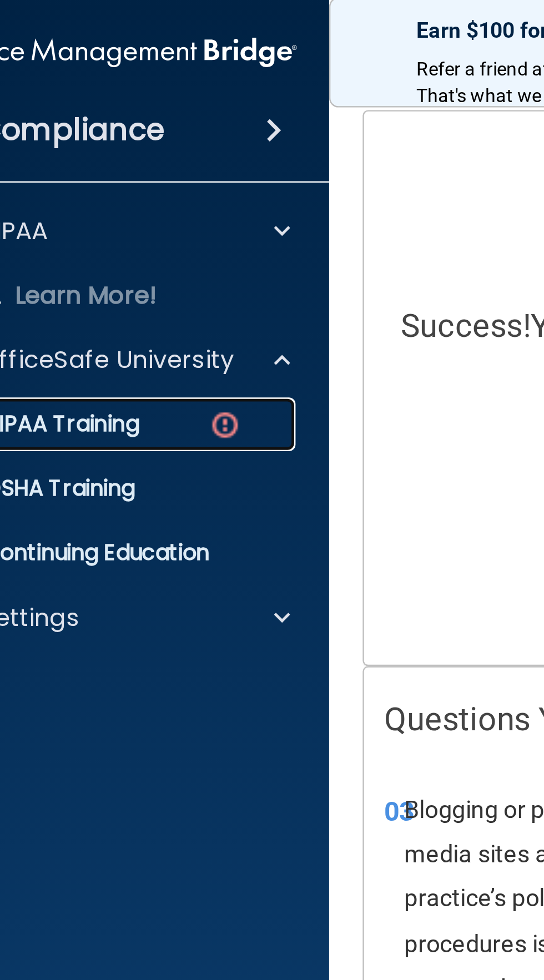
click at [96, 171] on img at bounding box center [93, 177] width 14 height 14
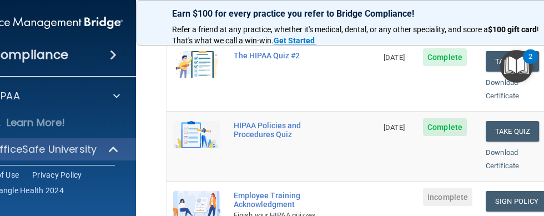
scroll to position [235, 0]
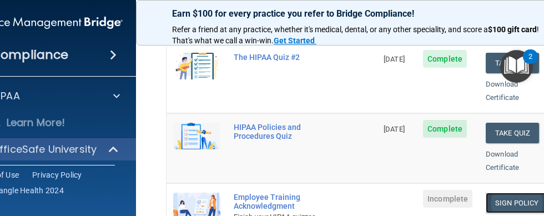
click at [515, 193] on link "Sign Policy" at bounding box center [517, 203] width 62 height 21
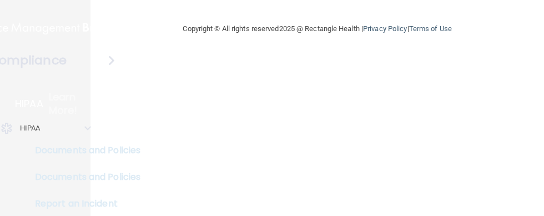
click at [34, 128] on p "HIPAA" at bounding box center [30, 128] width 21 height 13
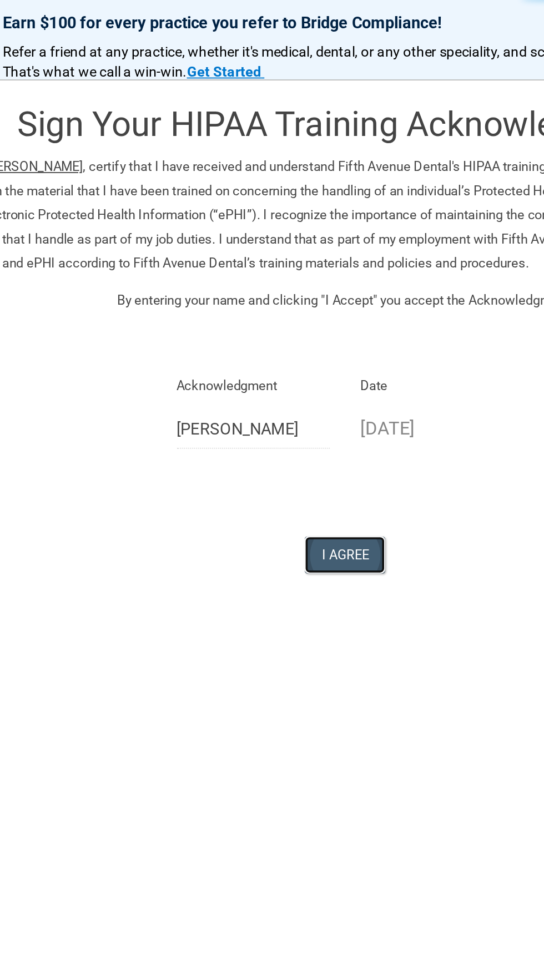
click at [367, 215] on button "I Agree" at bounding box center [361, 307] width 44 height 21
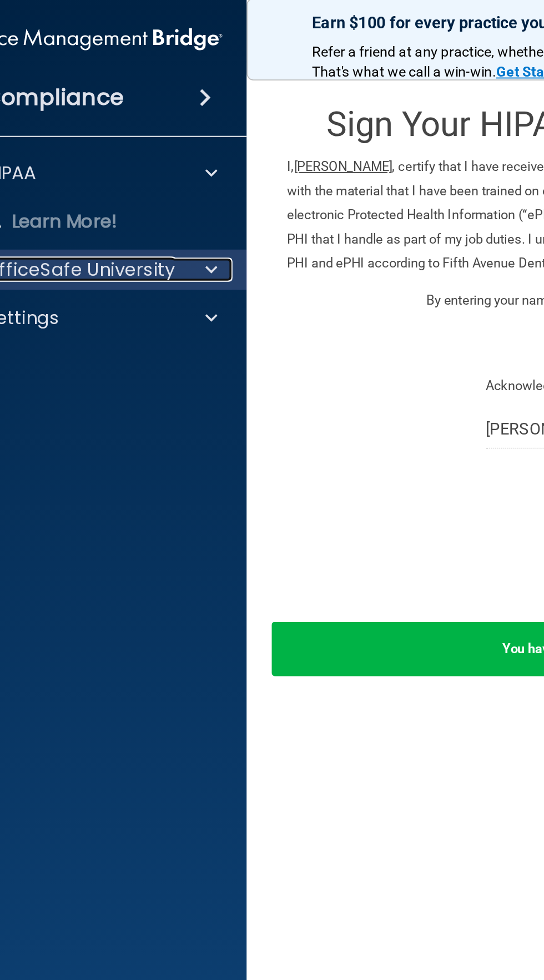
click at [116, 153] on span at bounding box center [116, 149] width 7 height 13
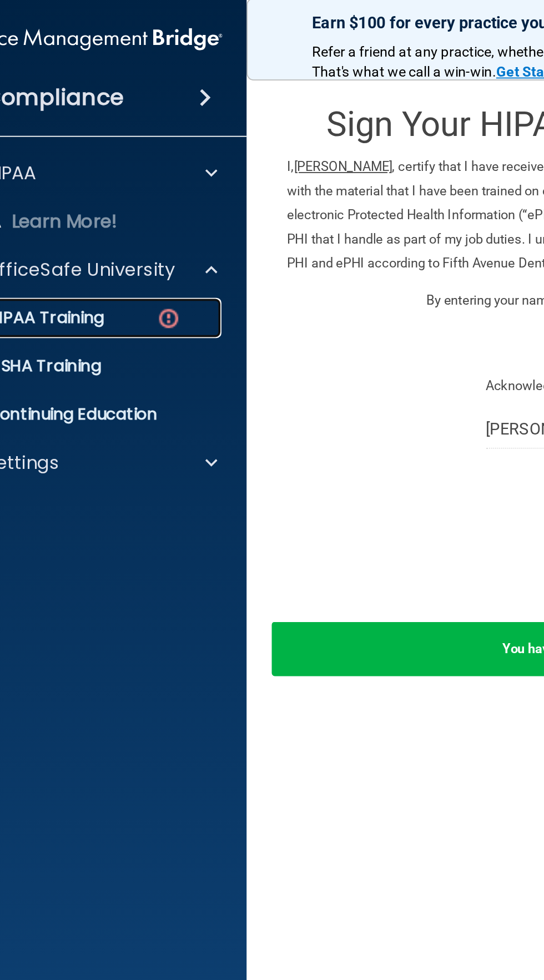
click at [98, 181] on img at bounding box center [93, 177] width 14 height 14
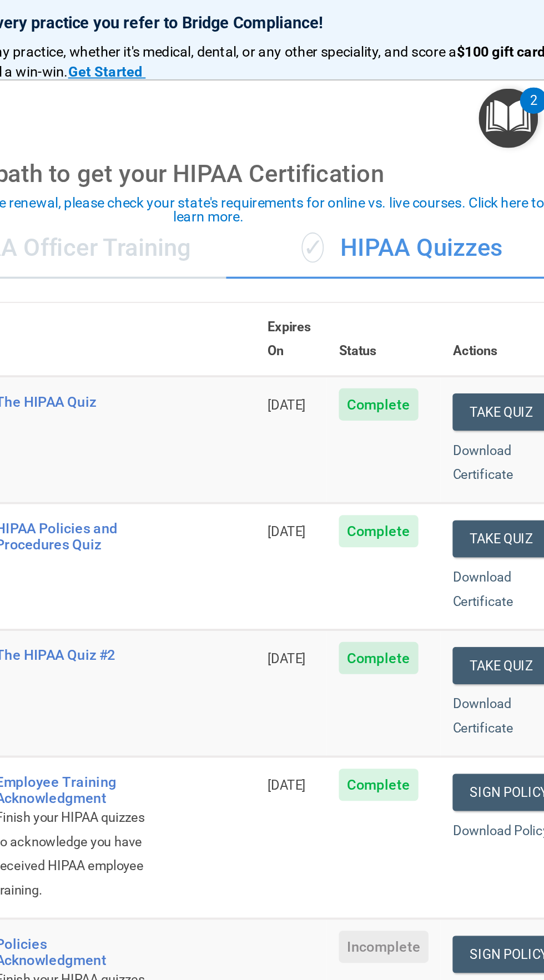
scroll to position [1, 0]
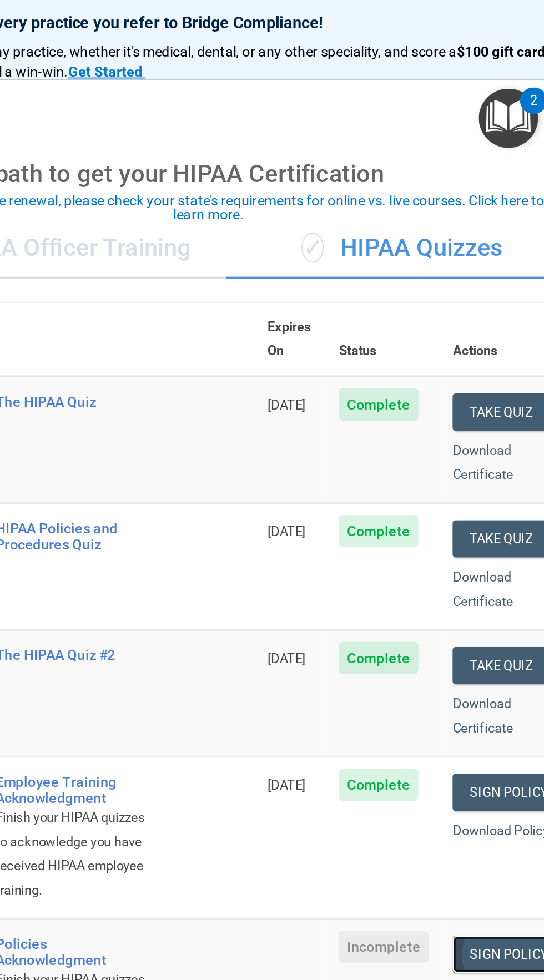
click at [508, 215] on link "Sign Policy" at bounding box center [517, 527] width 62 height 21
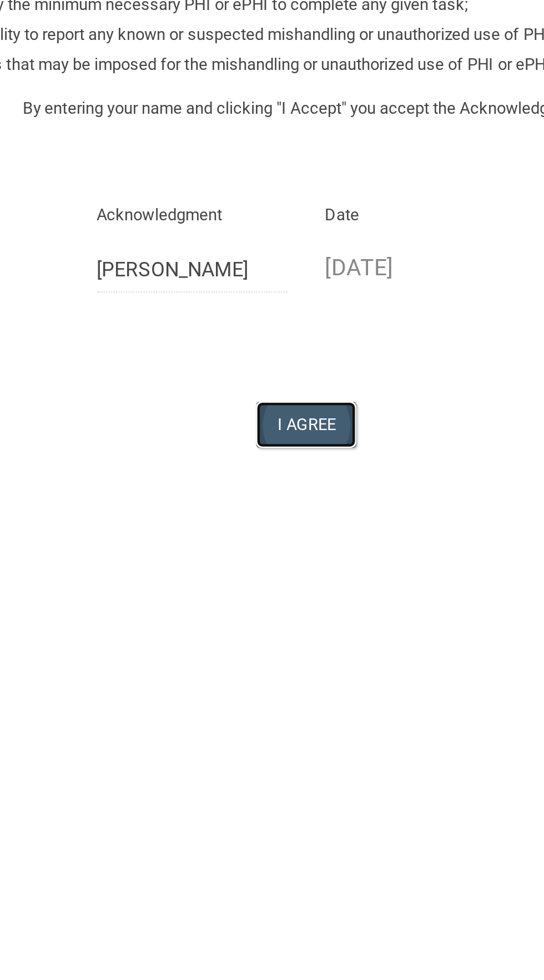
click at [364, 429] on button "I Agree" at bounding box center [361, 427] width 44 height 21
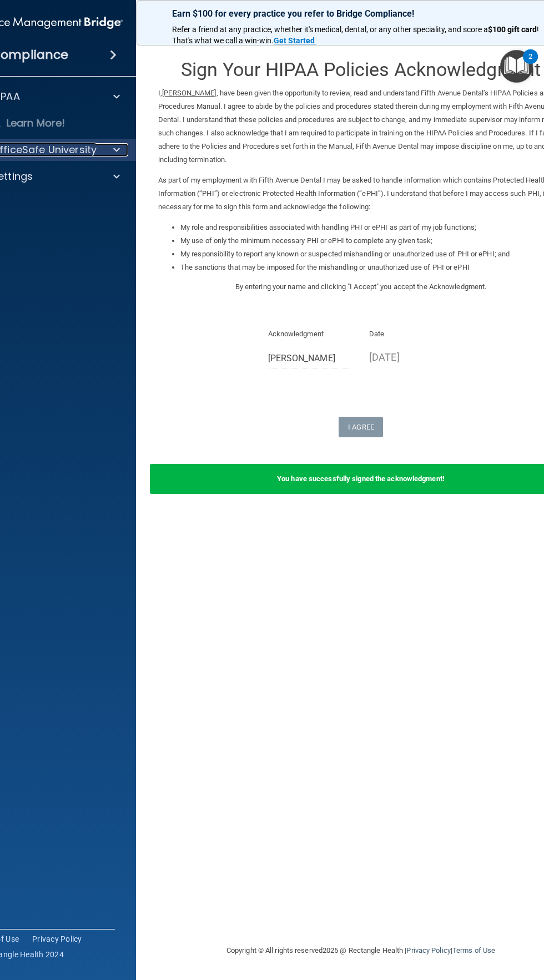
click at [113, 144] on div at bounding box center [115, 149] width 28 height 13
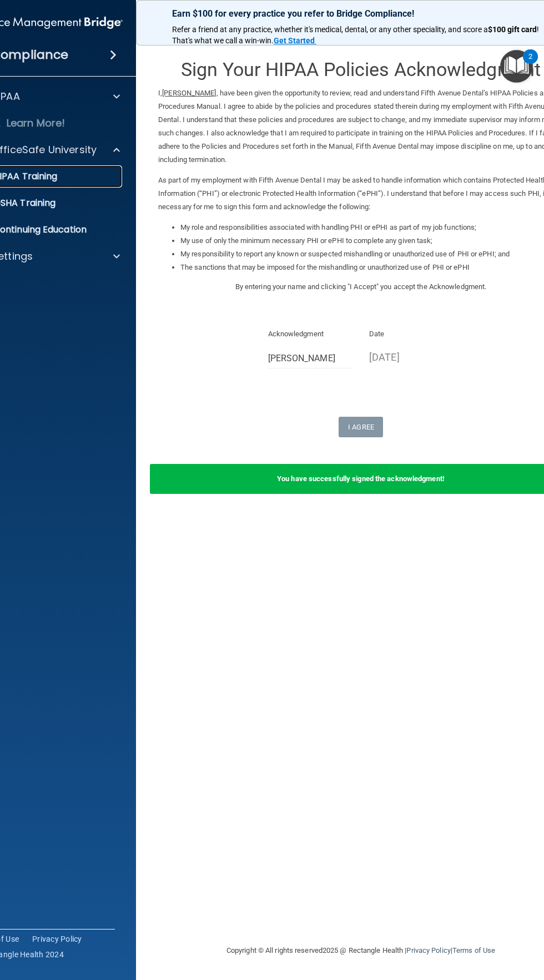
click at [54, 179] on p "HIPAA Training" at bounding box center [12, 176] width 92 height 11
